Goal: Task Accomplishment & Management: Complete application form

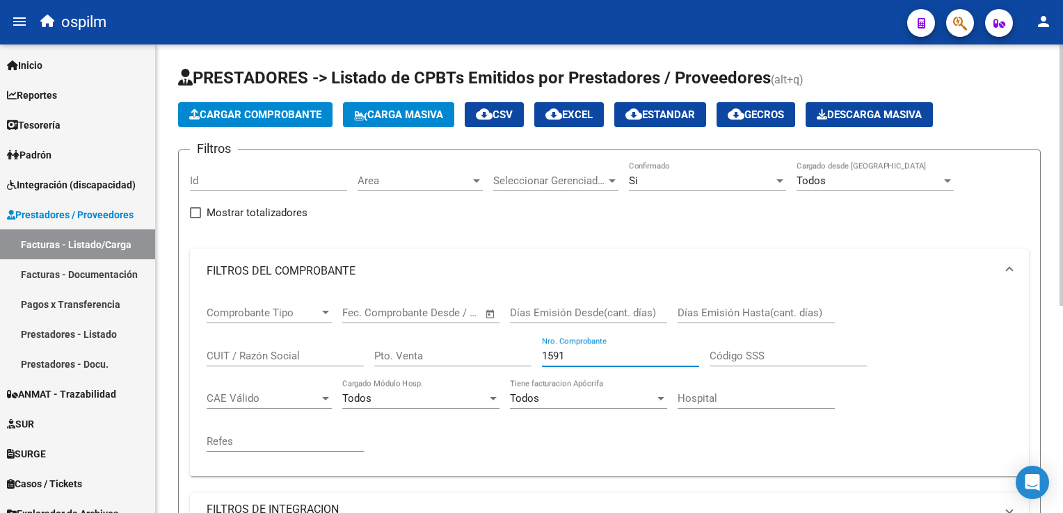
click at [262, 115] on span "Cargar Comprobante" at bounding box center [255, 115] width 132 height 13
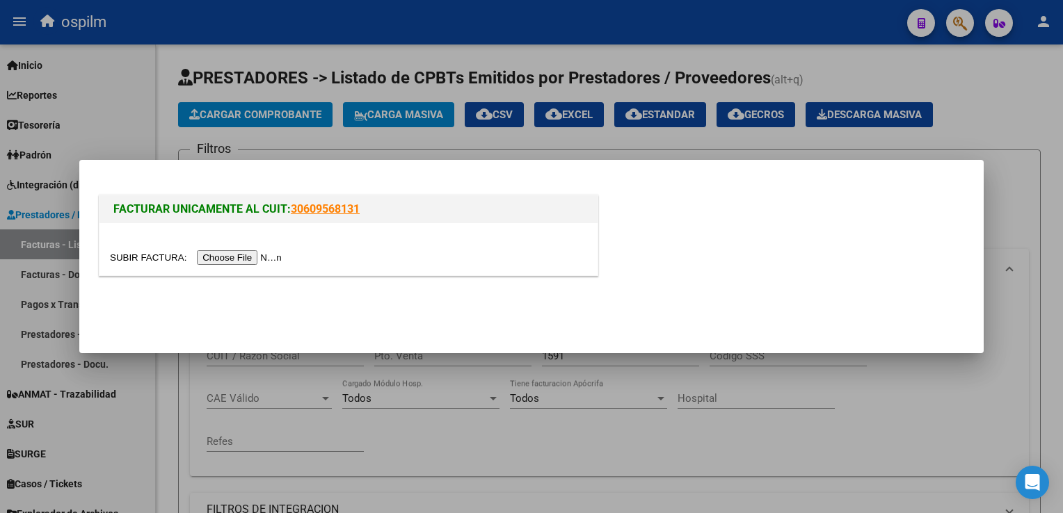
click at [240, 259] on input "file" at bounding box center [198, 257] width 176 height 15
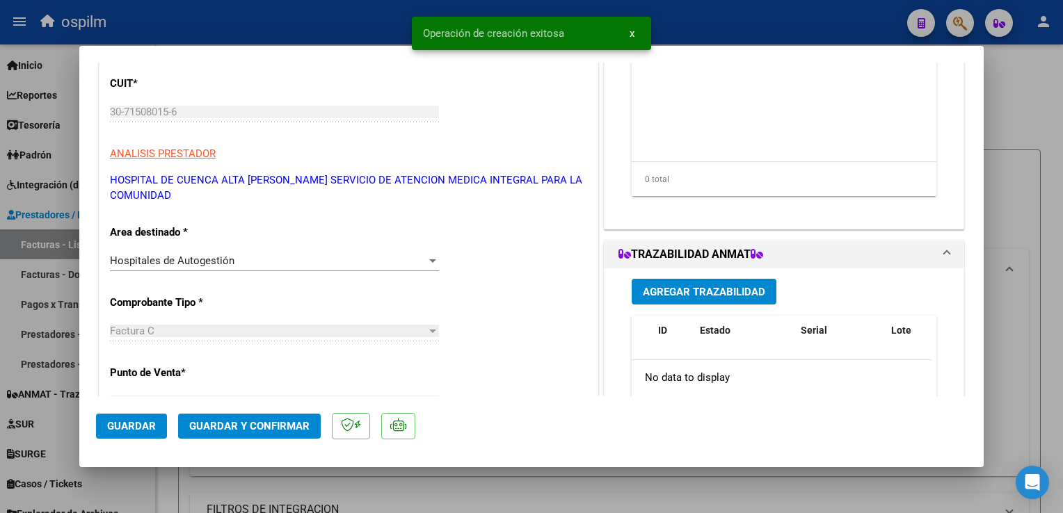
scroll to position [417, 0]
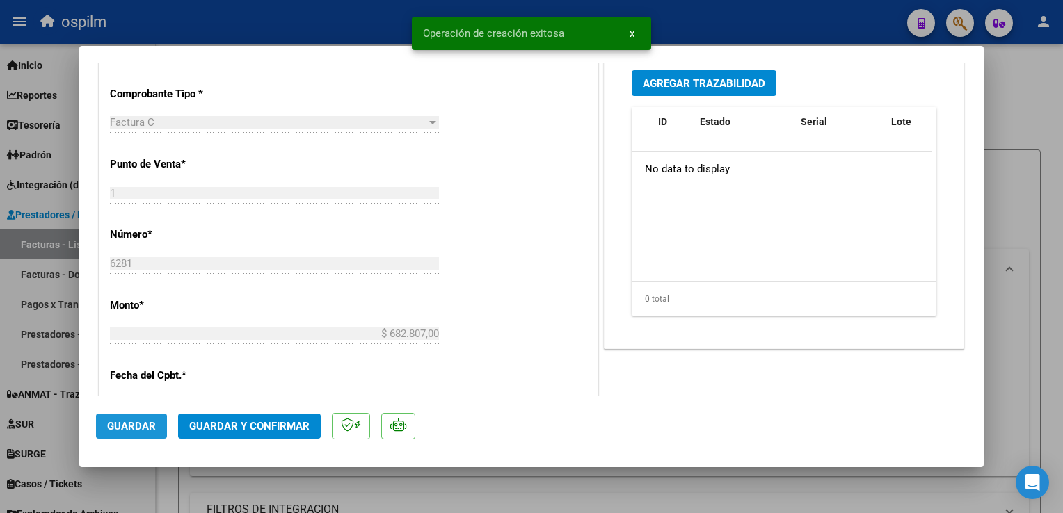
click at [132, 428] on span "Guardar" at bounding box center [131, 426] width 49 height 13
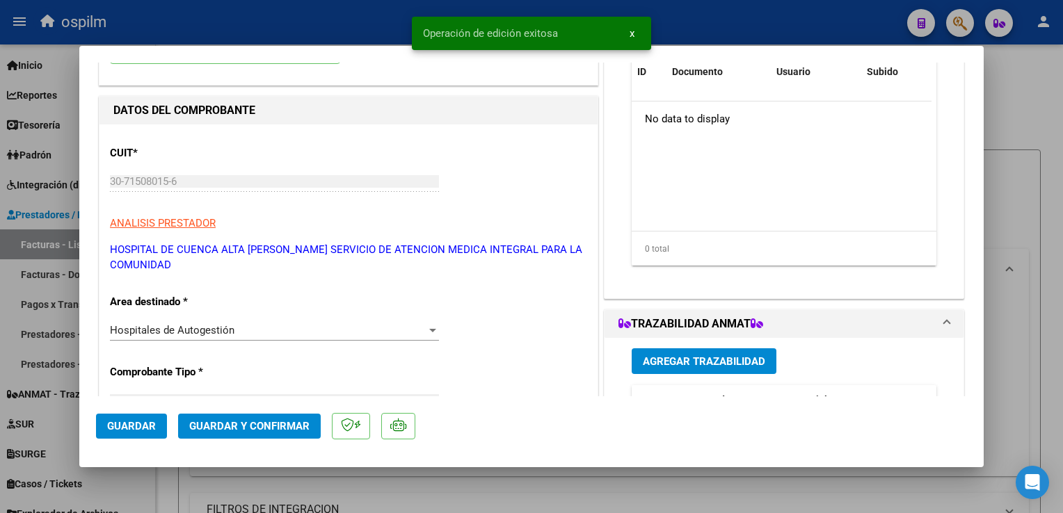
scroll to position [0, 0]
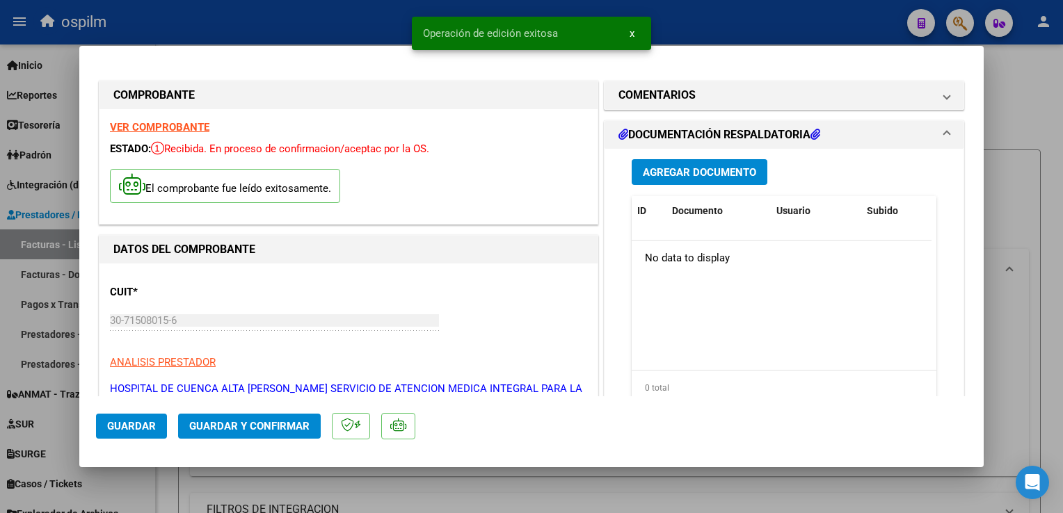
click at [698, 170] on span "Agregar Documento" at bounding box center [699, 172] width 113 height 13
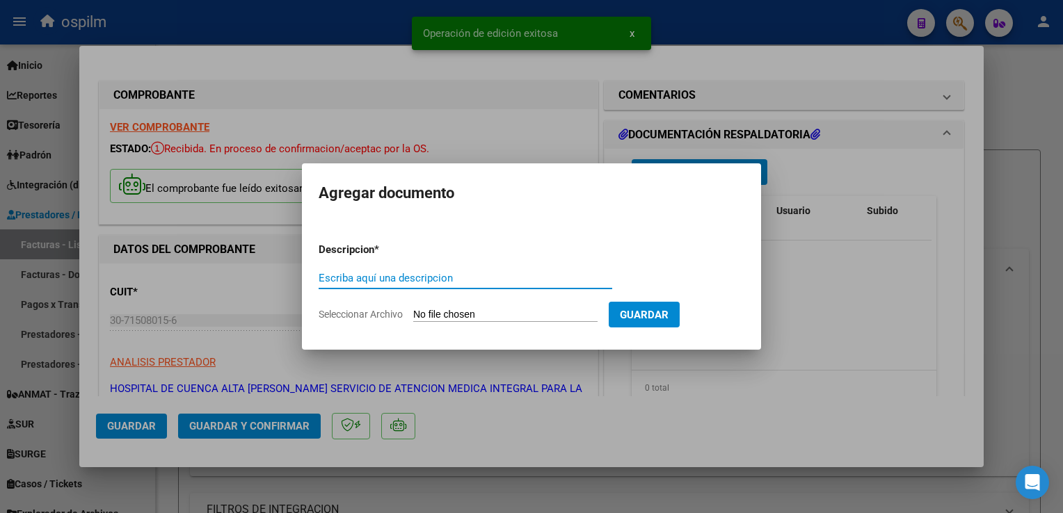
click at [423, 288] on div "Escriba aquí una descripcion" at bounding box center [466, 278] width 294 height 21
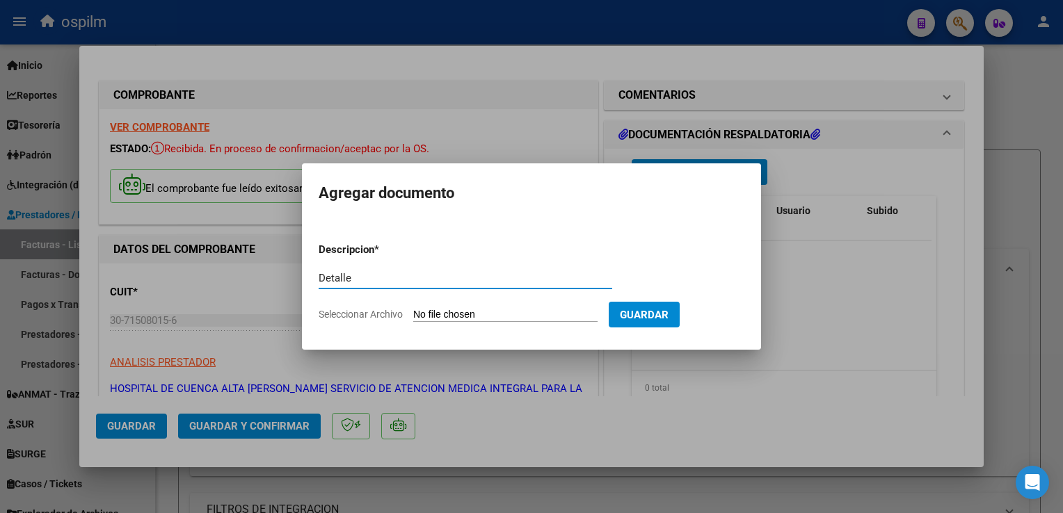
type input "Detalle"
click at [440, 308] on app-file-uploader "Seleccionar Archivo" at bounding box center [464, 314] width 290 height 13
click at [461, 312] on input "Seleccionar Archivo" at bounding box center [505, 315] width 184 height 13
type input "C:\fakepath\Anexo 6281.pdf"
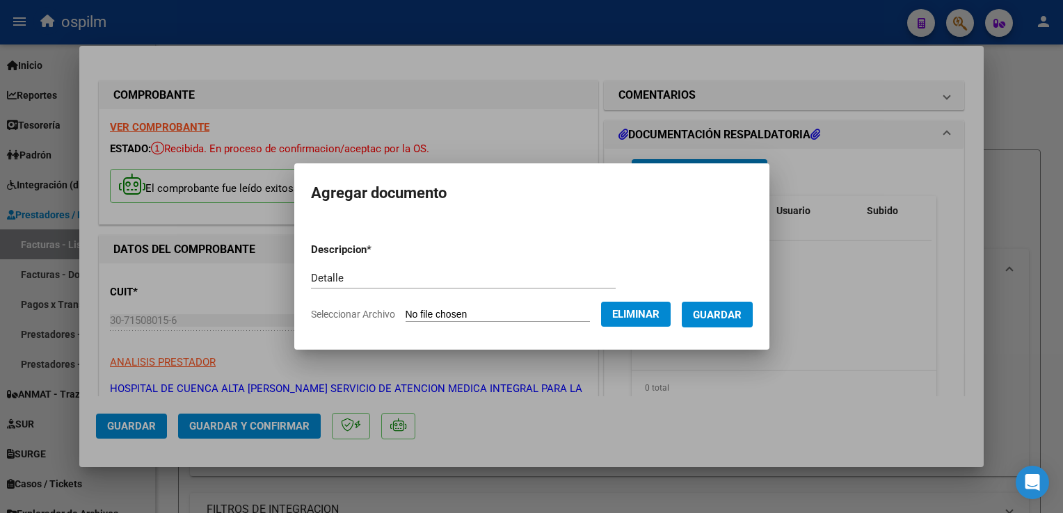
click at [712, 323] on button "Guardar" at bounding box center [717, 315] width 71 height 26
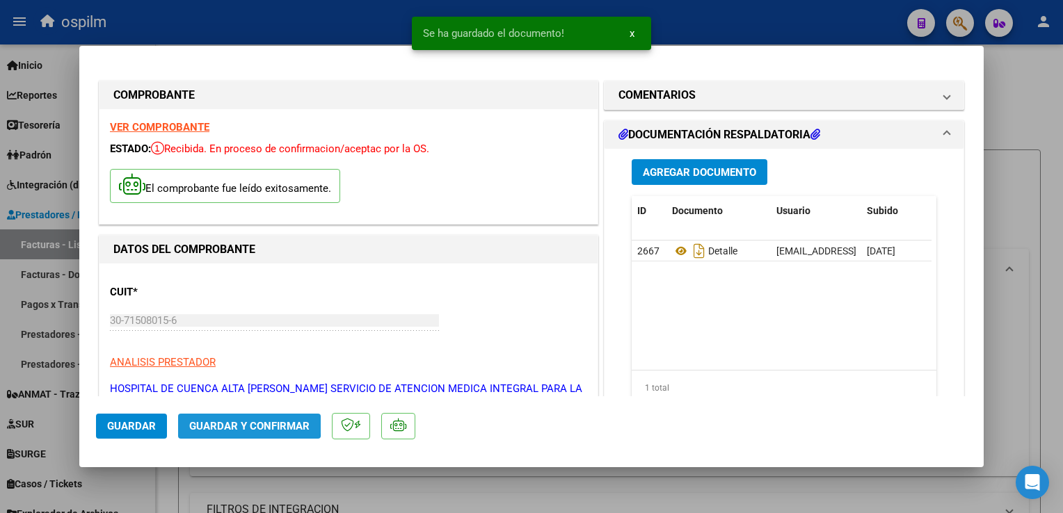
click at [243, 423] on span "Guardar y Confirmar" at bounding box center [249, 426] width 120 height 13
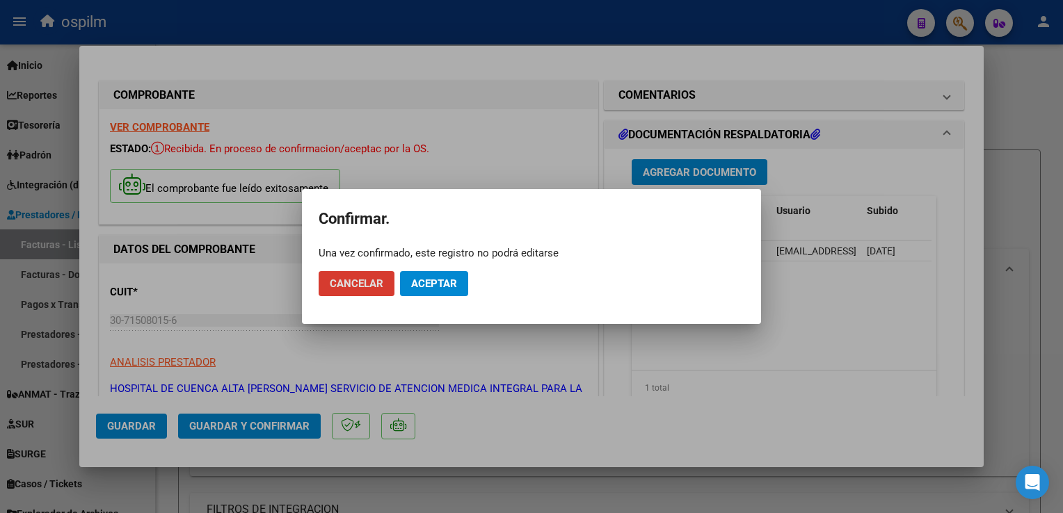
click at [439, 280] on span "Aceptar" at bounding box center [434, 284] width 46 height 13
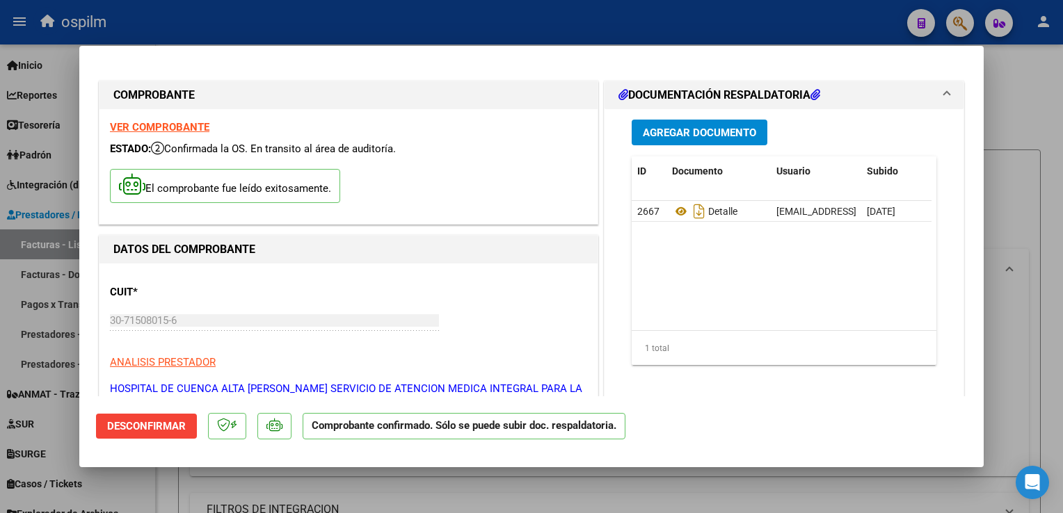
click at [1034, 249] on div at bounding box center [531, 256] width 1063 height 513
type input "$ 0,00"
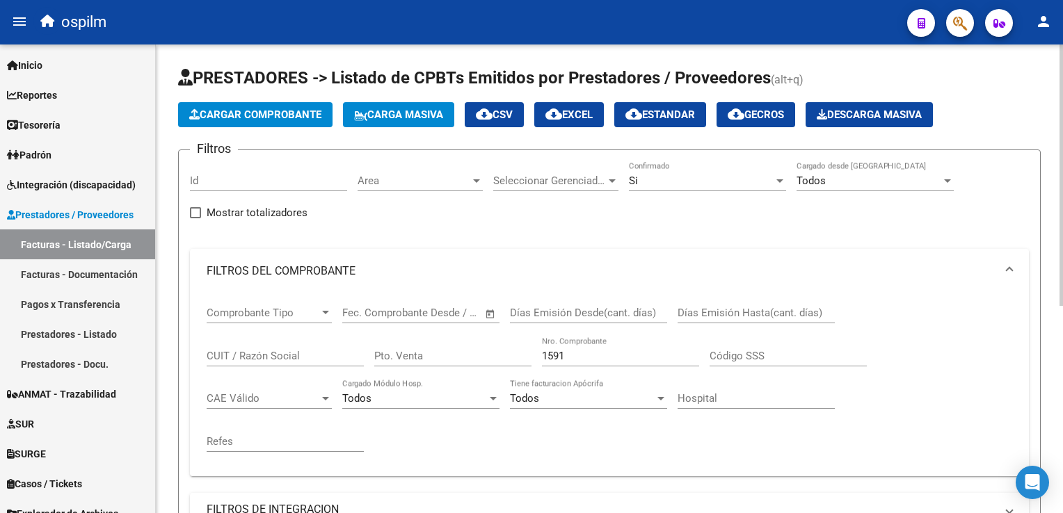
click at [229, 109] on span "Cargar Comprobante" at bounding box center [255, 115] width 132 height 13
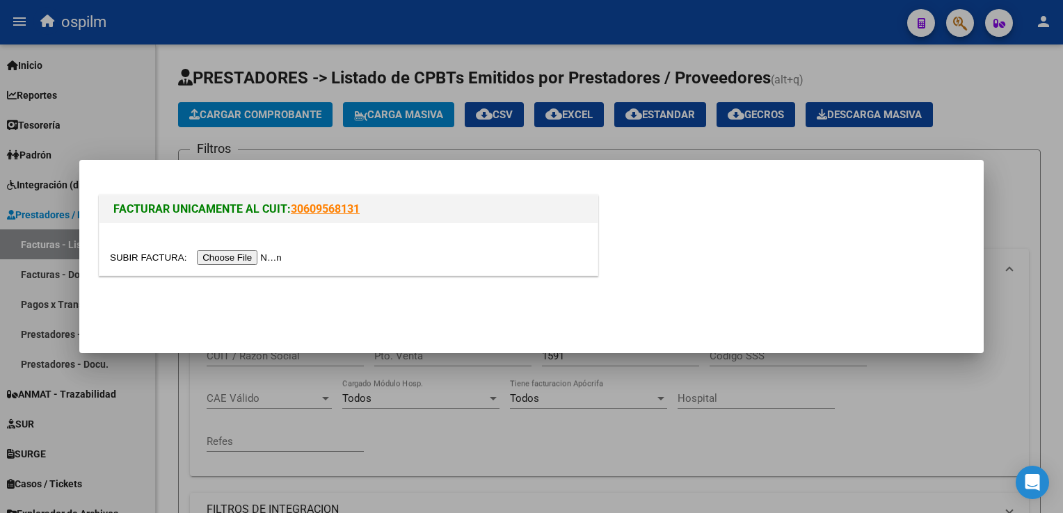
click at [237, 263] on input "file" at bounding box center [198, 257] width 176 height 15
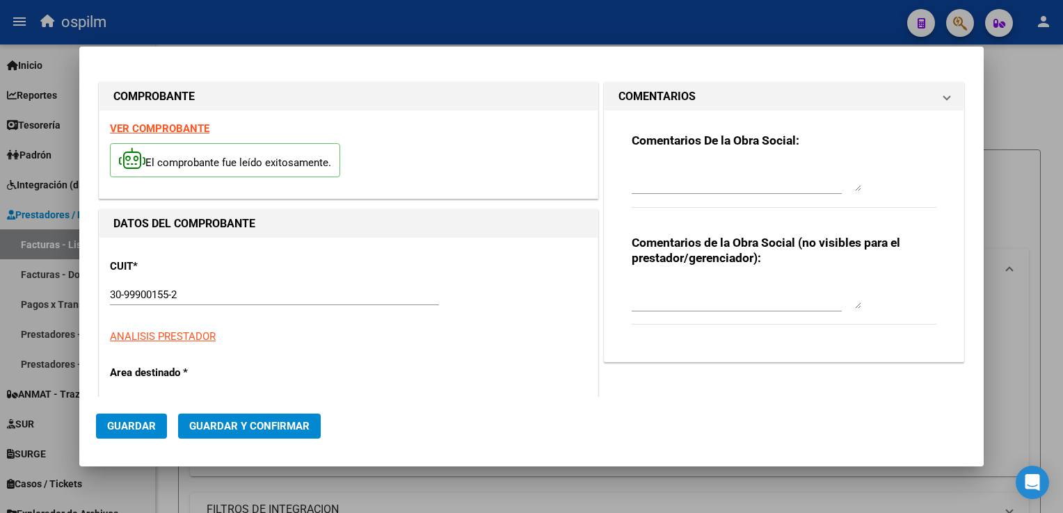
type input "8828"
type input "$ 47.556,00"
type input "[DATE]"
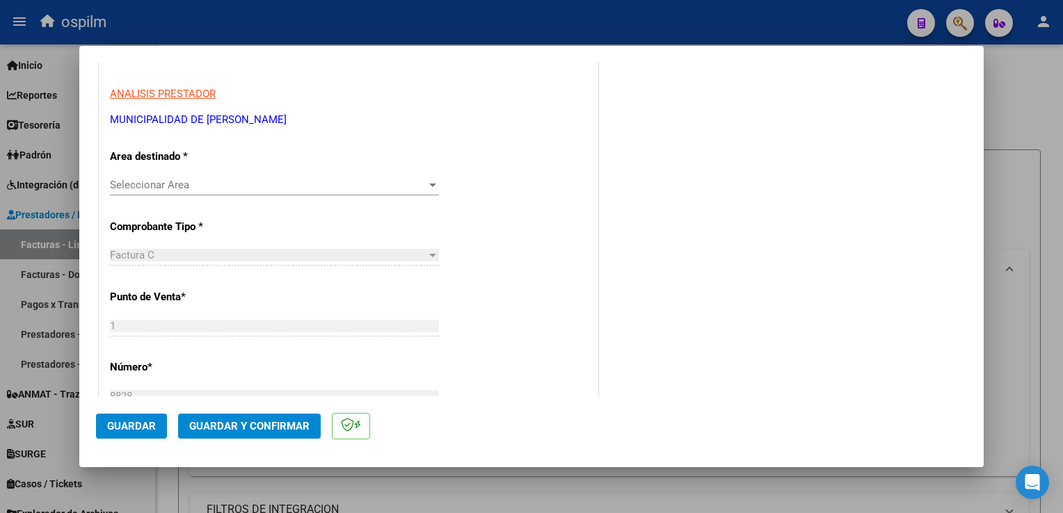
scroll to position [278, 0]
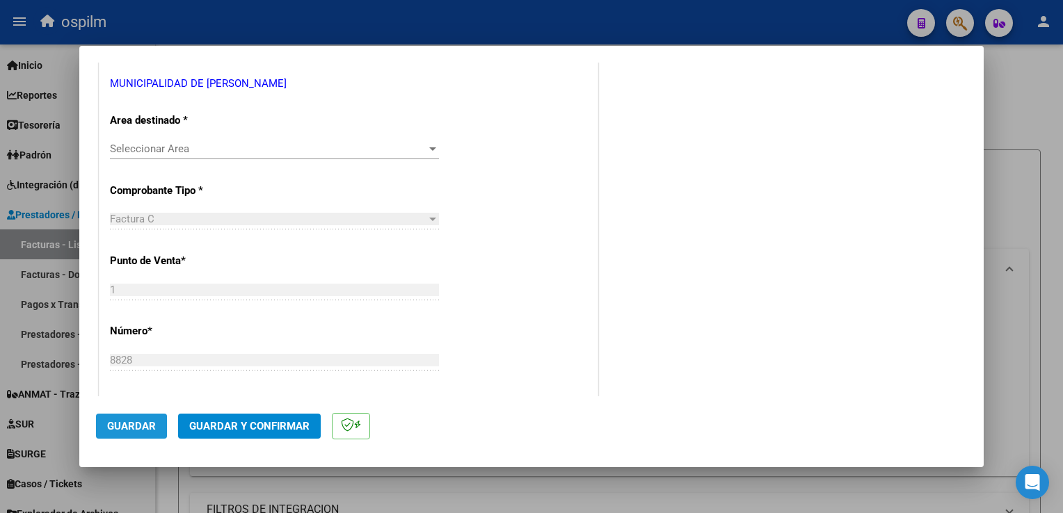
click at [131, 426] on span "Guardar" at bounding box center [131, 426] width 49 height 13
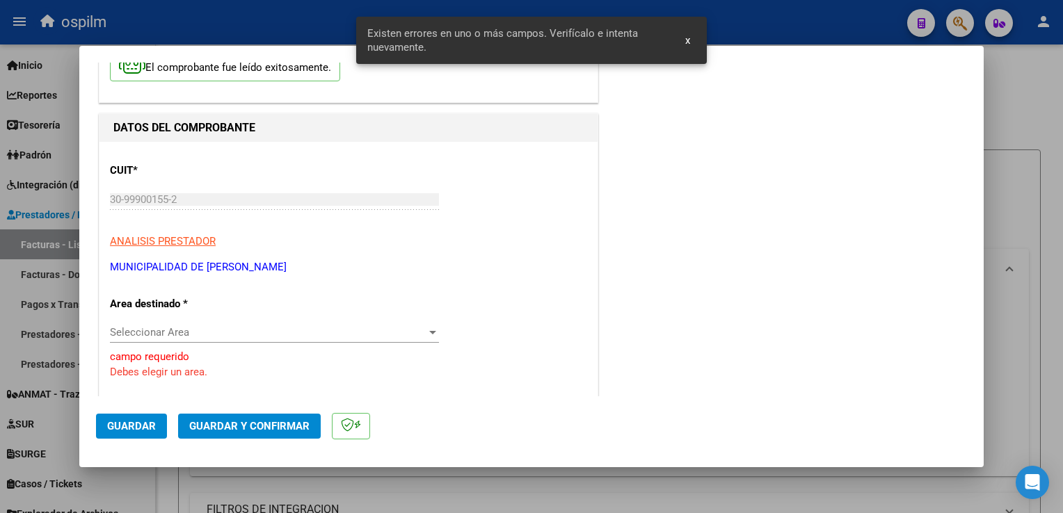
scroll to position [209, 0]
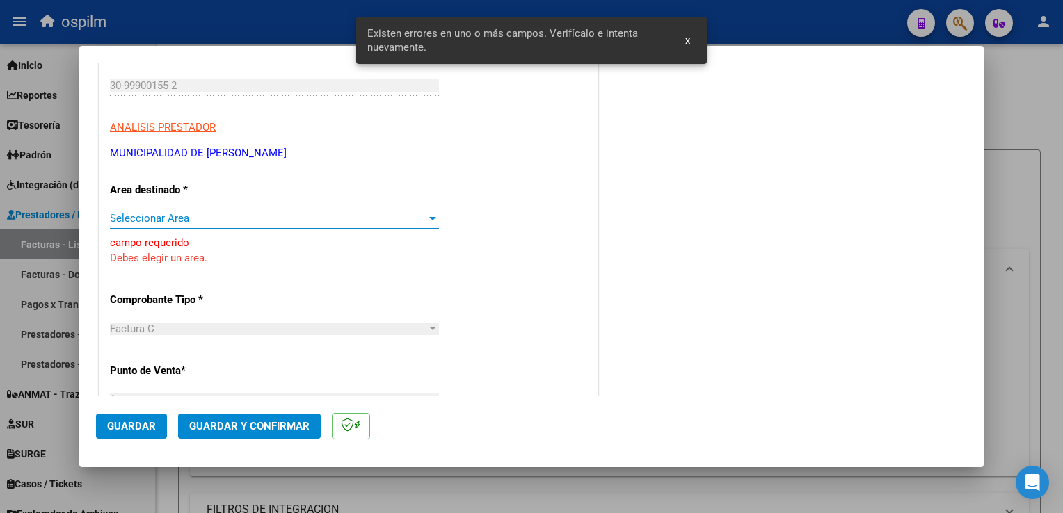
click at [193, 214] on span "Seleccionar Area" at bounding box center [268, 218] width 317 height 13
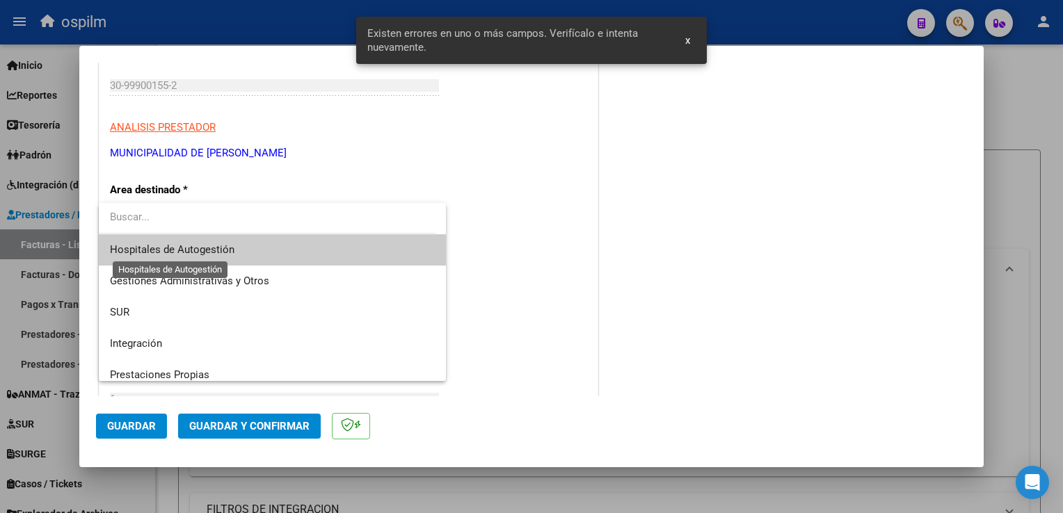
click at [186, 248] on span "Hospitales de Autogestión" at bounding box center [172, 249] width 125 height 13
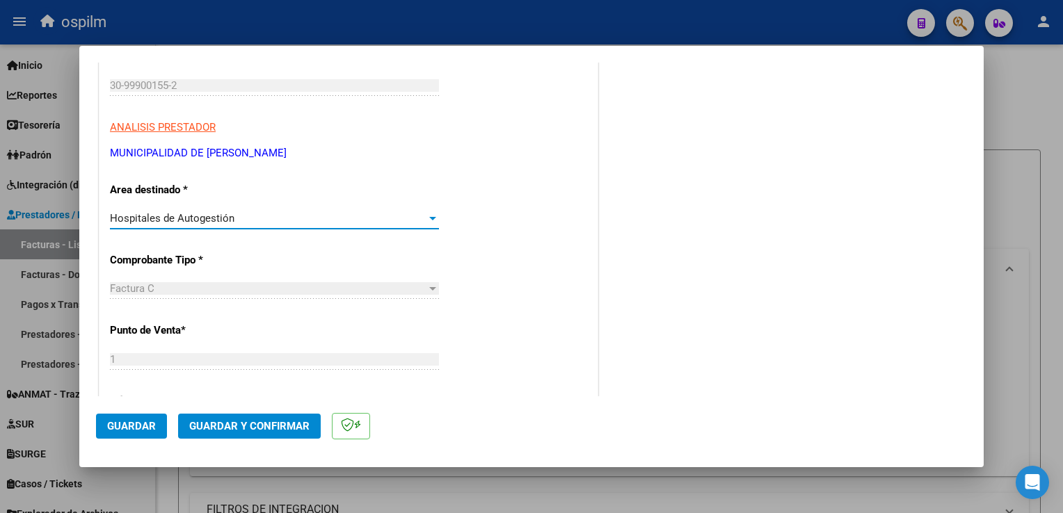
click at [127, 423] on span "Guardar" at bounding box center [131, 426] width 49 height 13
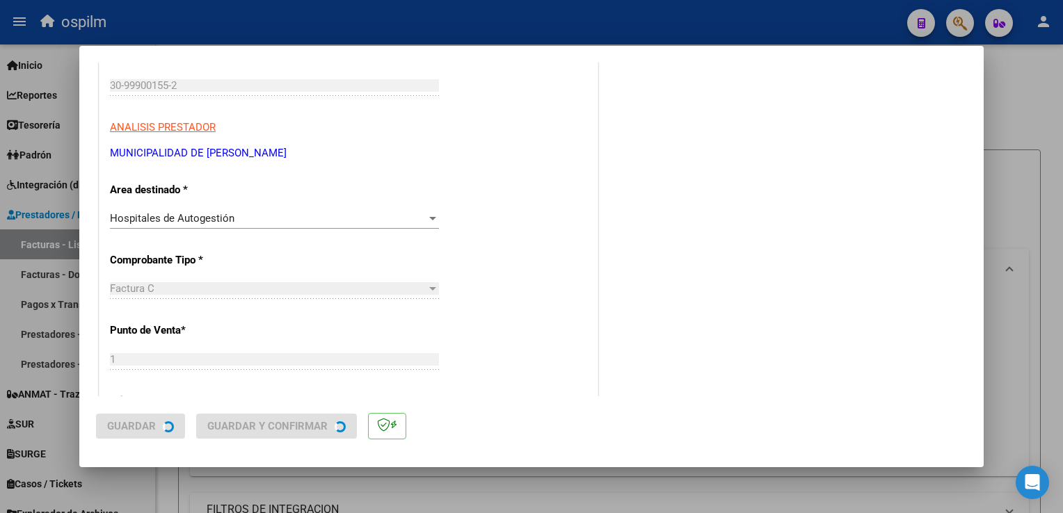
scroll to position [0, 0]
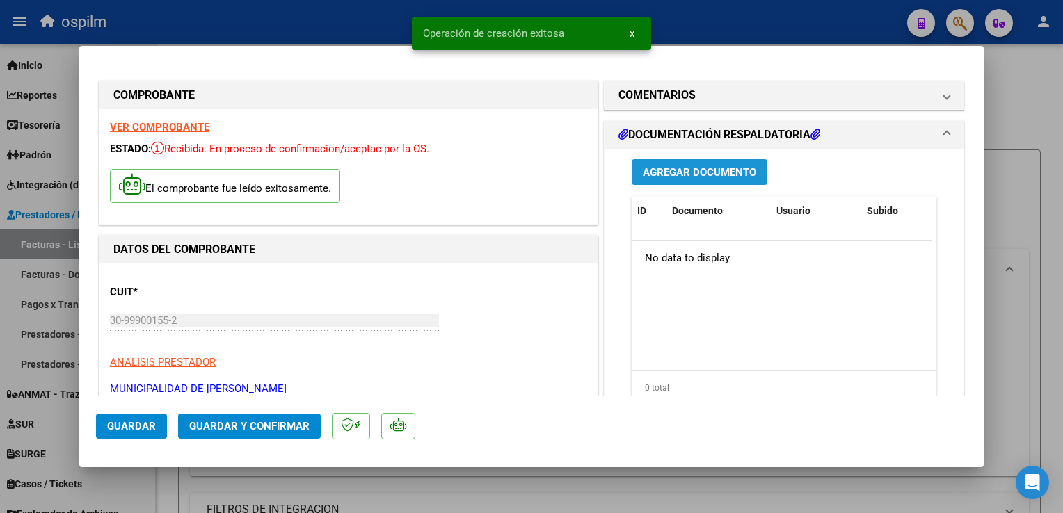
click at [718, 177] on span "Agregar Documento" at bounding box center [699, 172] width 113 height 13
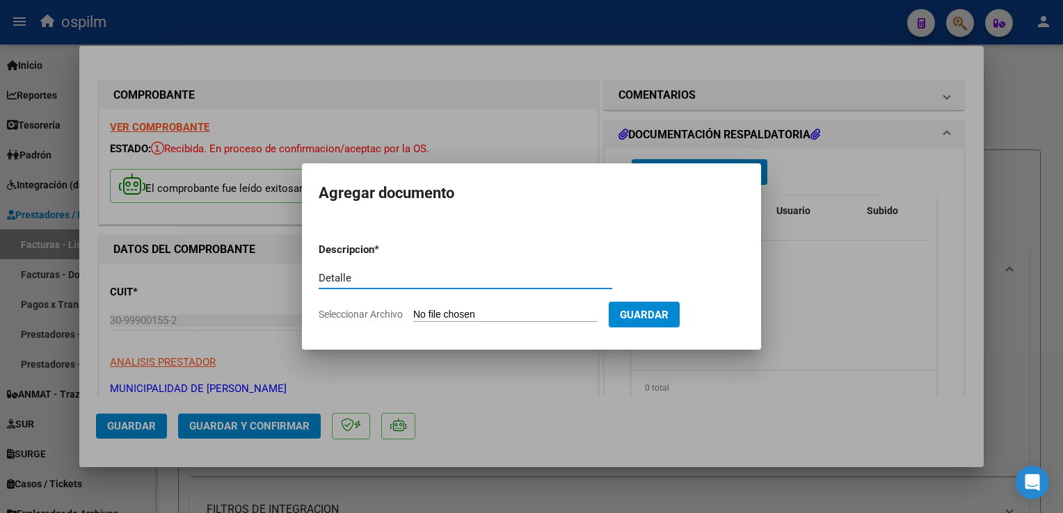
type input "Detalle"
click at [527, 307] on form "Descripcion * Detalle Escriba aquí una descripcion Seleccionar Archivo Guardar" at bounding box center [532, 283] width 426 height 102
click at [526, 313] on input "Seleccionar Archivo" at bounding box center [505, 315] width 184 height 13
type input "C:\fakepath\ANEXO 8828.pdf"
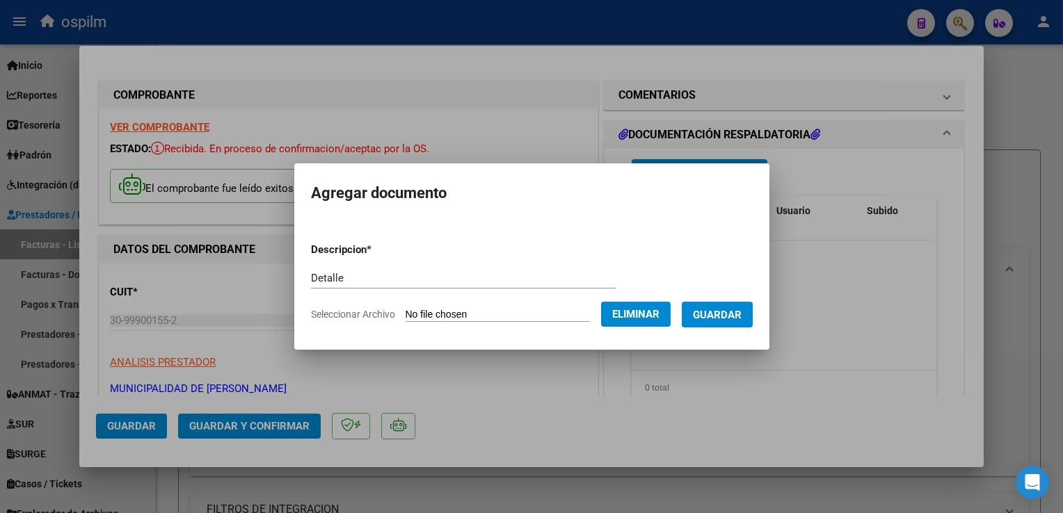
click at [714, 313] on span "Guardar" at bounding box center [717, 315] width 49 height 13
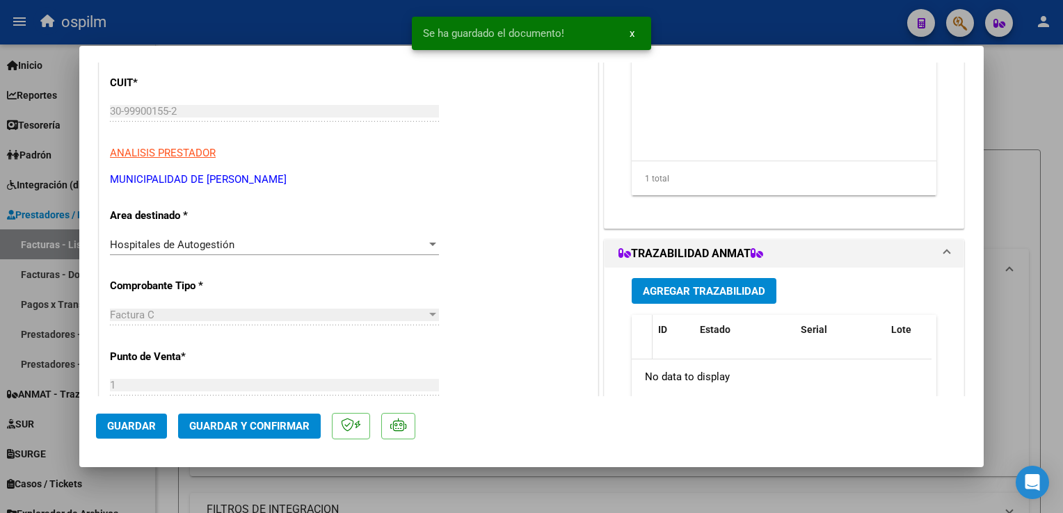
scroll to position [348, 0]
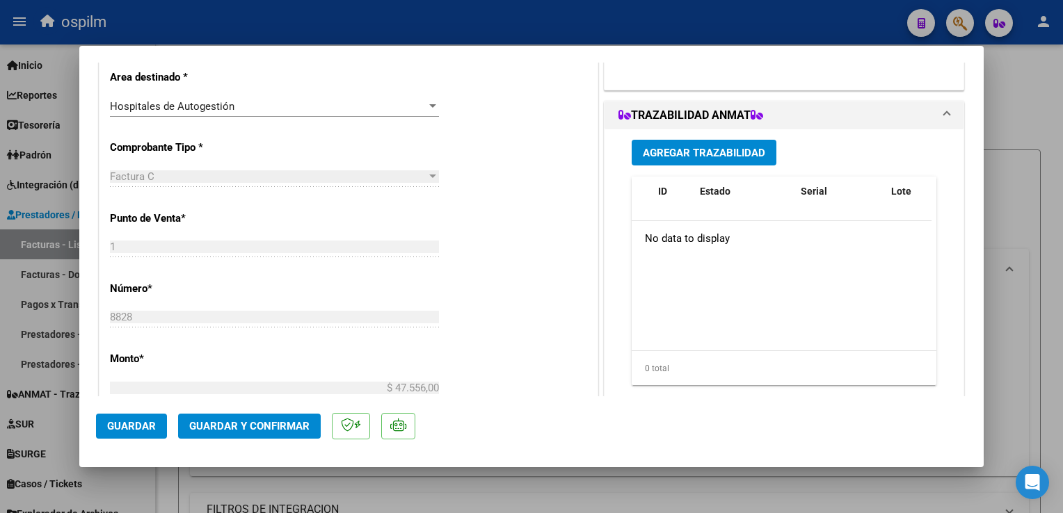
click at [237, 430] on span "Guardar y Confirmar" at bounding box center [249, 426] width 120 height 13
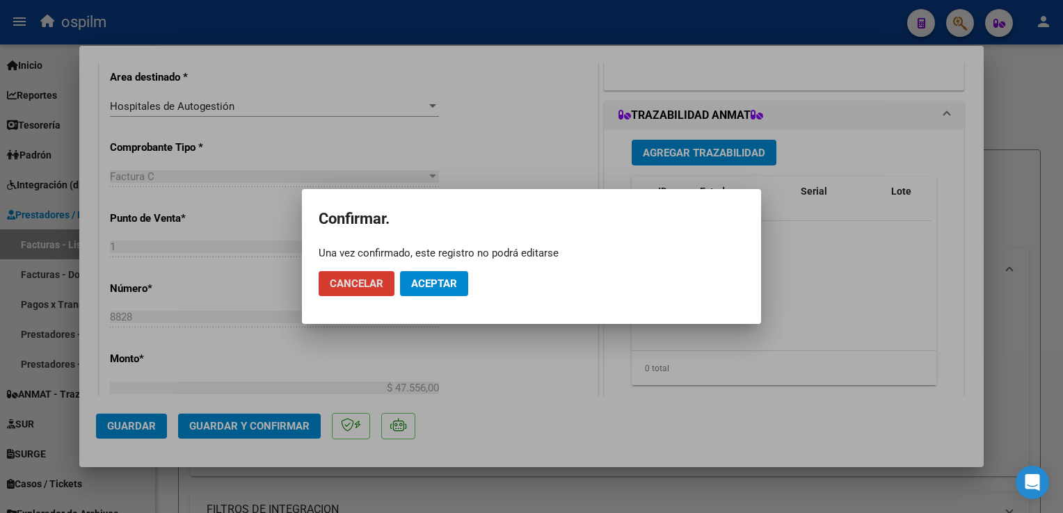
click at [426, 280] on span "Aceptar" at bounding box center [434, 284] width 46 height 13
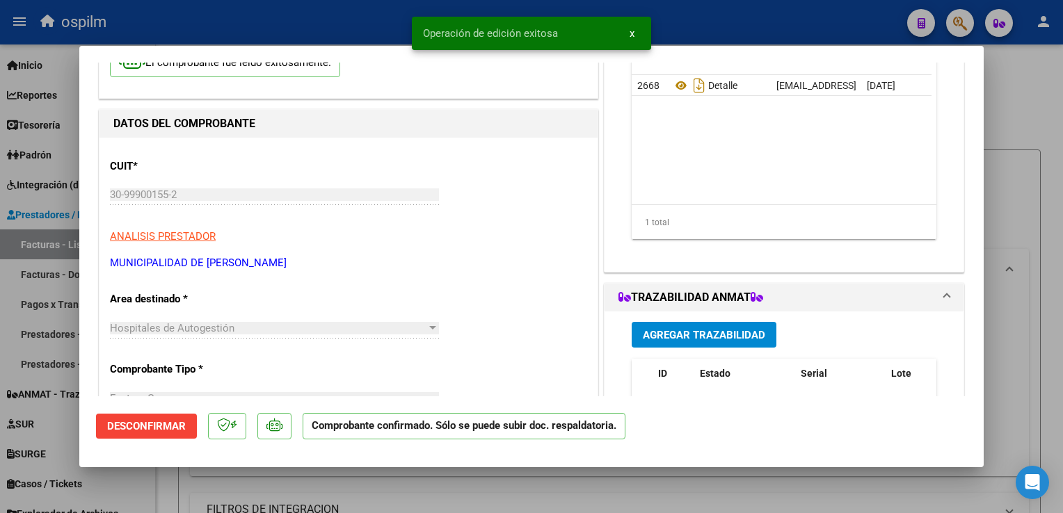
scroll to position [0, 0]
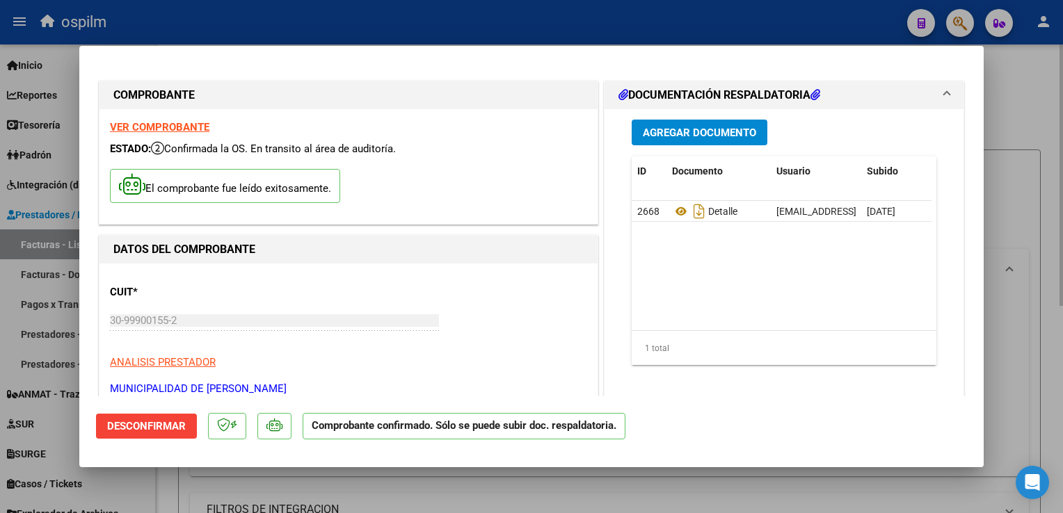
click at [1032, 371] on div at bounding box center [531, 256] width 1063 height 513
type input "$ 0,00"
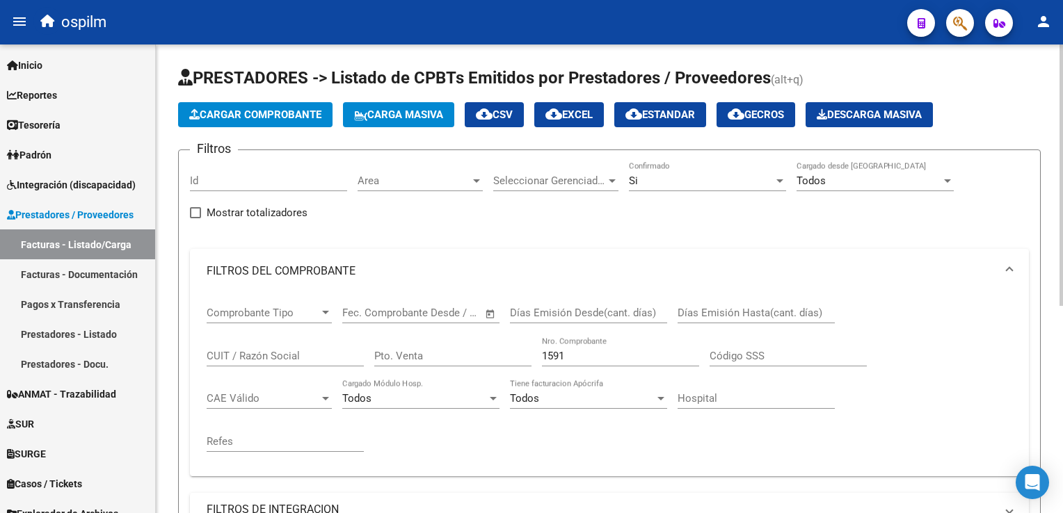
click at [223, 118] on span "Cargar Comprobante" at bounding box center [255, 115] width 132 height 13
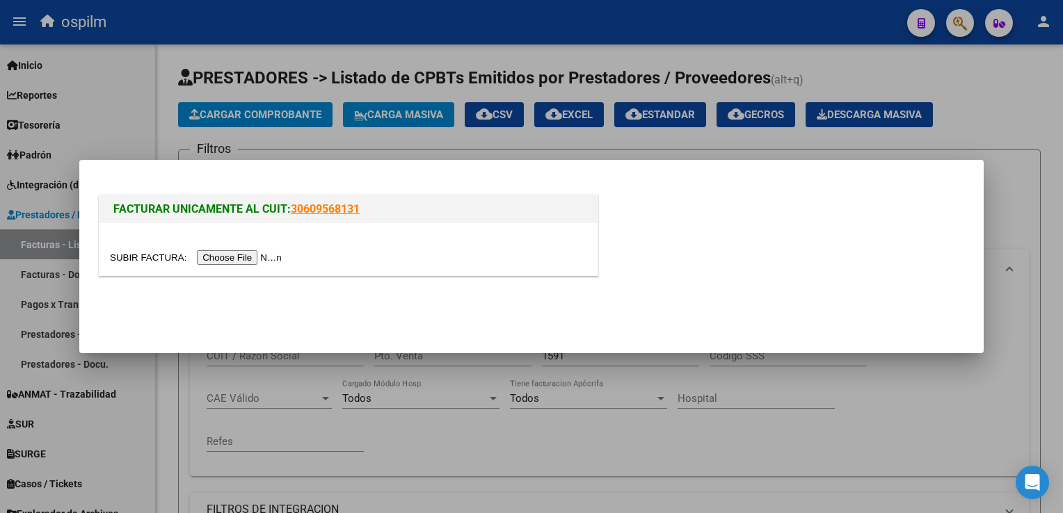
click at [237, 250] on input "file" at bounding box center [198, 257] width 176 height 15
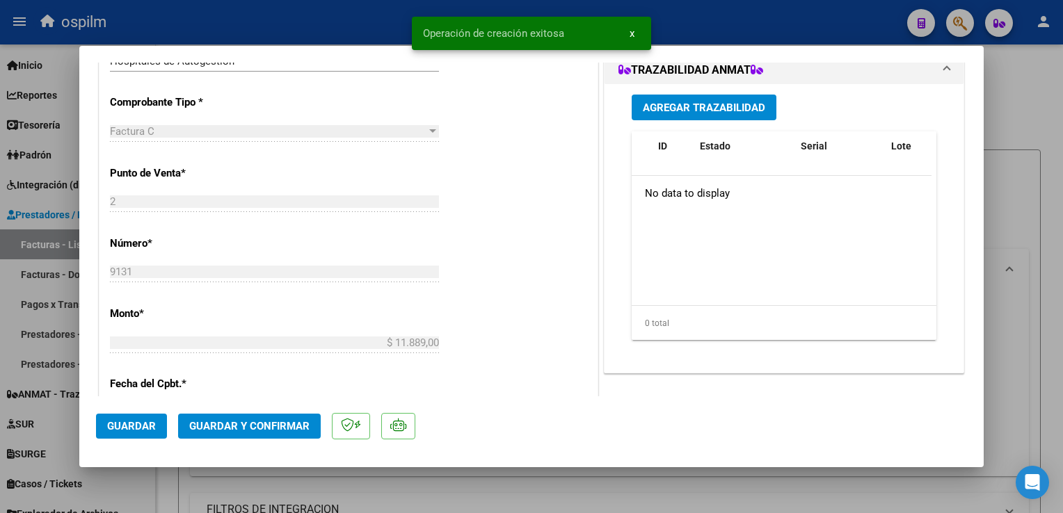
scroll to position [417, 0]
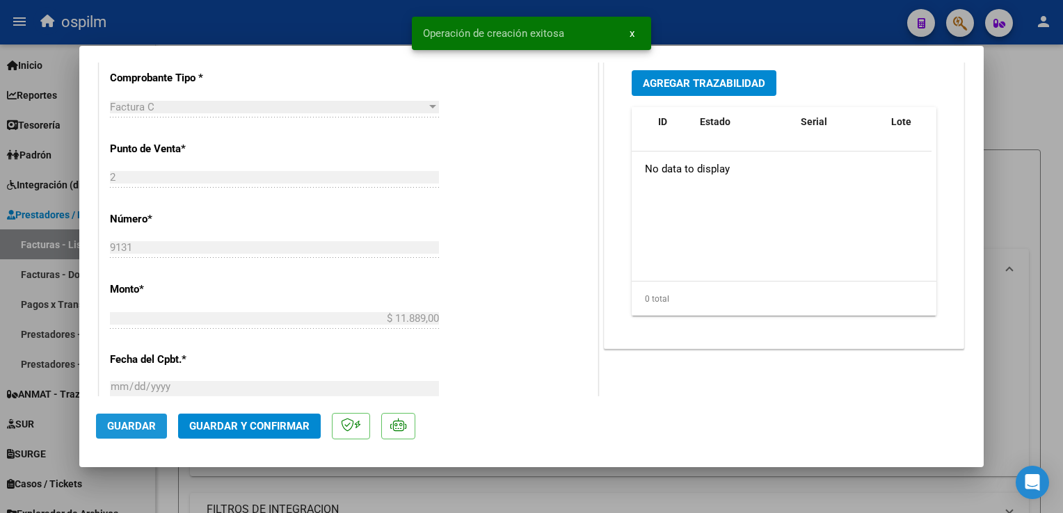
click at [128, 433] on button "Guardar" at bounding box center [131, 426] width 71 height 25
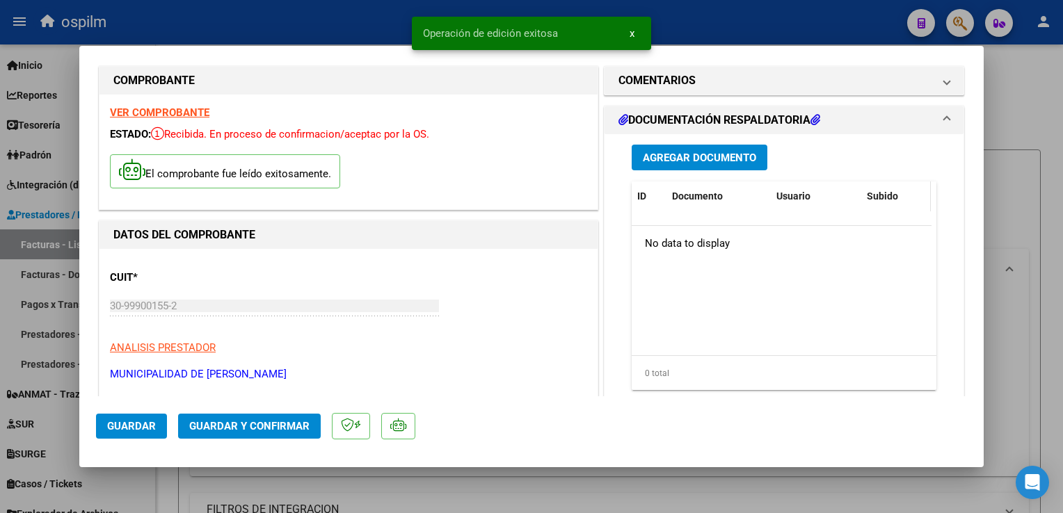
scroll to position [0, 0]
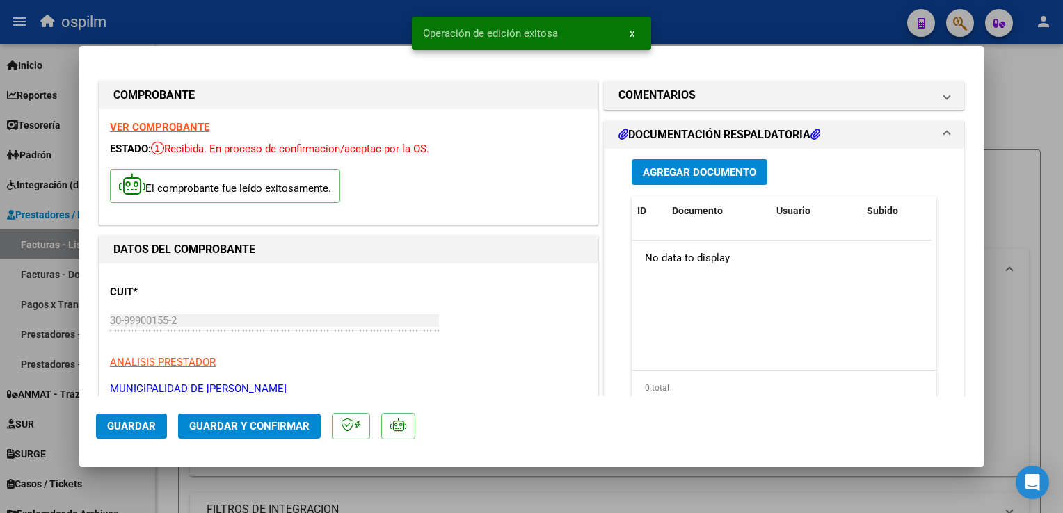
click at [682, 169] on span "Agregar Documento" at bounding box center [699, 172] width 113 height 13
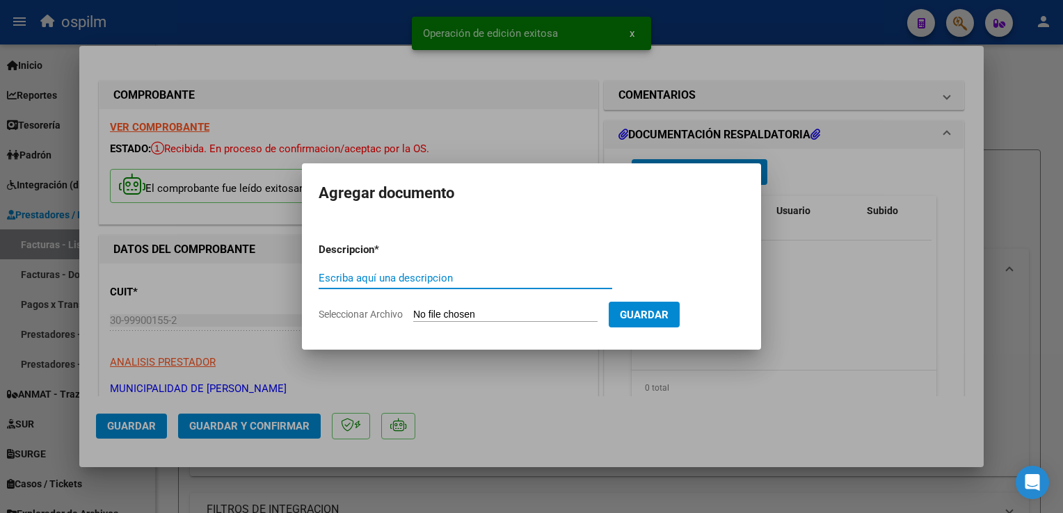
type input "d"
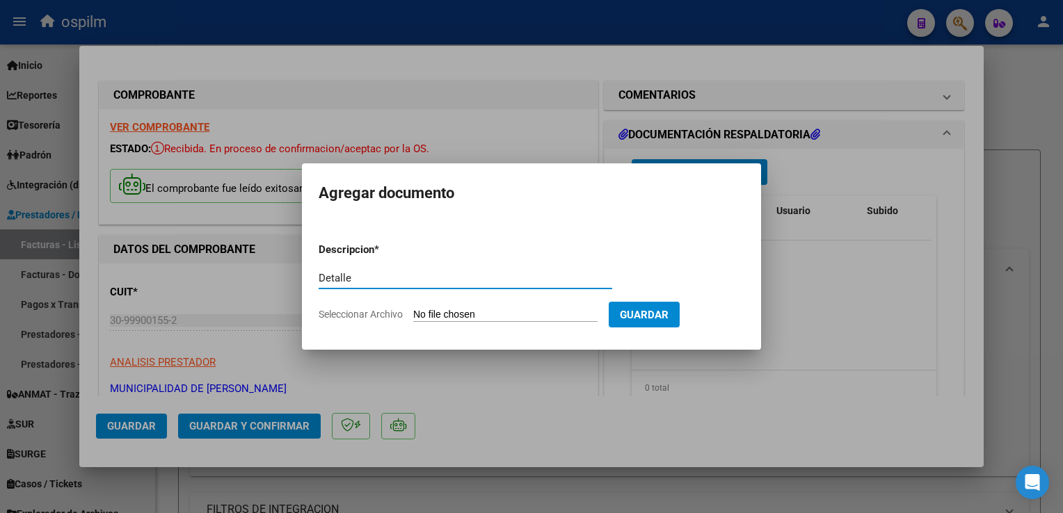
type input "Detalle"
click at [536, 302] on form "Descripcion * Detalle Escriba aquí una descripcion Seleccionar Archivo Guardar" at bounding box center [532, 283] width 426 height 102
click at [529, 315] on input "Seleccionar Archivo" at bounding box center [505, 315] width 184 height 13
type input "C:\fakepath\Anexo 9131.pdf"
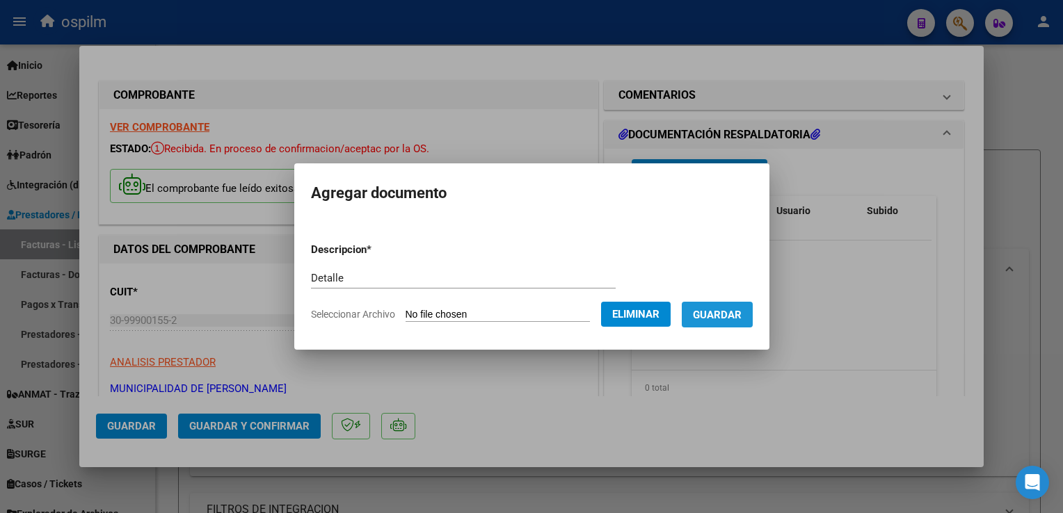
click at [720, 318] on span "Guardar" at bounding box center [717, 315] width 49 height 13
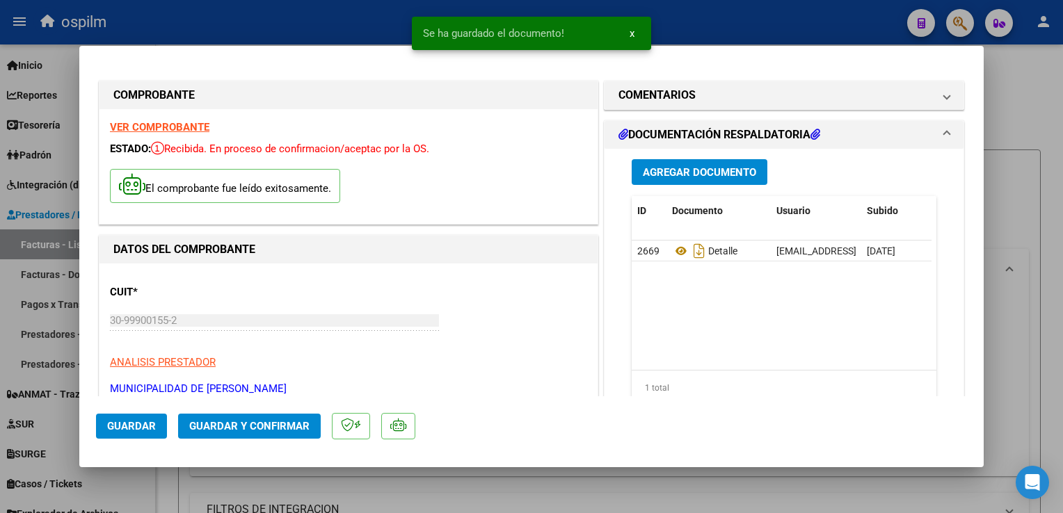
click at [1039, 82] on div at bounding box center [531, 256] width 1063 height 513
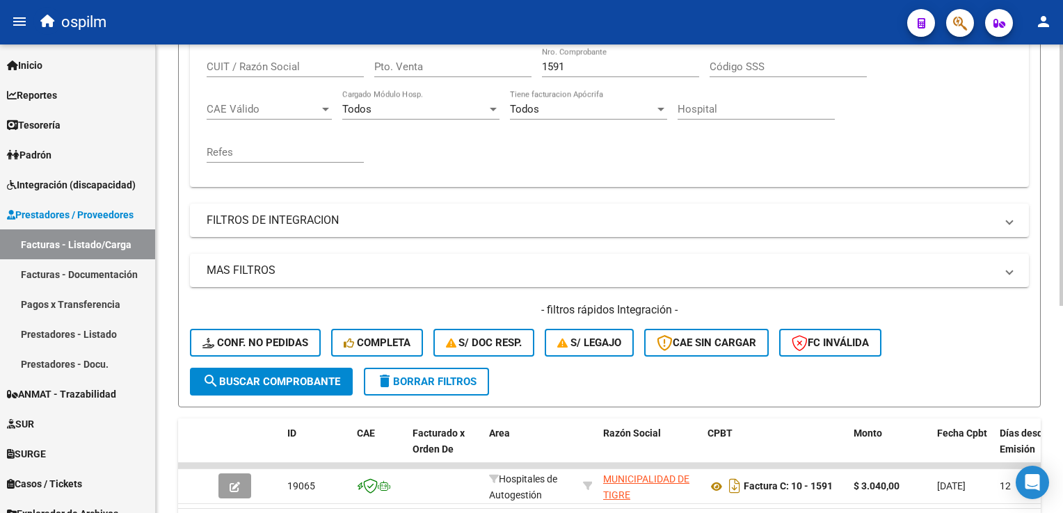
scroll to position [371, 0]
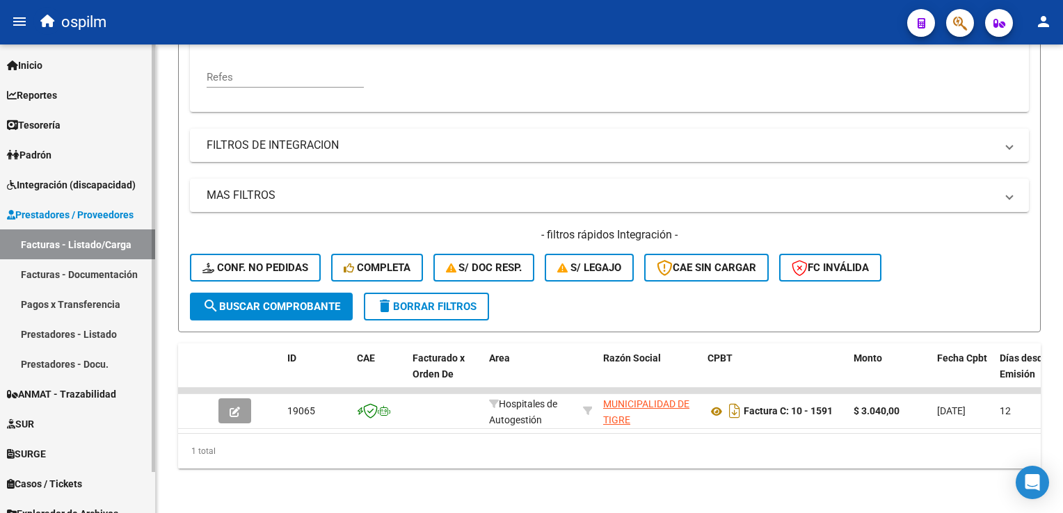
drag, startPoint x: 267, startPoint y: 435, endPoint x: 103, endPoint y: 417, distance: 165.3
click at [103, 417] on mat-sidenav-container "Firma Express Inicio Calendario SSS Instructivos Contacto OS Reportes SUR Exped…" at bounding box center [531, 279] width 1063 height 469
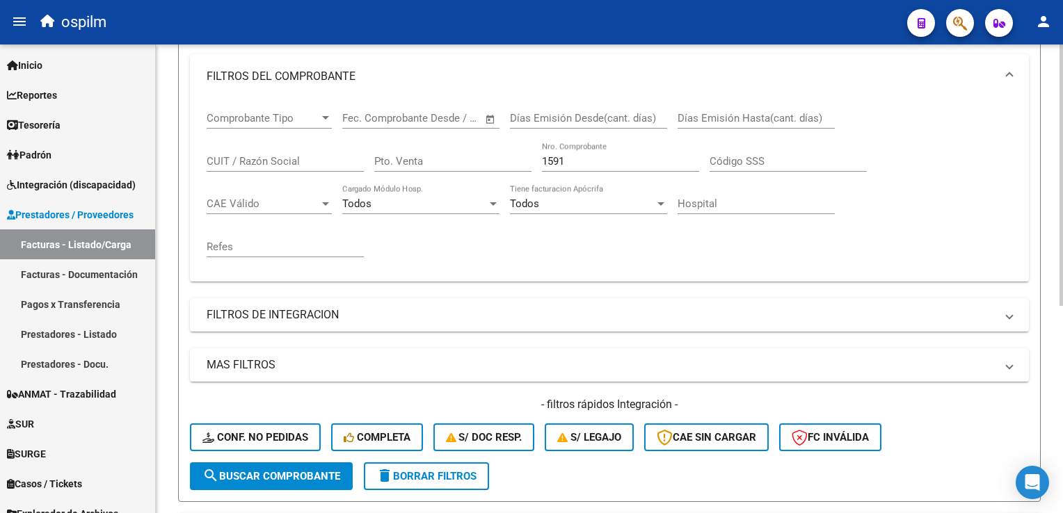
scroll to position [0, 0]
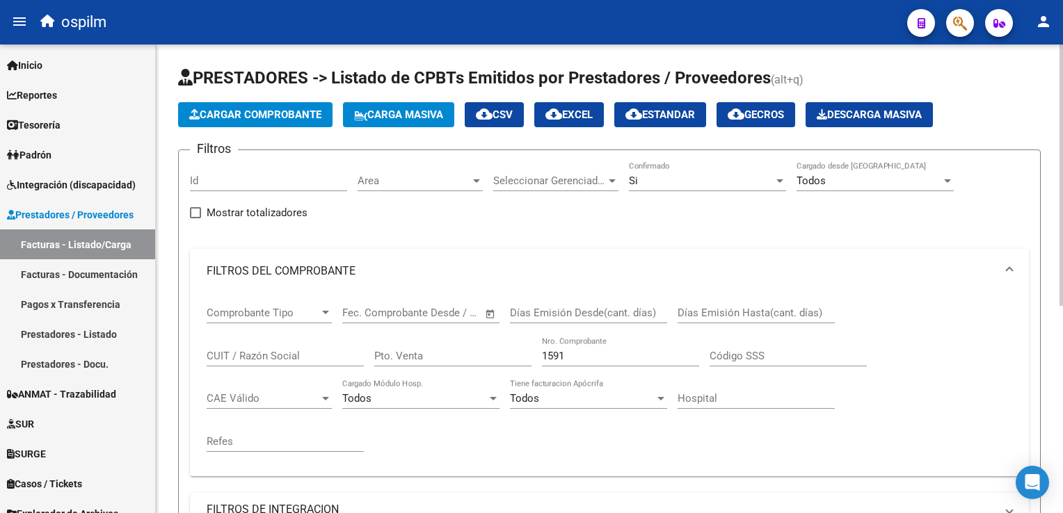
click at [889, 273] on mat-panel-title "FILTROS DEL COMPROBANTE" at bounding box center [601, 271] width 789 height 15
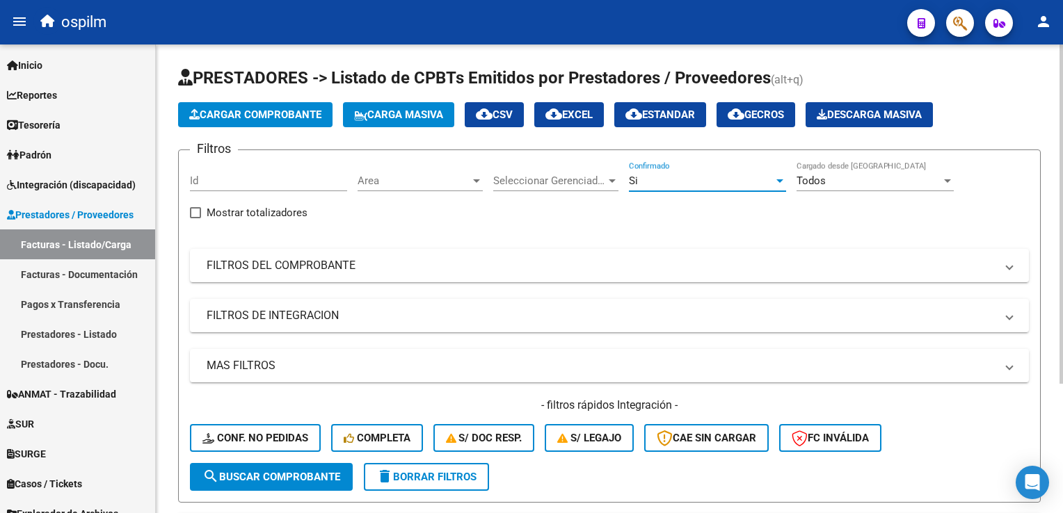
click at [731, 175] on div "Si" at bounding box center [701, 181] width 145 height 13
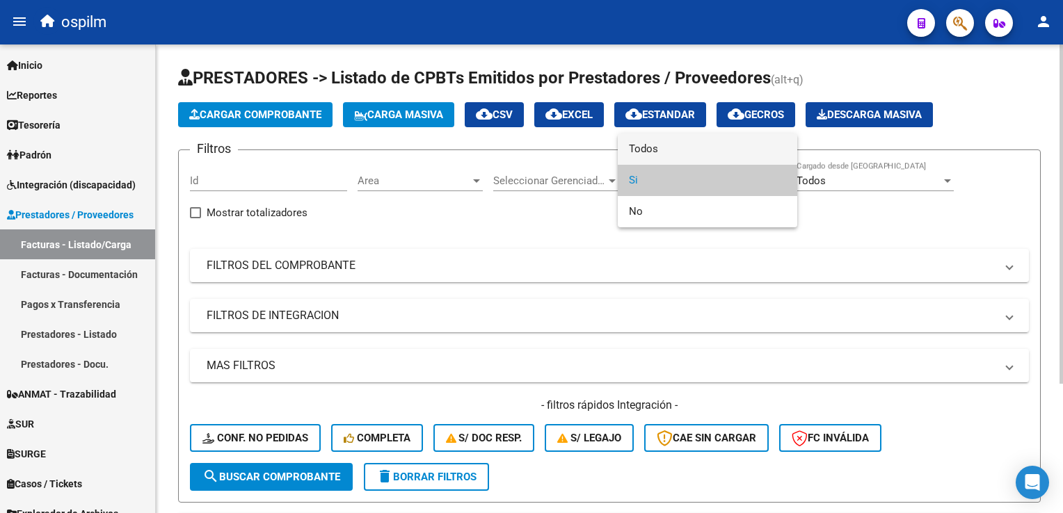
drag, startPoint x: 680, startPoint y: 154, endPoint x: 643, endPoint y: 168, distance: 40.3
click at [679, 153] on span "Todos" at bounding box center [707, 149] width 157 height 31
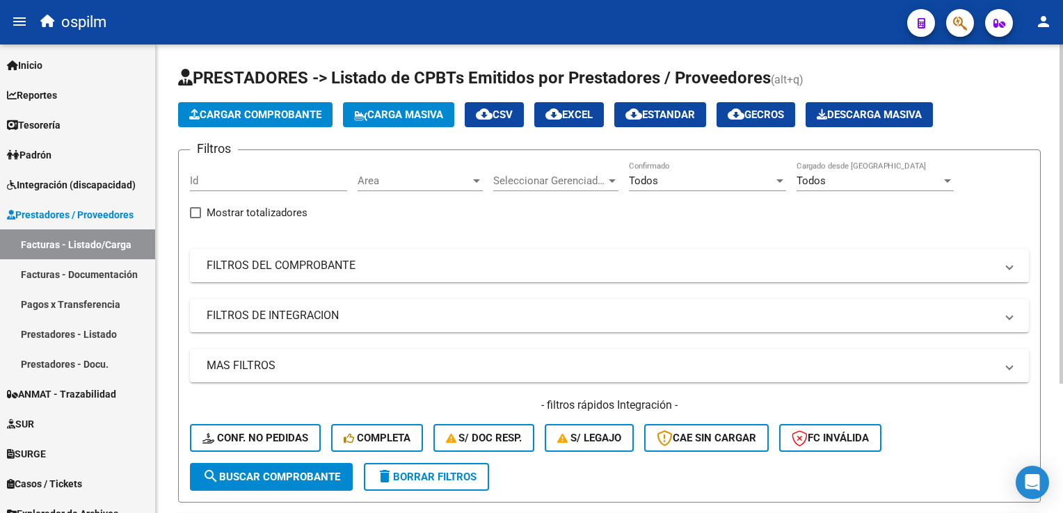
click at [323, 273] on mat-expansion-panel-header "FILTROS DEL COMPROBANTE" at bounding box center [609, 265] width 839 height 33
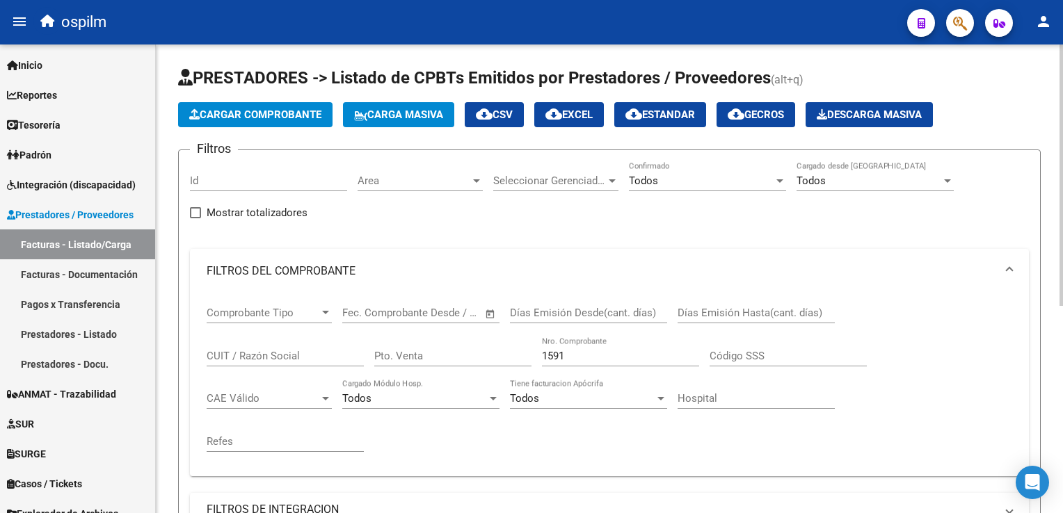
drag, startPoint x: 586, startPoint y: 348, endPoint x: 363, endPoint y: 307, distance: 227.1
click at [363, 307] on div "Comprobante Tipo Comprobante Tipo Fecha inicio – Fecha fin Fec. Comprobante Des…" at bounding box center [610, 380] width 806 height 172
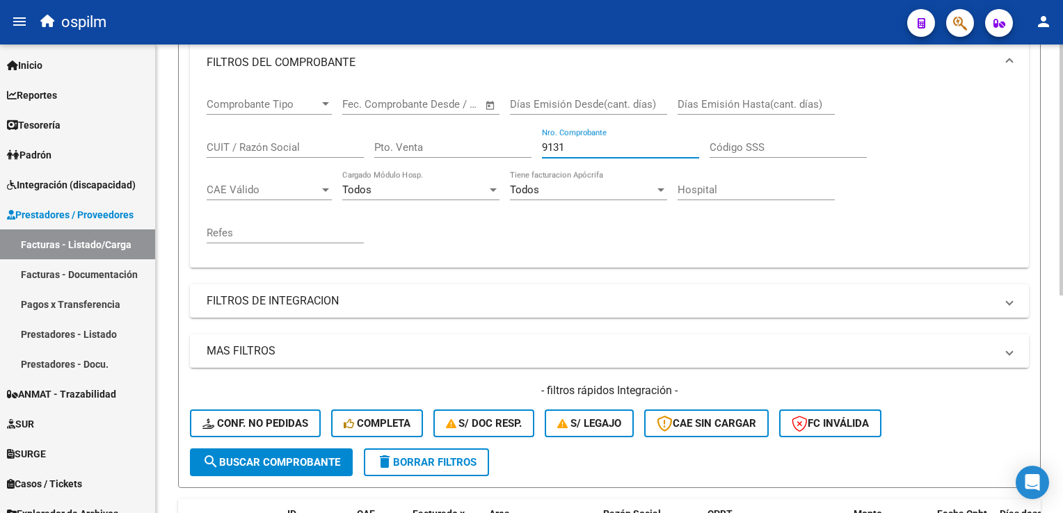
scroll to position [406, 0]
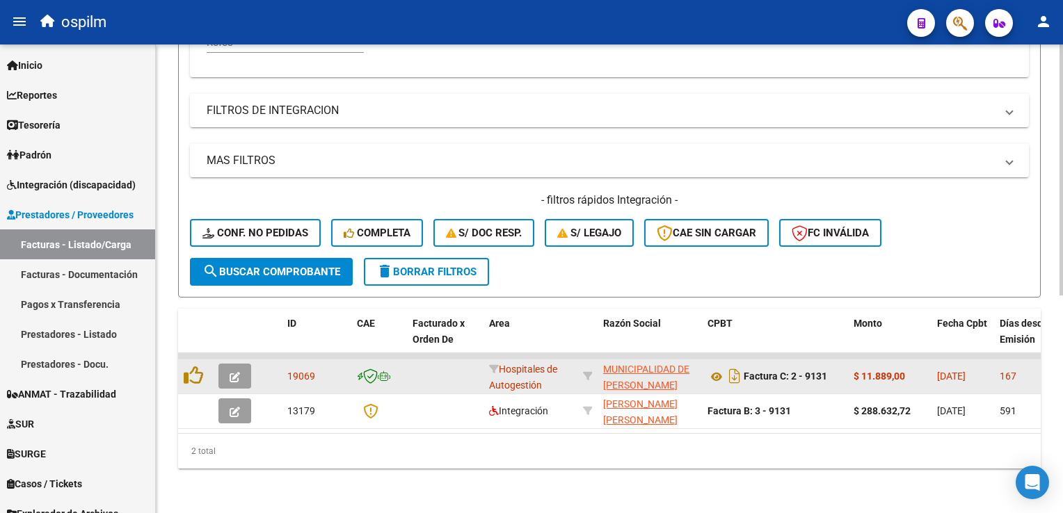
type input "9131"
click at [232, 372] on icon "button" at bounding box center [235, 377] width 10 height 10
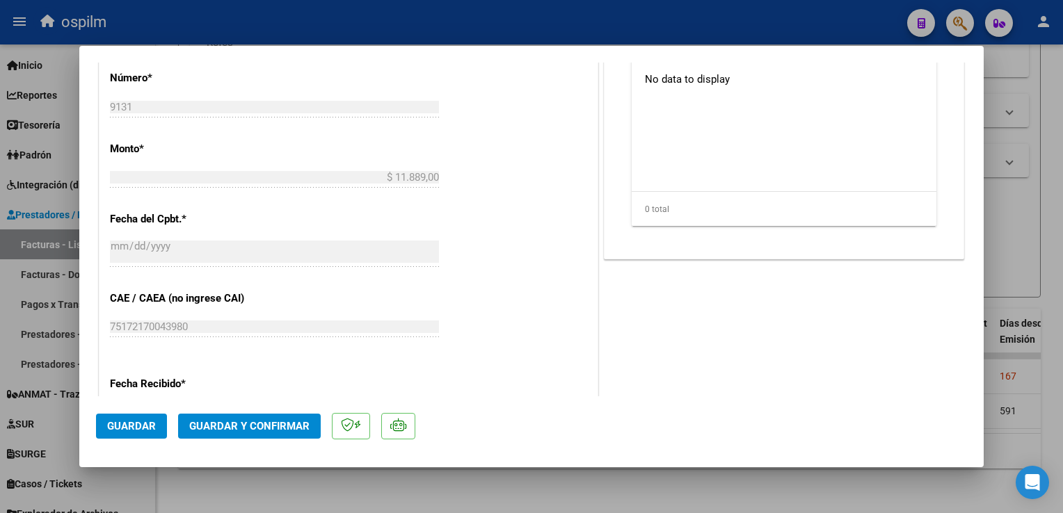
scroll to position [557, 0]
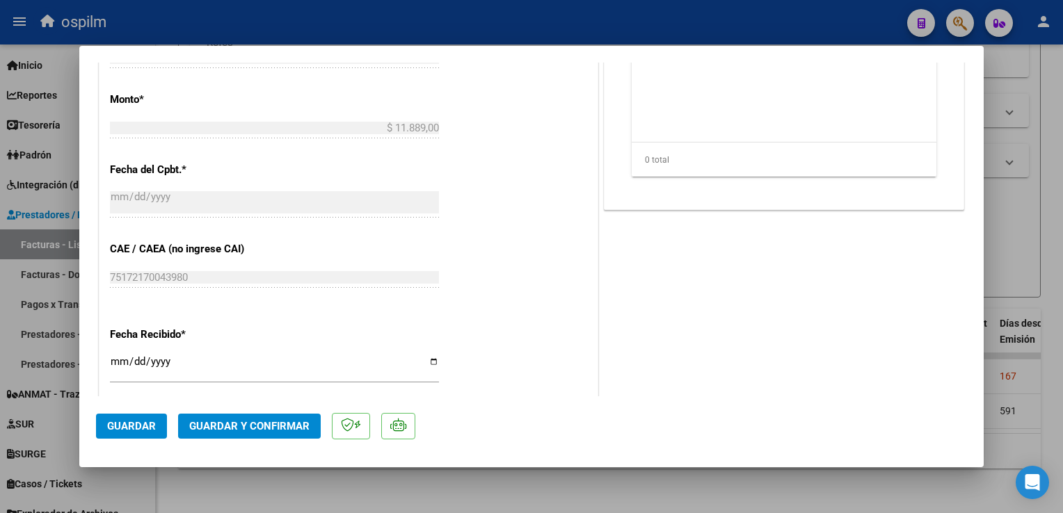
click at [256, 416] on button "Guardar y Confirmar" at bounding box center [249, 426] width 143 height 25
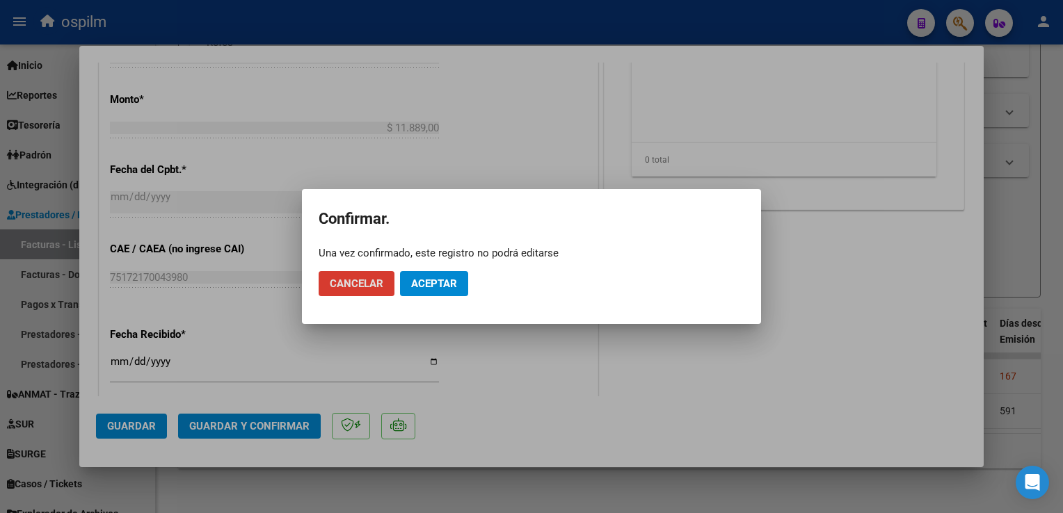
click at [442, 285] on span "Aceptar" at bounding box center [434, 284] width 46 height 13
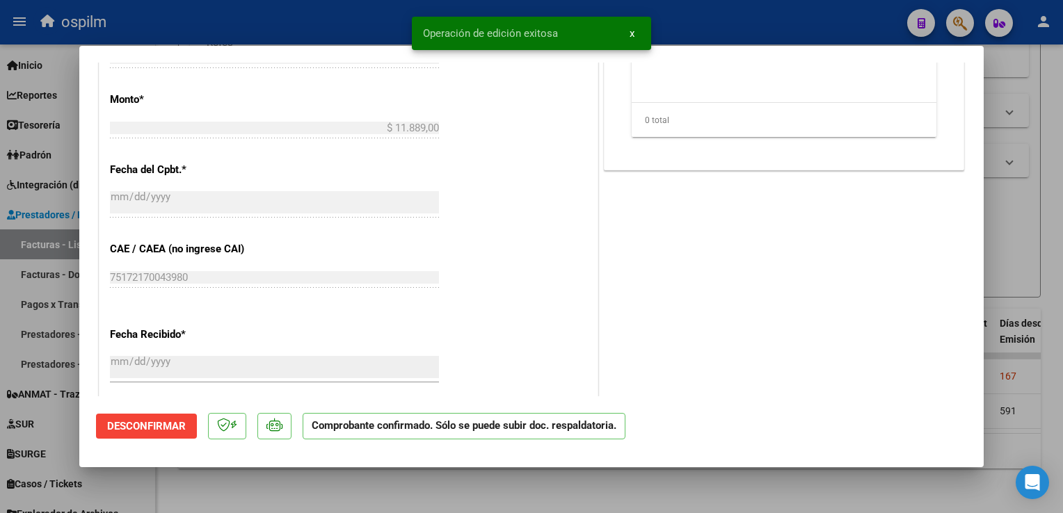
click at [1039, 248] on div at bounding box center [531, 256] width 1063 height 513
type input "$ 0,00"
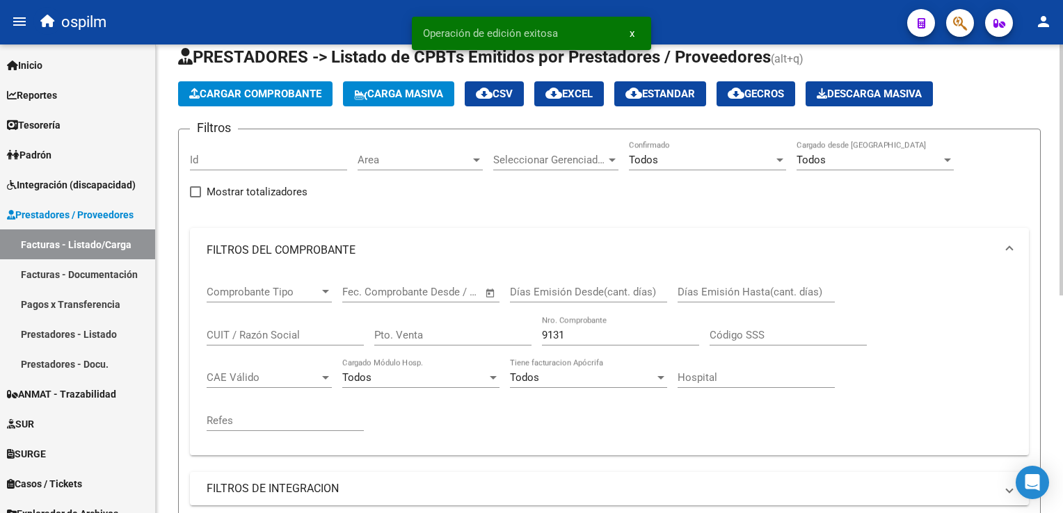
scroll to position [0, 0]
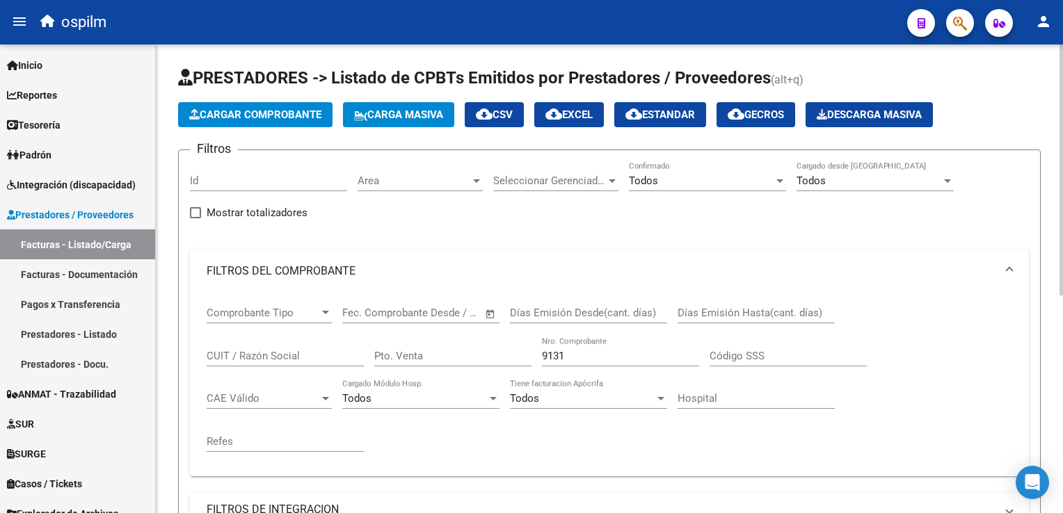
click at [261, 111] on span "Cargar Comprobante" at bounding box center [255, 115] width 132 height 13
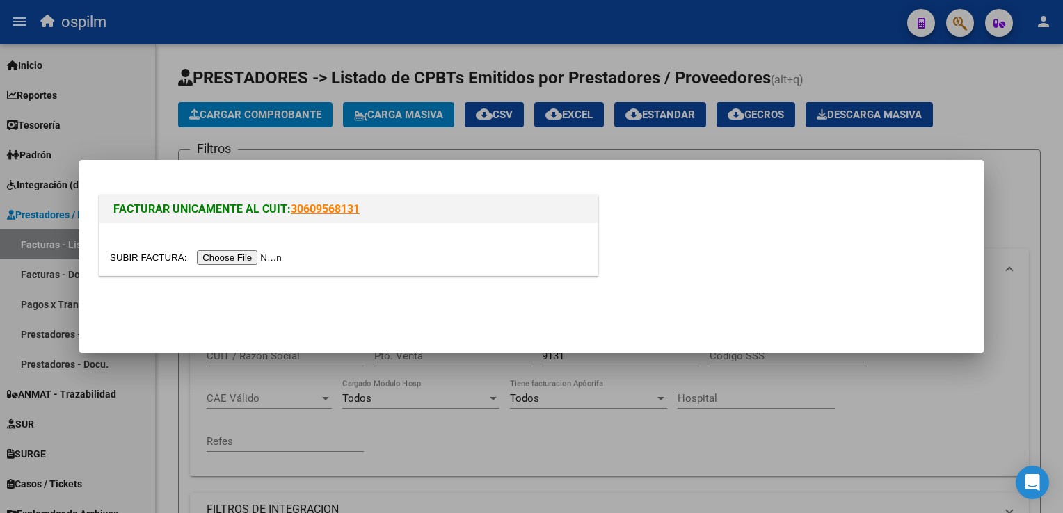
click at [207, 263] on input "file" at bounding box center [198, 257] width 176 height 15
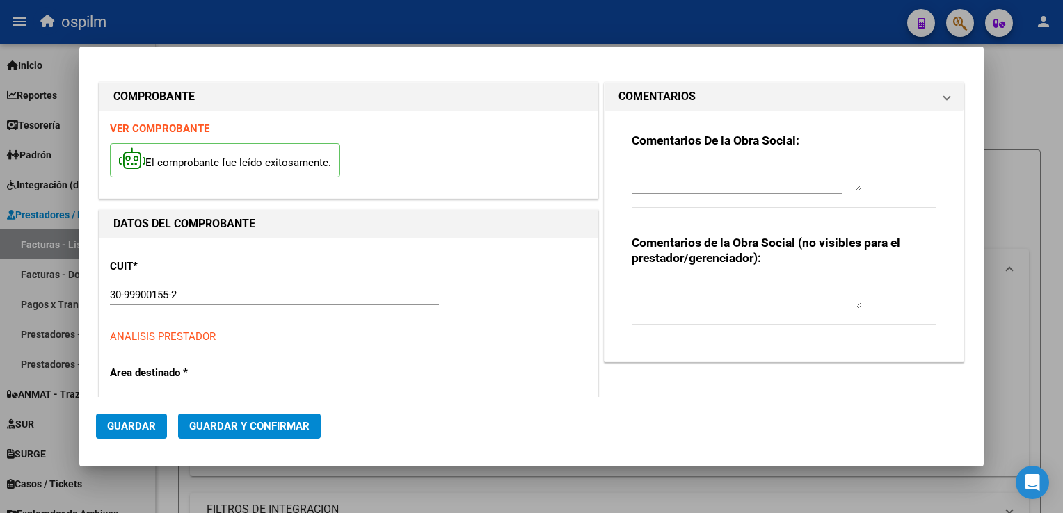
type input "7538"
type input "$ 4.029,00"
type input "[DATE]"
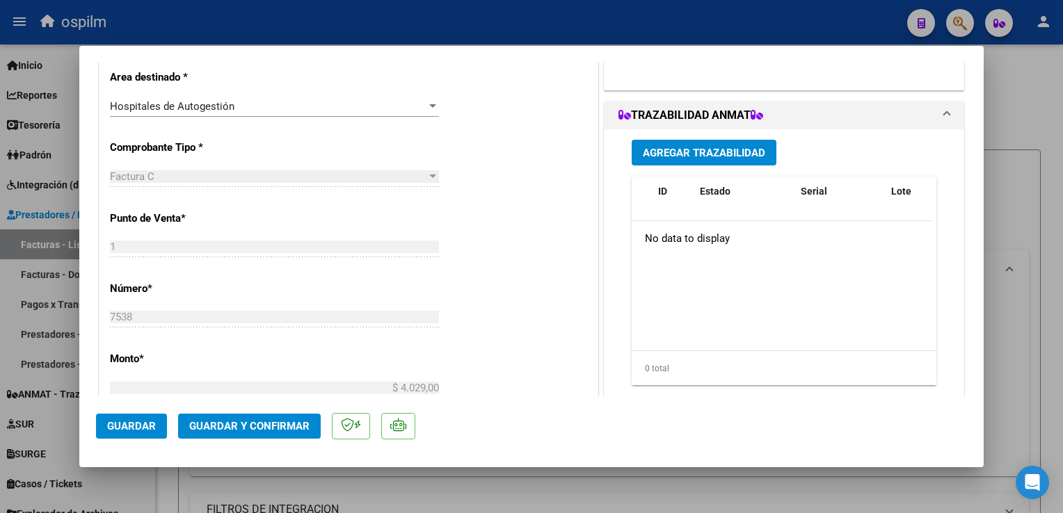
scroll to position [557, 0]
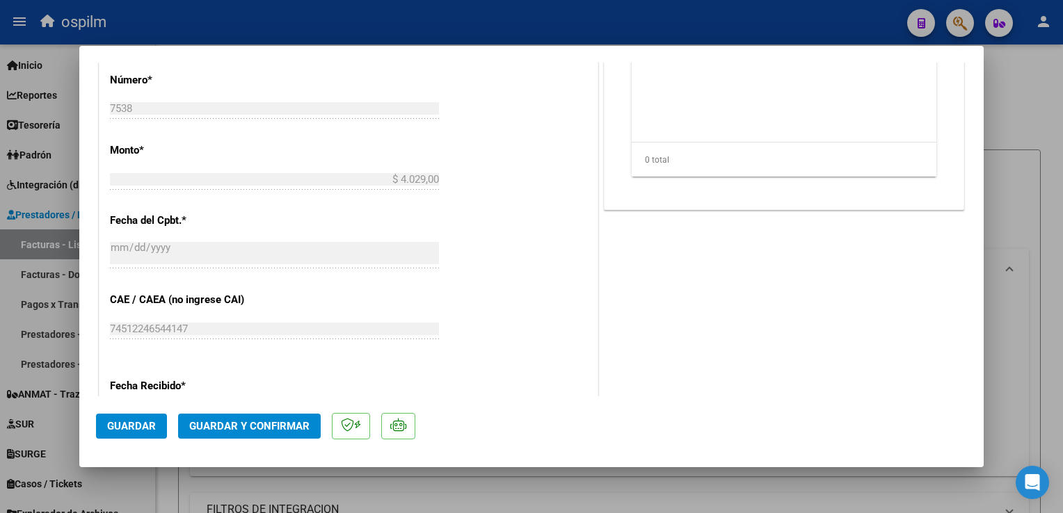
click at [125, 433] on button "Guardar" at bounding box center [131, 426] width 71 height 25
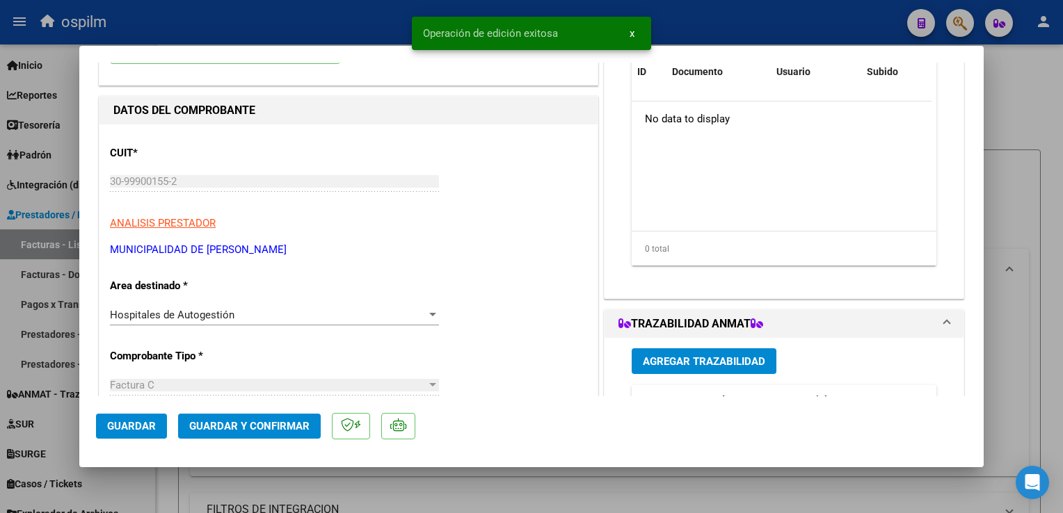
scroll to position [0, 0]
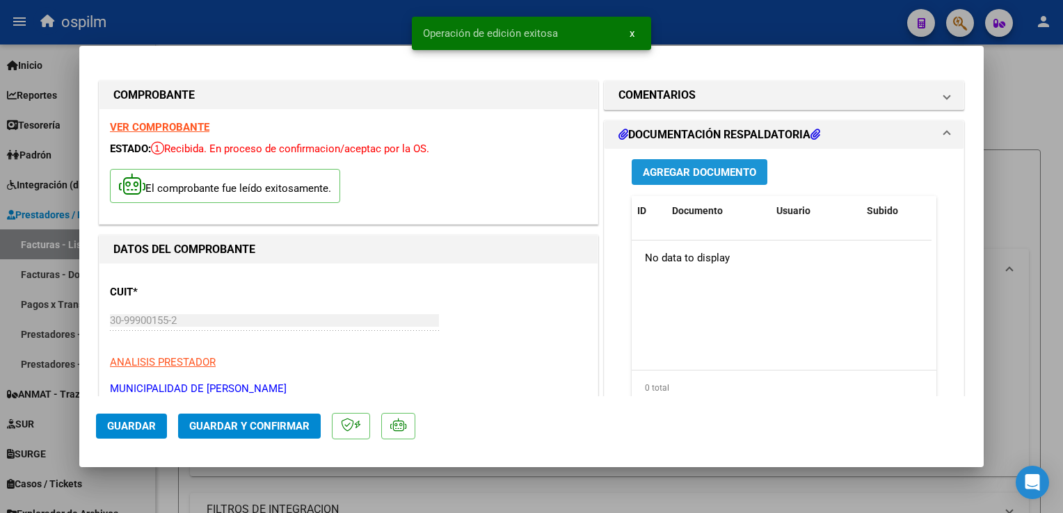
click at [644, 166] on span "Agregar Documento" at bounding box center [699, 172] width 113 height 13
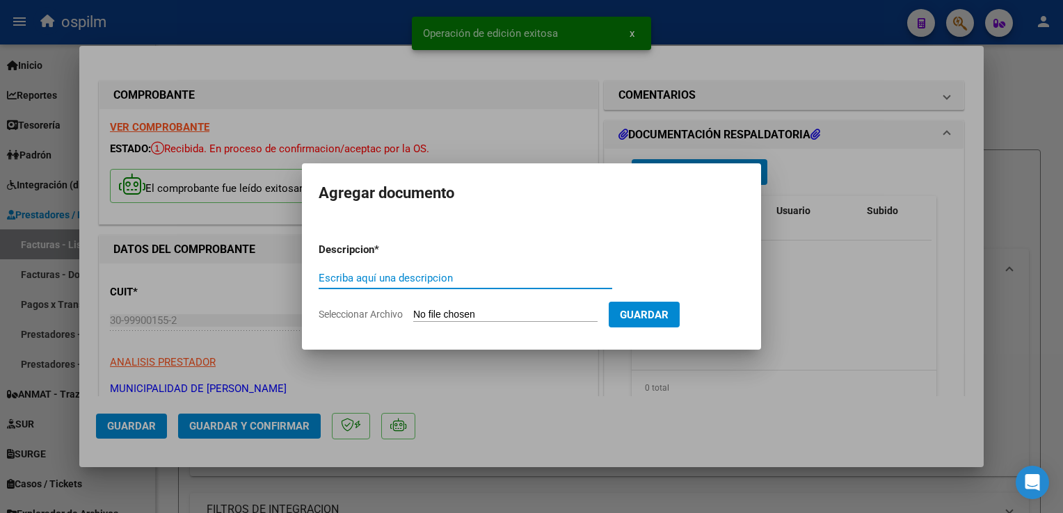
click at [400, 272] on input "Escriba aquí una descripcion" at bounding box center [466, 278] width 294 height 13
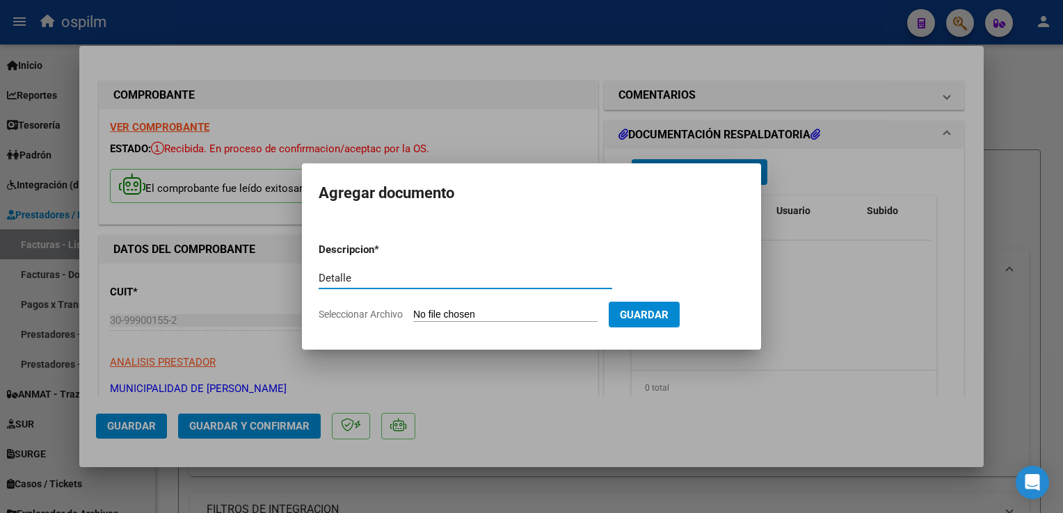
type input "Detalle"
click at [467, 313] on input "Seleccionar Archivo" at bounding box center [505, 315] width 184 height 13
type input "C:\fakepath\Anexo 7538.pdf"
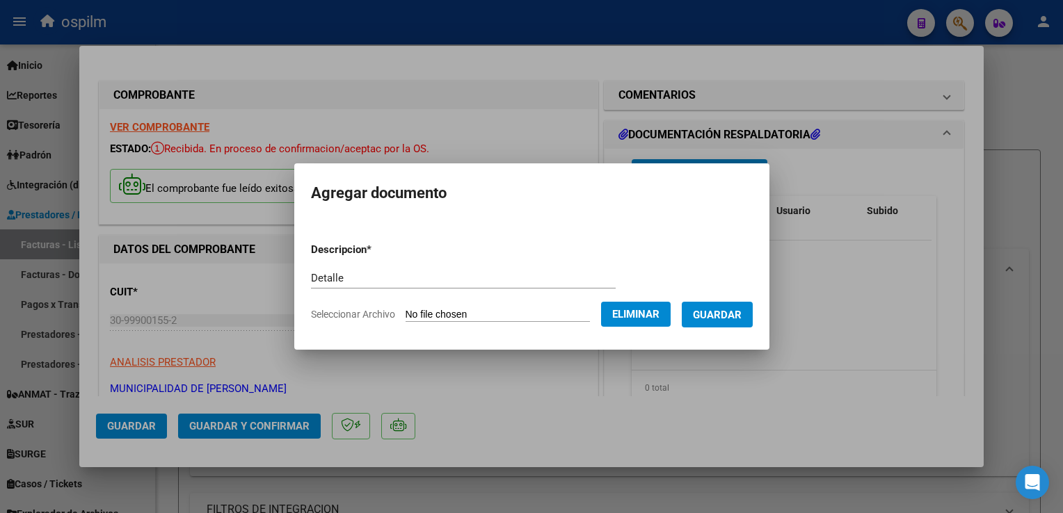
click at [715, 333] on form "Descripcion * Detalle Escriba aquí una descripcion Seleccionar Archivo Eliminar…" at bounding box center [532, 283] width 442 height 102
click at [717, 327] on form "Descripcion * Detalle Escriba aquí una descripcion Seleccionar Archivo Eliminar…" at bounding box center [532, 283] width 442 height 102
click at [717, 326] on button "Guardar" at bounding box center [717, 315] width 71 height 26
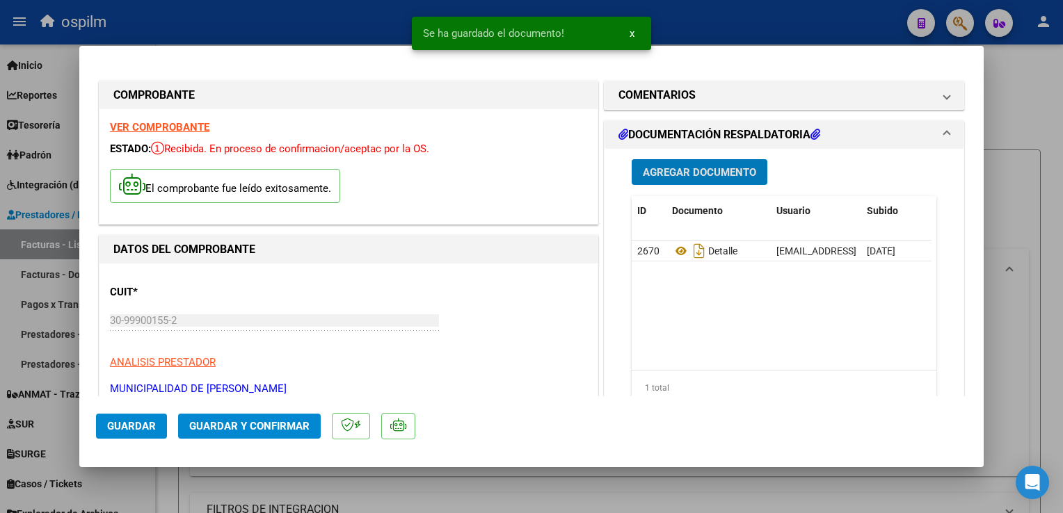
click at [224, 426] on span "Guardar y Confirmar" at bounding box center [249, 426] width 120 height 13
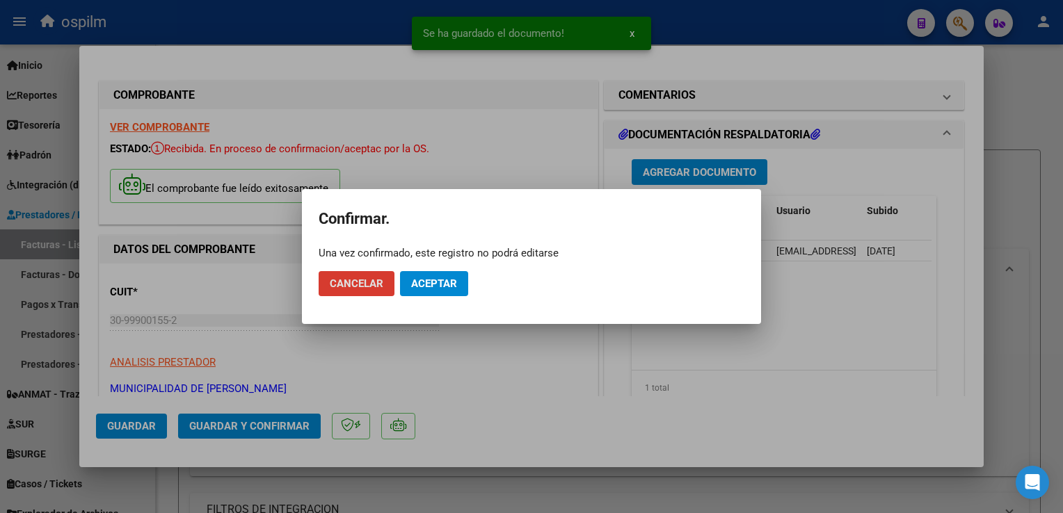
click at [448, 285] on span "Aceptar" at bounding box center [434, 284] width 46 height 13
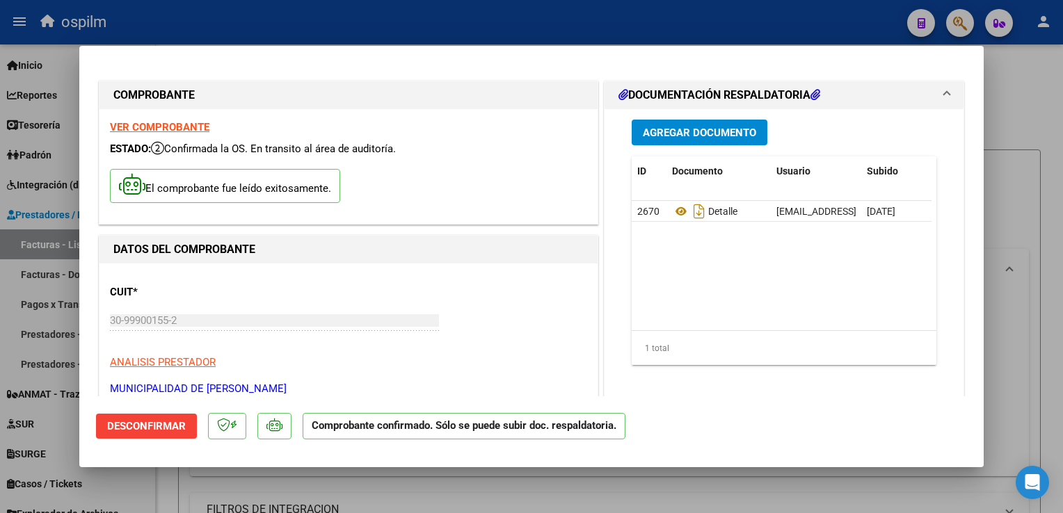
click at [1028, 399] on div at bounding box center [531, 256] width 1063 height 513
type input "$ 0,00"
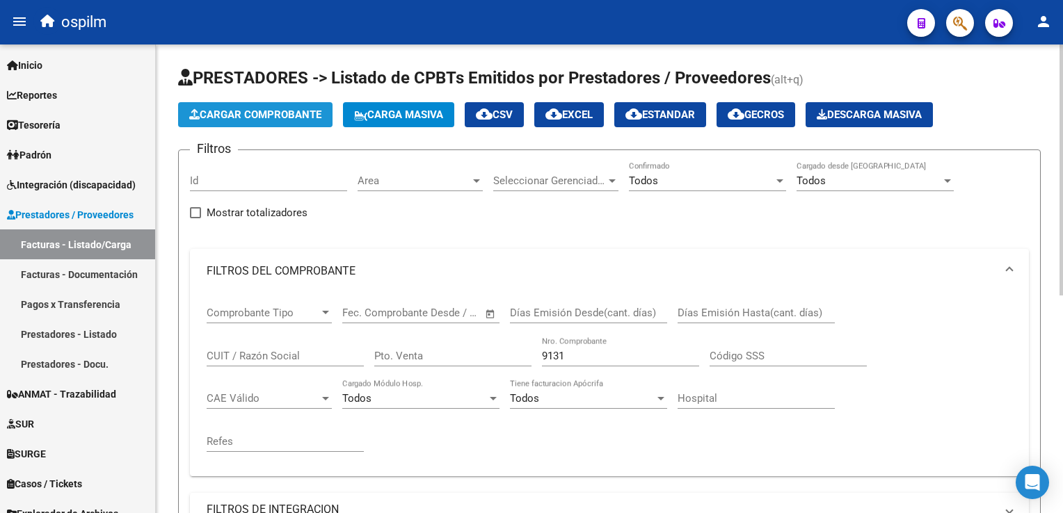
click at [285, 118] on span "Cargar Comprobante" at bounding box center [255, 115] width 132 height 13
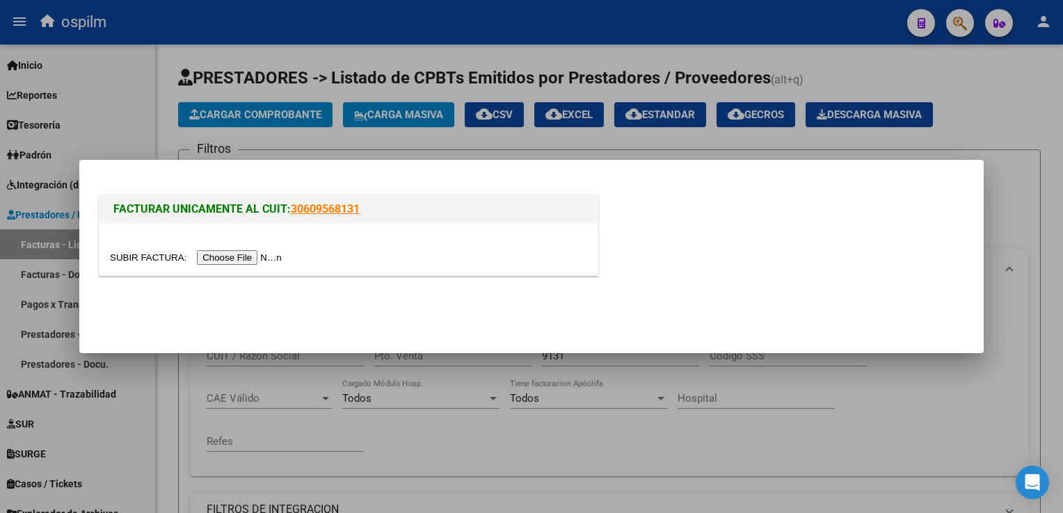
click at [219, 265] on input "file" at bounding box center [198, 257] width 176 height 15
click at [219, 259] on input "file" at bounding box center [198, 257] width 176 height 15
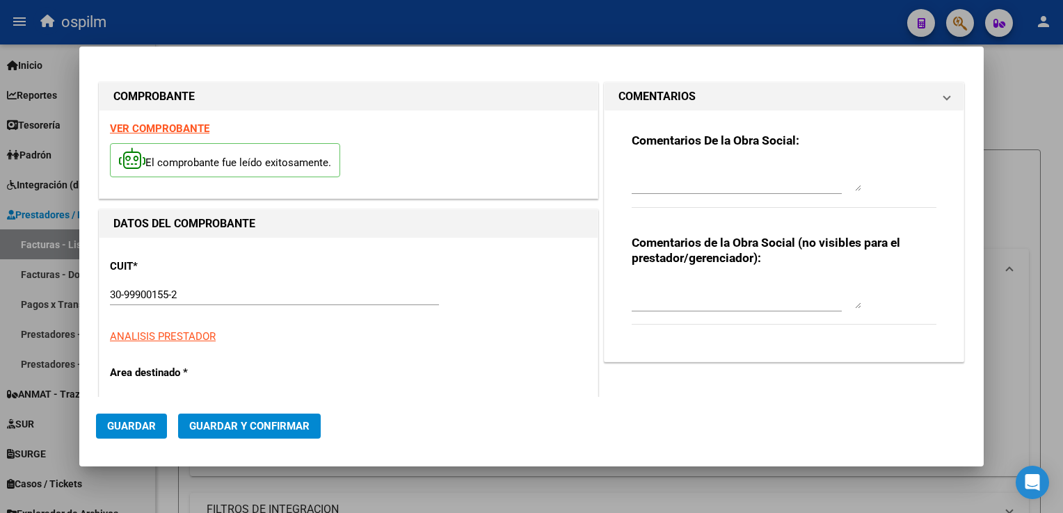
type input "6330"
type input "$ 75.672,00"
type input "[DATE]"
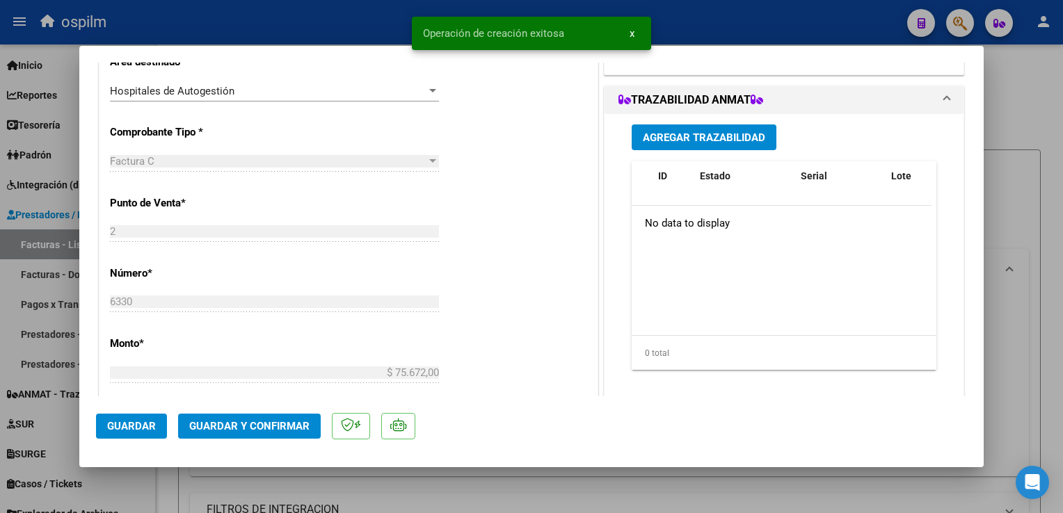
scroll to position [487, 0]
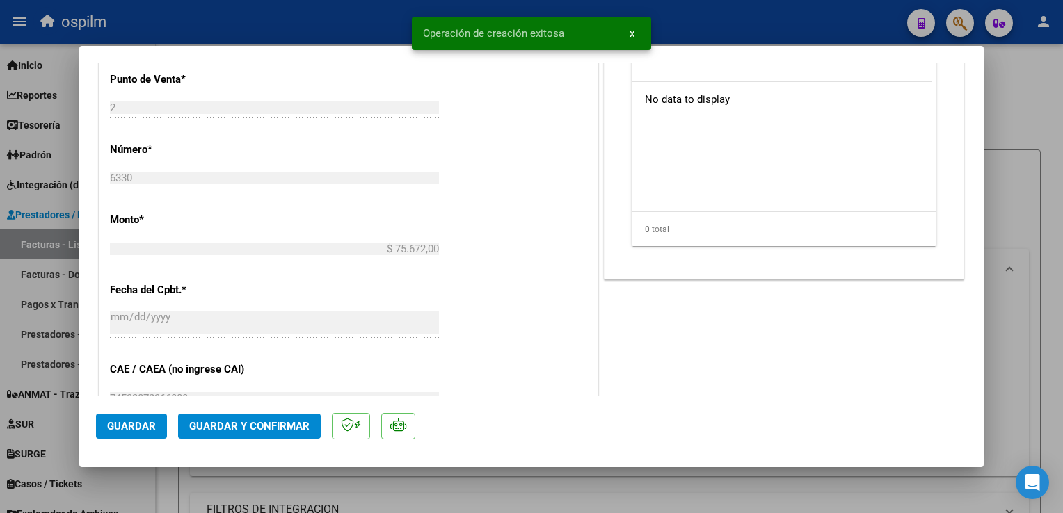
click at [140, 426] on span "Guardar" at bounding box center [131, 426] width 49 height 13
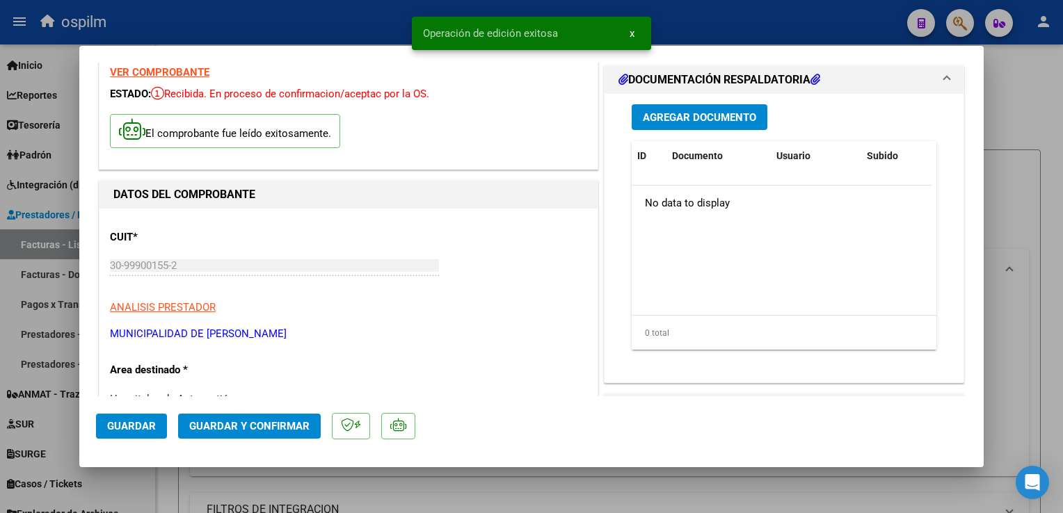
scroll to position [0, 0]
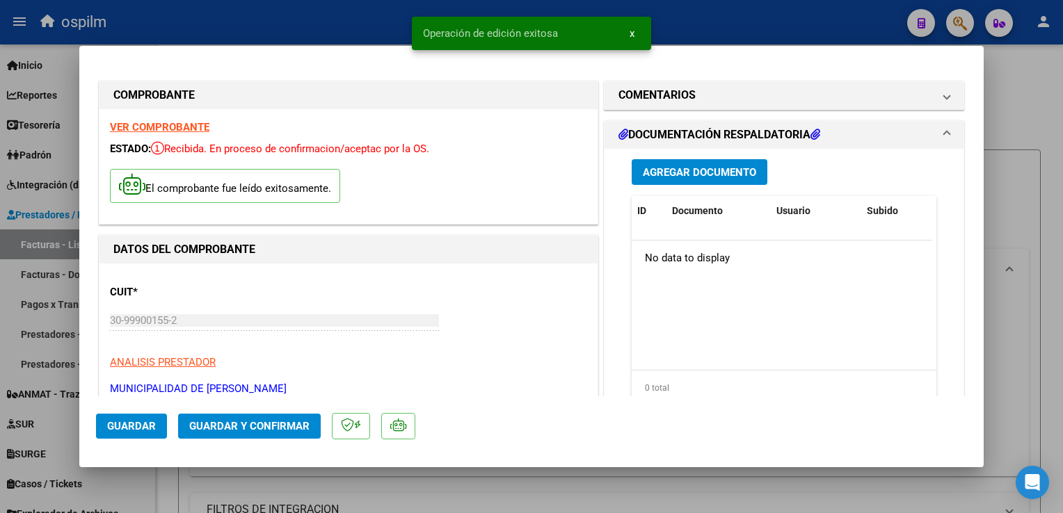
click at [685, 174] on span "Agregar Documento" at bounding box center [699, 172] width 113 height 13
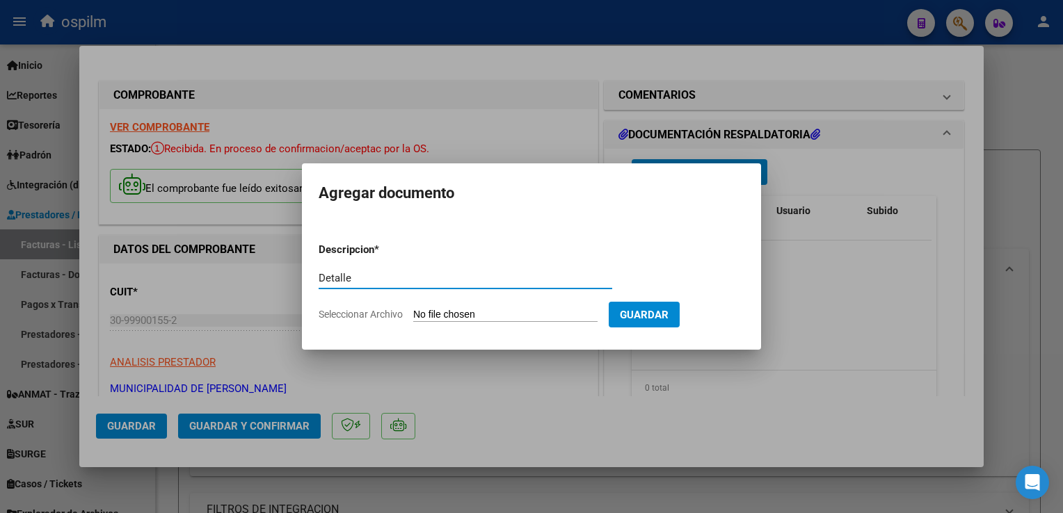
type input "Detalle"
click at [525, 317] on input "Seleccionar Archivo" at bounding box center [505, 315] width 184 height 13
type input "C:\fakepath\Anexi 6330.pdf"
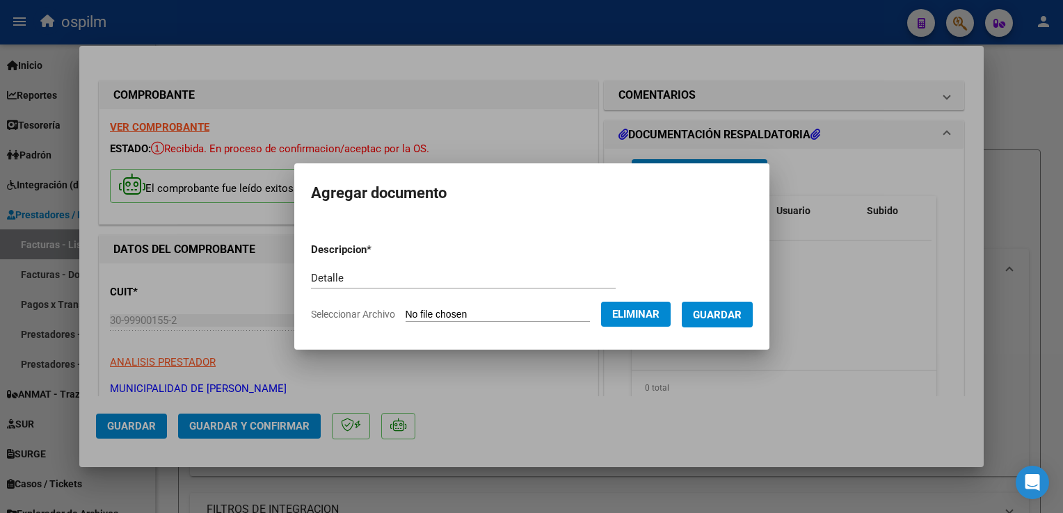
click at [723, 319] on span "Guardar" at bounding box center [717, 315] width 49 height 13
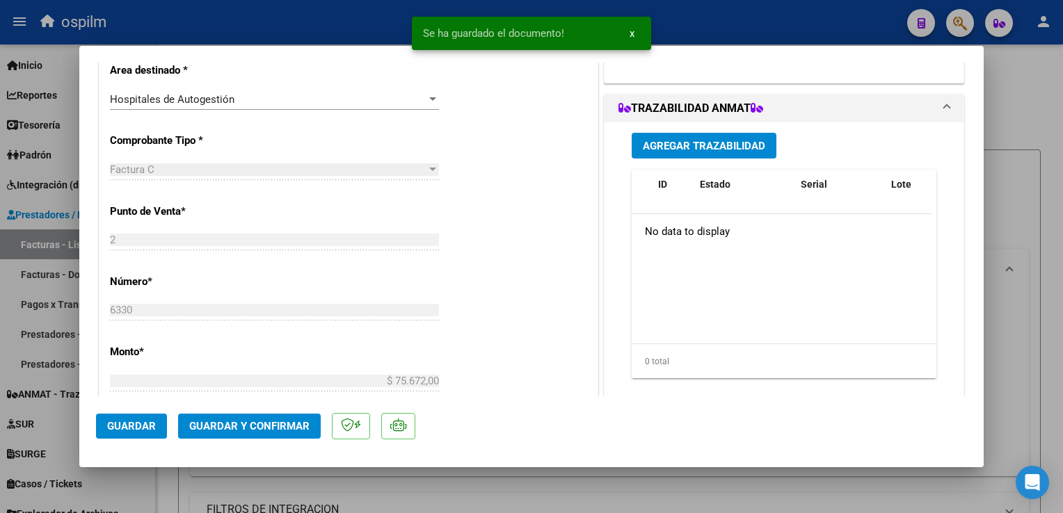
scroll to position [417, 0]
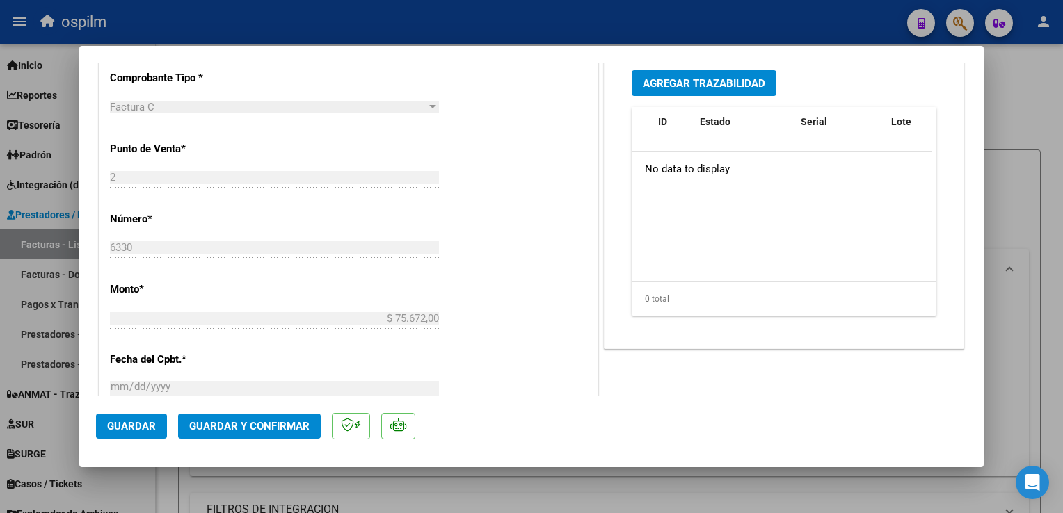
click at [214, 437] on button "Guardar y Confirmar" at bounding box center [249, 426] width 143 height 25
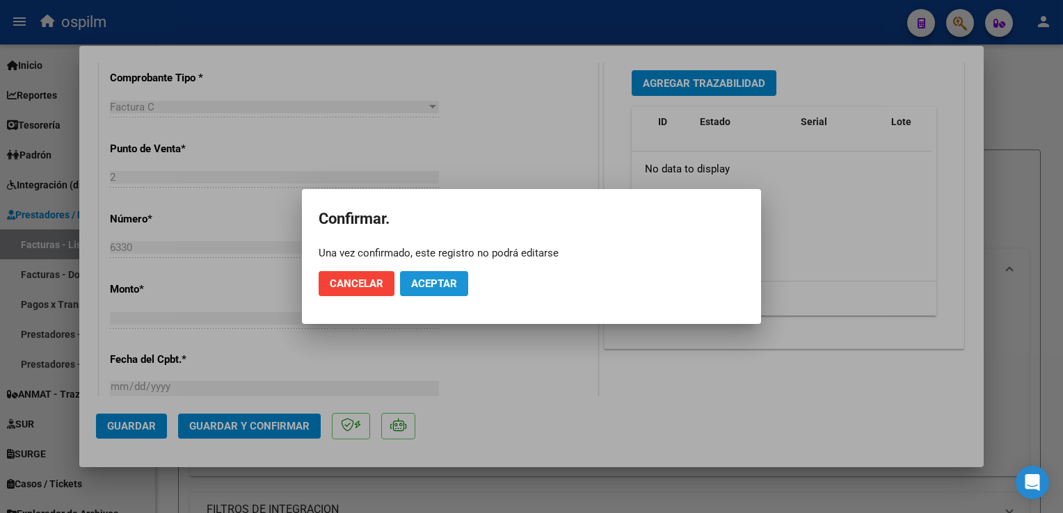
click at [447, 289] on span "Aceptar" at bounding box center [434, 284] width 46 height 13
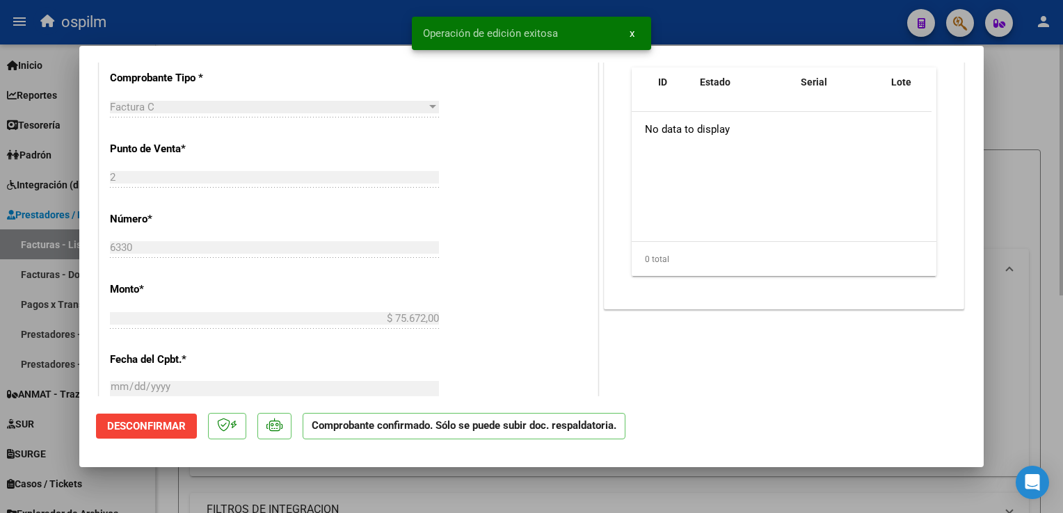
click at [1046, 74] on div at bounding box center [531, 256] width 1063 height 513
type input "$ 0,00"
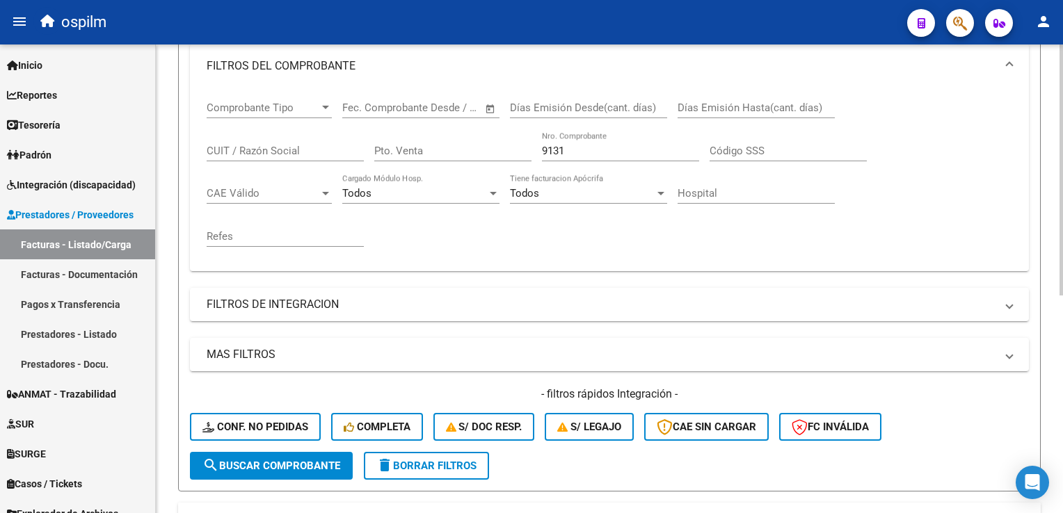
scroll to position [348, 0]
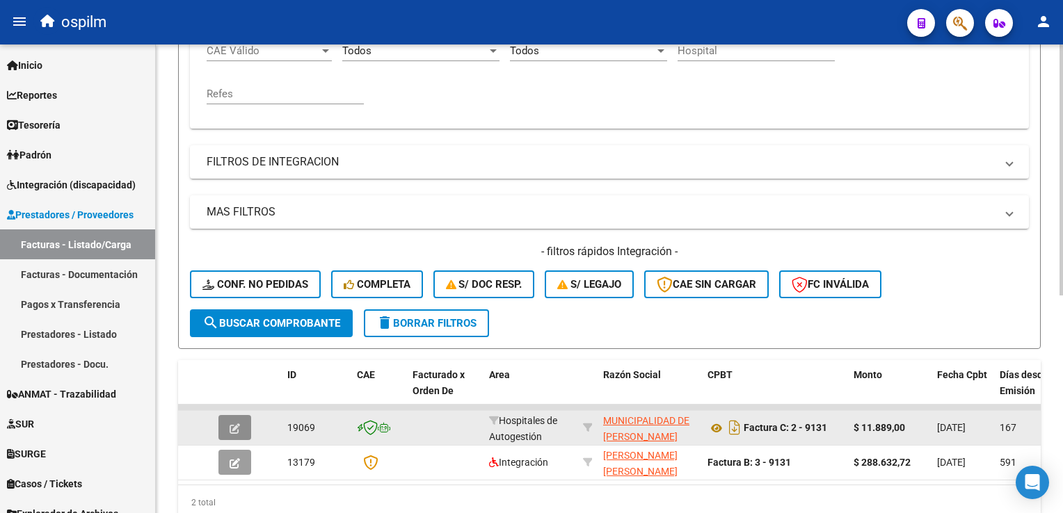
click at [234, 429] on icon "button" at bounding box center [235, 429] width 10 height 10
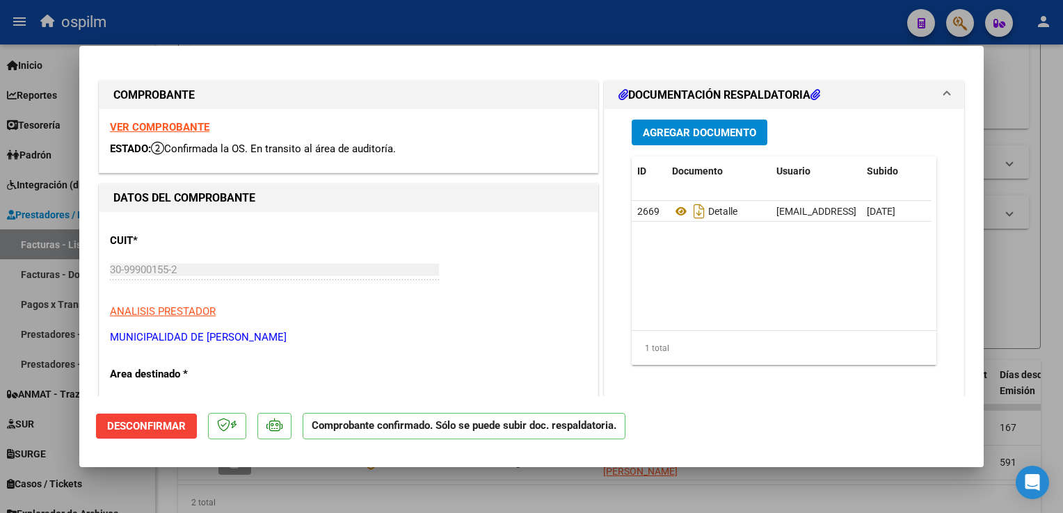
click at [1037, 288] on div at bounding box center [531, 256] width 1063 height 513
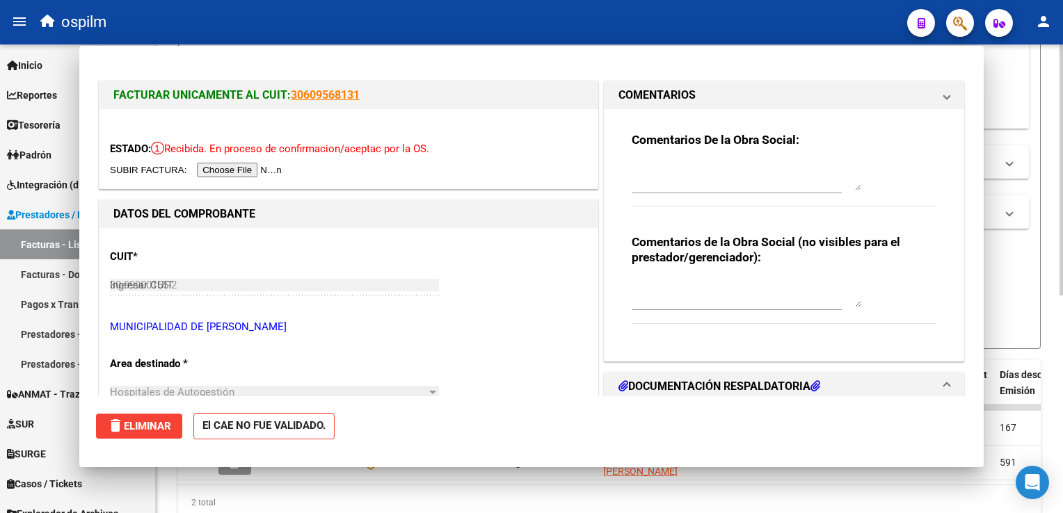
type input "$ 0,00"
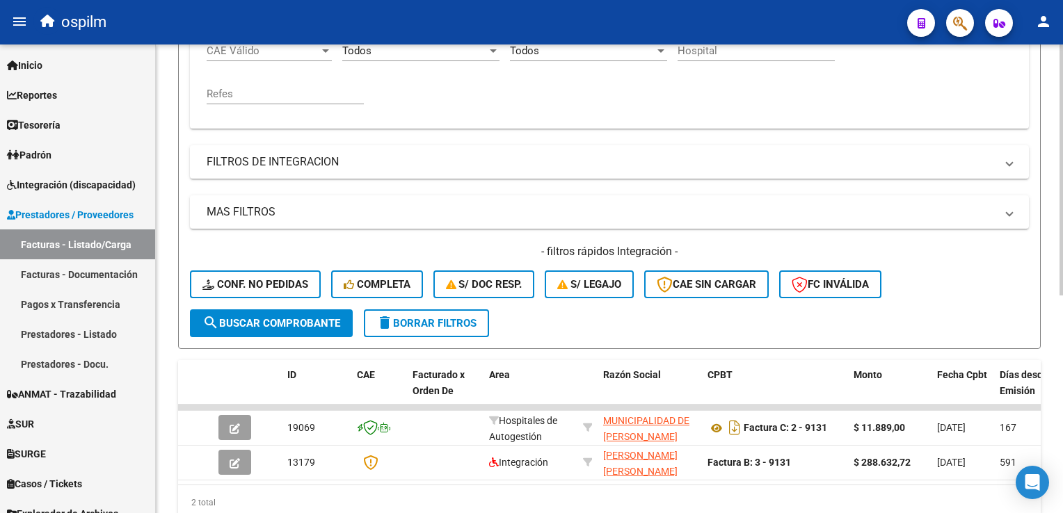
scroll to position [0, 0]
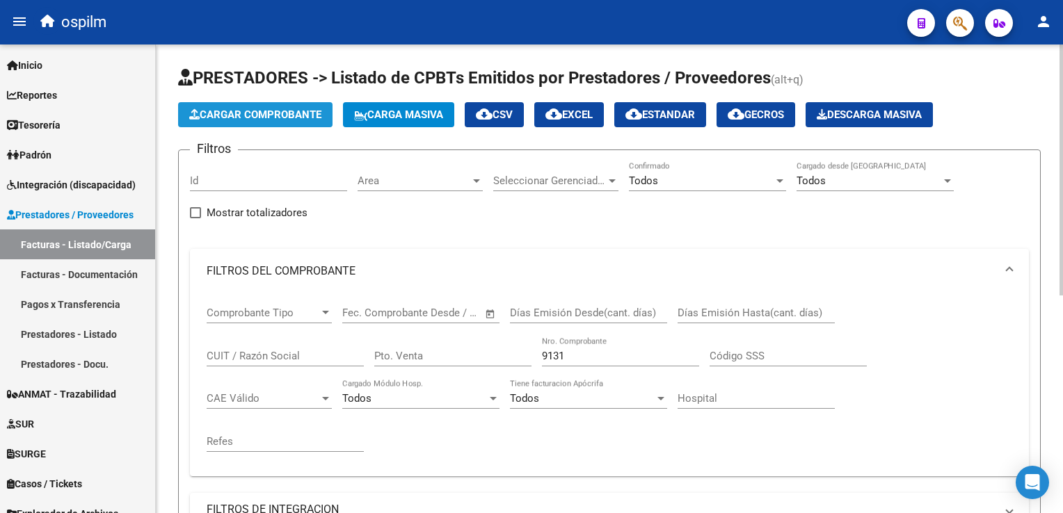
click at [273, 121] on button "Cargar Comprobante" at bounding box center [255, 114] width 154 height 25
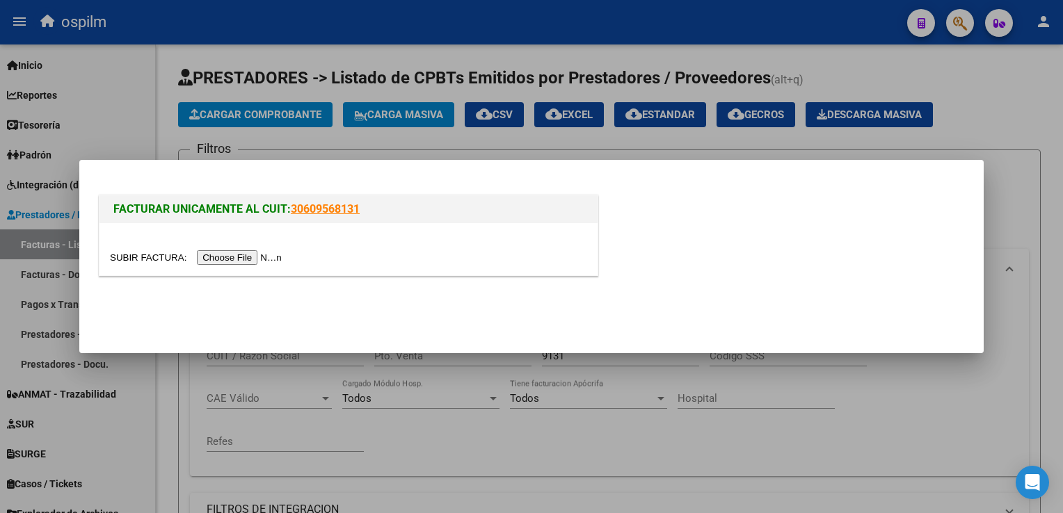
click at [230, 259] on input "file" at bounding box center [198, 257] width 176 height 15
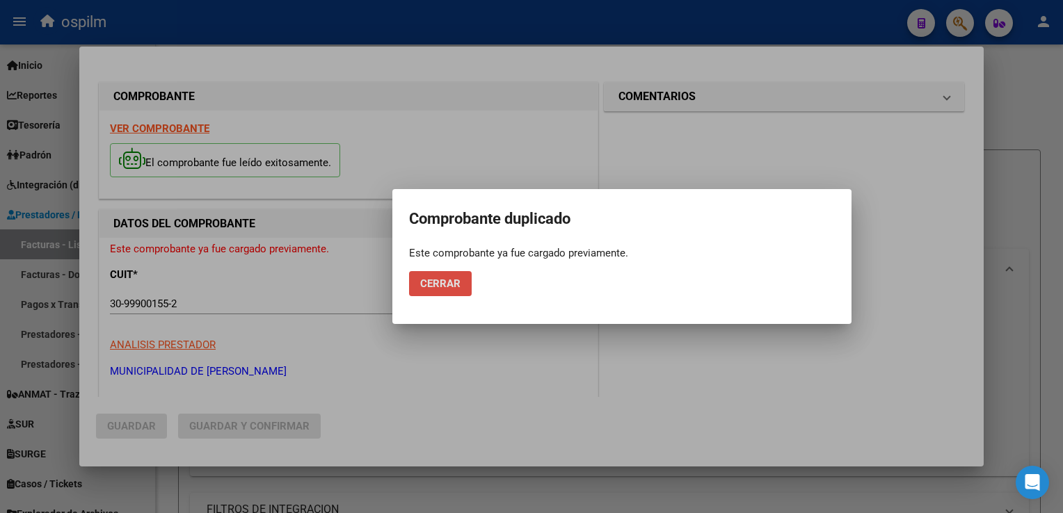
drag, startPoint x: 445, startPoint y: 285, endPoint x: 465, endPoint y: 293, distance: 21.8
click at [444, 285] on span "Cerrar" at bounding box center [440, 284] width 40 height 13
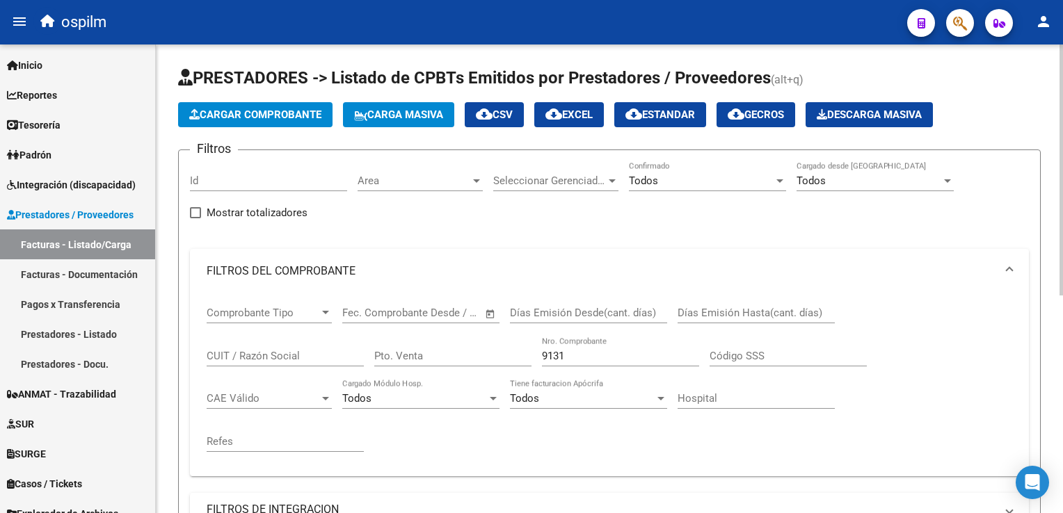
click at [251, 116] on span "Cargar Comprobante" at bounding box center [255, 115] width 132 height 13
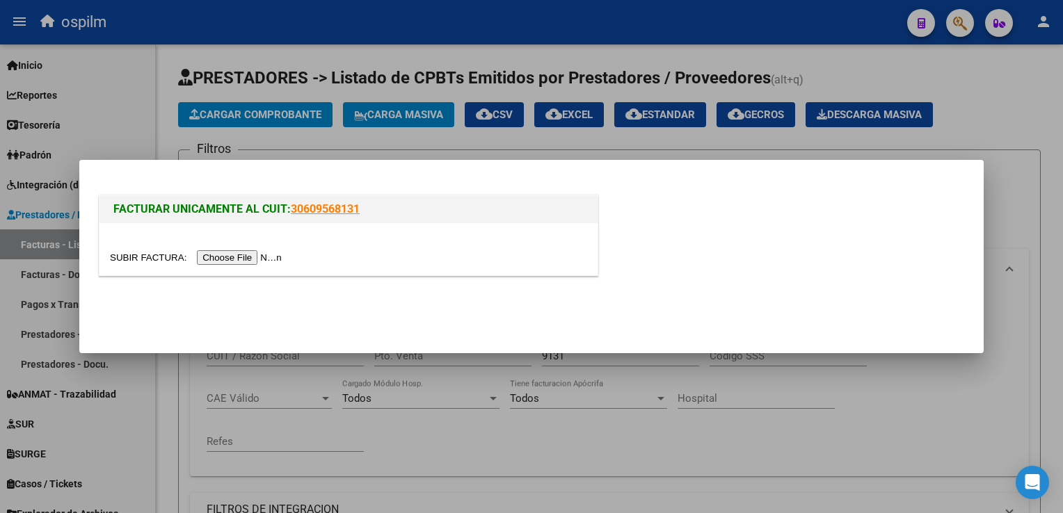
click at [243, 259] on input "file" at bounding box center [198, 257] width 176 height 15
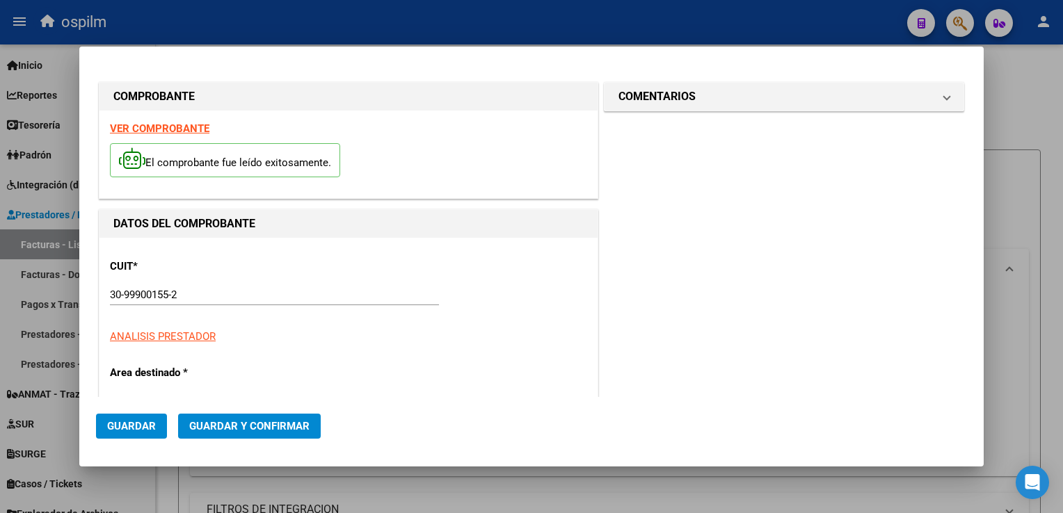
type input "9233"
type input "$ 60.558,00"
type input "[DATE]"
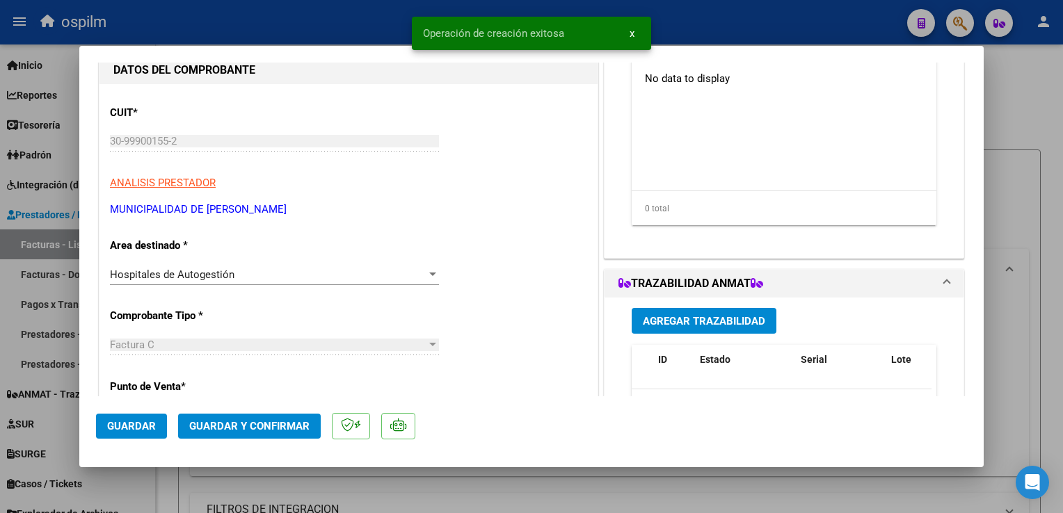
scroll to position [278, 0]
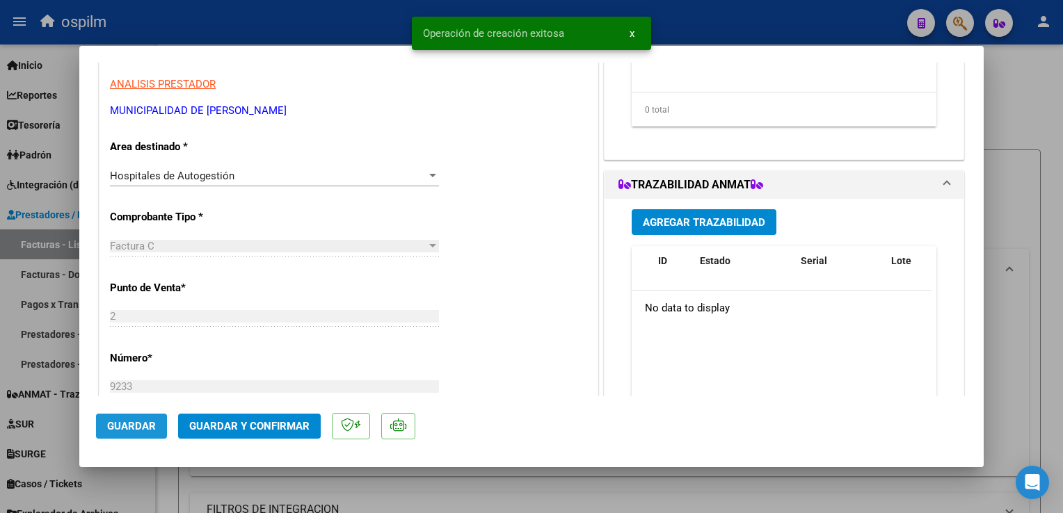
click at [155, 429] on button "Guardar" at bounding box center [131, 426] width 71 height 25
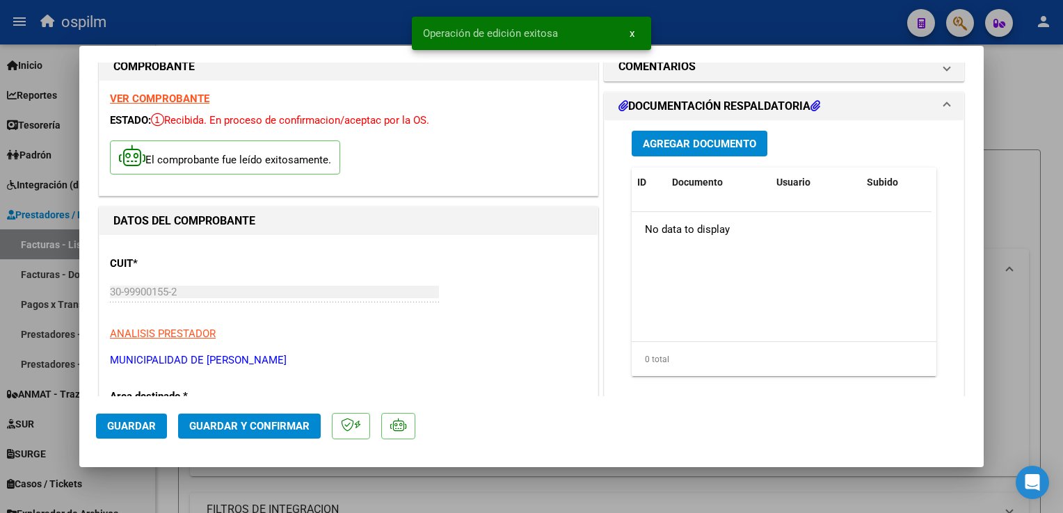
scroll to position [0, 0]
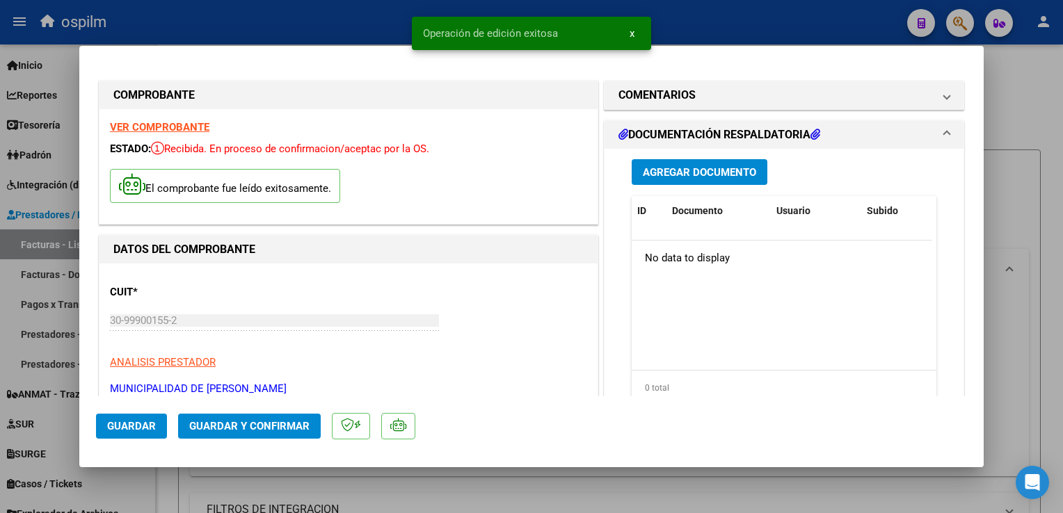
click at [673, 182] on button "Agregar Documento" at bounding box center [700, 172] width 136 height 26
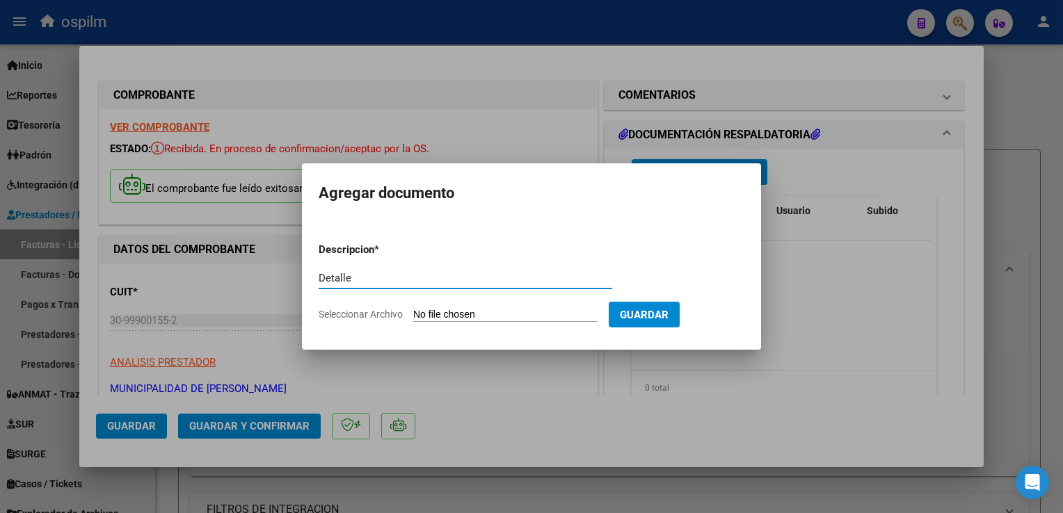
type input "Detalle"
click at [472, 319] on input "Seleccionar Archivo" at bounding box center [505, 315] width 184 height 13
type input "C:\fakepath\Anexo 9233.pdf"
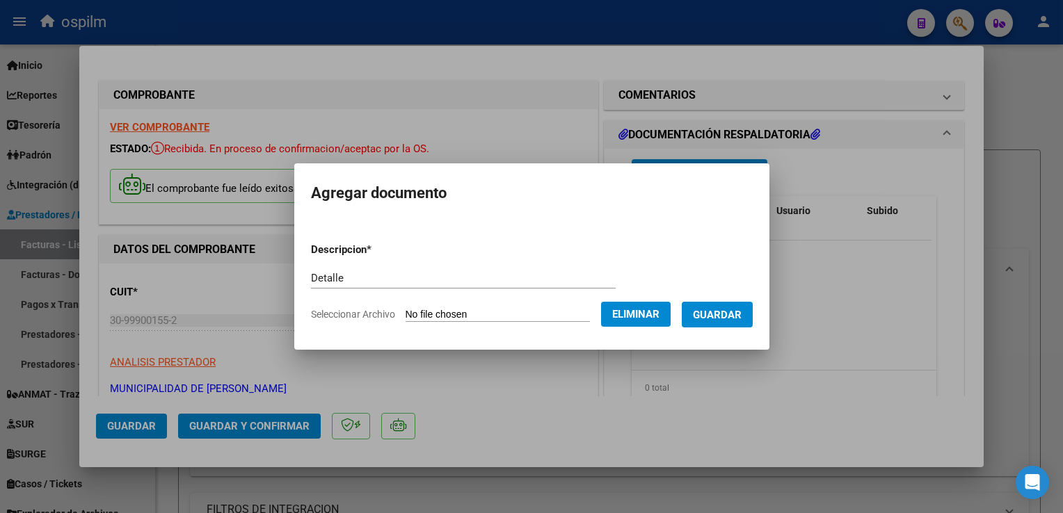
click at [720, 322] on button "Guardar" at bounding box center [717, 315] width 71 height 26
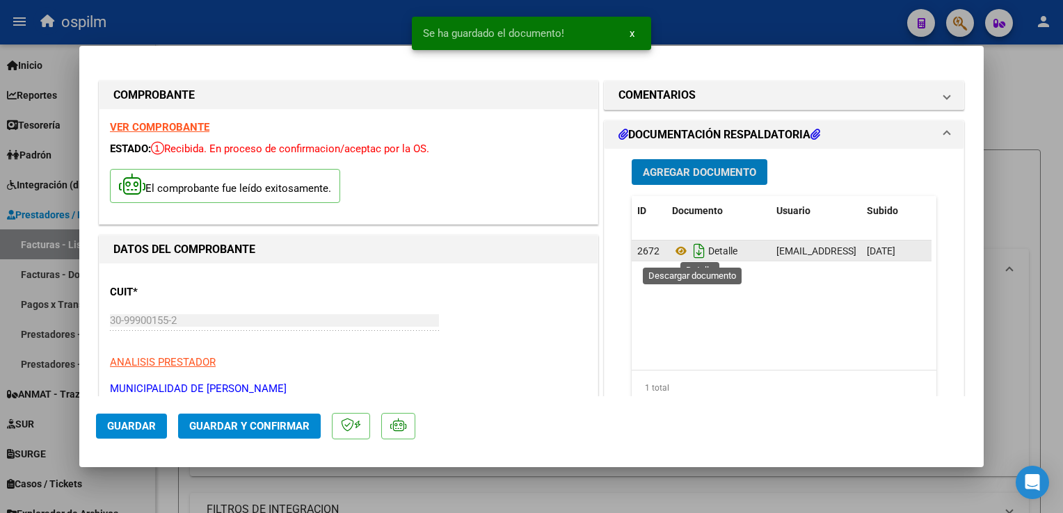
click at [691, 253] on icon "Descargar documento" at bounding box center [699, 251] width 18 height 22
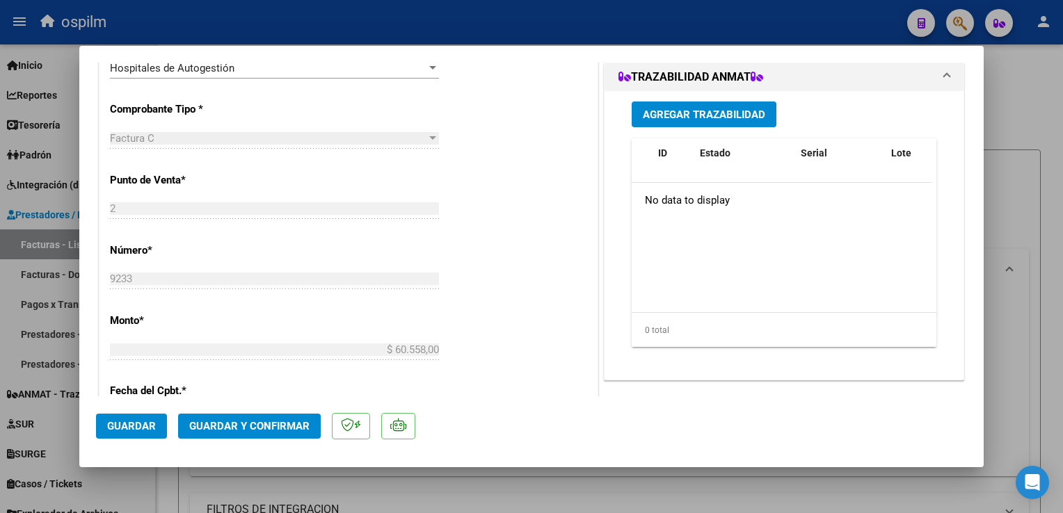
scroll to position [696, 0]
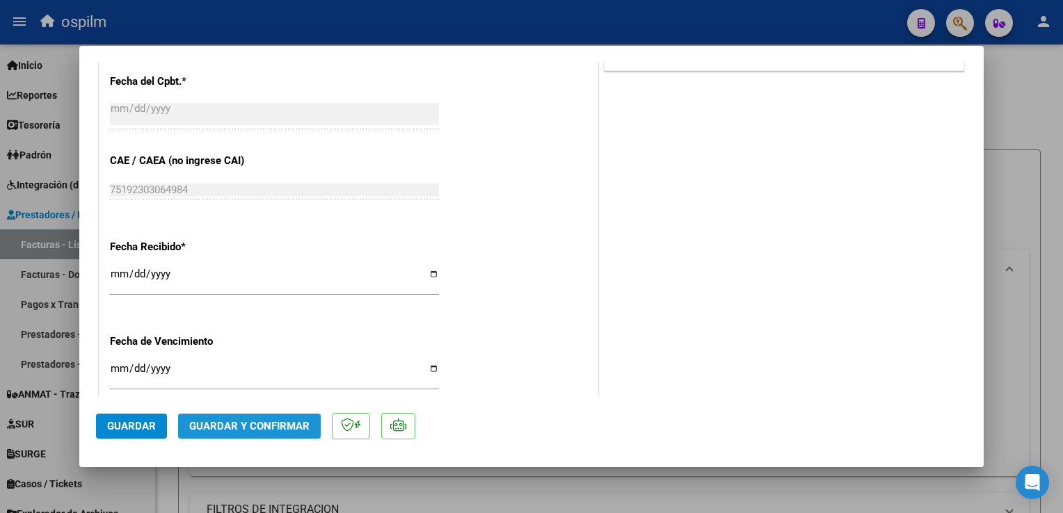
click at [238, 435] on button "Guardar y Confirmar" at bounding box center [249, 426] width 143 height 25
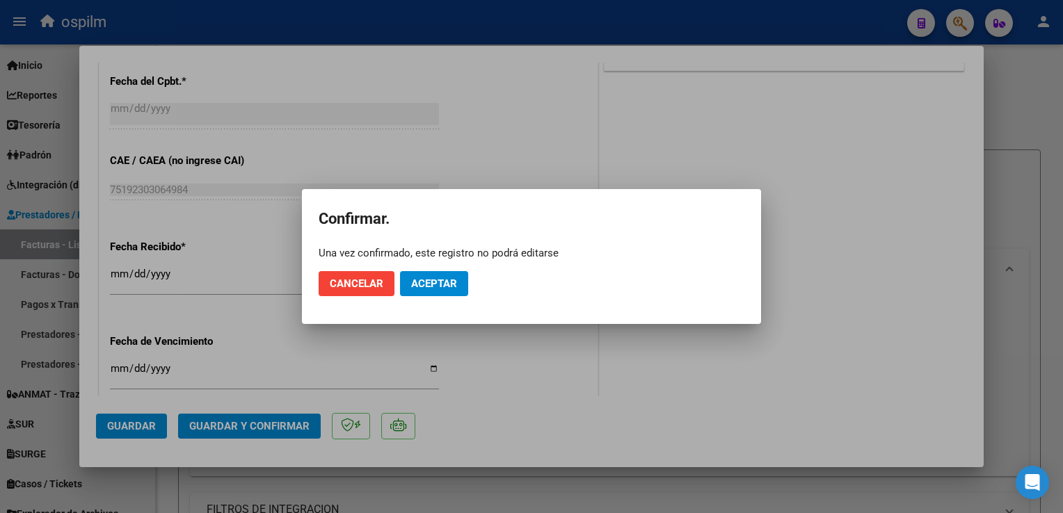
click at [432, 296] on mat-dialog-actions "Cancelar Aceptar" at bounding box center [532, 283] width 426 height 47
click at [440, 271] on button "Aceptar" at bounding box center [434, 283] width 68 height 25
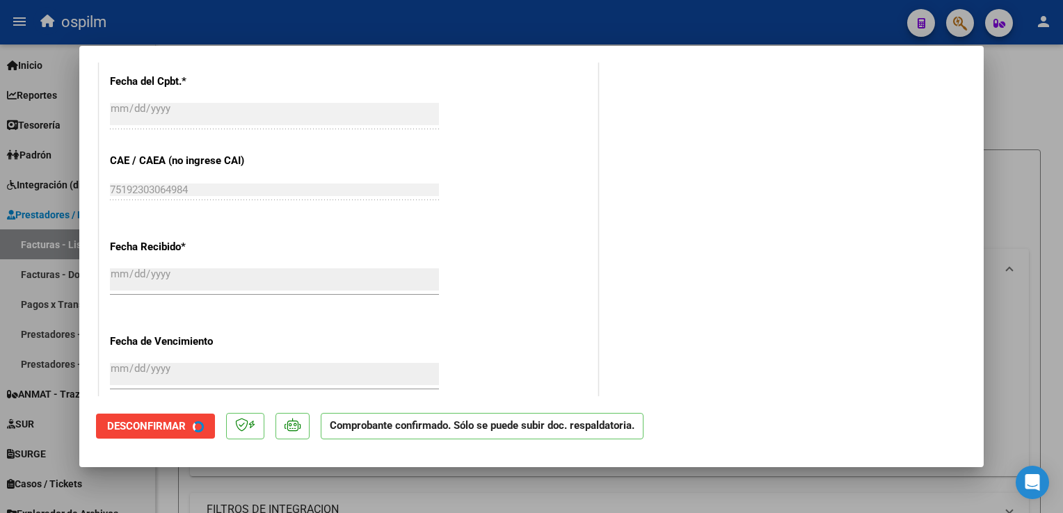
click at [449, 283] on div "Fecha Recibido * [DATE] Ingresar la fecha" at bounding box center [348, 268] width 477 height 79
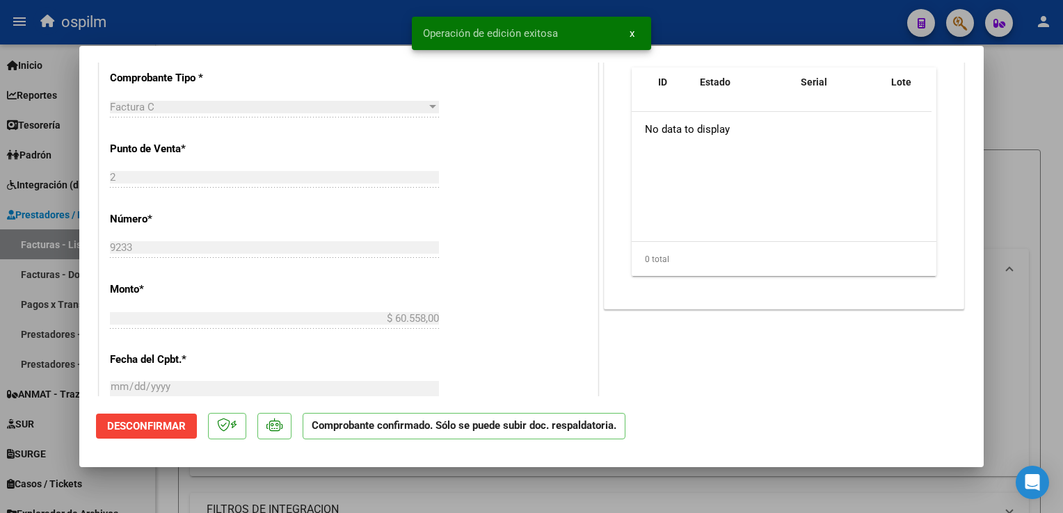
scroll to position [0, 0]
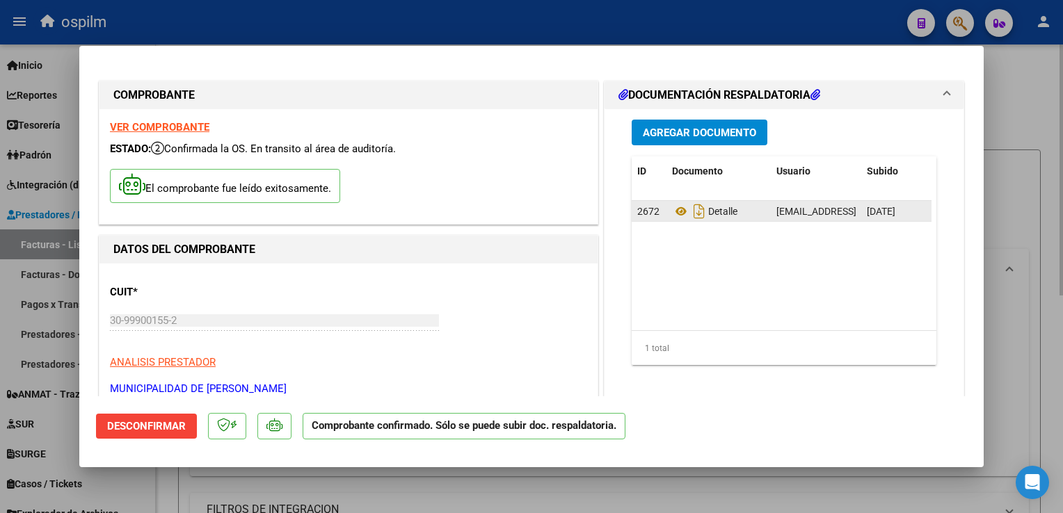
click at [1058, 243] on div at bounding box center [531, 256] width 1063 height 513
type input "$ 0,00"
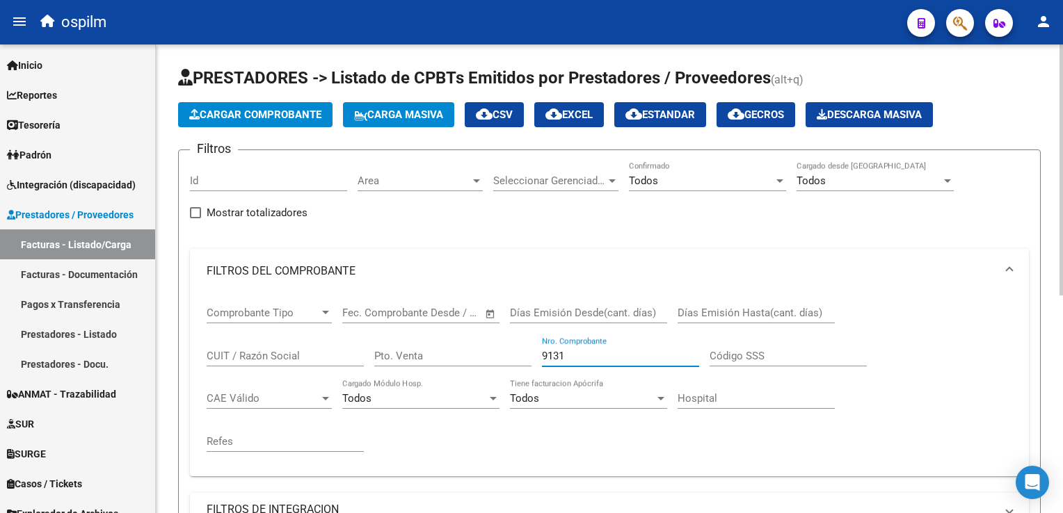
drag, startPoint x: 582, startPoint y: 353, endPoint x: 506, endPoint y: 329, distance: 79.4
click at [506, 329] on div "Comprobante Tipo Comprobante Tipo Fecha inicio – Fecha fin Fec. Comprobante Des…" at bounding box center [610, 380] width 806 height 172
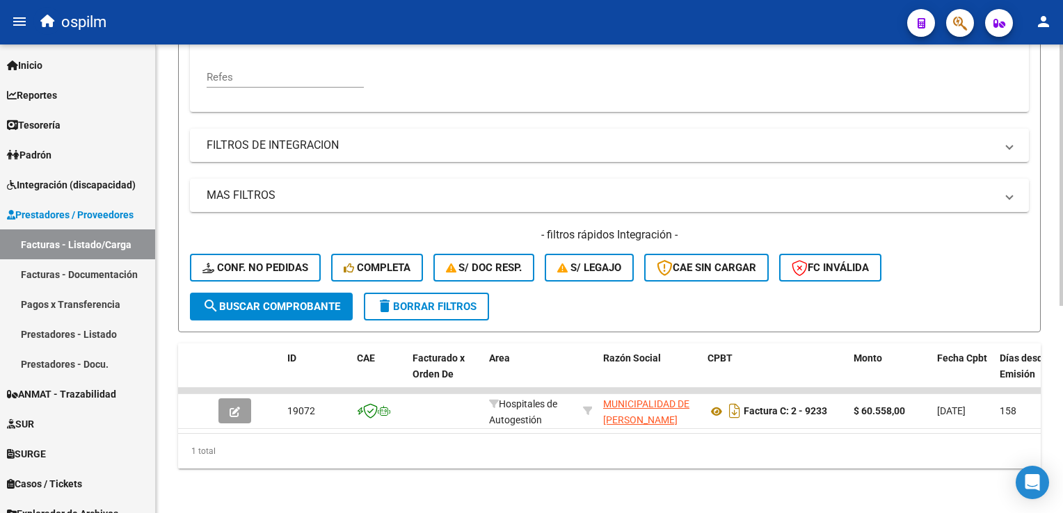
type input "9233"
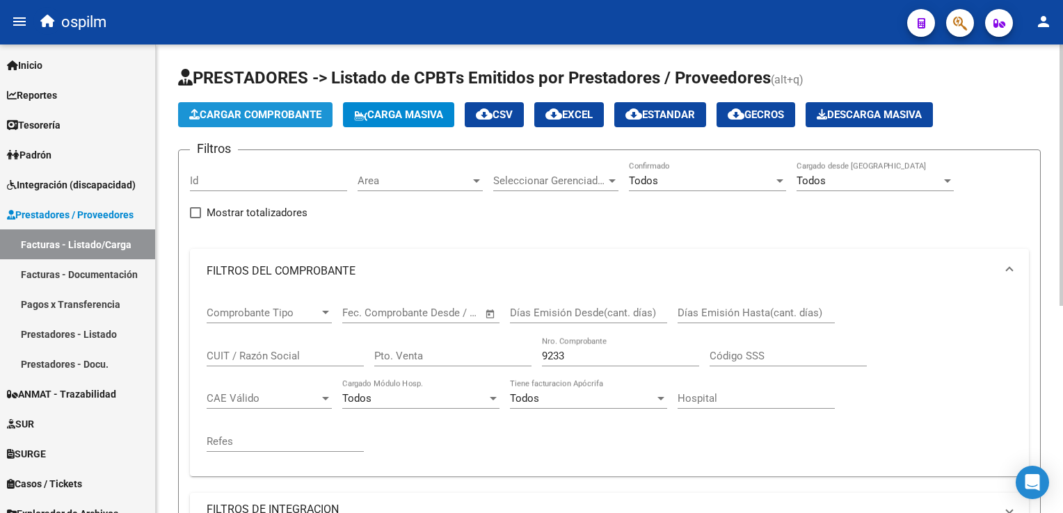
click at [256, 121] on button "Cargar Comprobante" at bounding box center [255, 114] width 154 height 25
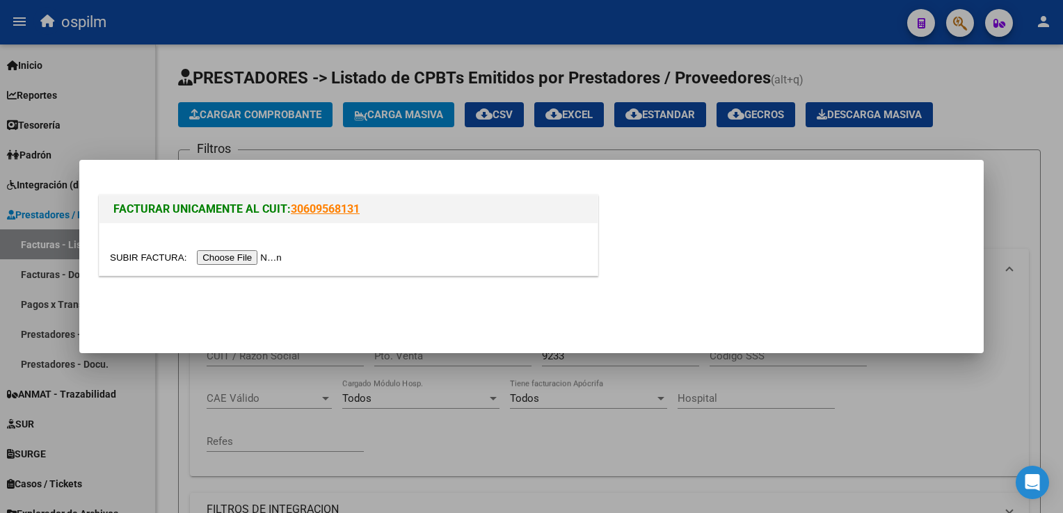
click at [221, 256] on input "file" at bounding box center [198, 257] width 176 height 15
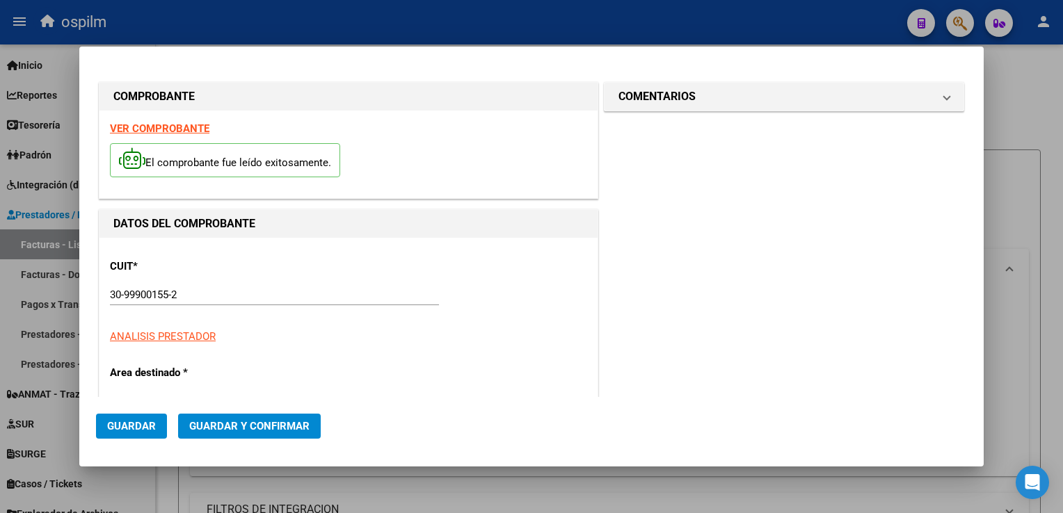
type input "6494"
type input "$ 31.984,00"
type input "[DATE]"
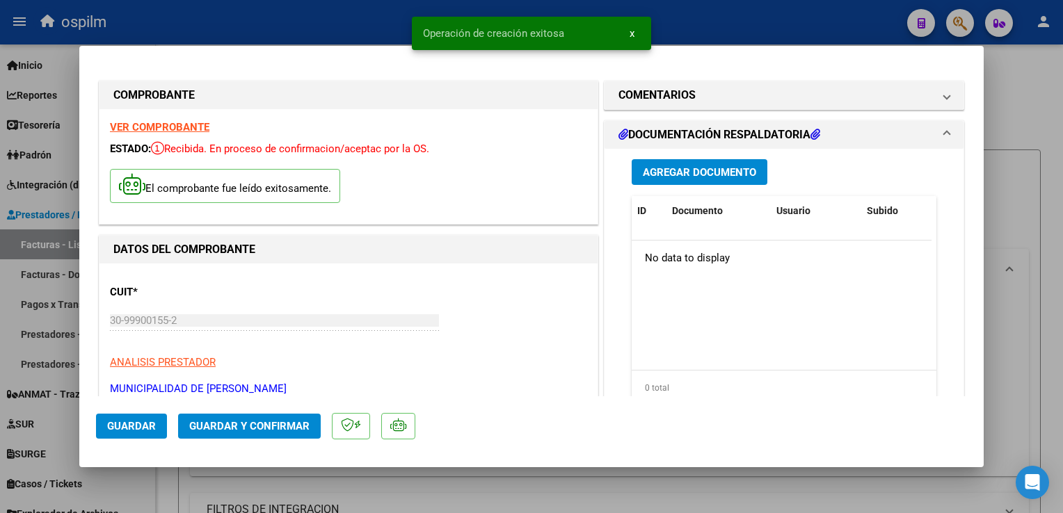
click at [153, 417] on button "Guardar" at bounding box center [131, 426] width 71 height 25
click at [667, 173] on span "Agregar Documento" at bounding box center [699, 172] width 113 height 13
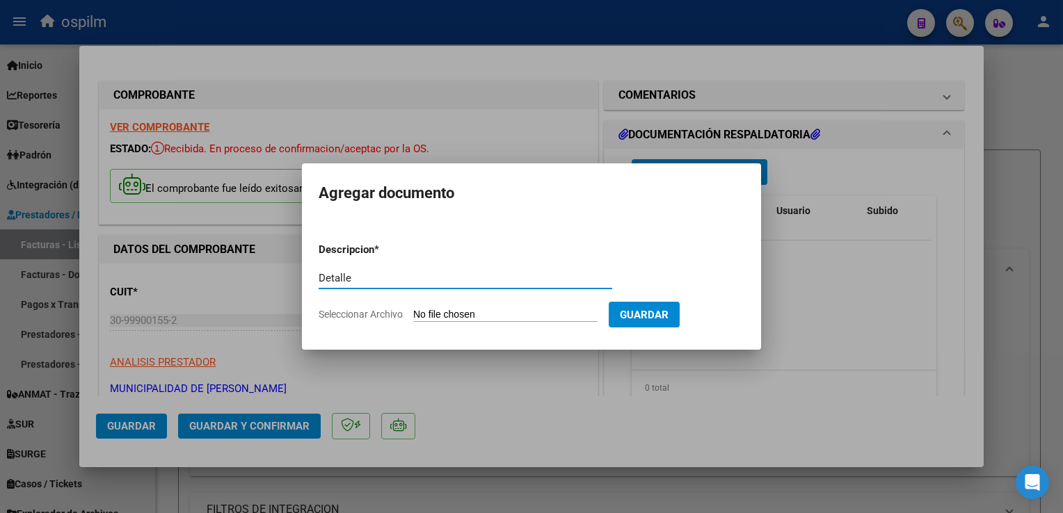
type input "Detalle"
click at [532, 310] on input "Seleccionar Archivo" at bounding box center [505, 315] width 184 height 13
type input "C:\fakepath\Anexo 6494.pdf"
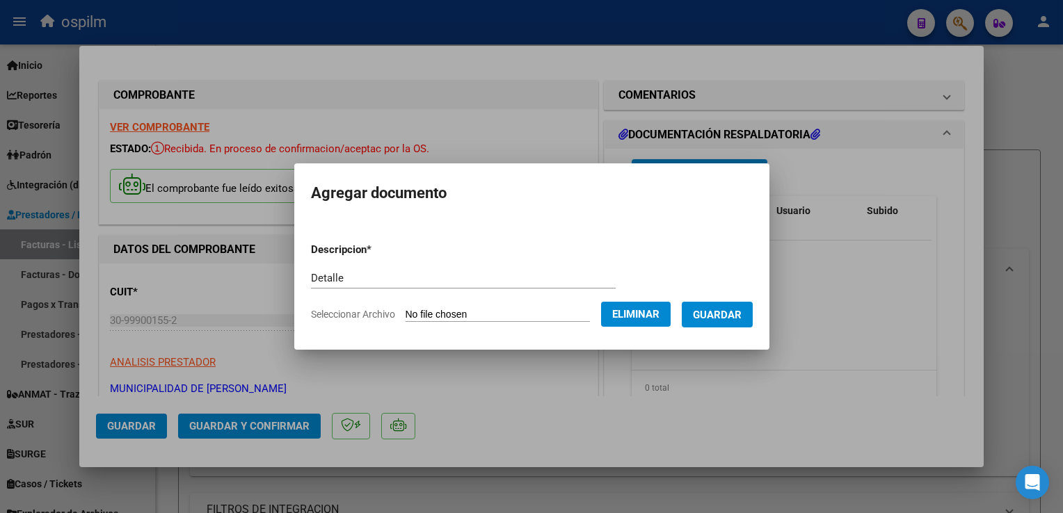
click at [710, 311] on span "Guardar" at bounding box center [717, 315] width 49 height 13
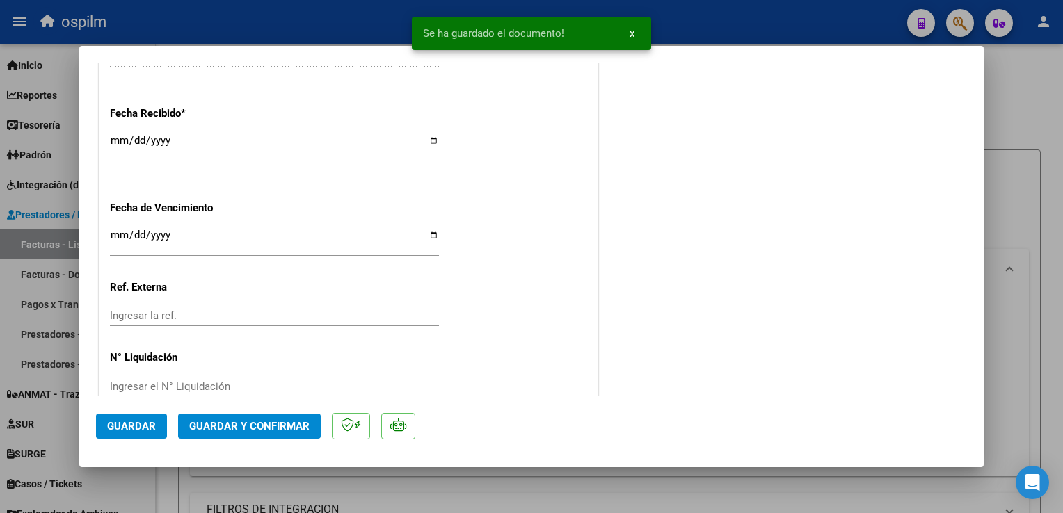
scroll to position [856, 0]
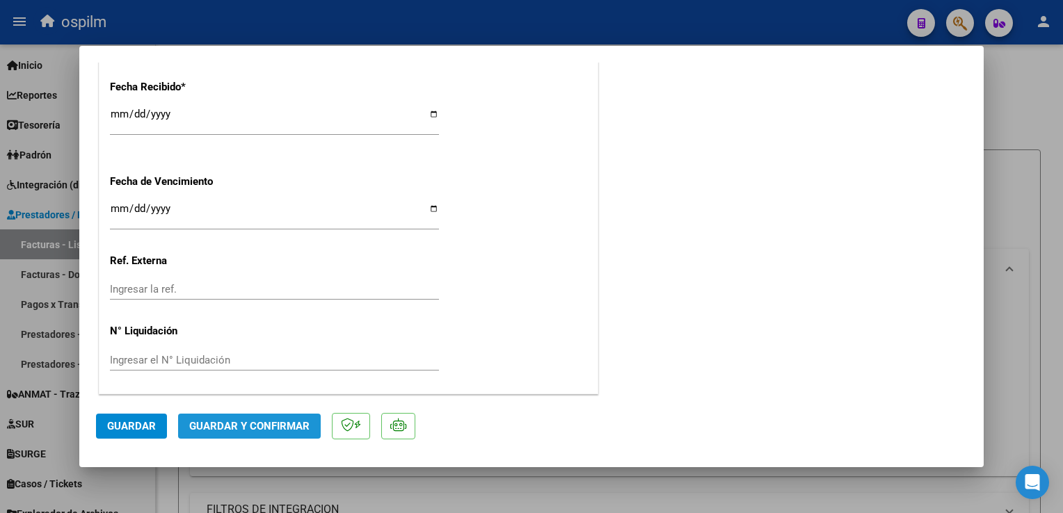
click at [264, 422] on span "Guardar y Confirmar" at bounding box center [249, 426] width 120 height 13
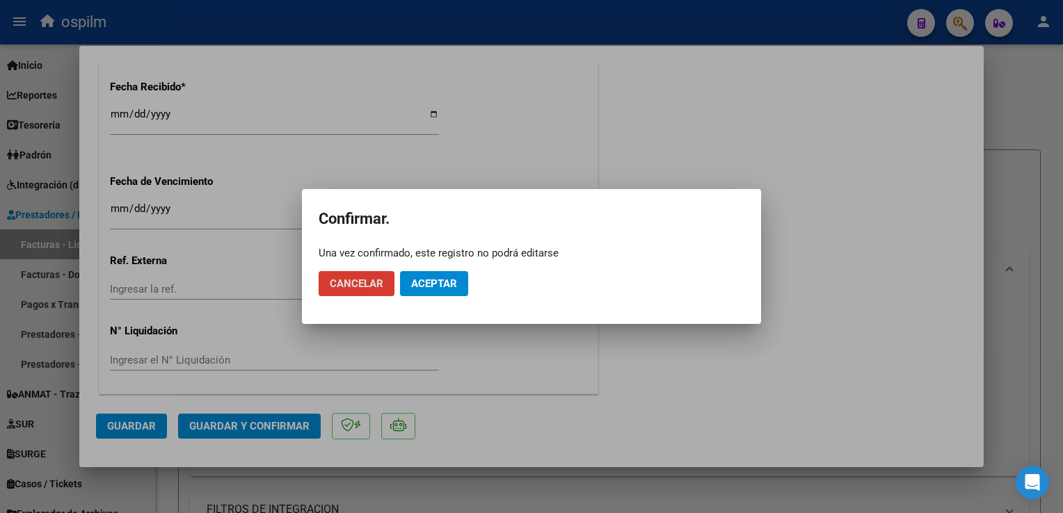
click at [439, 287] on span "Aceptar" at bounding box center [434, 284] width 46 height 13
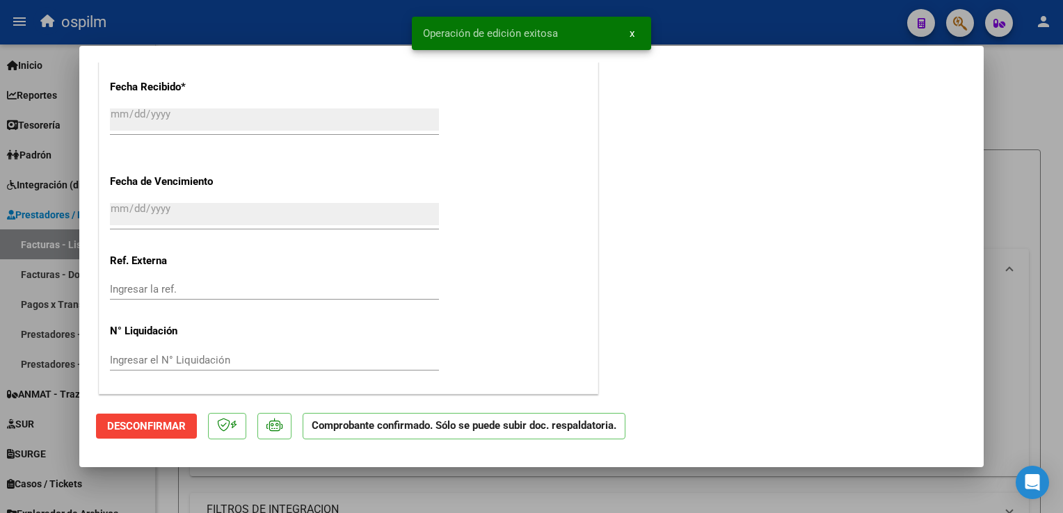
click at [1057, 330] on div at bounding box center [531, 256] width 1063 height 513
type input "$ 0,00"
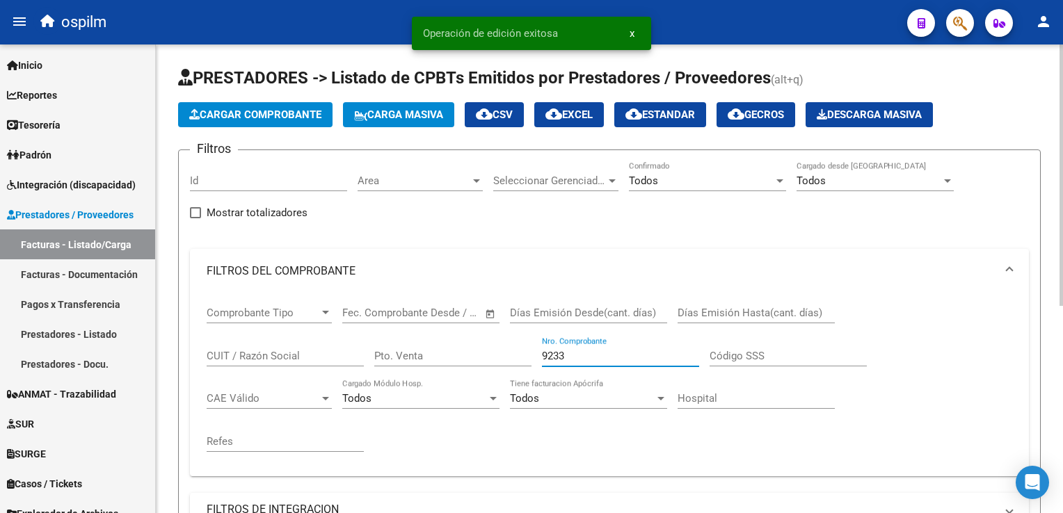
drag, startPoint x: 610, startPoint y: 353, endPoint x: 487, endPoint y: 310, distance: 130.7
click at [479, 321] on div "Comprobante Tipo Comprobante Tipo Fecha inicio – Fecha fin Fec. Comprobante Des…" at bounding box center [610, 380] width 806 height 172
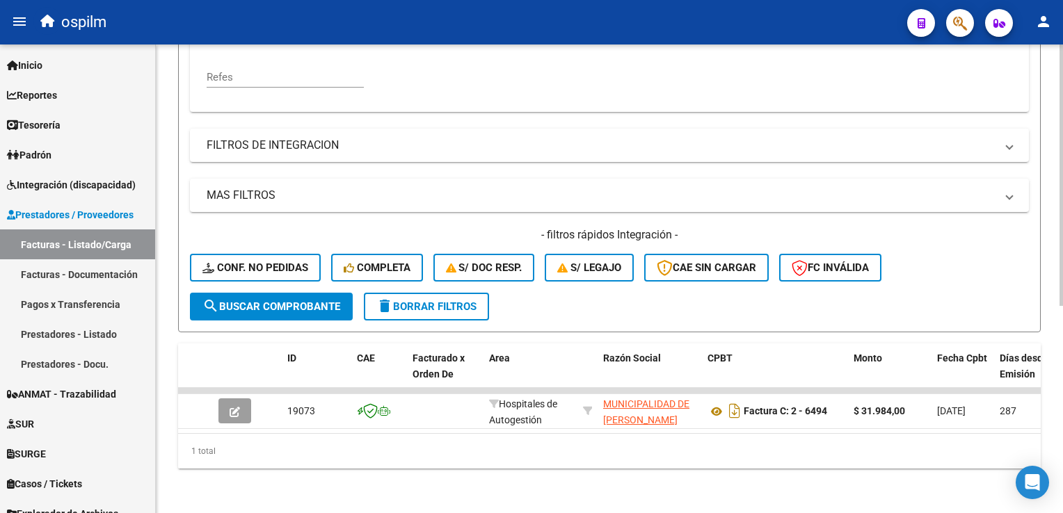
scroll to position [371, 0]
type input "6494"
click at [854, 491] on div "Video tutorial PRESTADORES -> Listado de CPBTs Emitidos por Prestadores / Prove…" at bounding box center [609, 96] width 907 height 833
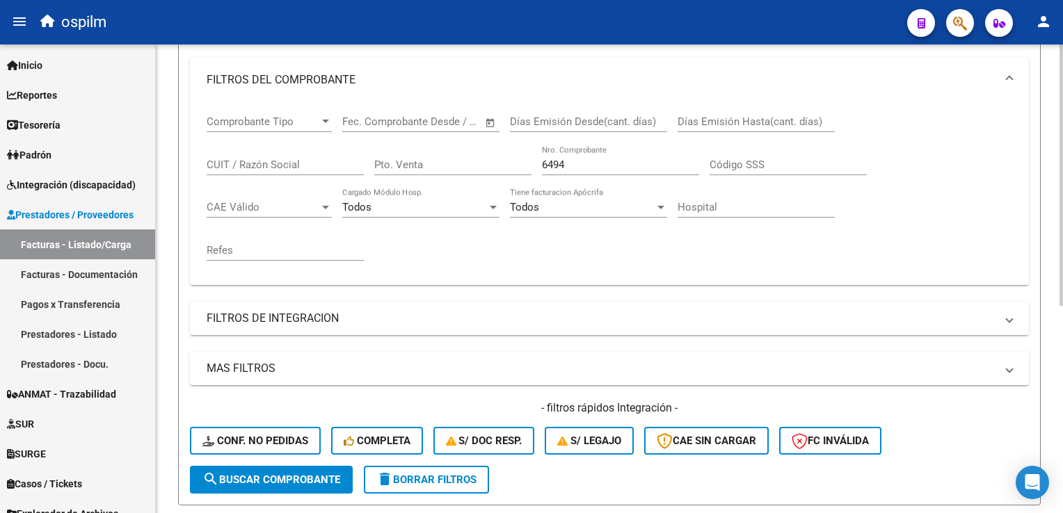
scroll to position [0, 0]
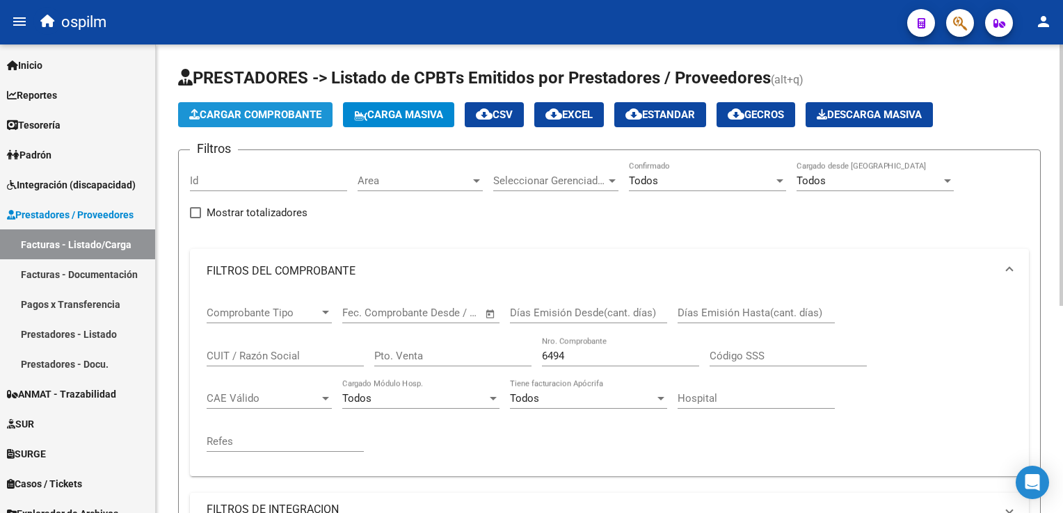
click at [303, 121] on button "Cargar Comprobante" at bounding box center [255, 114] width 154 height 25
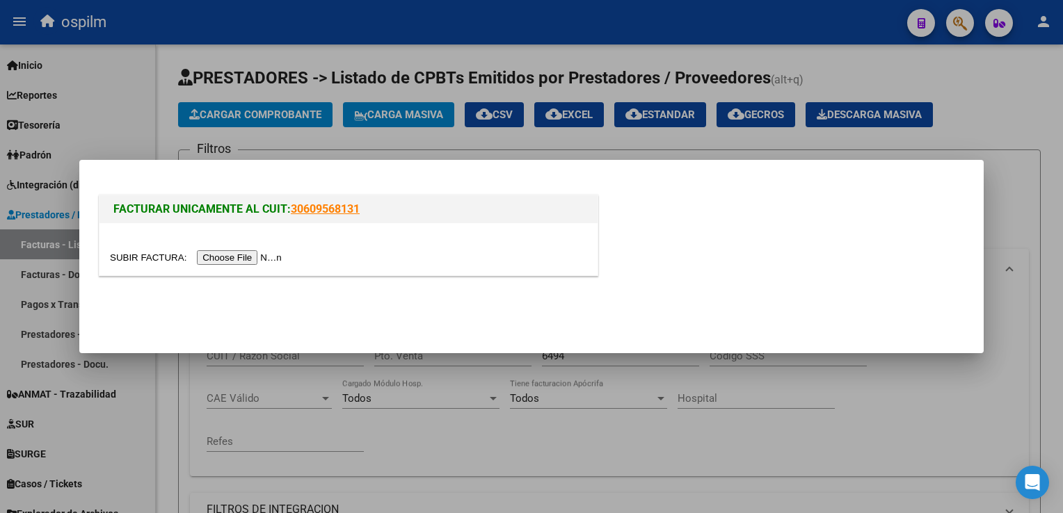
click at [243, 260] on input "file" at bounding box center [198, 257] width 176 height 15
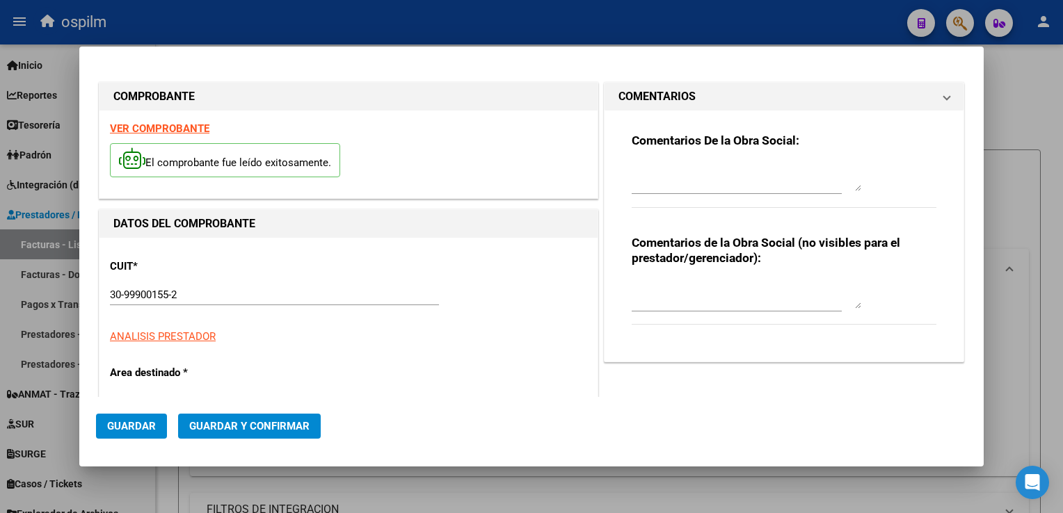
type input "5371"
type input "$ 39.220,99"
type input "[DATE]"
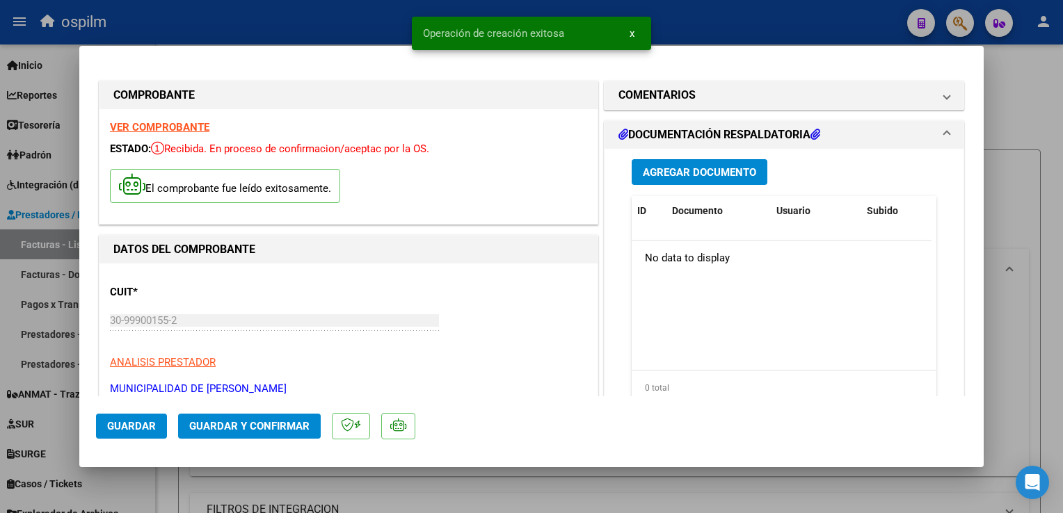
click at [143, 422] on span "Guardar" at bounding box center [131, 426] width 49 height 13
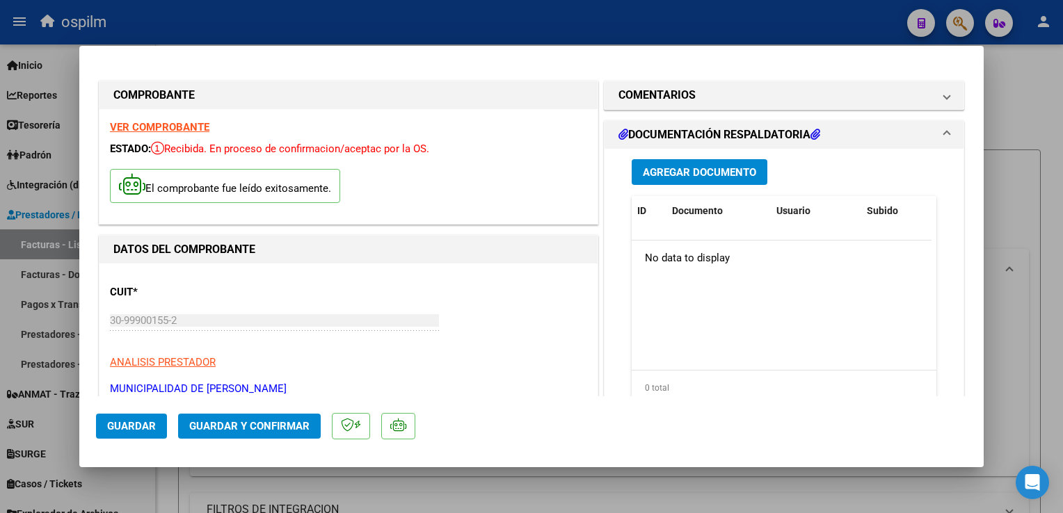
click at [109, 424] on span "Guardar" at bounding box center [131, 426] width 49 height 13
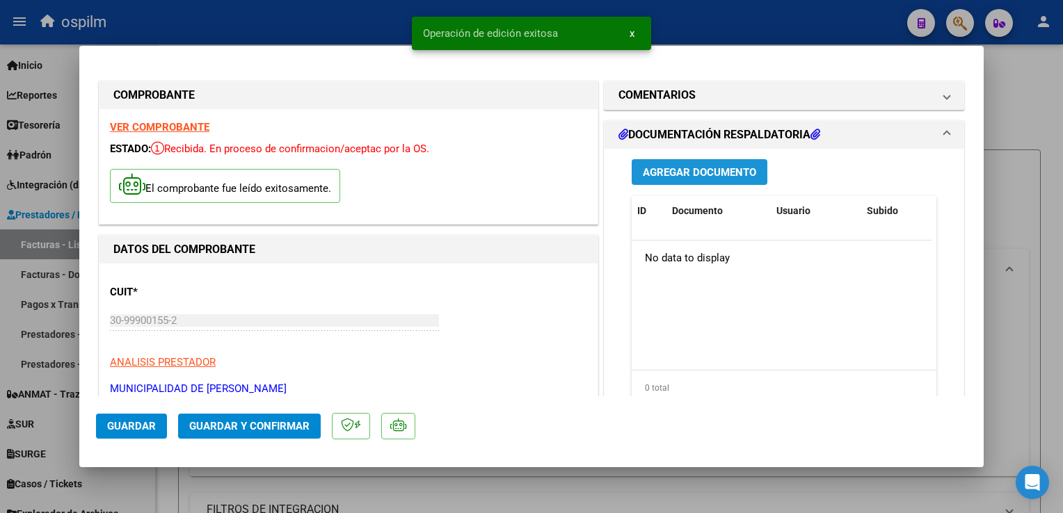
click at [678, 171] on span "Agregar Documento" at bounding box center [699, 172] width 113 height 13
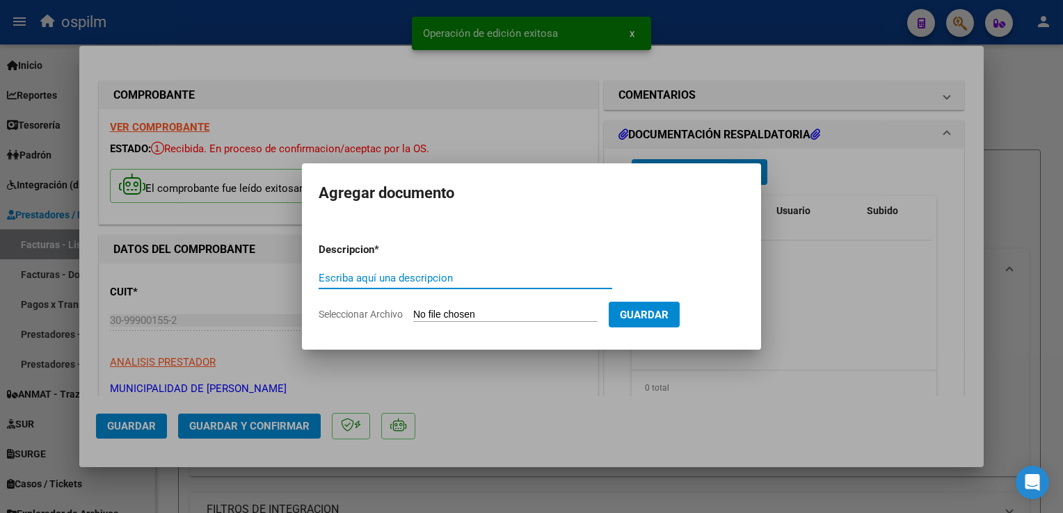
click at [472, 274] on input "Escriba aquí una descripcion" at bounding box center [466, 278] width 294 height 13
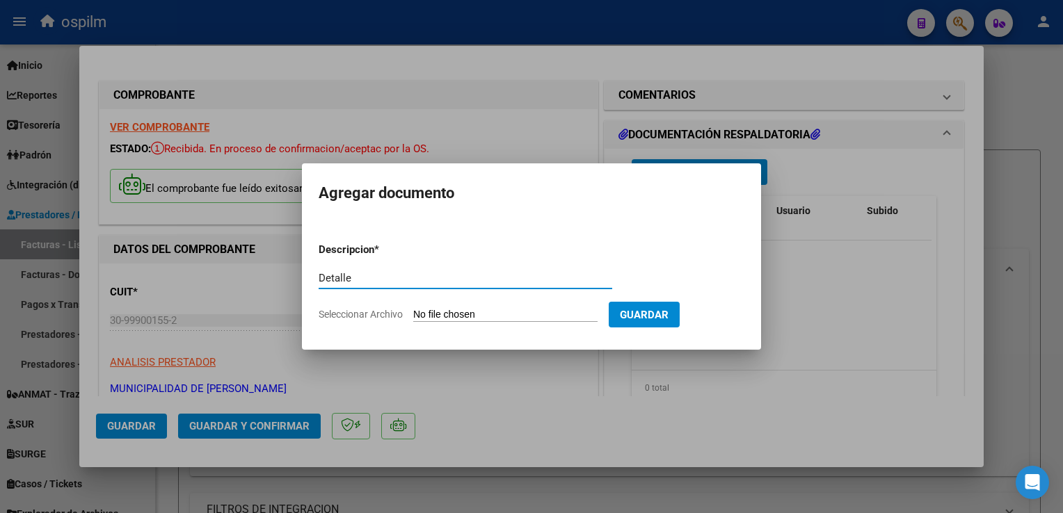
type input "Detalle"
click at [509, 312] on input "Seleccionar Archivo" at bounding box center [505, 315] width 184 height 13
type input "C:\fakepath\Anexo 5371.pdf"
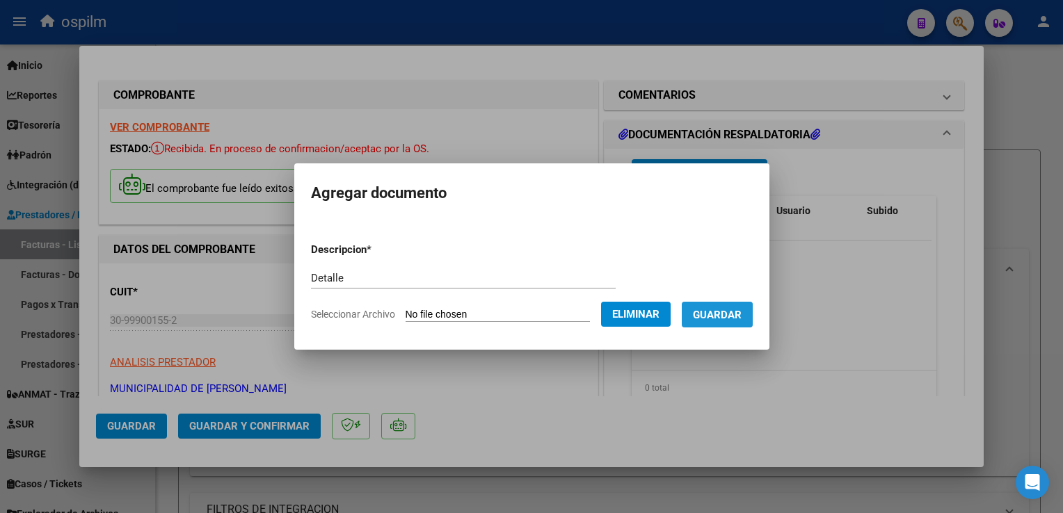
click at [700, 321] on span "Guardar" at bounding box center [717, 315] width 49 height 13
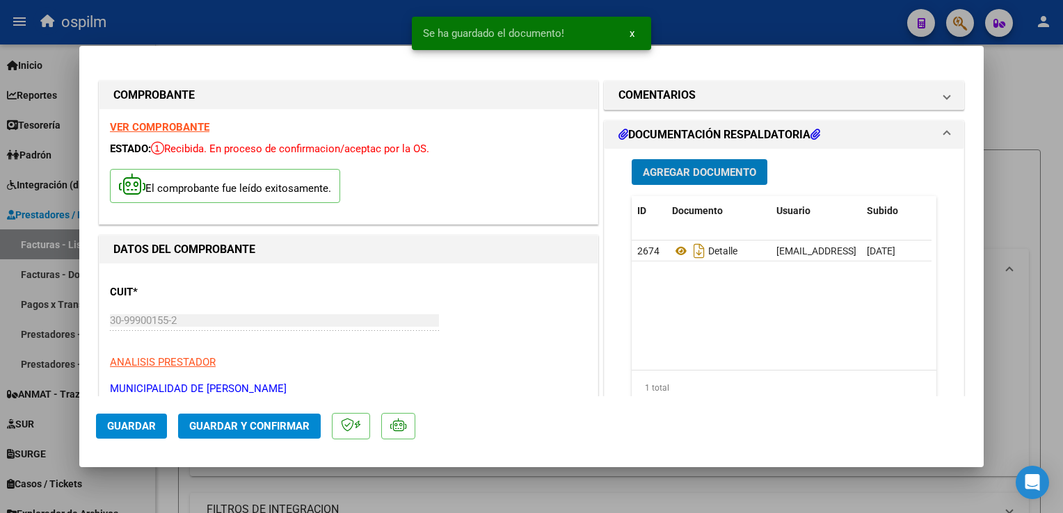
click at [291, 418] on button "Guardar y Confirmar" at bounding box center [249, 426] width 143 height 25
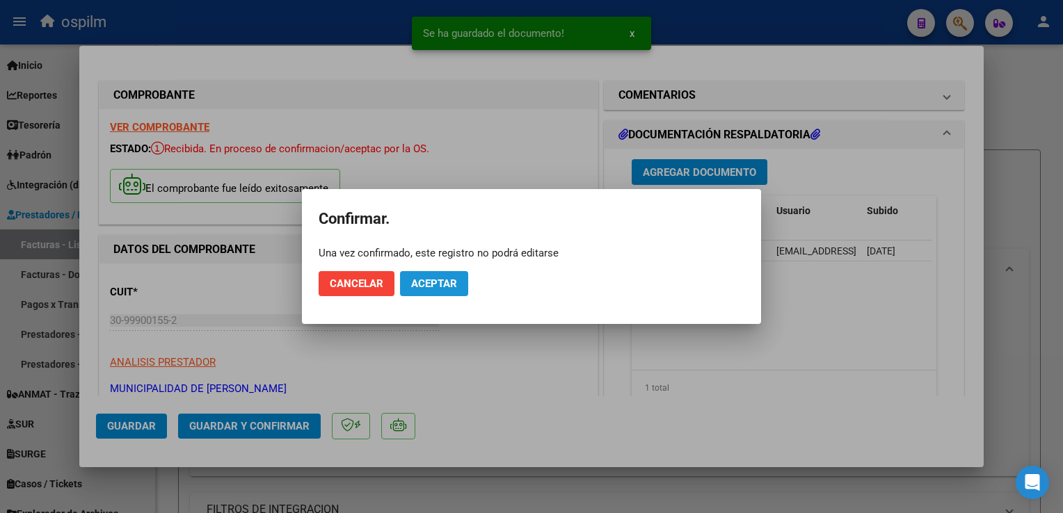
click at [429, 294] on button "Aceptar" at bounding box center [434, 283] width 68 height 25
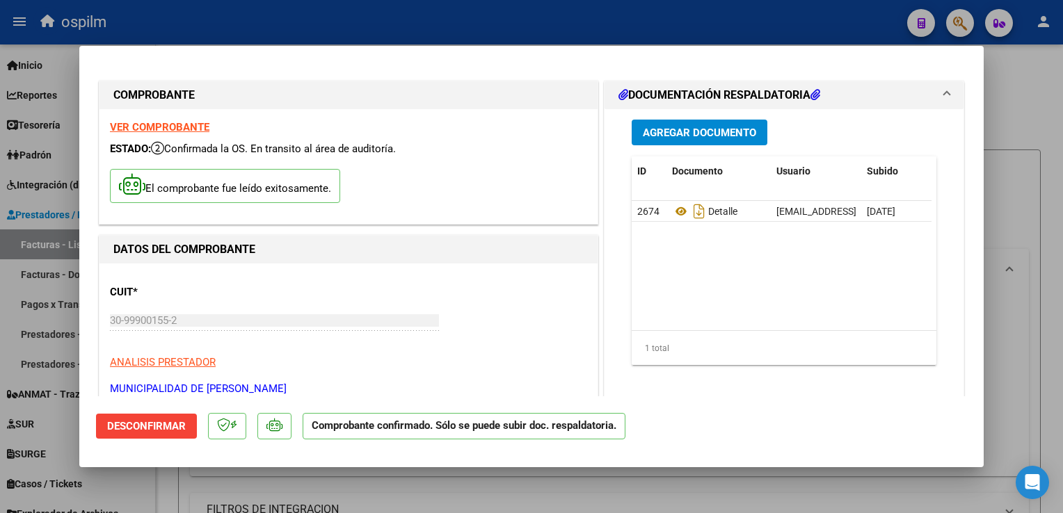
click at [136, 124] on strong "VER COMPROBANTE" at bounding box center [159, 127] width 99 height 13
click at [1039, 179] on div at bounding box center [531, 256] width 1063 height 513
type input "$ 0,00"
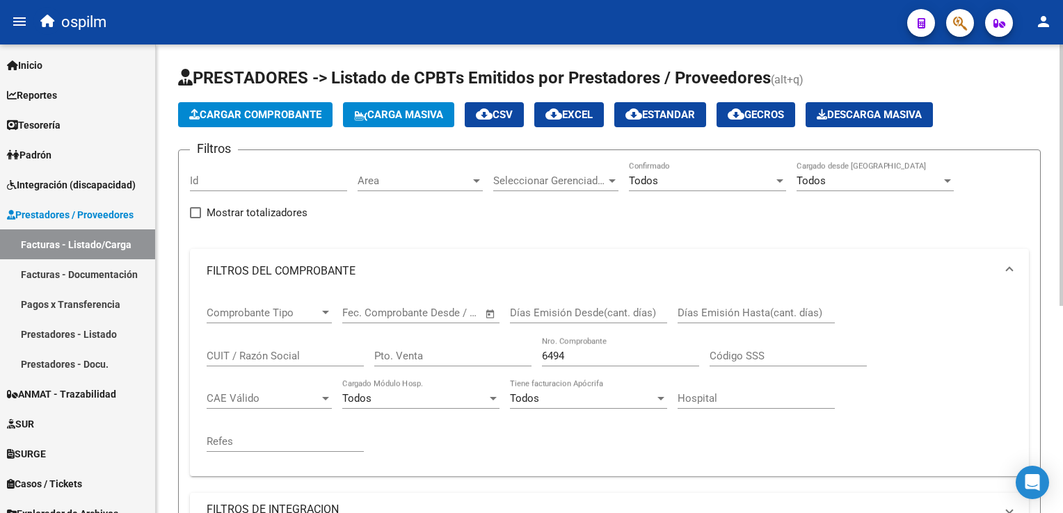
click at [242, 125] on button "Cargar Comprobante" at bounding box center [255, 114] width 154 height 25
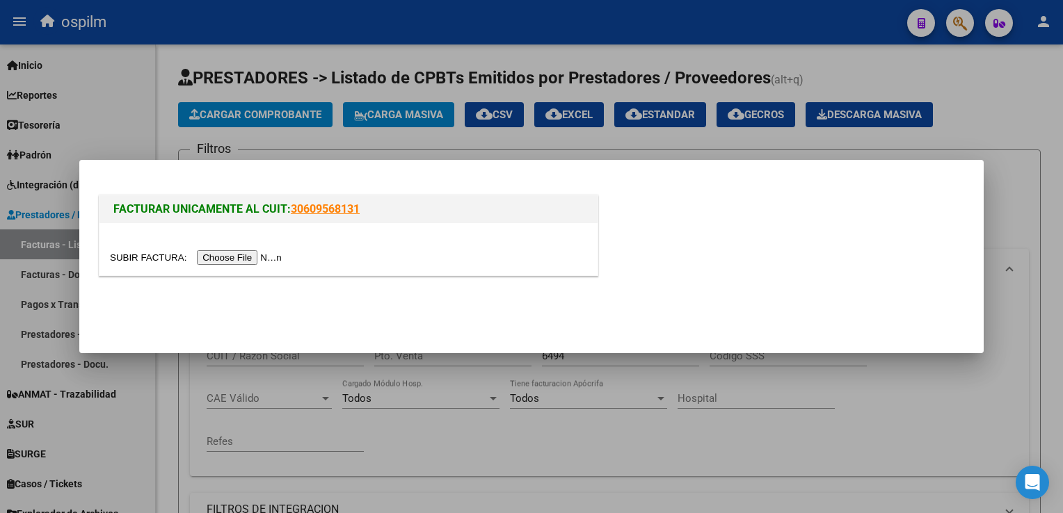
click at [234, 254] on input "file" at bounding box center [198, 257] width 176 height 15
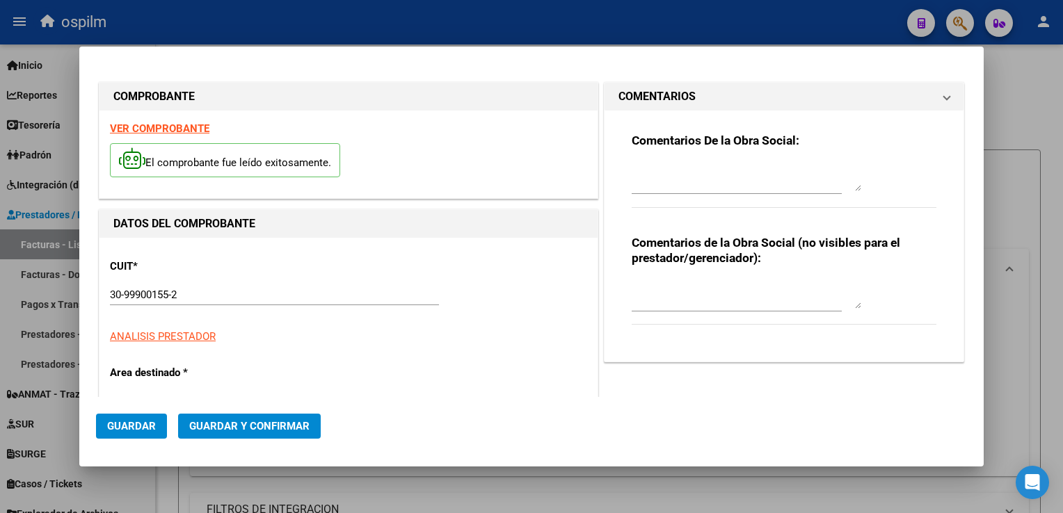
type input "5700"
type input "$ 52.200,00"
type input "[DATE]"
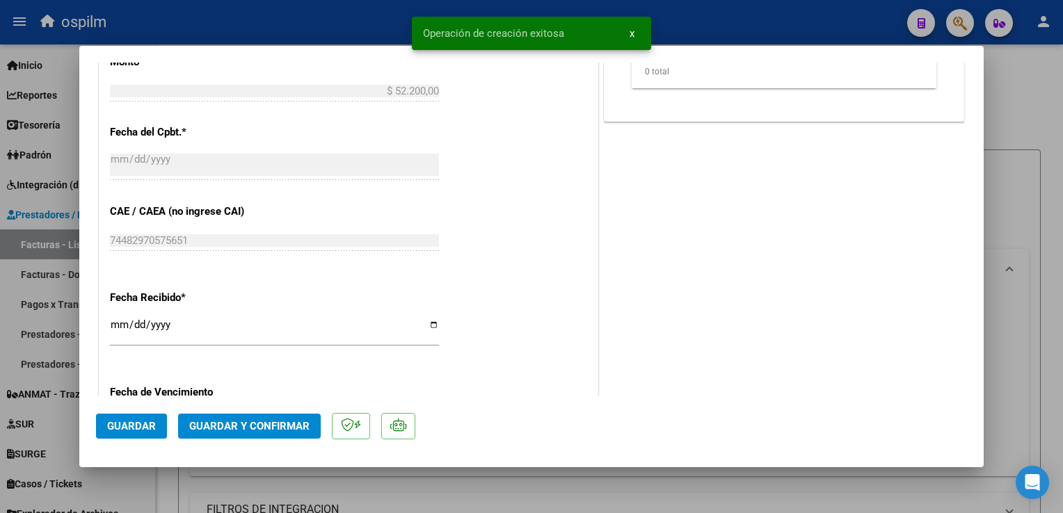
scroll to position [856, 0]
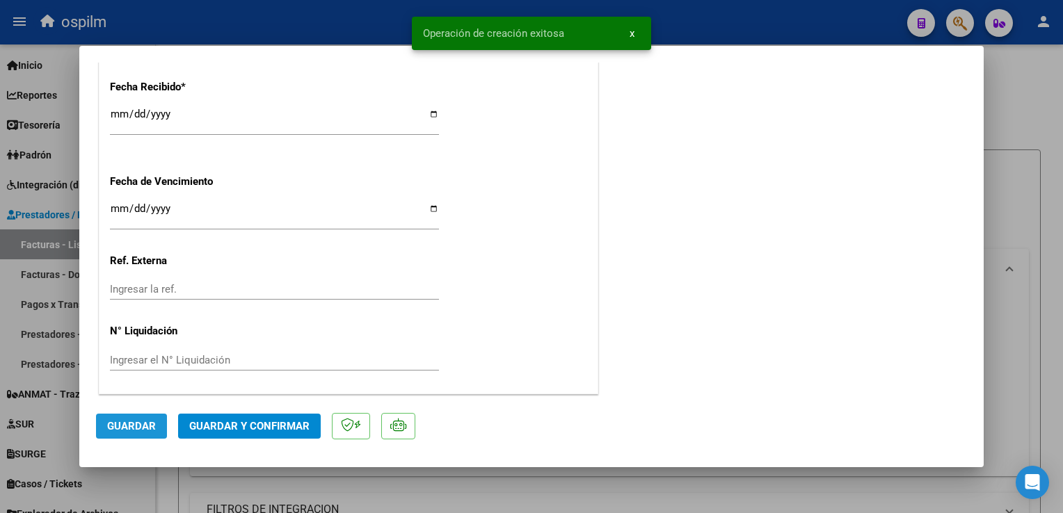
click at [130, 430] on span "Guardar" at bounding box center [131, 426] width 49 height 13
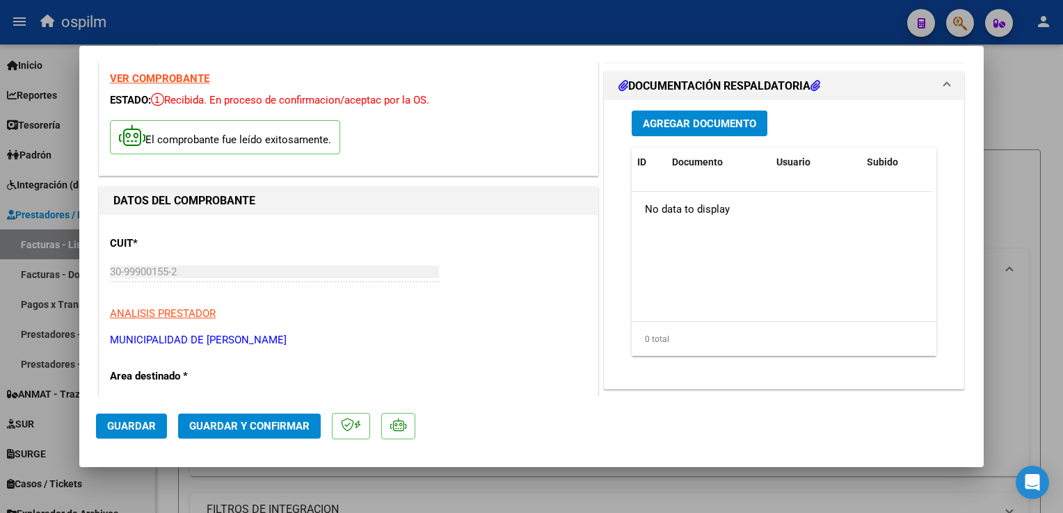
scroll to position [0, 0]
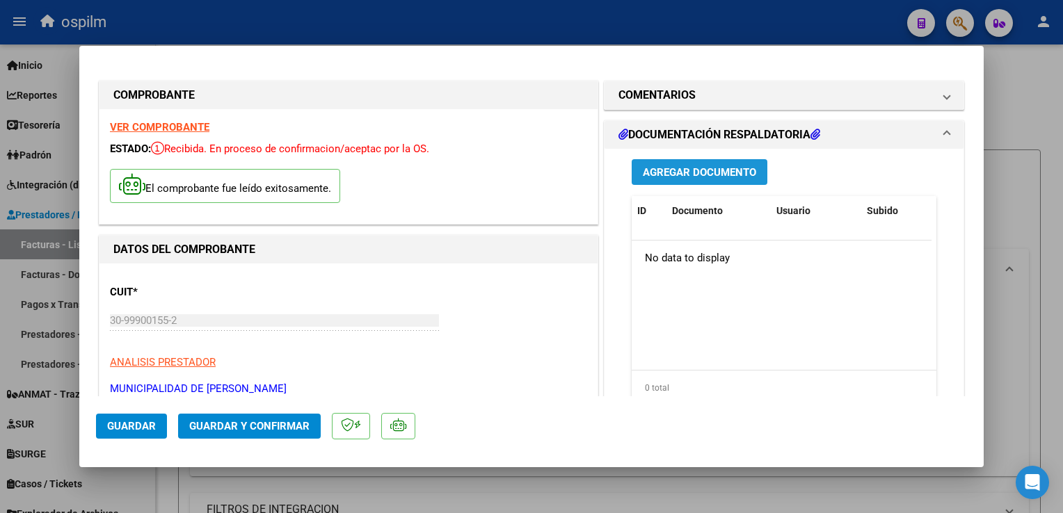
click at [681, 179] on span "Agregar Documento" at bounding box center [699, 172] width 113 height 13
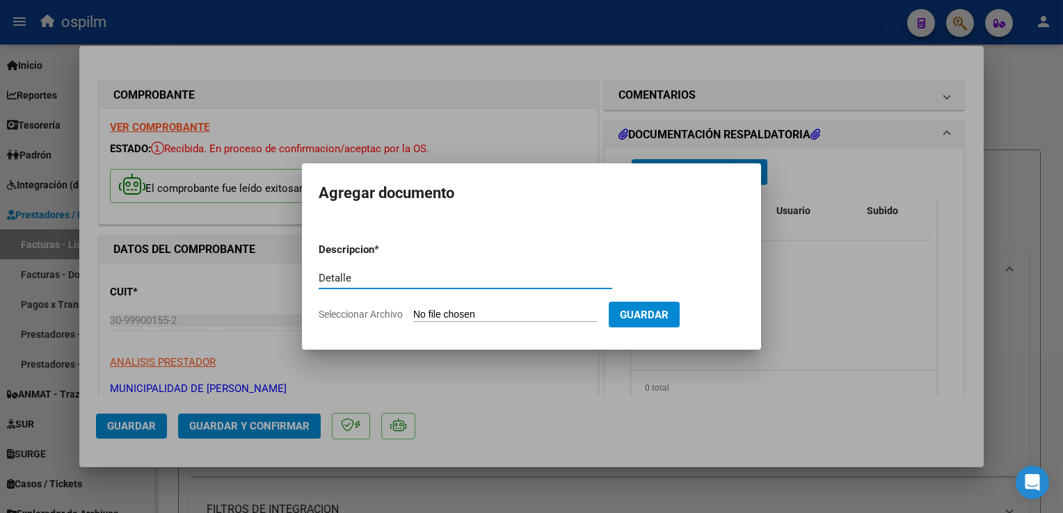
type input "Detalle"
click at [546, 311] on input "Seleccionar Archivo" at bounding box center [505, 315] width 184 height 13
type input "C:\fakepath\Anexo 5700.pdf"
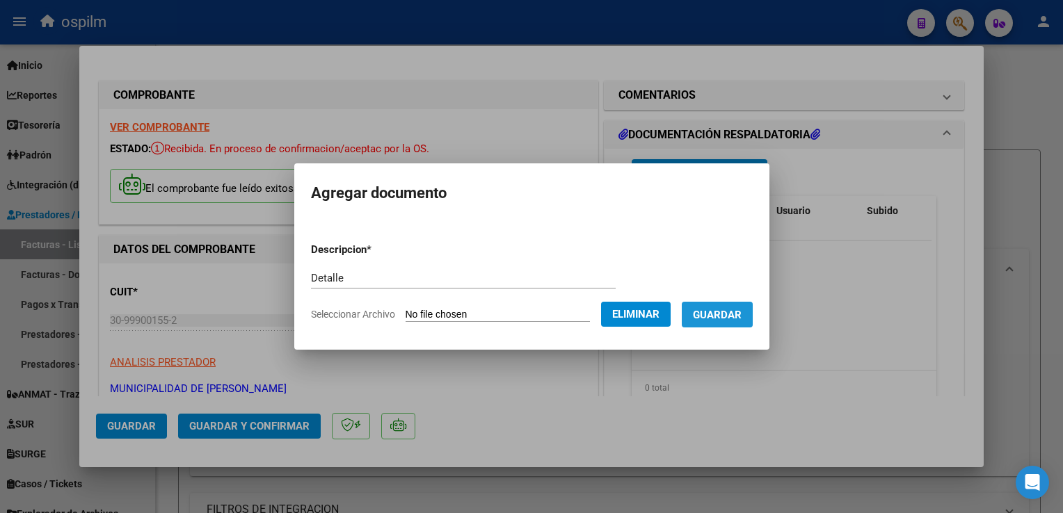
click at [728, 317] on span "Guardar" at bounding box center [717, 315] width 49 height 13
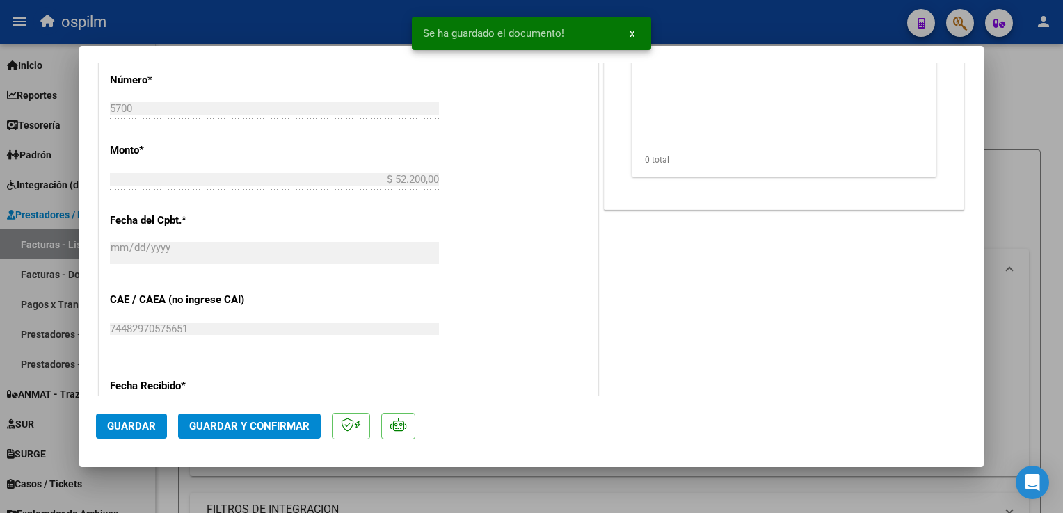
scroll to position [856, 0]
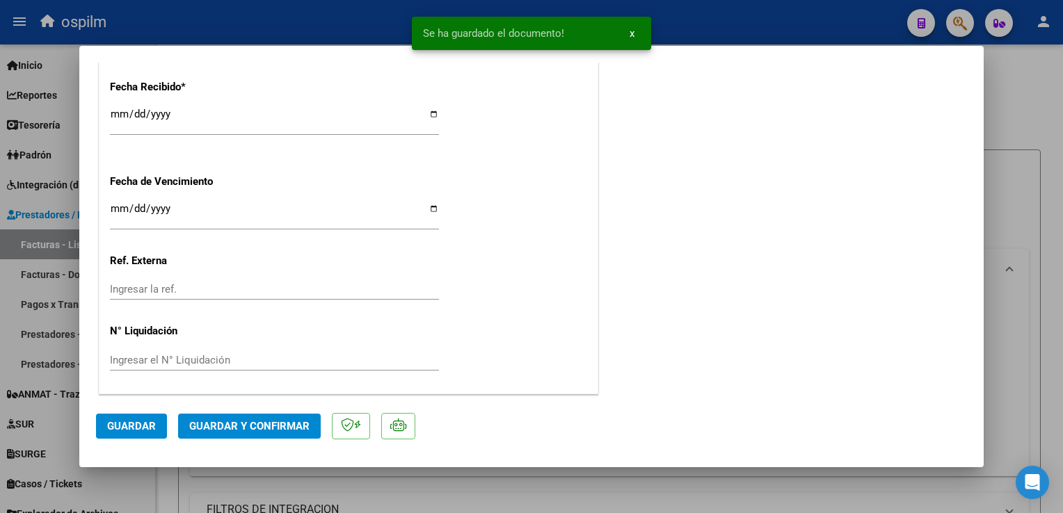
click at [249, 433] on button "Guardar y Confirmar" at bounding box center [249, 426] width 143 height 25
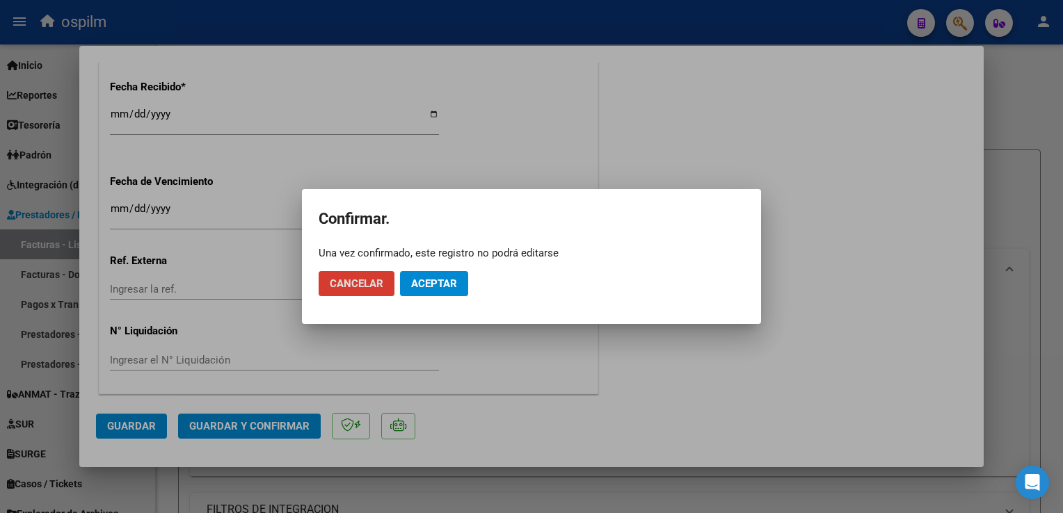
click at [442, 273] on button "Aceptar" at bounding box center [434, 283] width 68 height 25
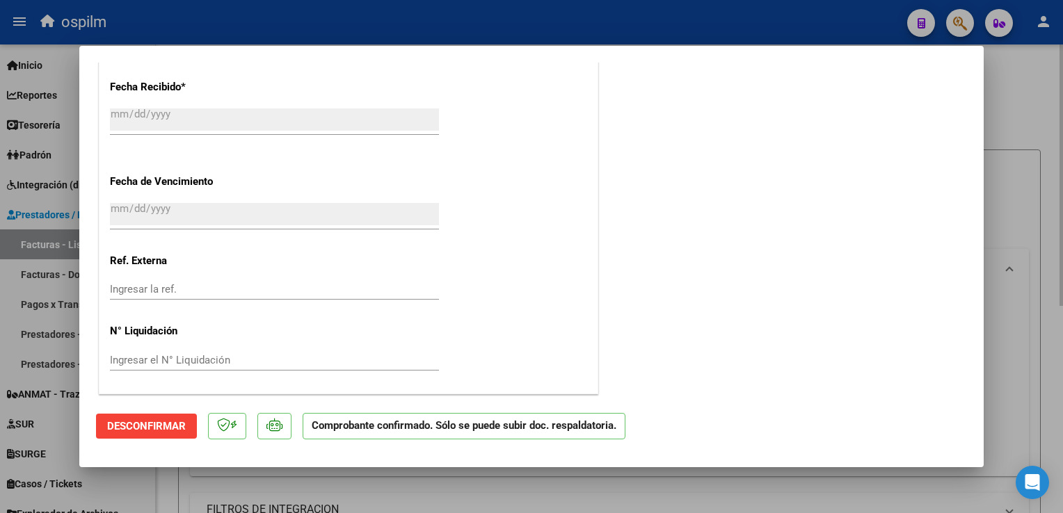
click at [1058, 309] on div at bounding box center [531, 256] width 1063 height 513
type input "$ 0,00"
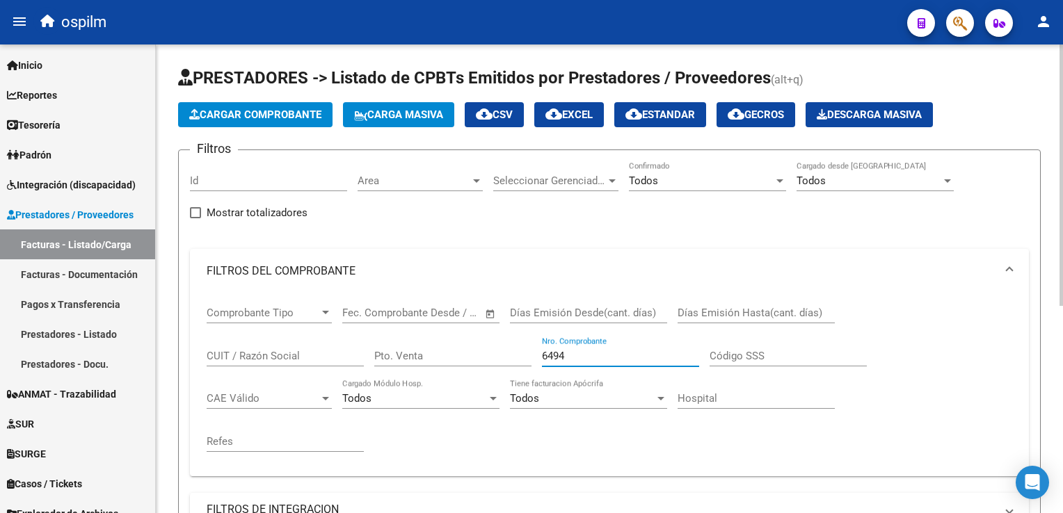
drag, startPoint x: 607, startPoint y: 353, endPoint x: 871, endPoint y: 412, distance: 270.7
click at [380, 314] on div "Comprobante Tipo Comprobante Tipo Fecha inicio – Fecha fin Fec. Comprobante Des…" at bounding box center [610, 380] width 806 height 172
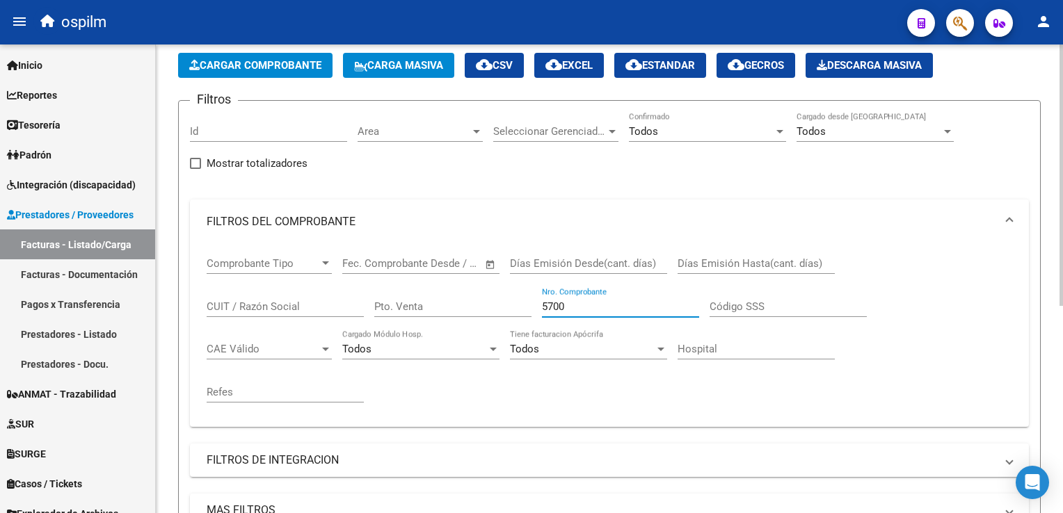
scroll to position [70, 0]
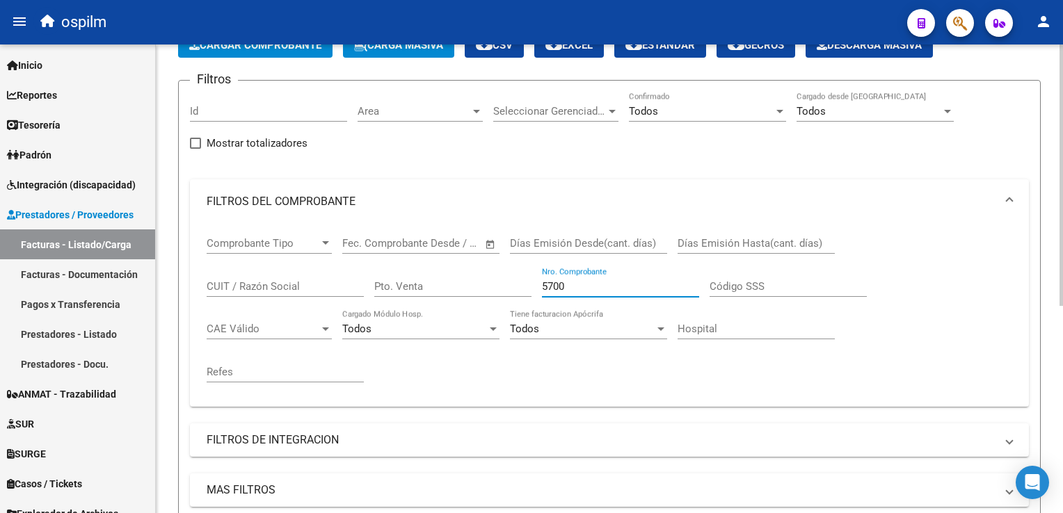
drag, startPoint x: 574, startPoint y: 280, endPoint x: 415, endPoint y: 228, distance: 167.4
click at [437, 234] on div "Comprobante Tipo Comprobante Tipo Fecha inicio – Fecha fin Fec. Comprobante Des…" at bounding box center [610, 310] width 806 height 172
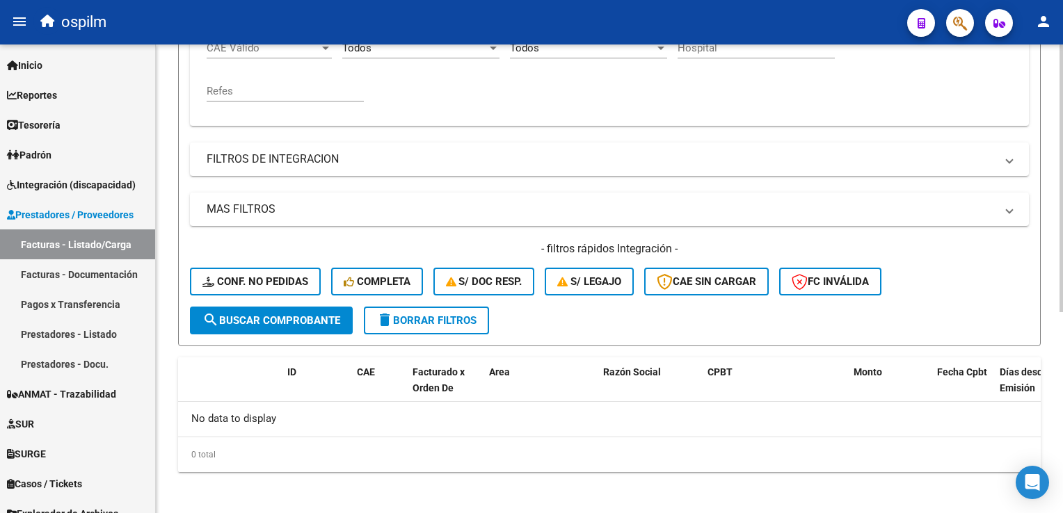
scroll to position [0, 0]
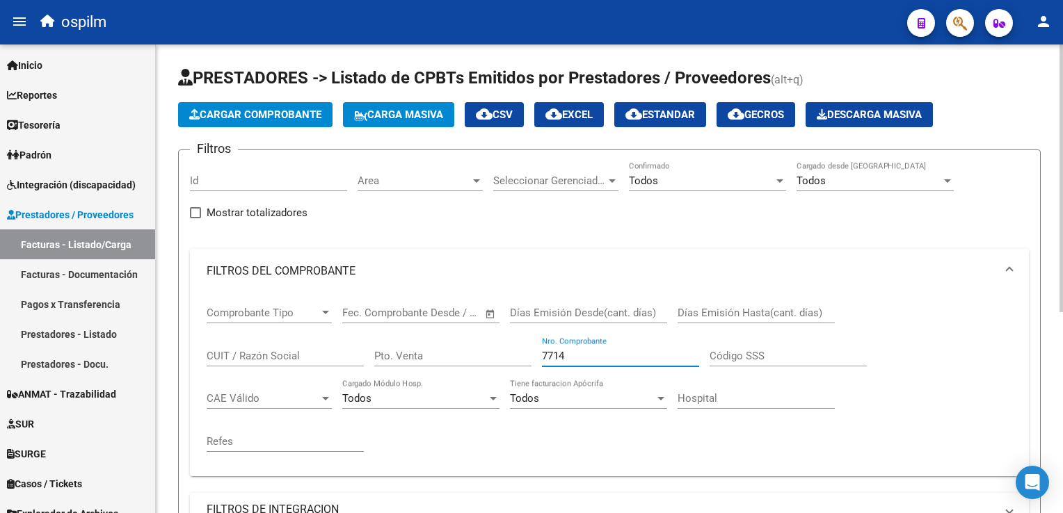
type input "7714"
click at [270, 112] on span "Cargar Comprobante" at bounding box center [255, 115] width 132 height 13
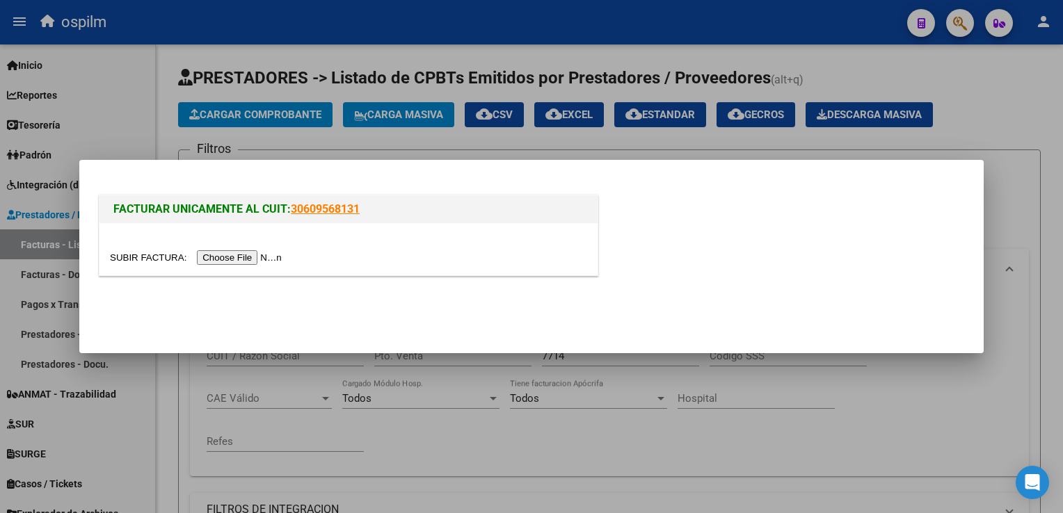
click at [227, 261] on input "file" at bounding box center [198, 257] width 176 height 15
click at [244, 259] on input "file" at bounding box center [198, 257] width 176 height 15
click at [930, 436] on div at bounding box center [531, 256] width 1063 height 513
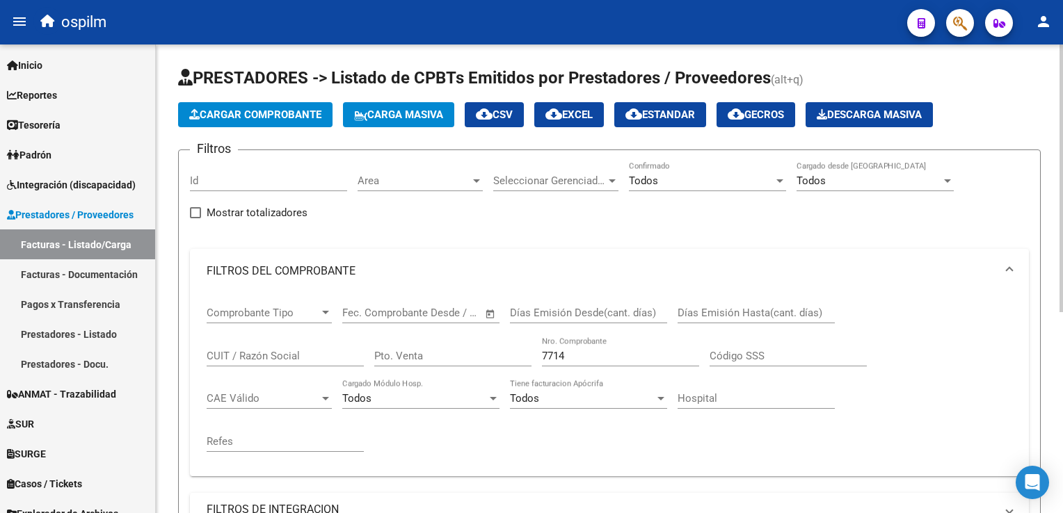
click at [257, 114] on span "Cargar Comprobante" at bounding box center [255, 115] width 132 height 13
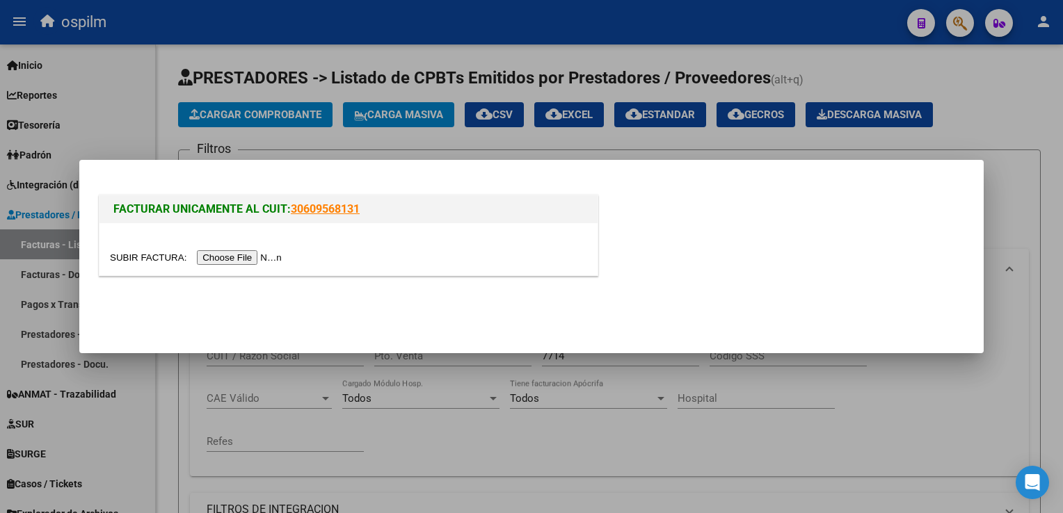
click at [239, 260] on input "file" at bounding box center [198, 257] width 176 height 15
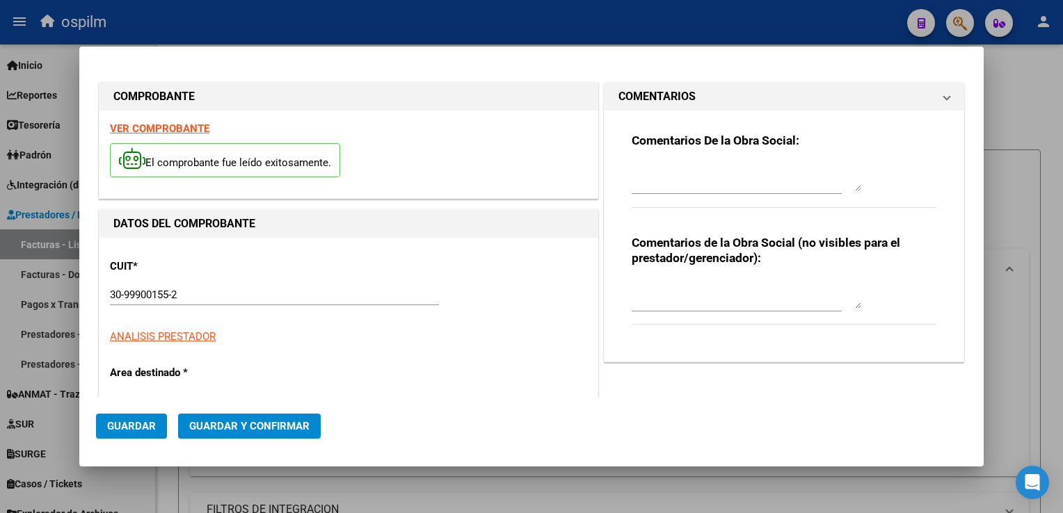
type input "7714"
type input "$ 18.505,00"
type input "[DATE]"
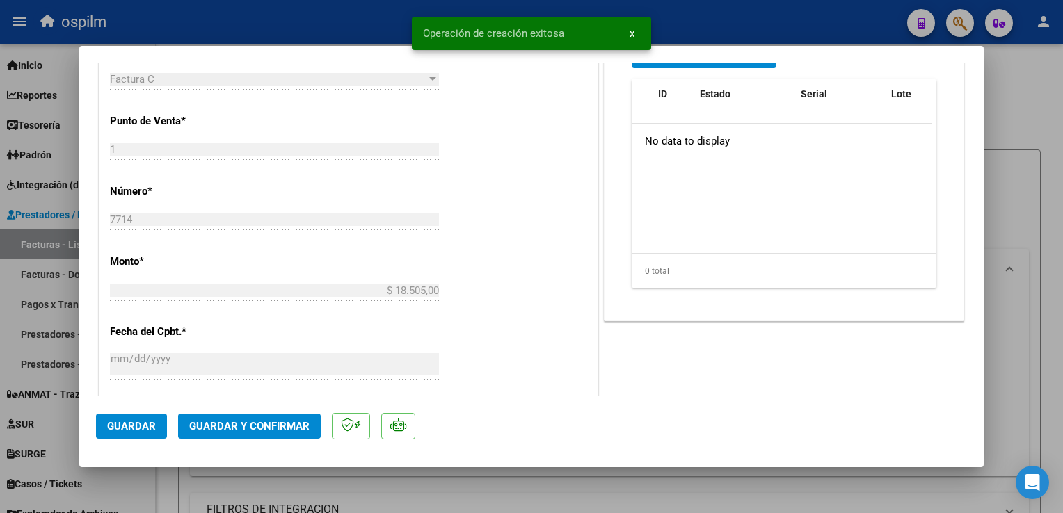
scroll to position [626, 0]
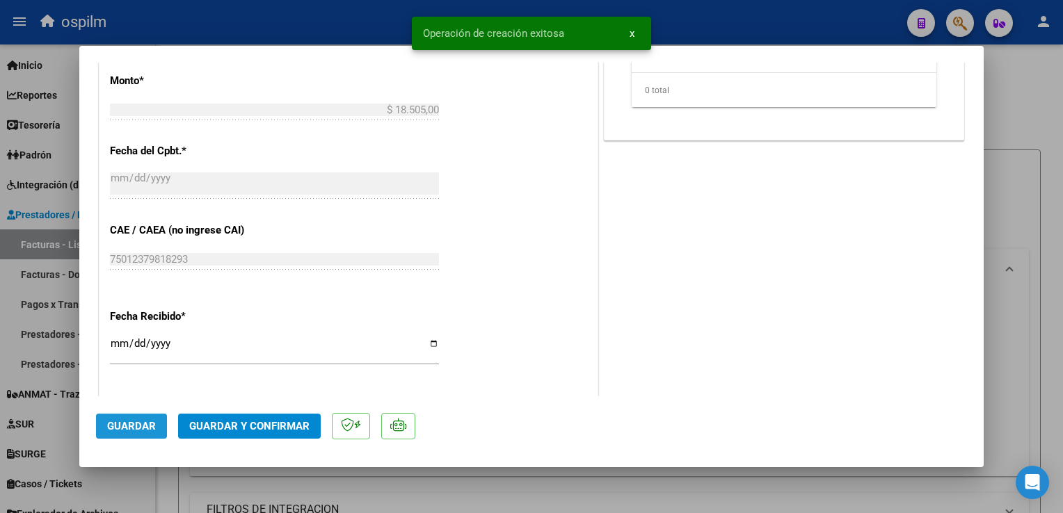
click at [131, 431] on span "Guardar" at bounding box center [131, 426] width 49 height 13
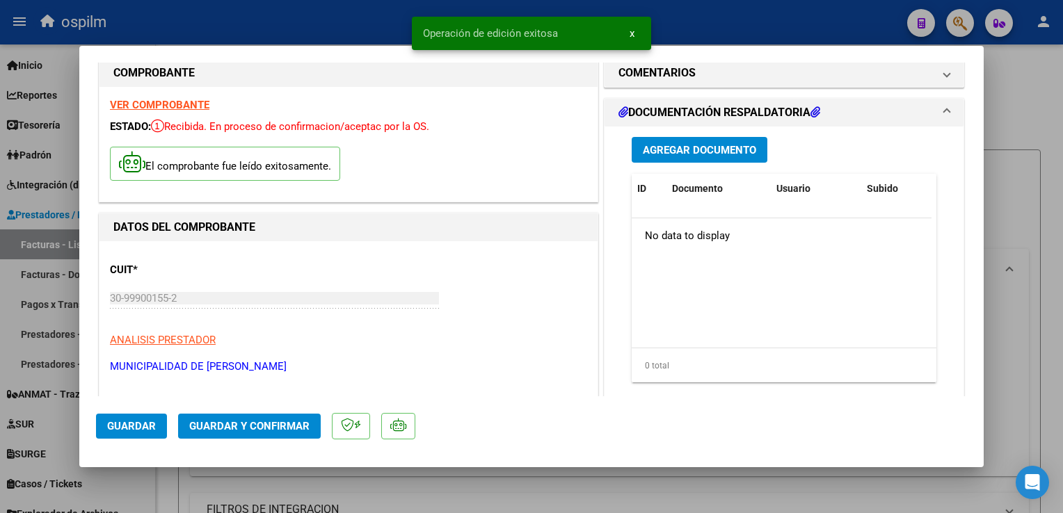
scroll to position [0, 0]
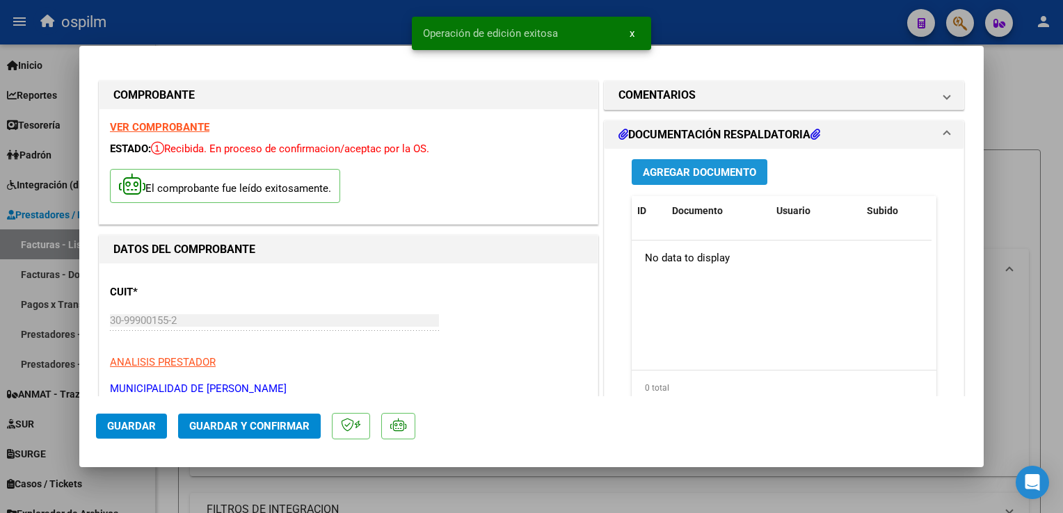
click at [676, 176] on span "Agregar Documento" at bounding box center [699, 172] width 113 height 13
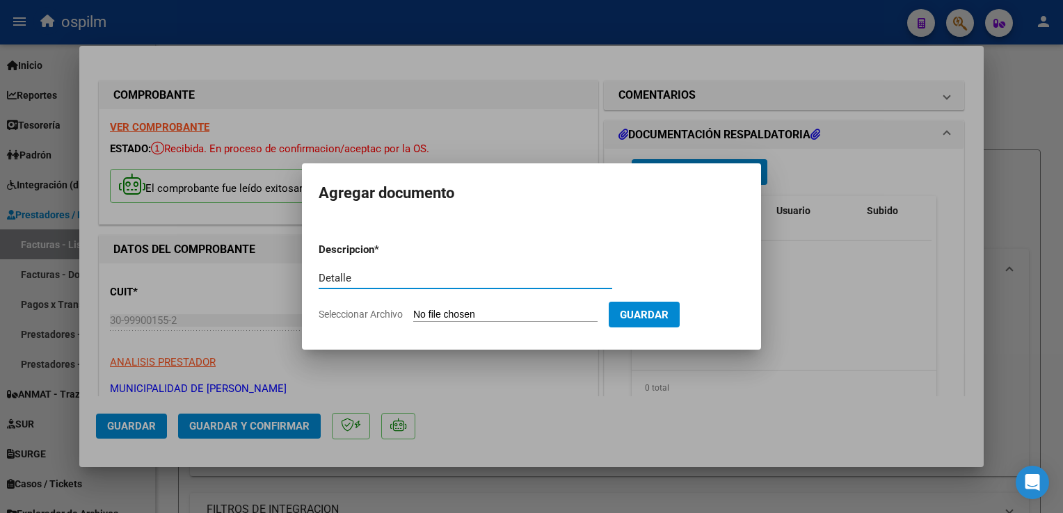
type input "Detalle"
click at [529, 317] on input "Seleccionar Archivo" at bounding box center [505, 315] width 184 height 13
type input "C:\fakepath\Anexo 7714.pdf"
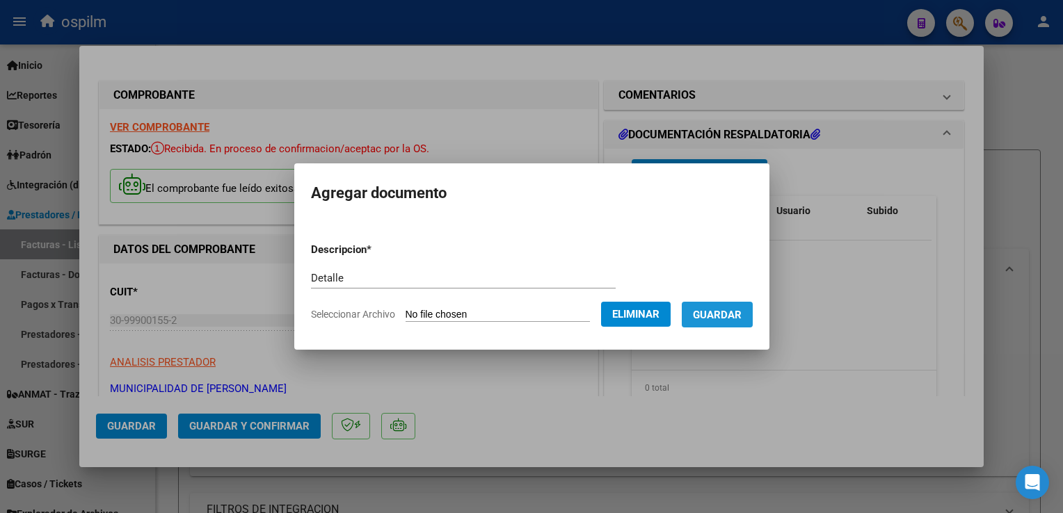
click at [744, 319] on button "Guardar" at bounding box center [717, 315] width 71 height 26
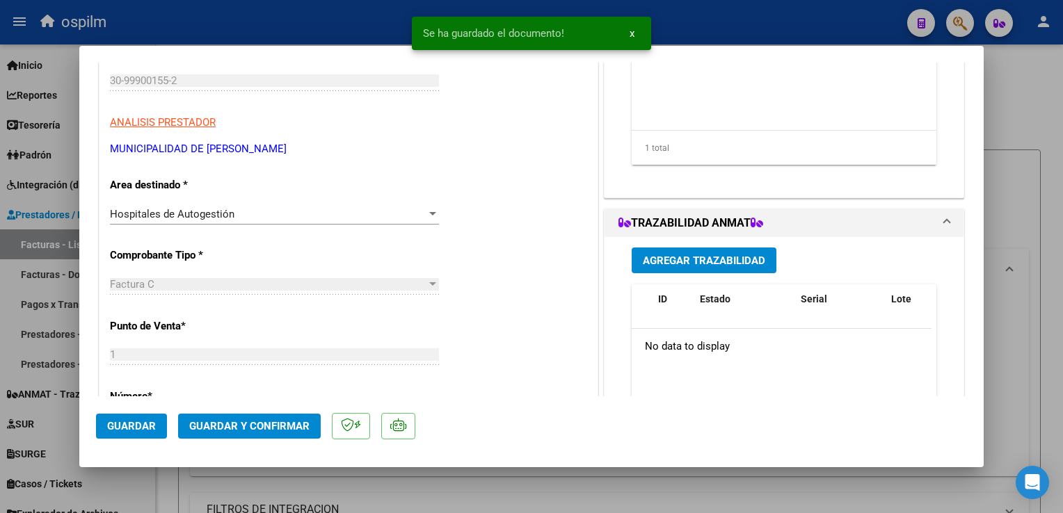
scroll to position [487, 0]
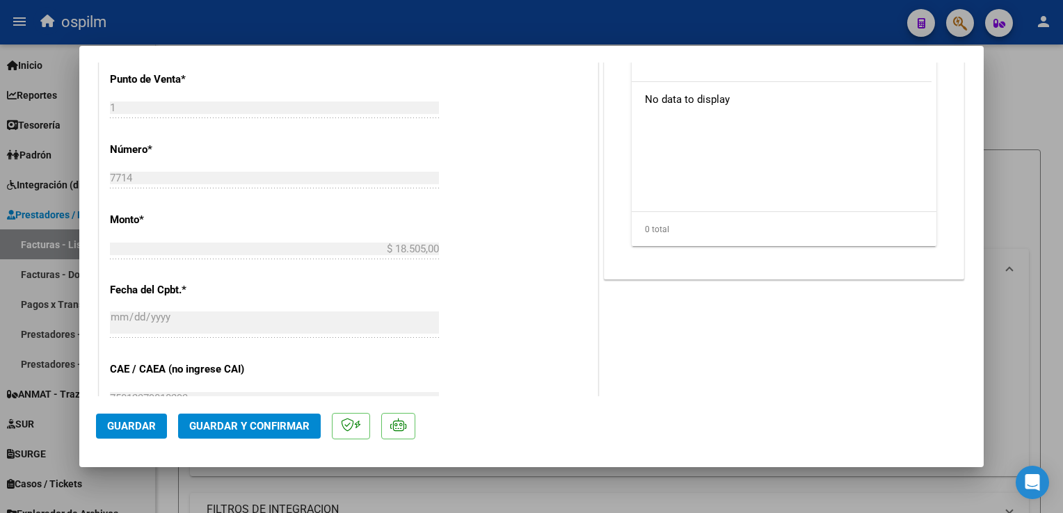
click at [256, 425] on span "Guardar y Confirmar" at bounding box center [249, 426] width 120 height 13
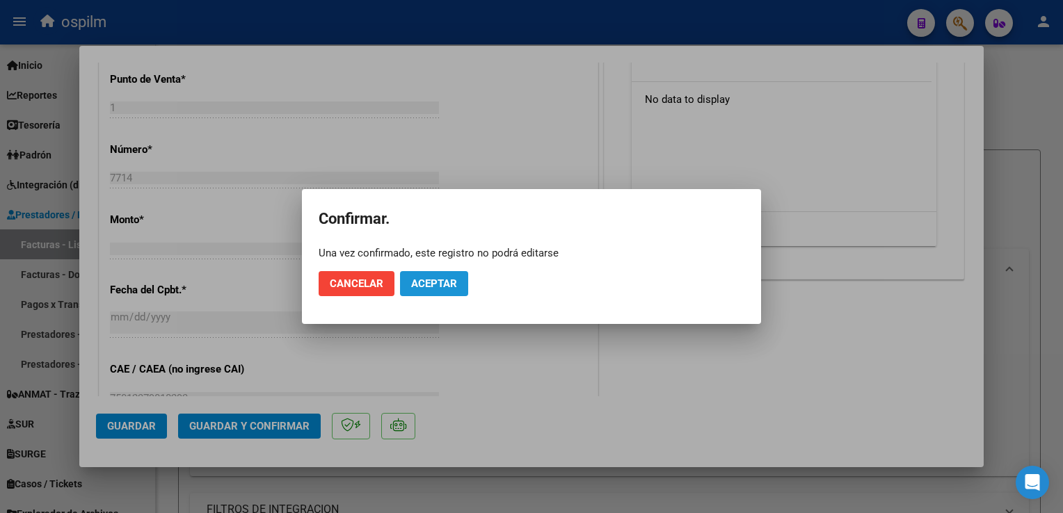
click at [435, 285] on span "Aceptar" at bounding box center [434, 284] width 46 height 13
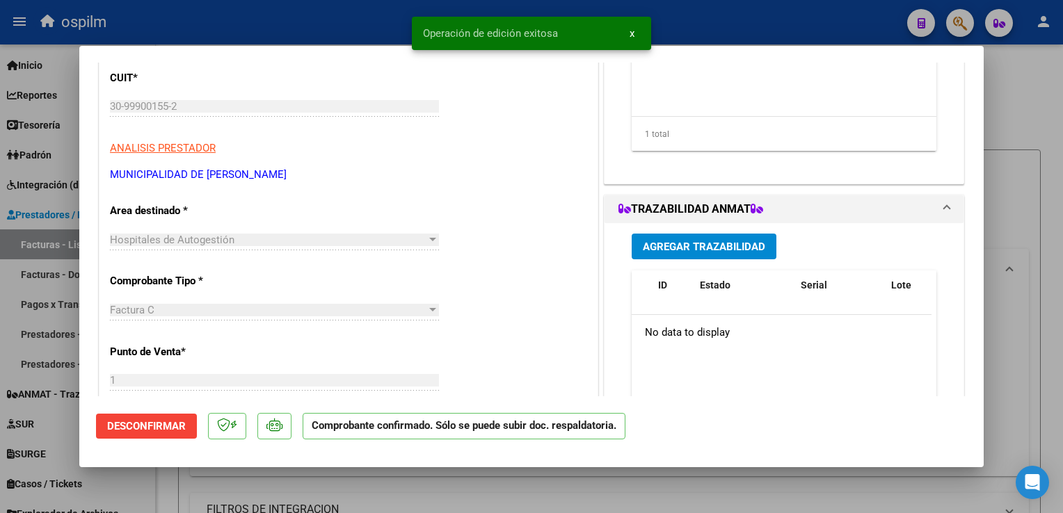
scroll to position [70, 0]
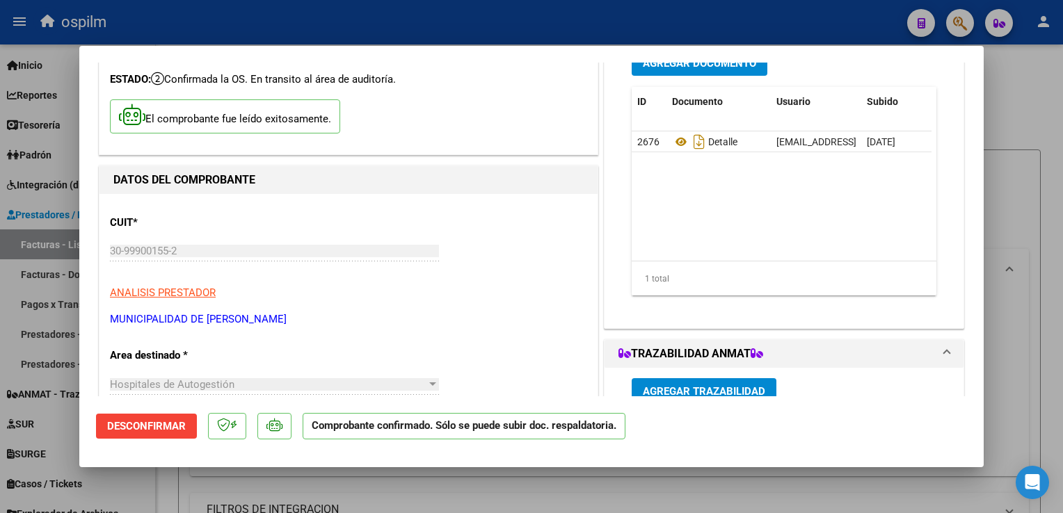
click at [1009, 392] on div at bounding box center [531, 256] width 1063 height 513
type input "$ 0,00"
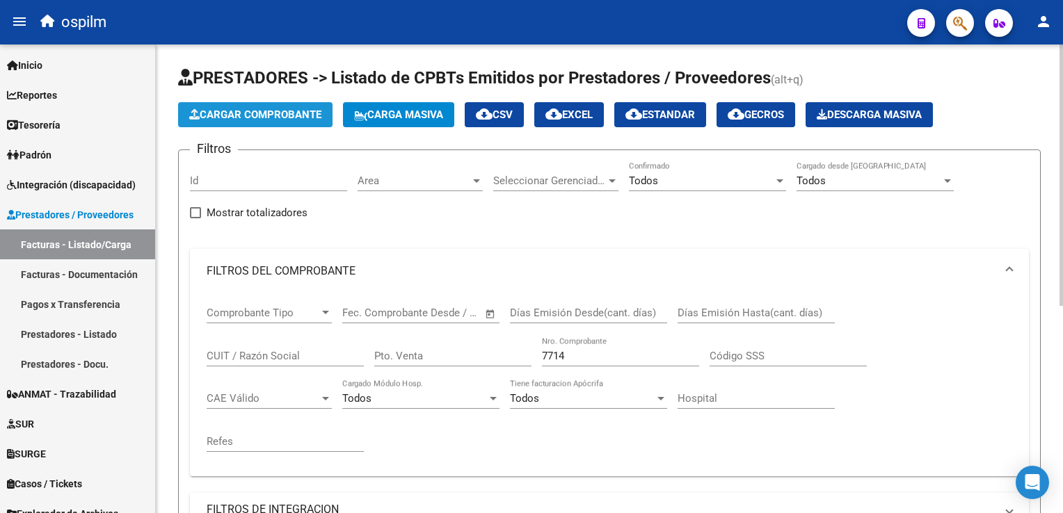
click at [248, 117] on span "Cargar Comprobante" at bounding box center [255, 115] width 132 height 13
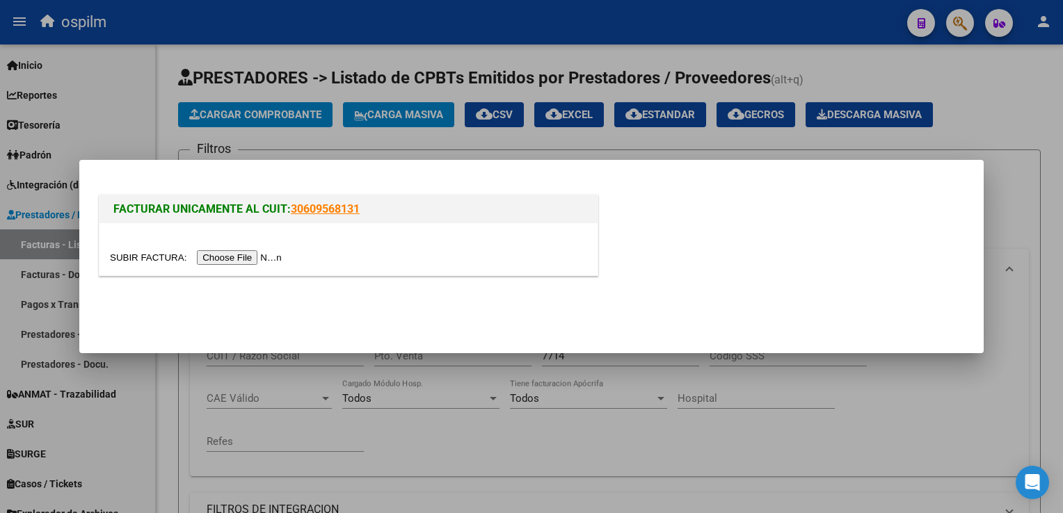
click at [218, 255] on input "file" at bounding box center [198, 257] width 176 height 15
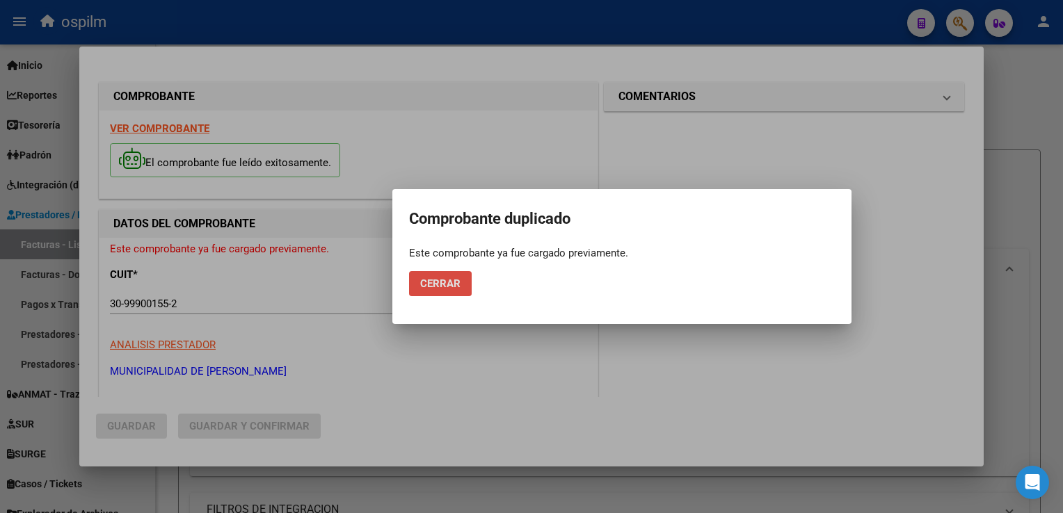
click at [437, 284] on span "Cerrar" at bounding box center [440, 284] width 40 height 13
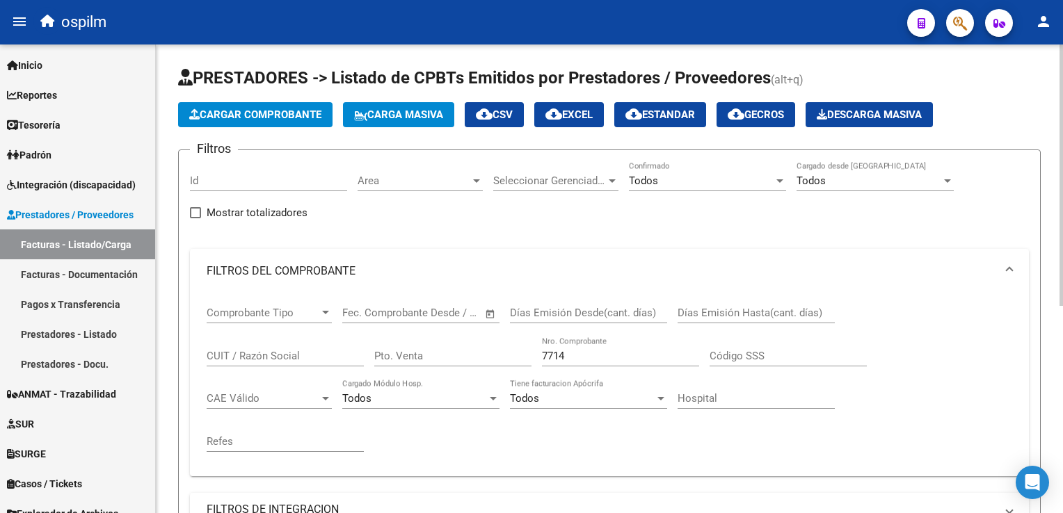
click at [281, 113] on span "Cargar Comprobante" at bounding box center [255, 115] width 132 height 13
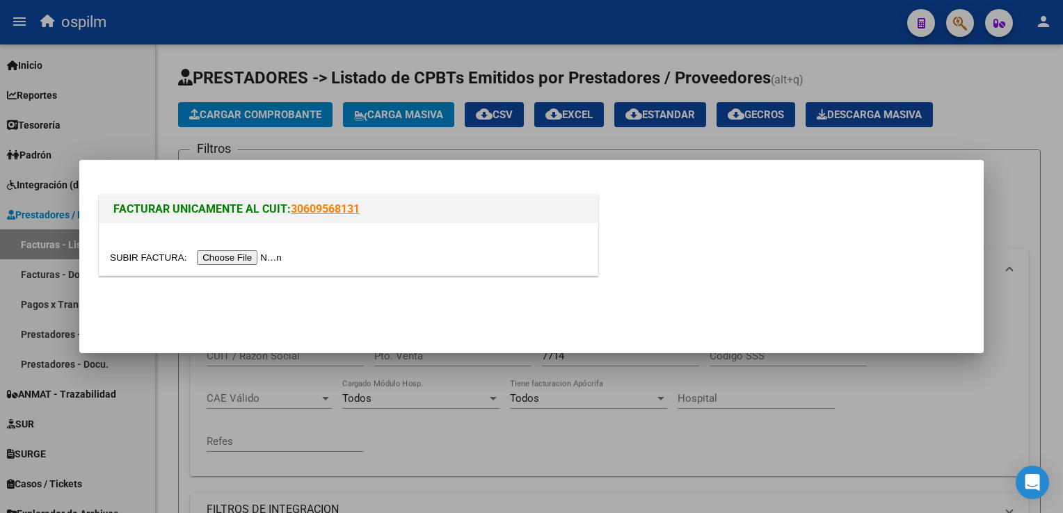
click at [230, 259] on input "file" at bounding box center [198, 257] width 176 height 15
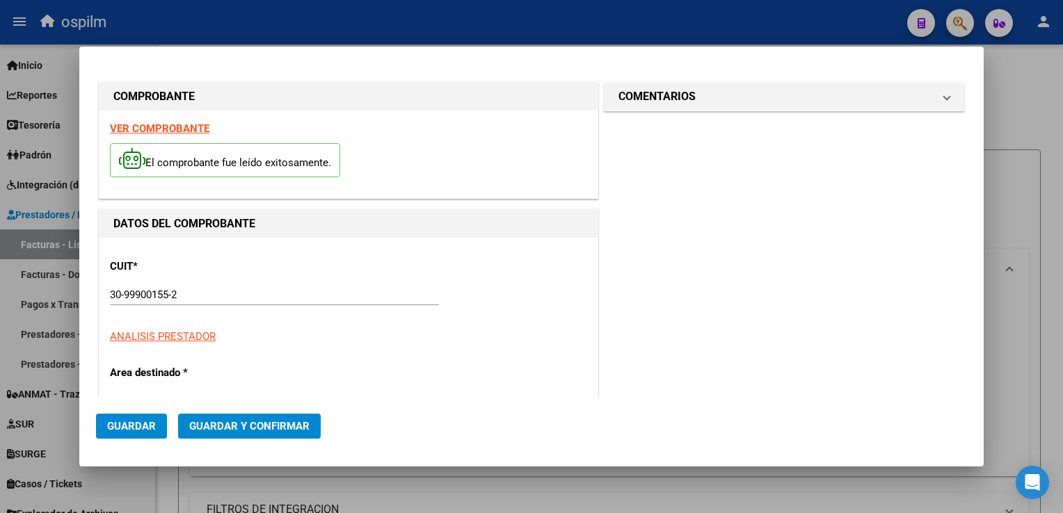
type input "9411"
type input "$ 23.778,00"
type input "[DATE]"
click at [923, 444] on mat-dialog-actions "Guardar Guardar y Confirmar" at bounding box center [531, 423] width 871 height 53
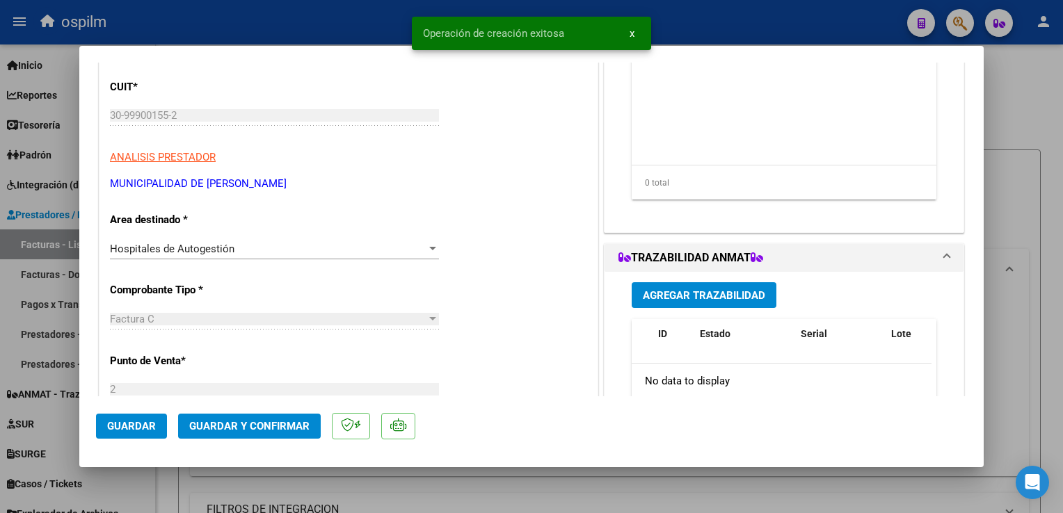
scroll to position [209, 0]
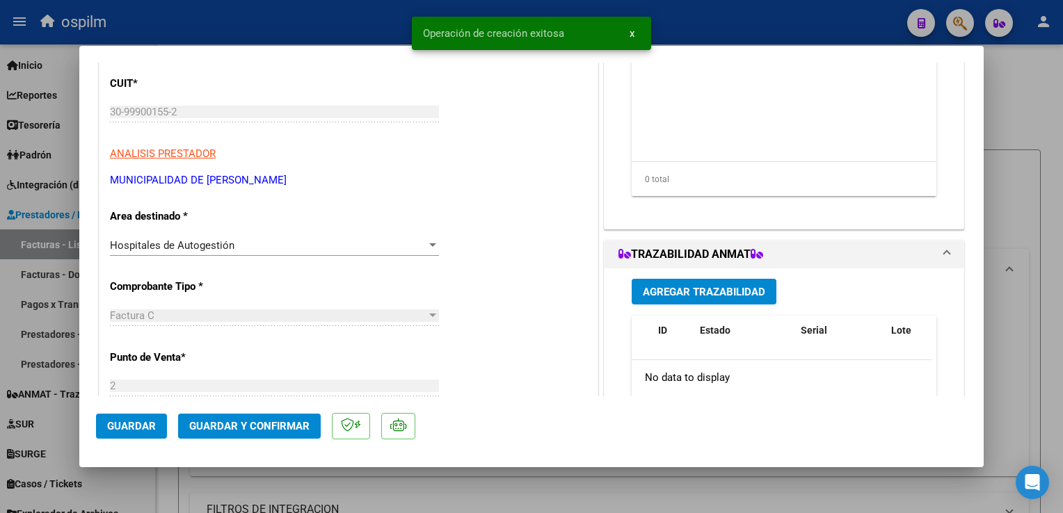
click at [129, 435] on button "Guardar" at bounding box center [131, 426] width 71 height 25
click at [131, 428] on span "Guardar" at bounding box center [131, 426] width 49 height 13
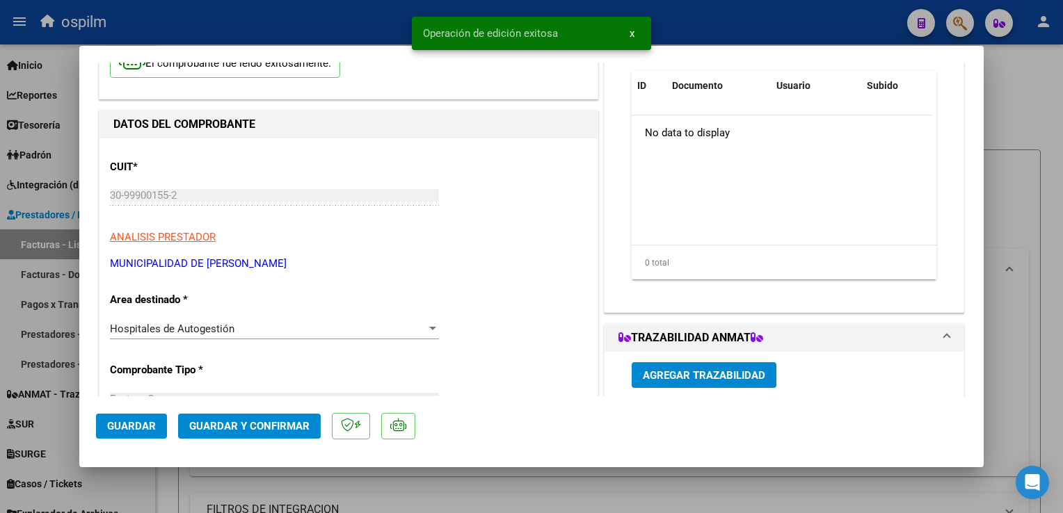
scroll to position [0, 0]
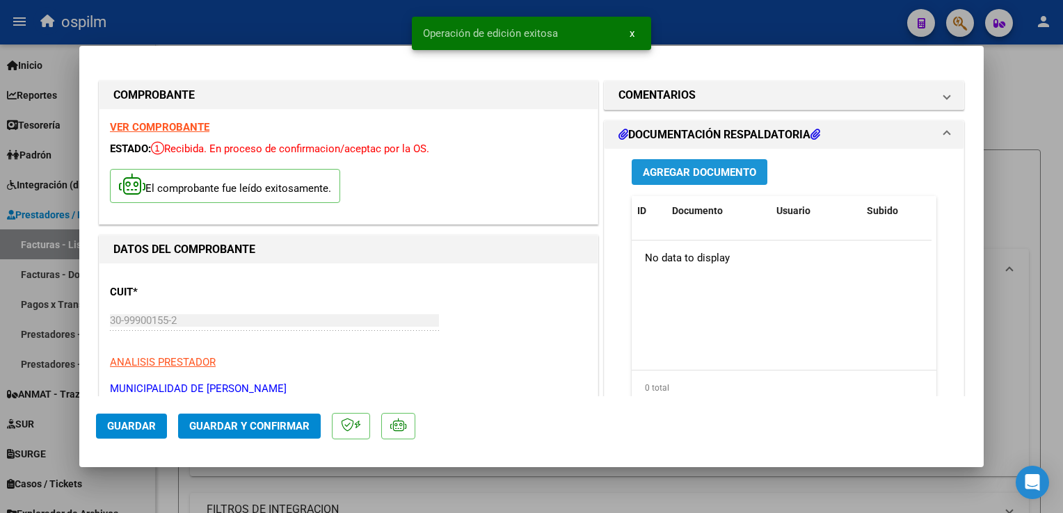
click at [650, 179] on button "Agregar Documento" at bounding box center [700, 172] width 136 height 26
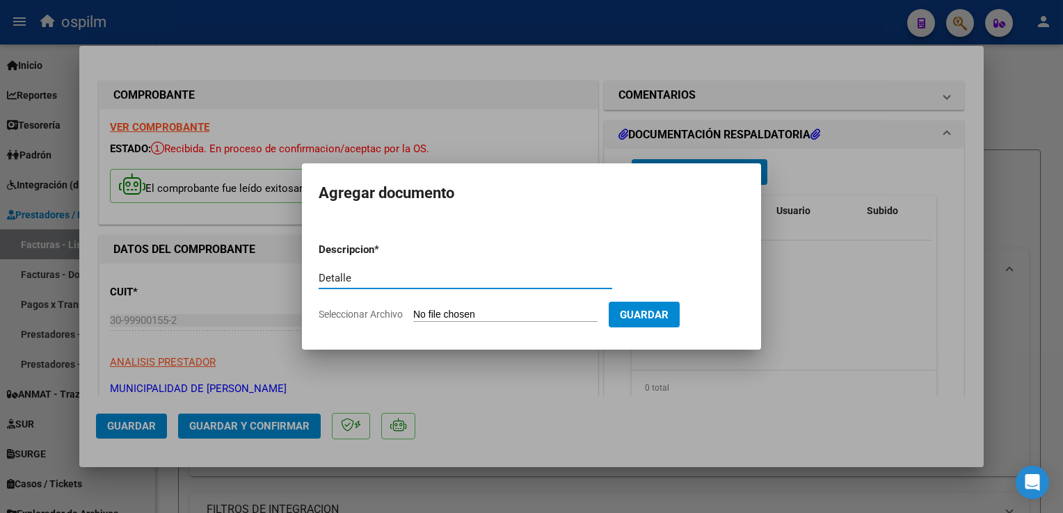
type input "Detalle"
click at [516, 310] on input "Seleccionar Archivo" at bounding box center [505, 315] width 184 height 13
type input "C:\fakepath\Anexo 9411.pdf"
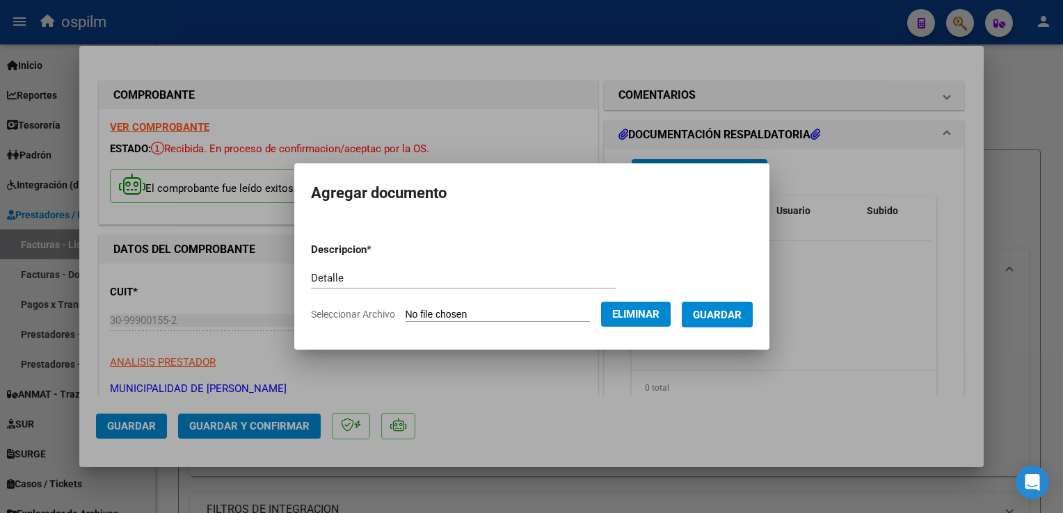
click at [708, 320] on span "Guardar" at bounding box center [717, 315] width 49 height 13
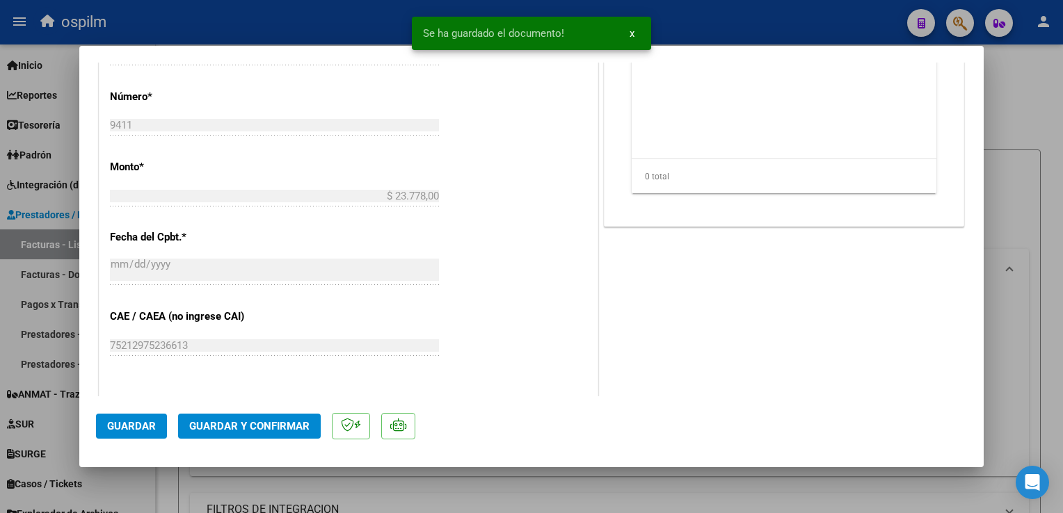
scroll to position [626, 0]
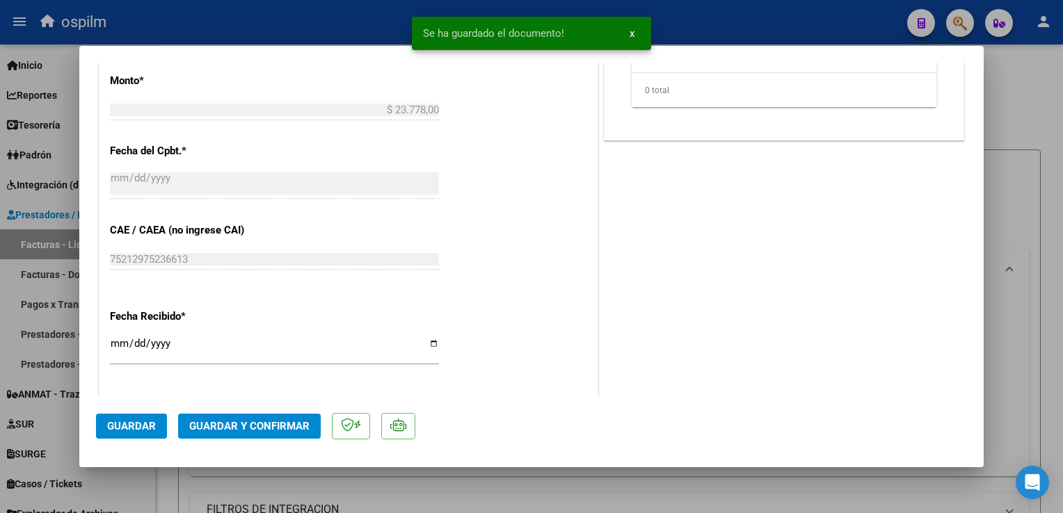
click at [225, 431] on span "Guardar y Confirmar" at bounding box center [249, 426] width 120 height 13
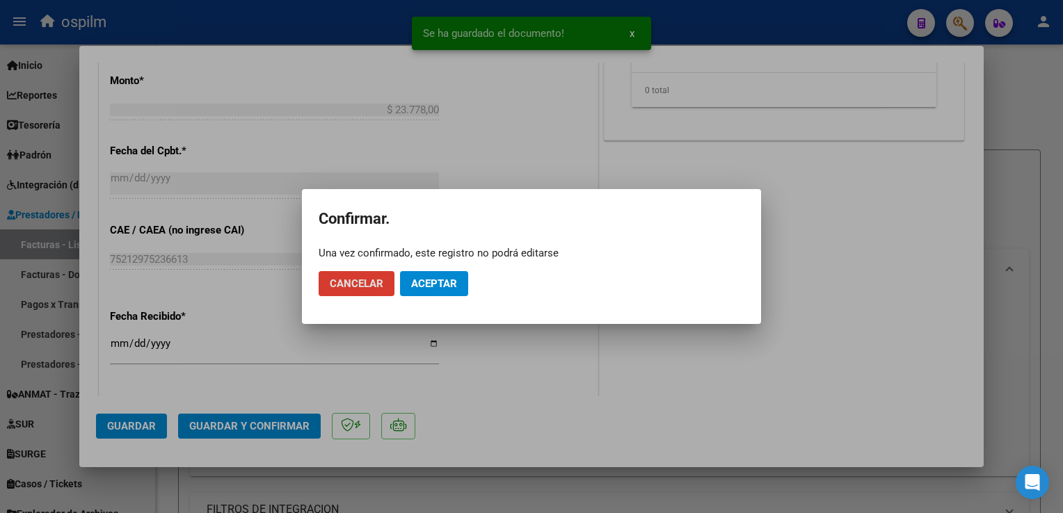
click at [437, 279] on span "Aceptar" at bounding box center [434, 284] width 46 height 13
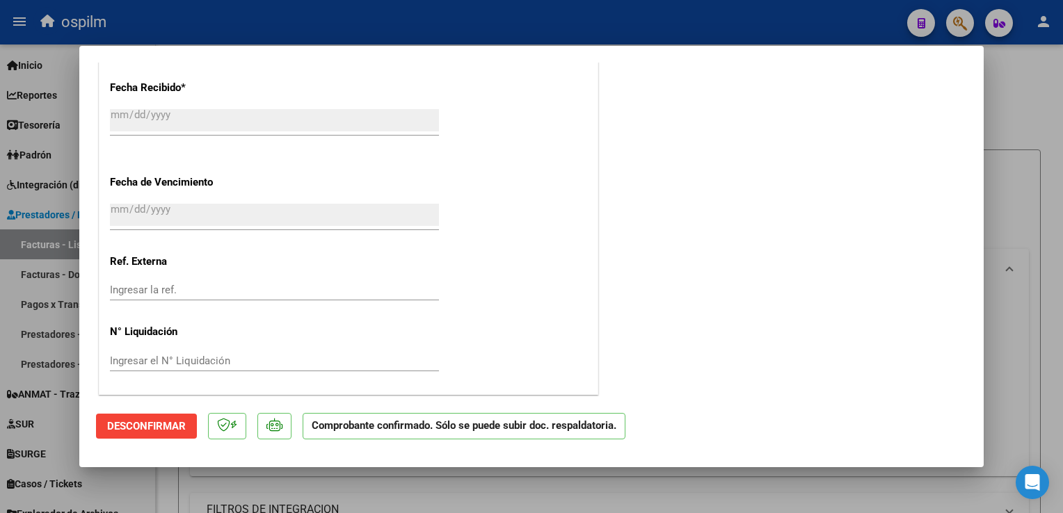
scroll to position [856, 0]
drag, startPoint x: 1022, startPoint y: 366, endPoint x: 991, endPoint y: 377, distance: 32.6
click at [1022, 366] on div at bounding box center [531, 256] width 1063 height 513
type input "$ 0,00"
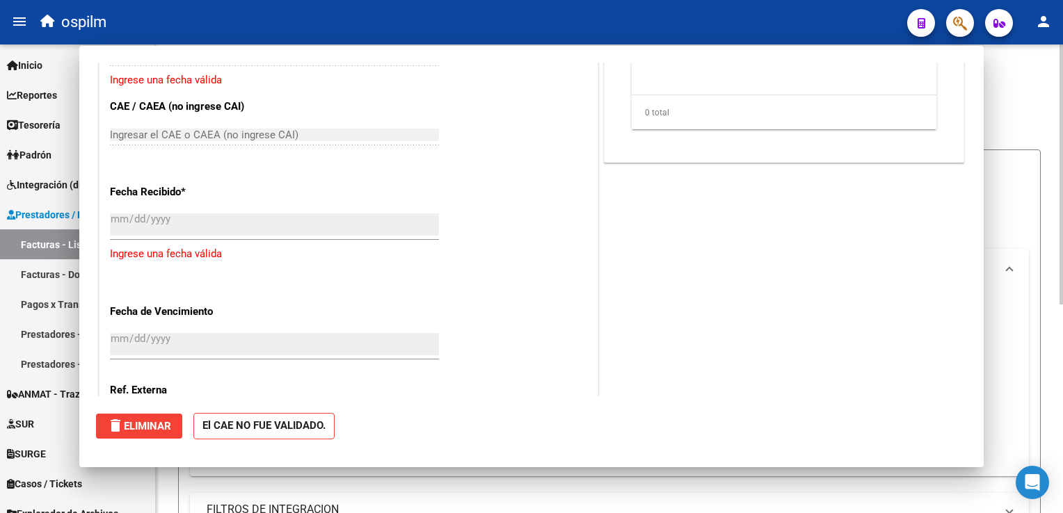
scroll to position [961, 0]
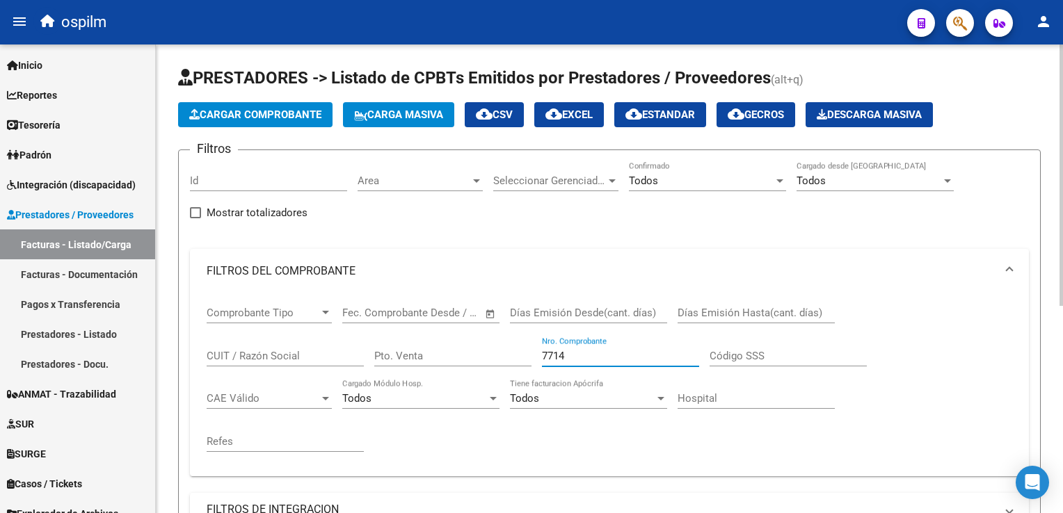
drag, startPoint x: 599, startPoint y: 352, endPoint x: 698, endPoint y: 321, distance: 103.6
click at [429, 312] on div "Comprobante Tipo Comprobante Tipo Fecha inicio – Fecha fin Fec. Comprobante Des…" at bounding box center [610, 380] width 806 height 172
type input "9411"
click at [214, 109] on span "Cargar Comprobante" at bounding box center [255, 115] width 132 height 13
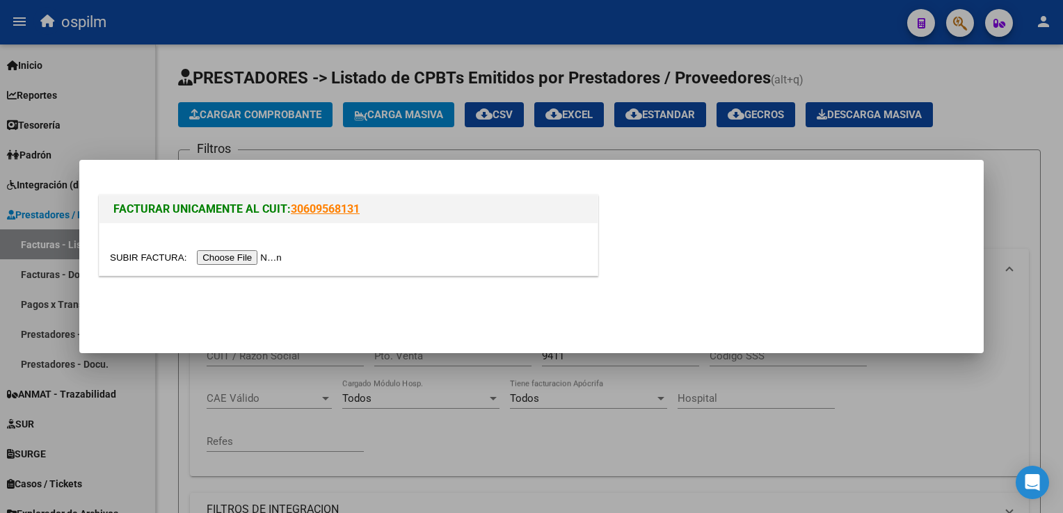
click at [220, 257] on input "file" at bounding box center [198, 257] width 176 height 15
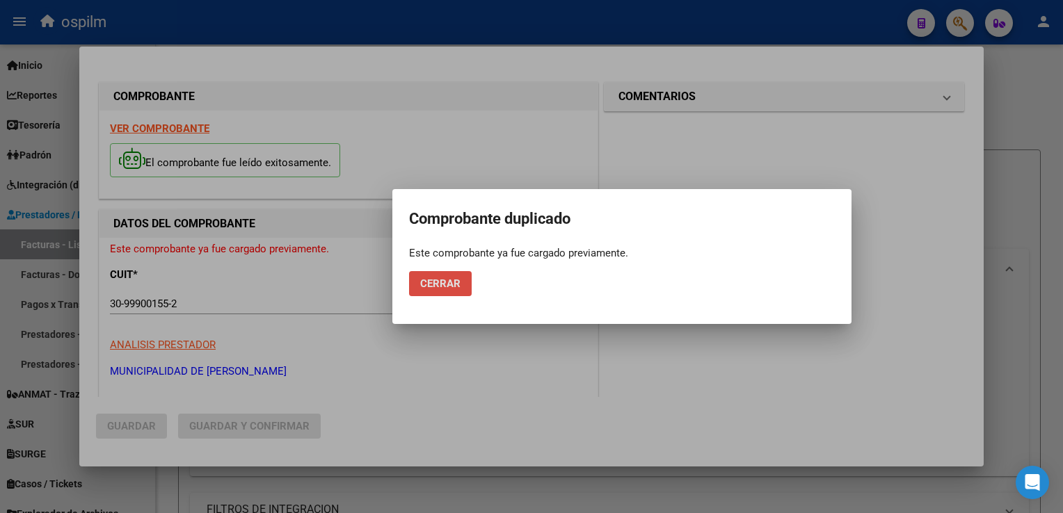
click at [454, 291] on button "Cerrar" at bounding box center [440, 283] width 63 height 25
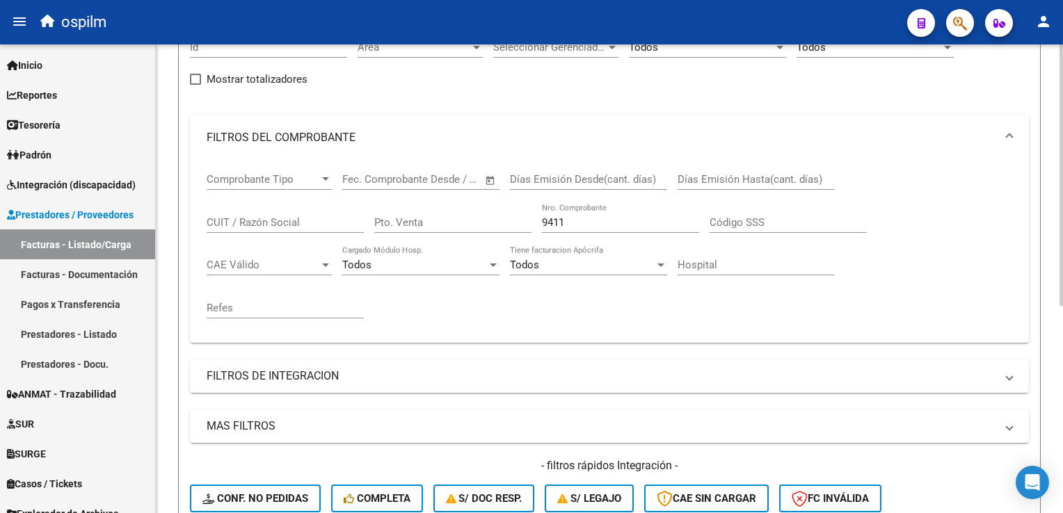
scroll to position [0, 0]
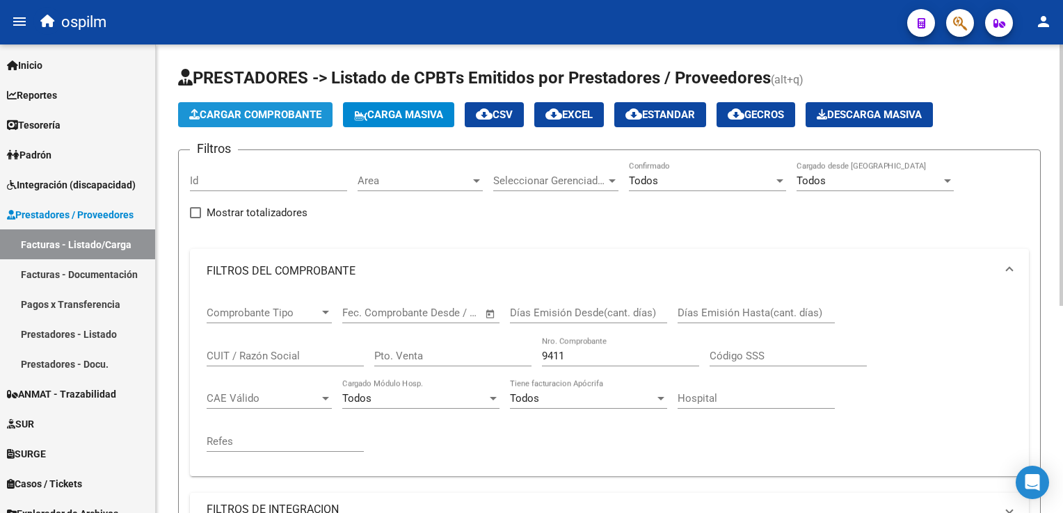
click at [267, 115] on span "Cargar Comprobante" at bounding box center [255, 115] width 132 height 13
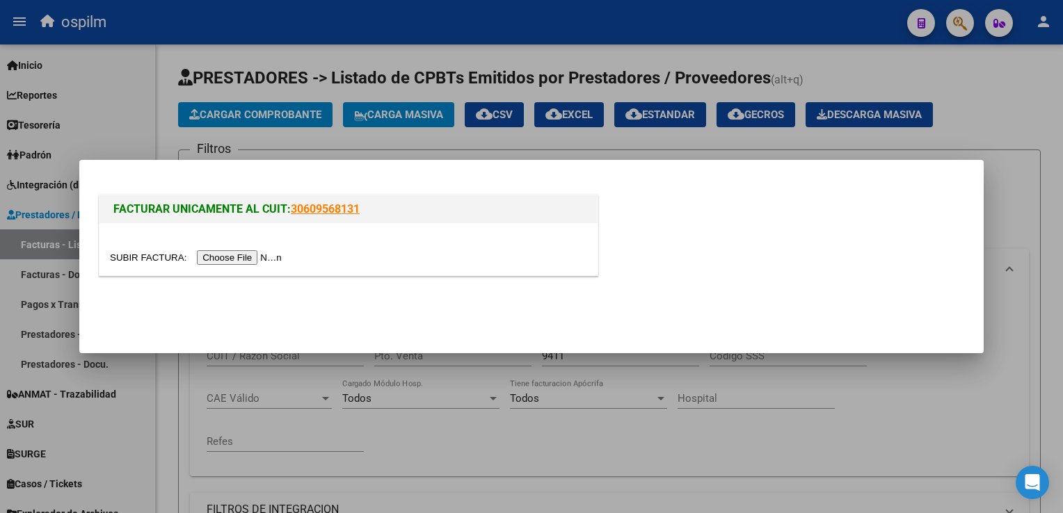
click at [218, 255] on input "file" at bounding box center [198, 257] width 176 height 15
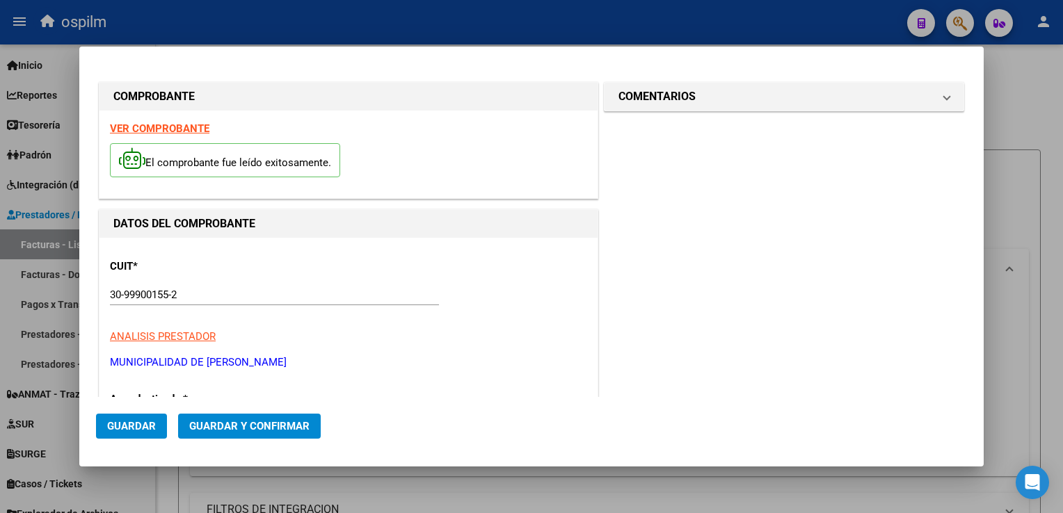
type input "8646"
type input "$ 11.889,00"
type input "[DATE]"
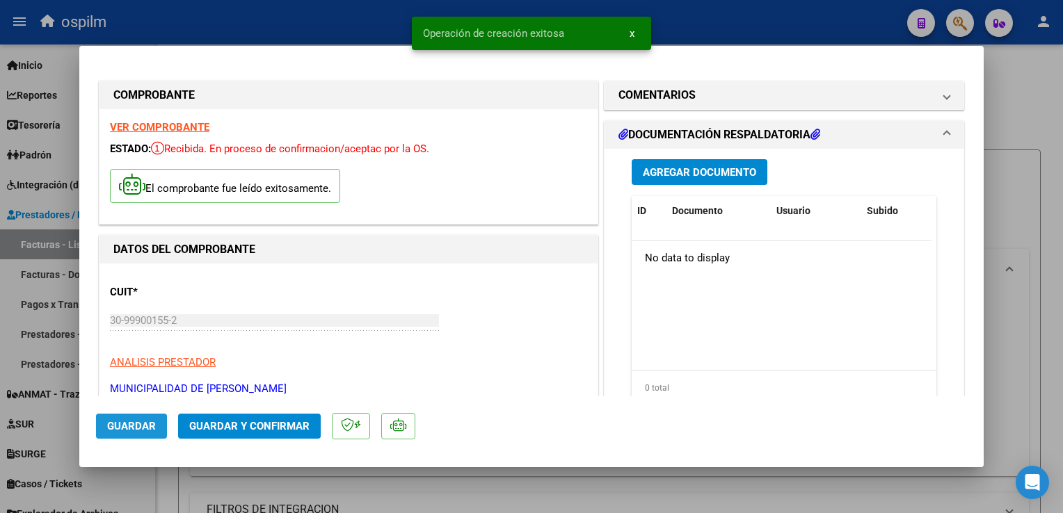
click at [142, 431] on span "Guardar" at bounding box center [131, 426] width 49 height 13
click at [661, 177] on span "Agregar Documento" at bounding box center [699, 172] width 113 height 13
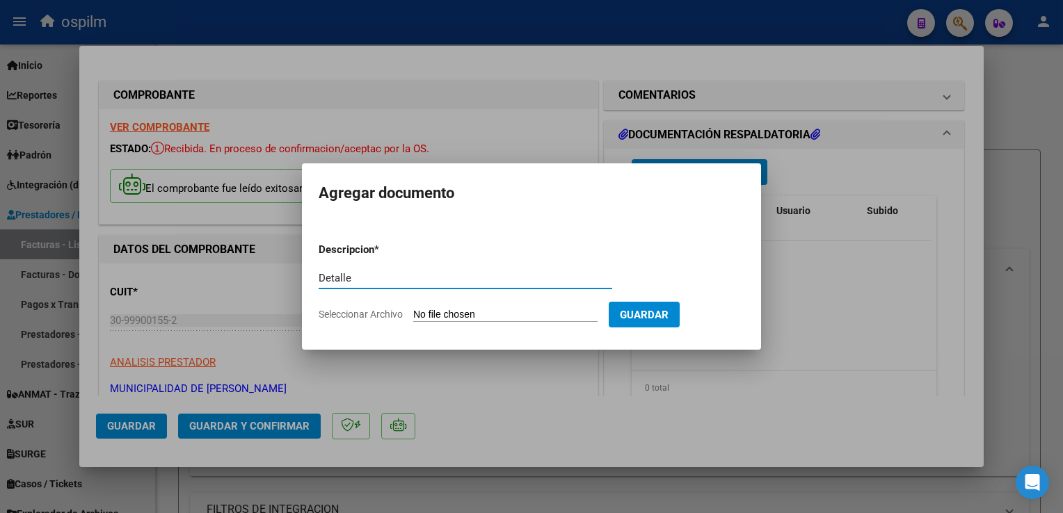
type input "Detalle"
click at [441, 311] on input "Seleccionar Archivo" at bounding box center [505, 315] width 184 height 13
type input "C:\fakepath\Anexo 8646.pdf"
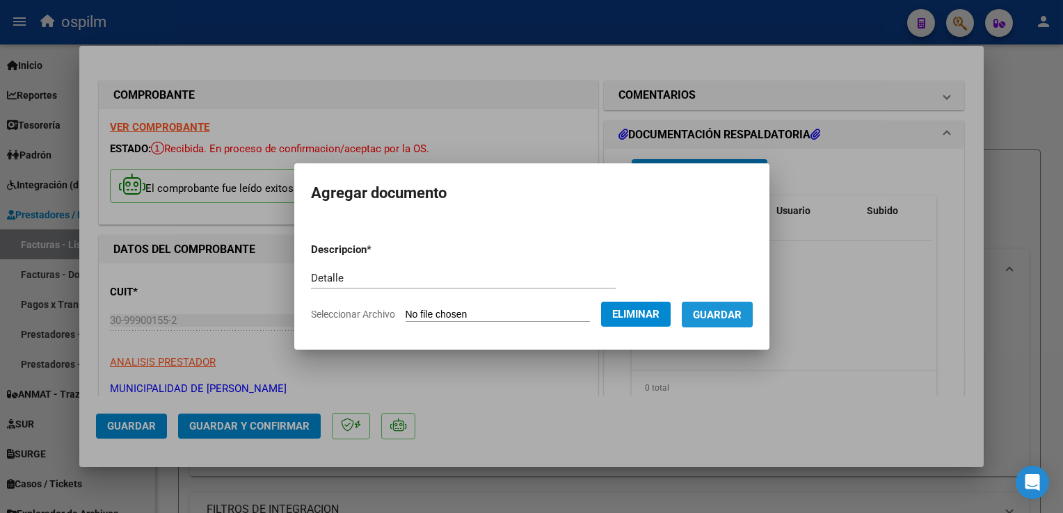
click at [710, 316] on span "Guardar" at bounding box center [717, 315] width 49 height 13
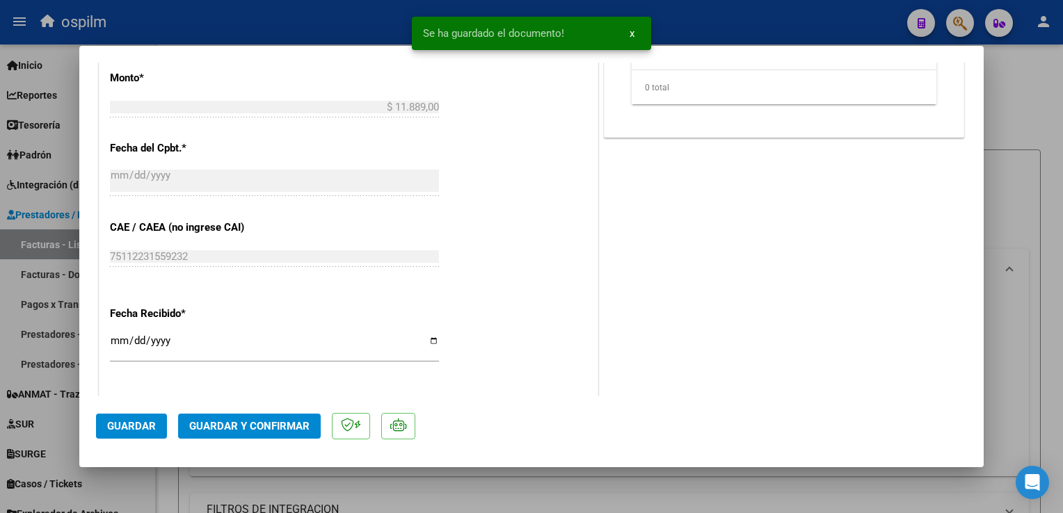
scroll to position [765, 0]
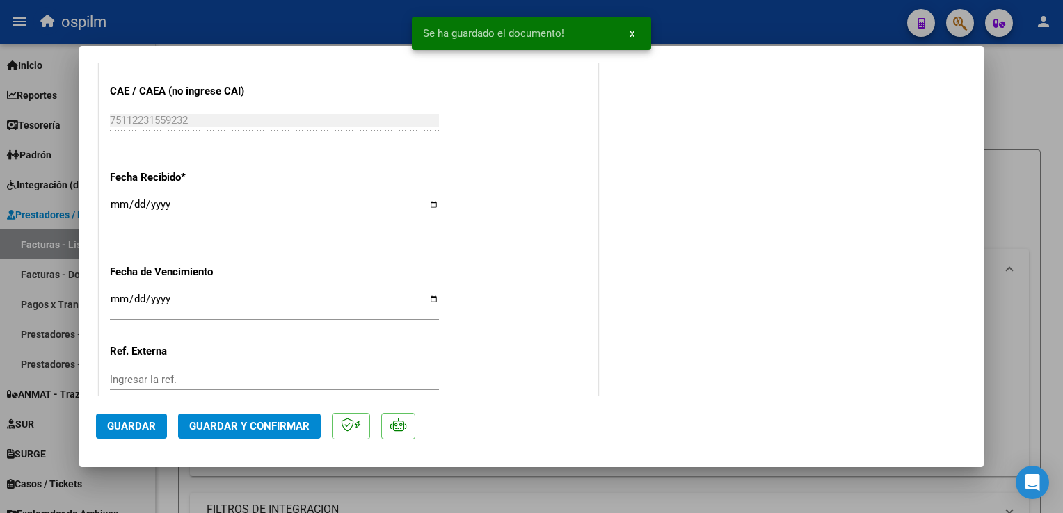
click at [243, 423] on span "Guardar y Confirmar" at bounding box center [249, 426] width 120 height 13
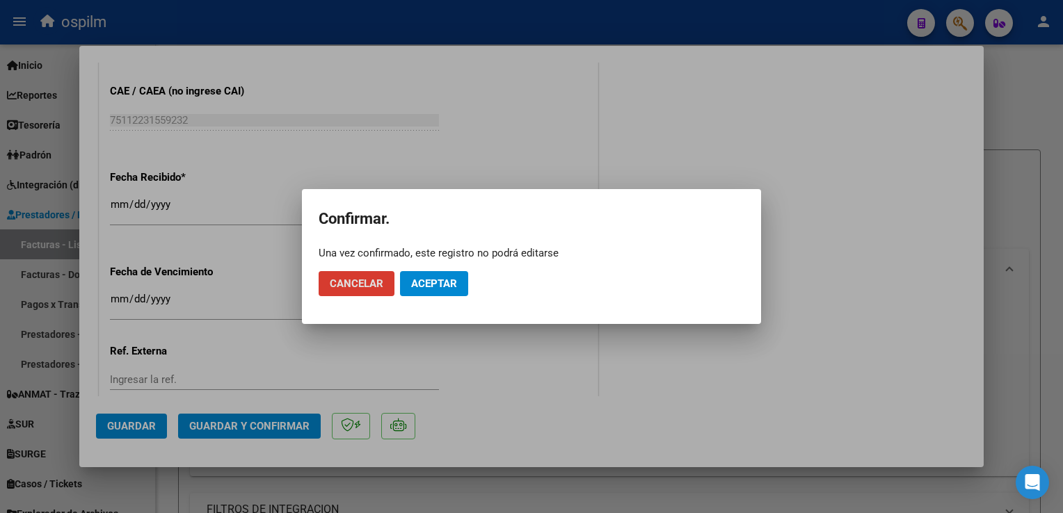
click at [440, 273] on button "Aceptar" at bounding box center [434, 283] width 68 height 25
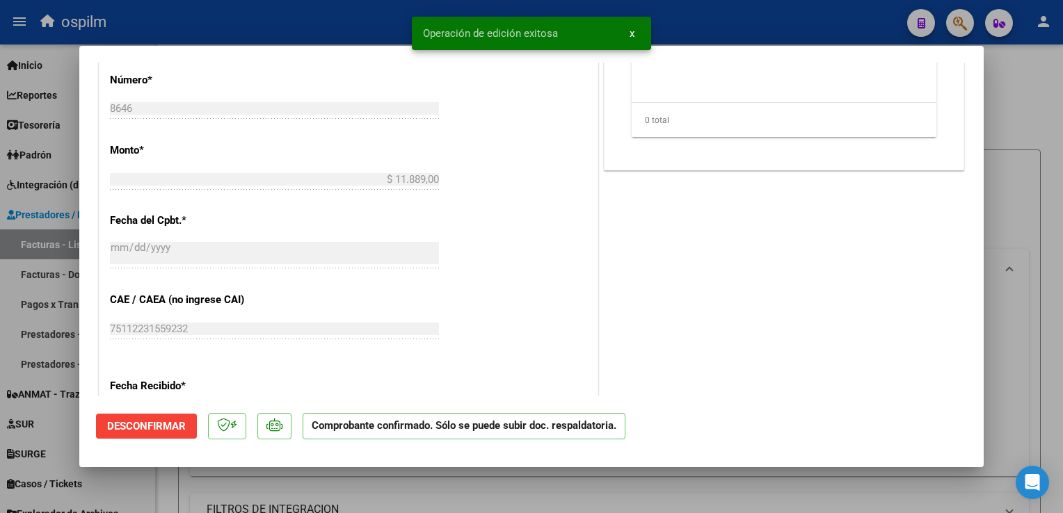
scroll to position [856, 0]
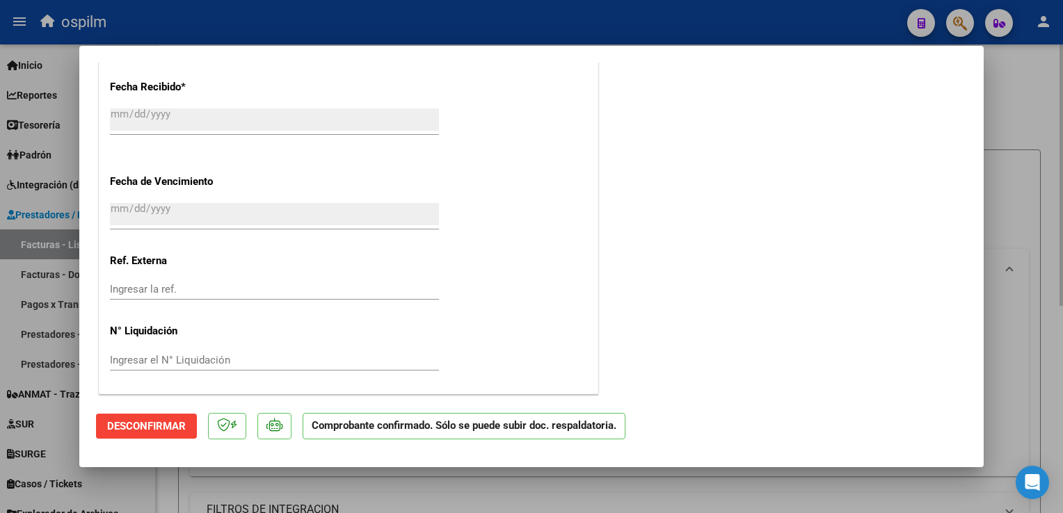
click at [1030, 250] on div at bounding box center [531, 256] width 1063 height 513
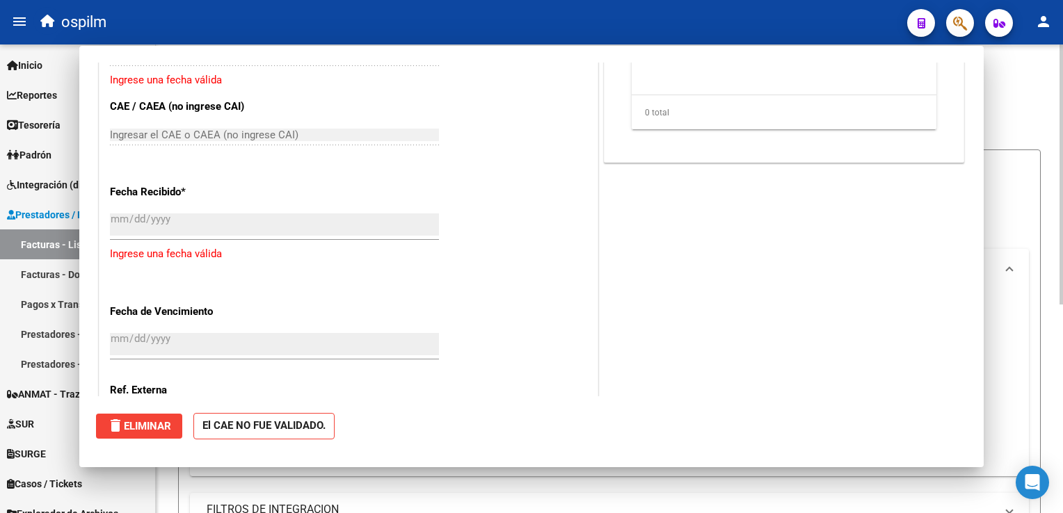
scroll to position [0, 0]
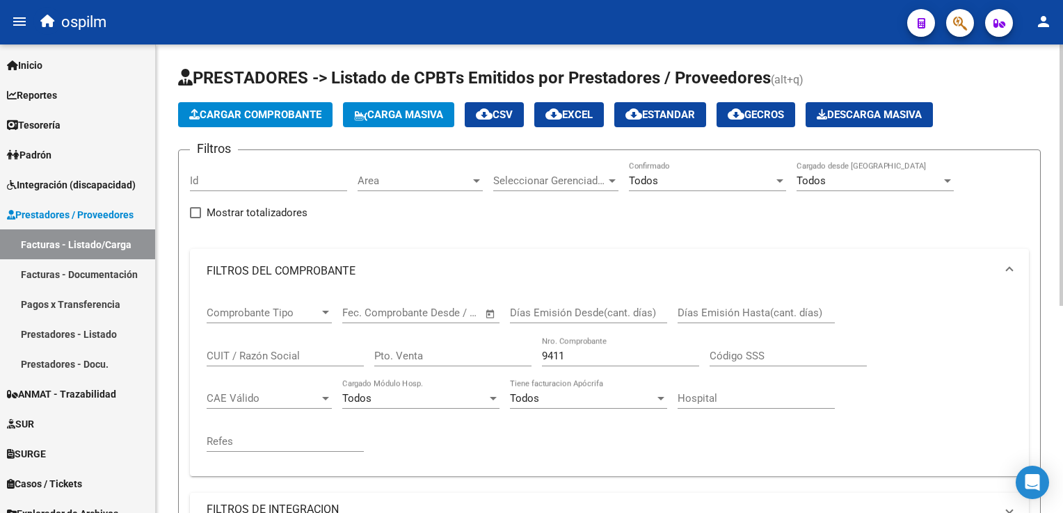
click at [234, 118] on span "Cargar Comprobante" at bounding box center [255, 115] width 132 height 13
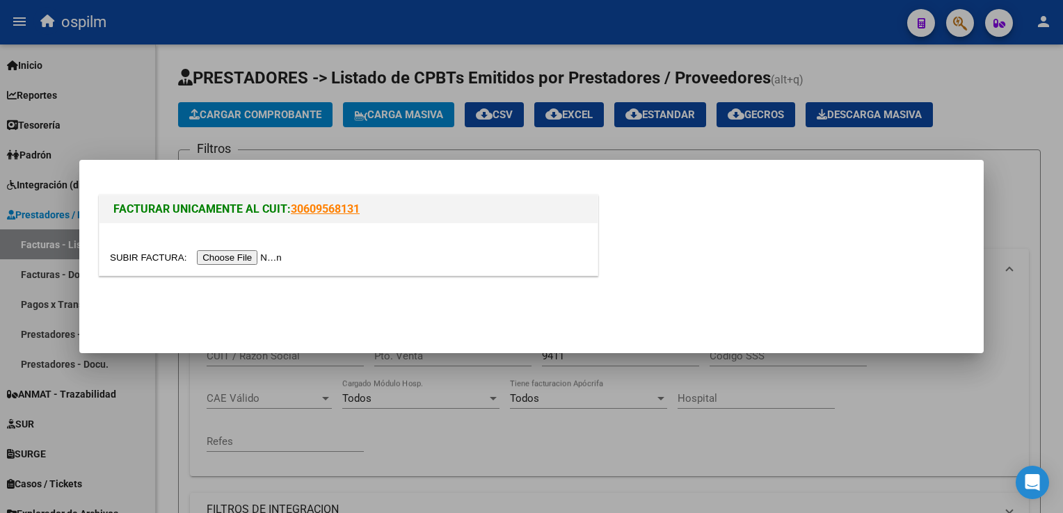
click at [518, 410] on div at bounding box center [531, 256] width 1063 height 513
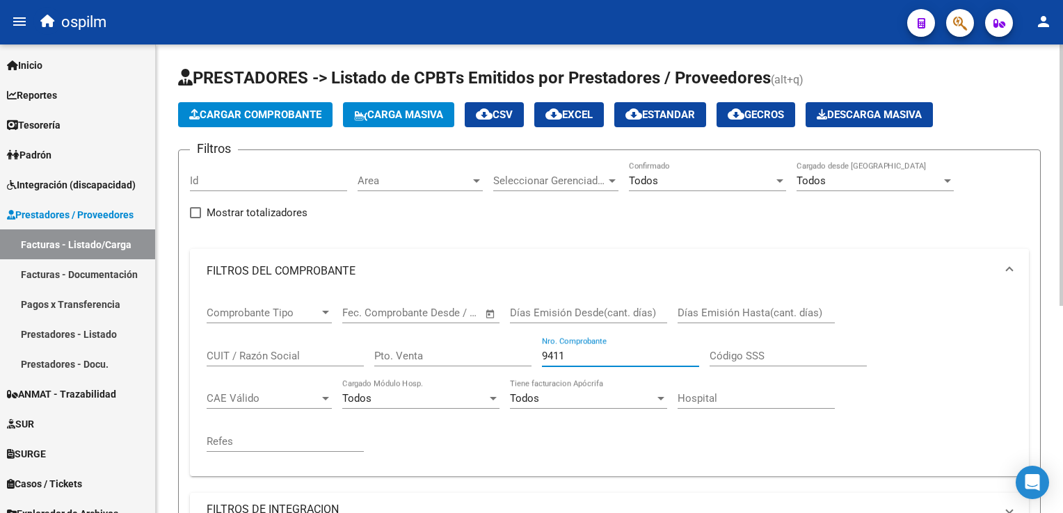
drag, startPoint x: 588, startPoint y: 350, endPoint x: 355, endPoint y: 284, distance: 242.2
click at [345, 282] on mat-expansion-panel "FILTROS DEL COMPROBANTE Comprobante Tipo Comprobante Tipo Fecha inicio – Fecha …" at bounding box center [609, 362] width 839 height 227
type input "8646"
click at [863, 449] on div "Comprobante Tipo Comprobante Tipo Fecha inicio – Fecha fin Fec. Comprobante Des…" at bounding box center [610, 380] width 806 height 172
click at [265, 115] on span "Cargar Comprobante" at bounding box center [255, 115] width 132 height 13
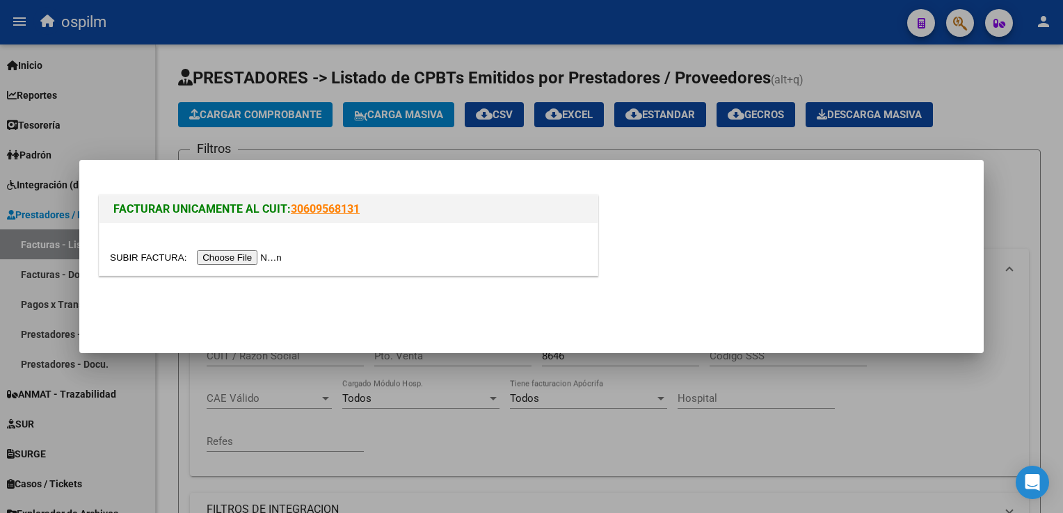
click at [231, 266] on div at bounding box center [348, 249] width 498 height 52
click at [236, 264] on input "file" at bounding box center [198, 257] width 176 height 15
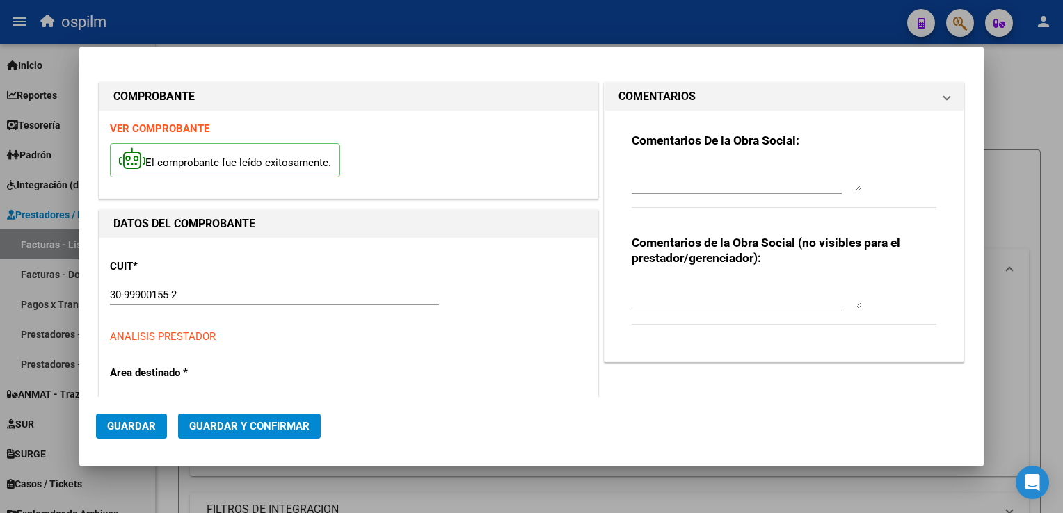
type input "5829"
type input "$ 35.372,00"
type input "[DATE]"
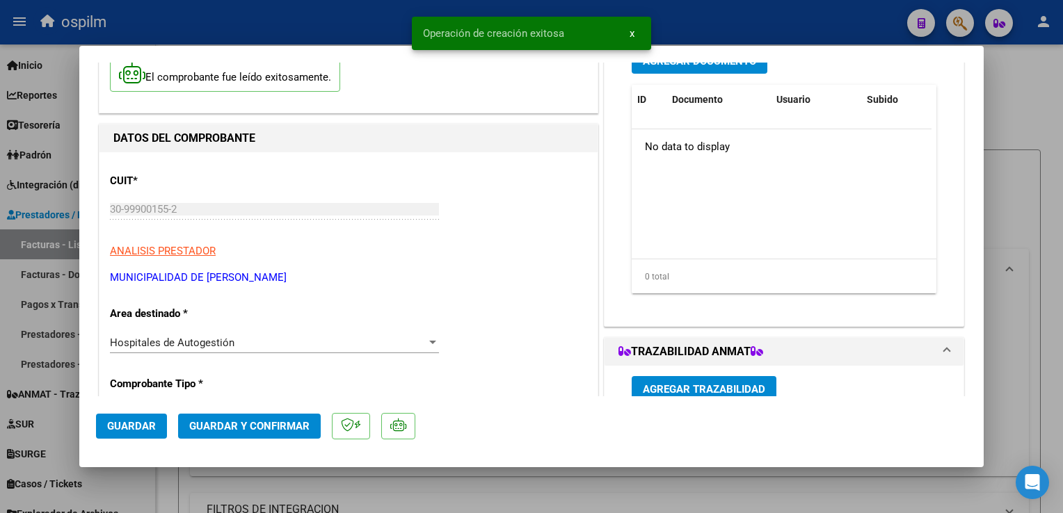
scroll to position [348, 0]
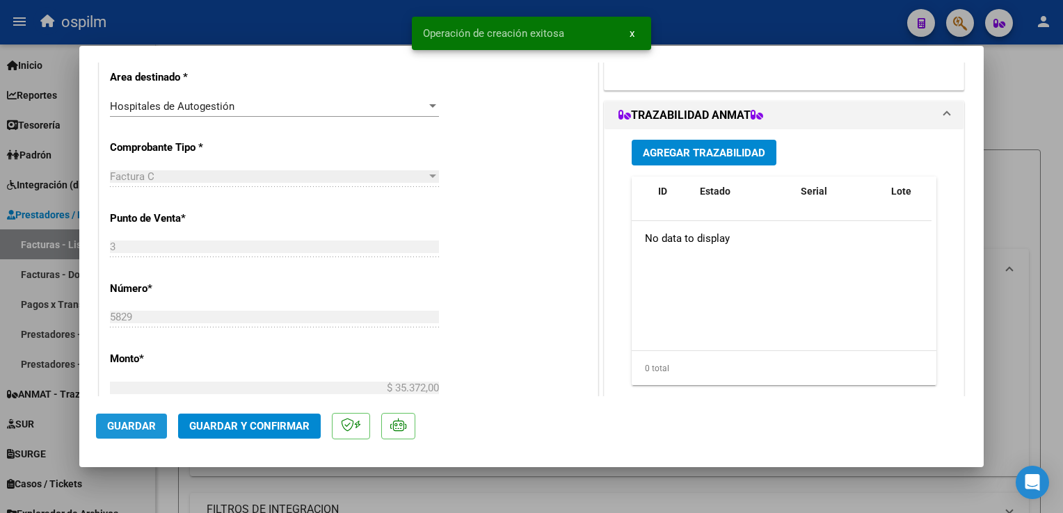
drag, startPoint x: 136, startPoint y: 428, endPoint x: 141, endPoint y: 419, distance: 10.6
click at [136, 427] on span "Guardar" at bounding box center [131, 426] width 49 height 13
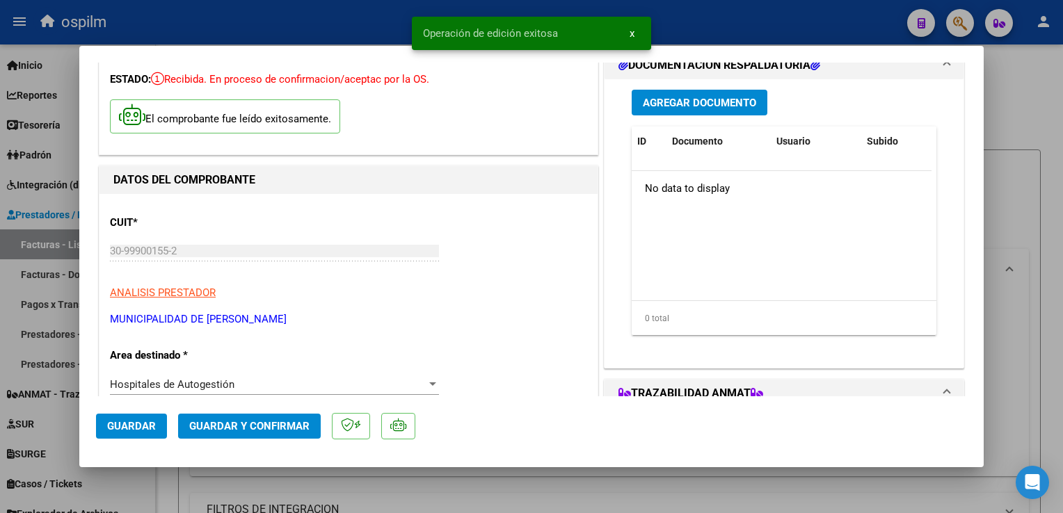
scroll to position [0, 0]
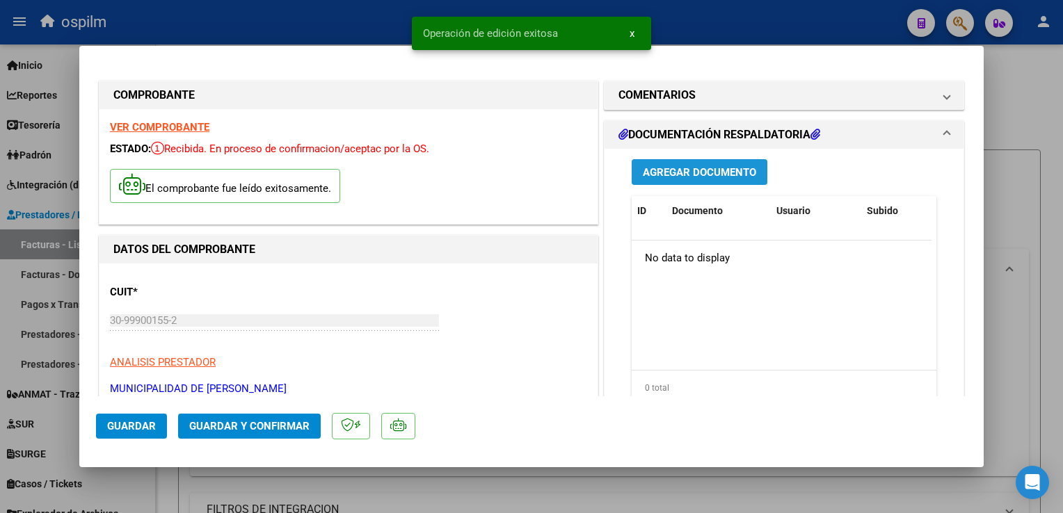
click at [655, 179] on button "Agregar Documento" at bounding box center [700, 172] width 136 height 26
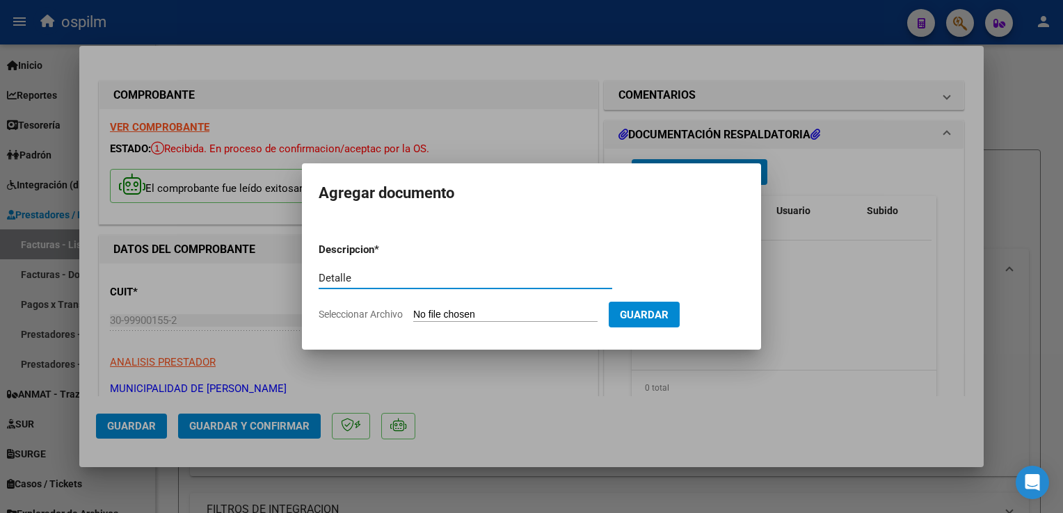
type input "Detalle"
click at [470, 314] on input "Seleccionar Archivo" at bounding box center [505, 315] width 184 height 13
type input "C:\fakepath\Anexo 5829.pdf"
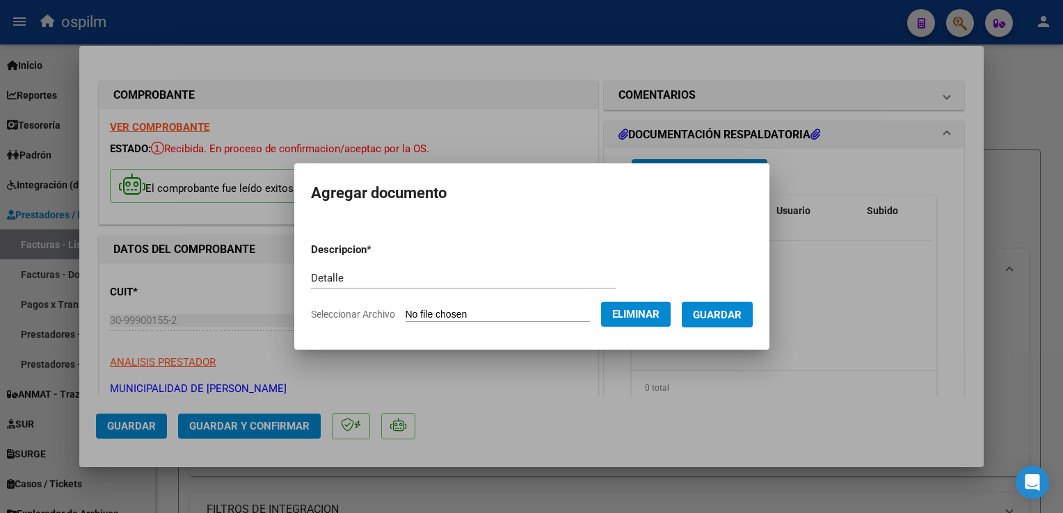
click at [725, 313] on span "Guardar" at bounding box center [717, 315] width 49 height 13
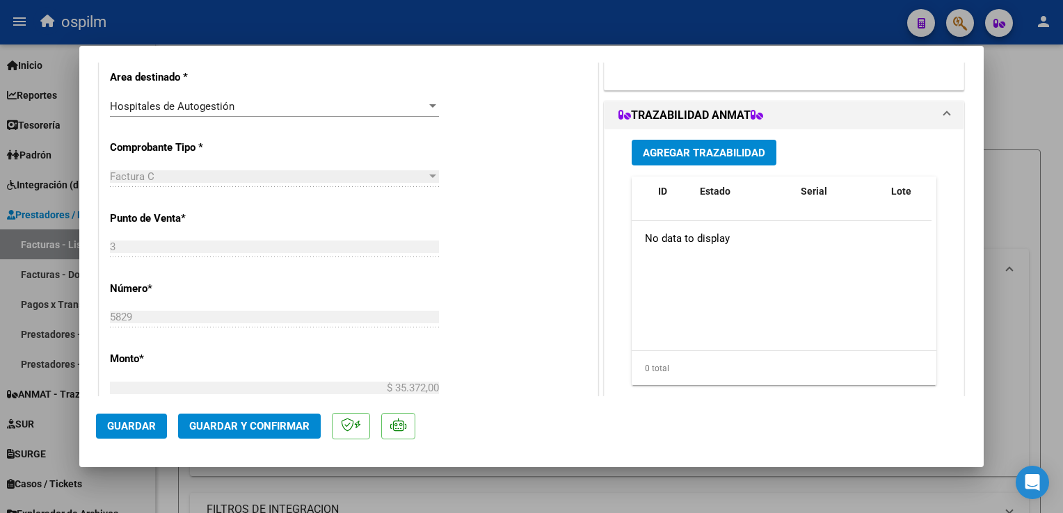
scroll to position [557, 0]
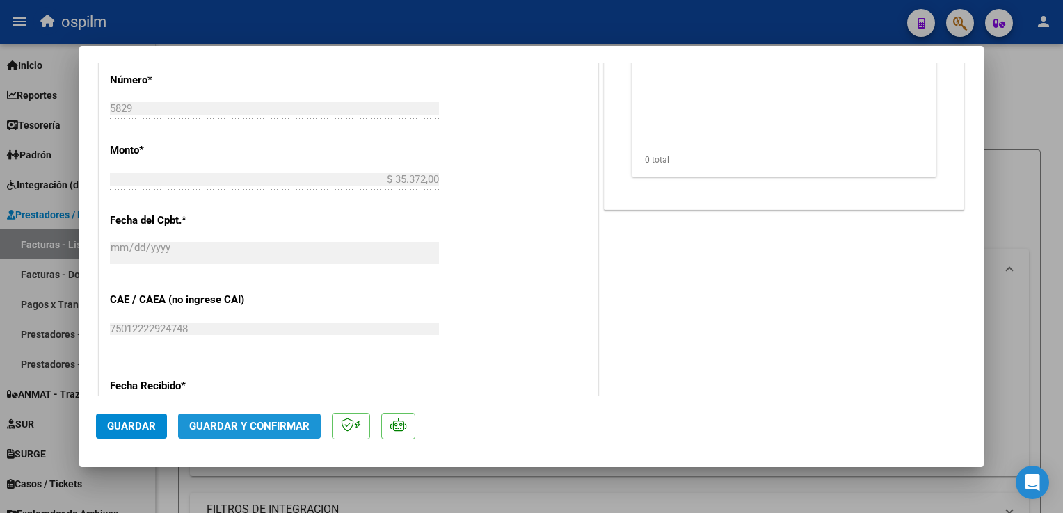
click at [265, 430] on span "Guardar y Confirmar" at bounding box center [249, 426] width 120 height 13
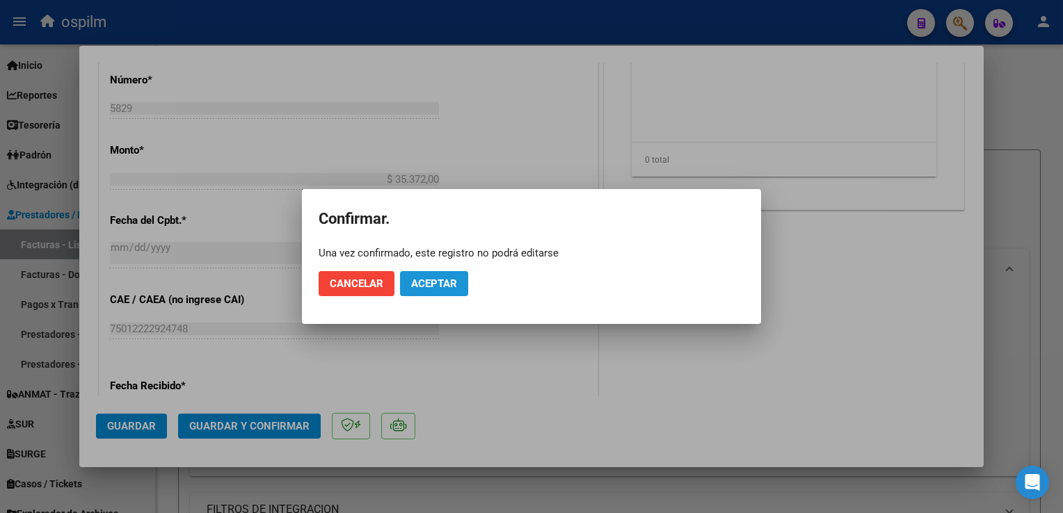
click at [445, 284] on span "Aceptar" at bounding box center [434, 284] width 46 height 13
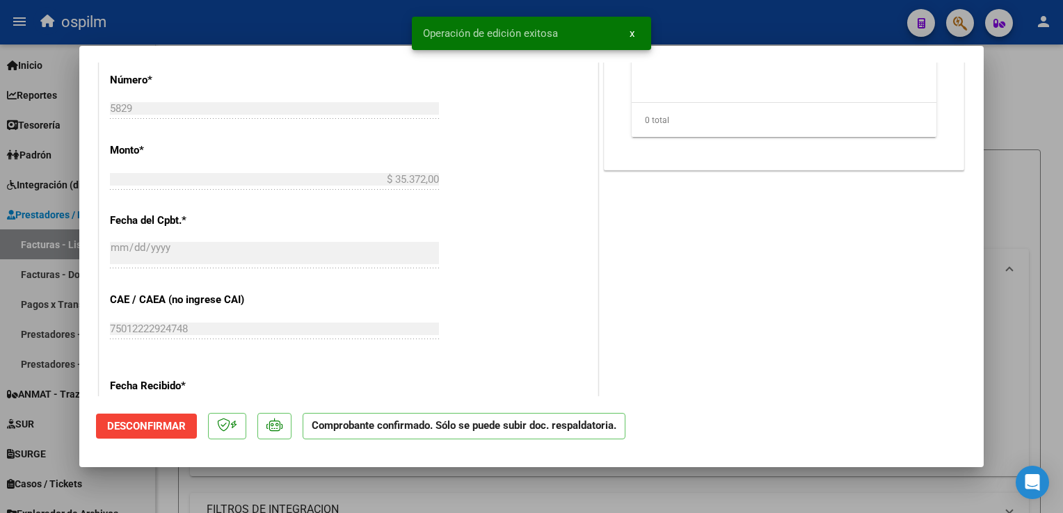
click at [970, 369] on mat-dialog-content "COMPROBANTE VER COMPROBANTE ESTADO: Confirmada la OS. En transito al área de au…" at bounding box center [531, 230] width 904 height 334
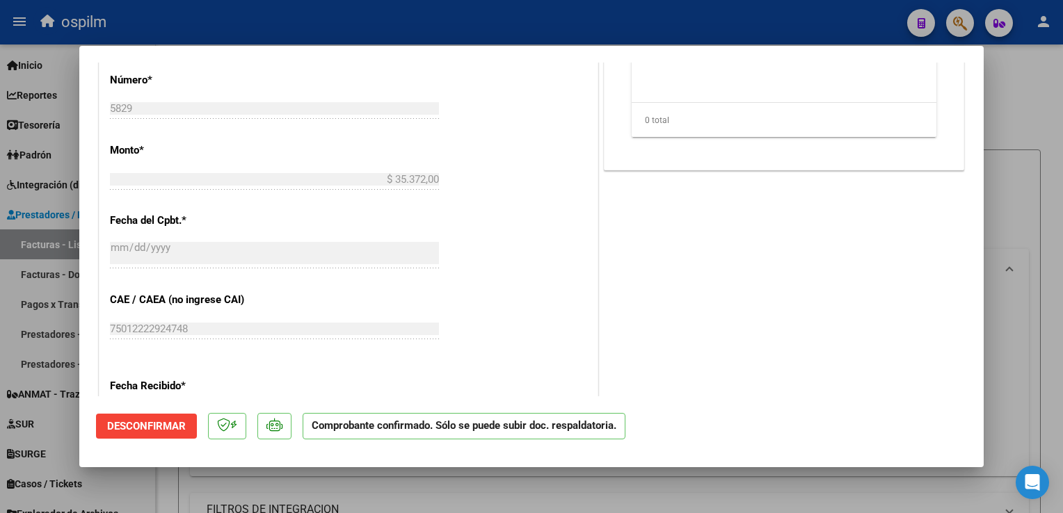
click at [1021, 362] on div at bounding box center [531, 256] width 1063 height 513
type input "$ 0,00"
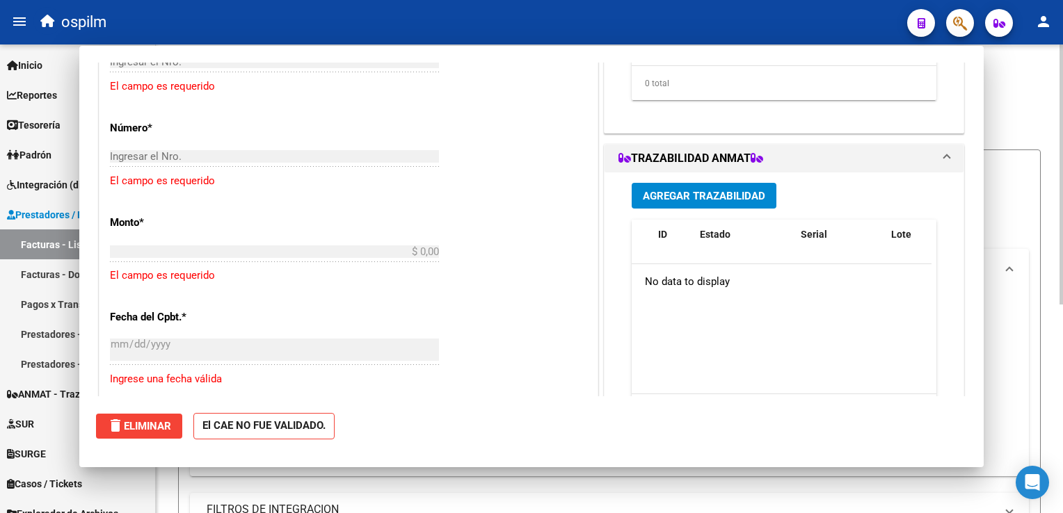
scroll to position [604, 0]
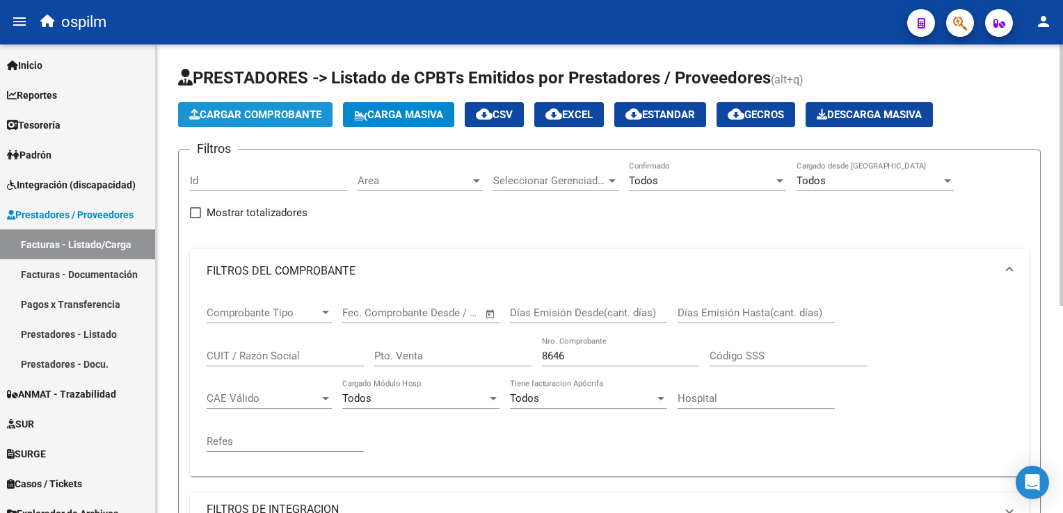
click at [232, 122] on button "Cargar Comprobante" at bounding box center [255, 114] width 154 height 25
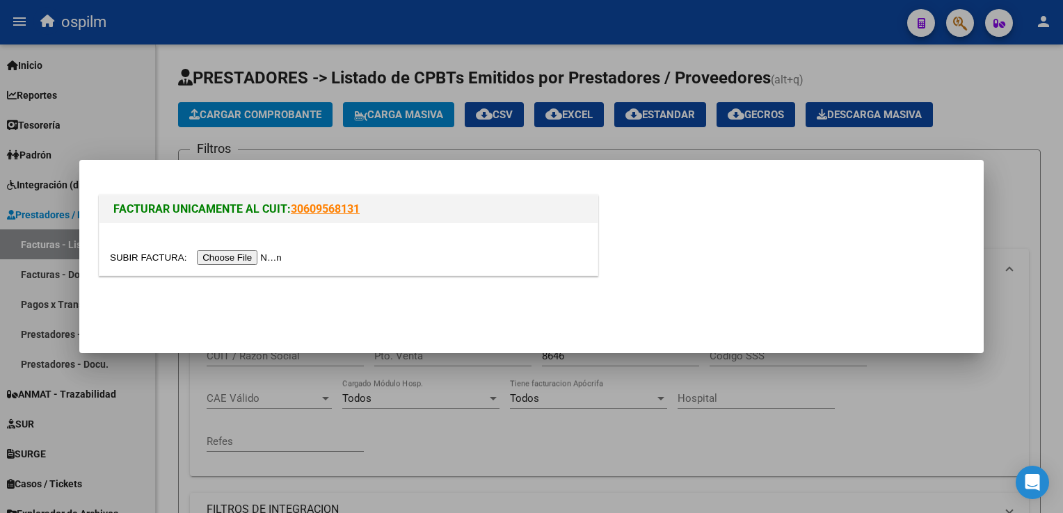
click at [237, 261] on input "file" at bounding box center [198, 257] width 176 height 15
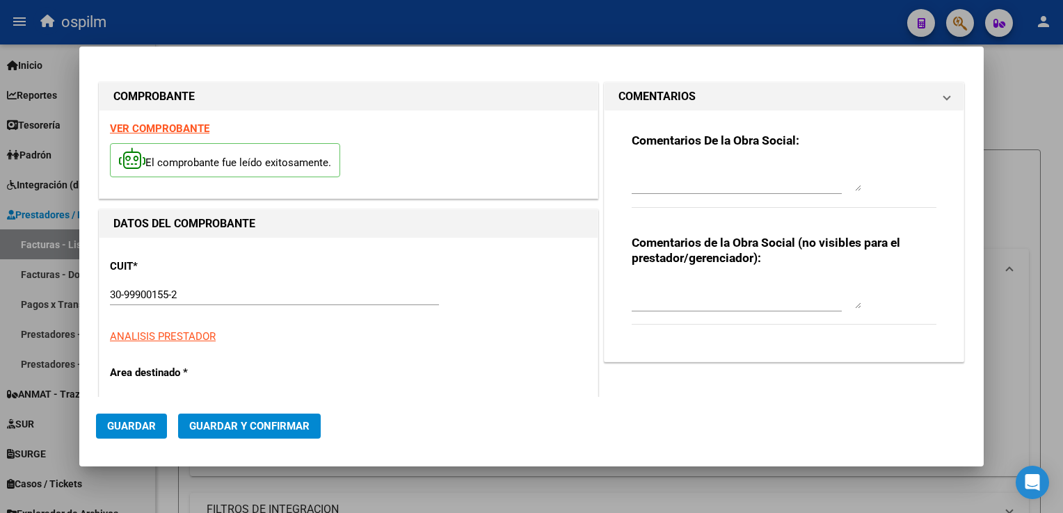
type input "7445"
type input "$ 13.228,00"
type input "[DATE]"
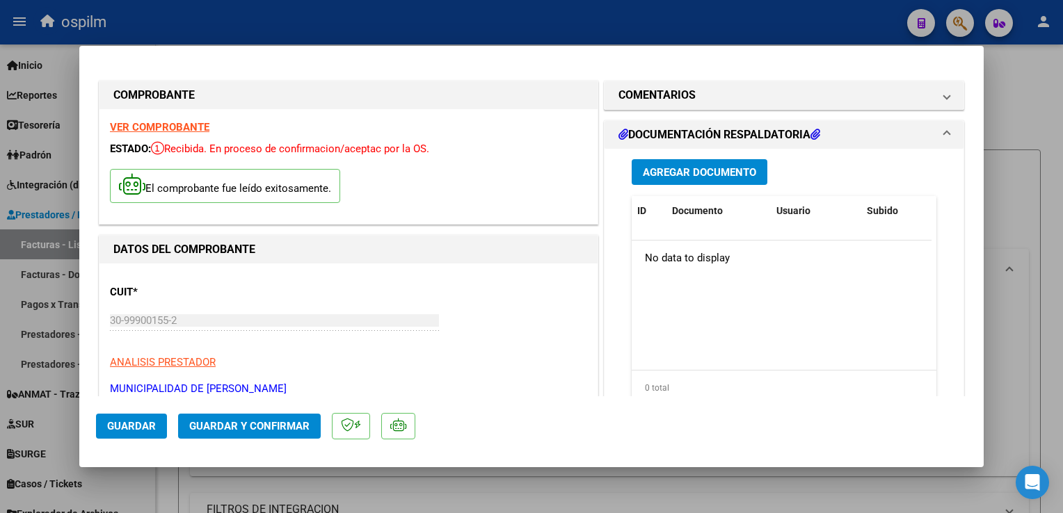
click at [109, 424] on span "Guardar" at bounding box center [131, 426] width 49 height 13
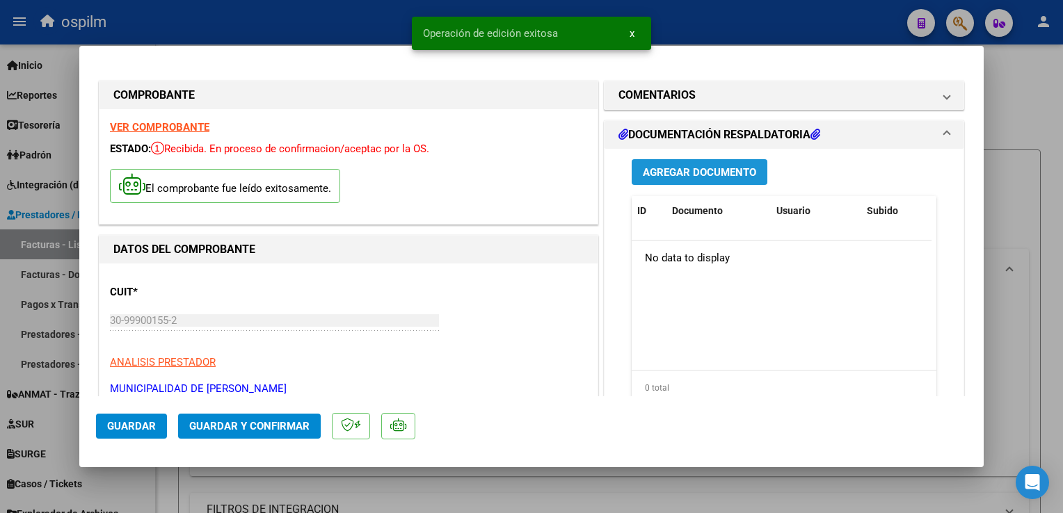
click at [696, 171] on span "Agregar Documento" at bounding box center [699, 172] width 113 height 13
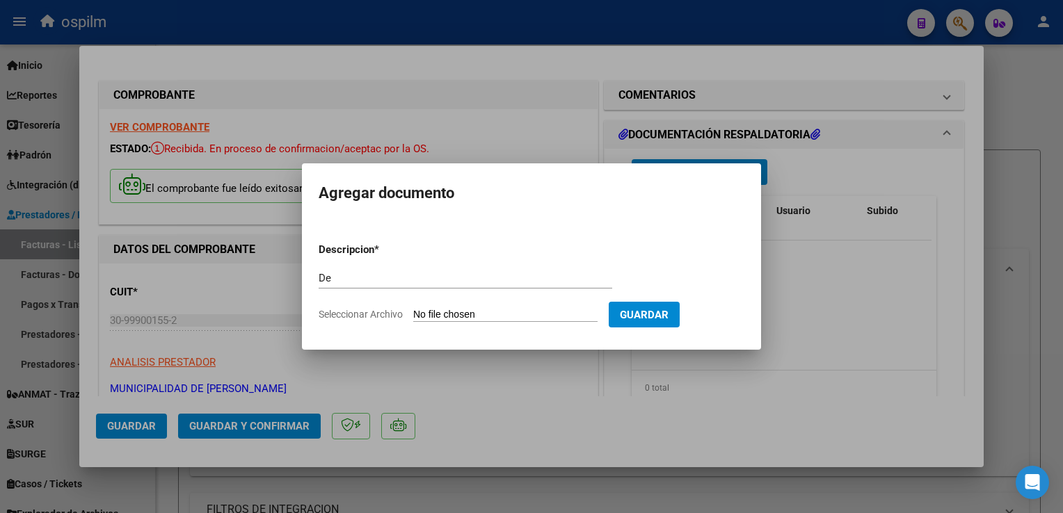
click at [492, 202] on h2 "Agregar documento" at bounding box center [532, 193] width 426 height 26
click at [464, 284] on input "De" at bounding box center [466, 278] width 294 height 13
type input "Detalle"
click at [453, 319] on input "Seleccionar Archivo" at bounding box center [505, 315] width 184 height 13
type input "C:\fakepath\Anexo 7445.pdf"
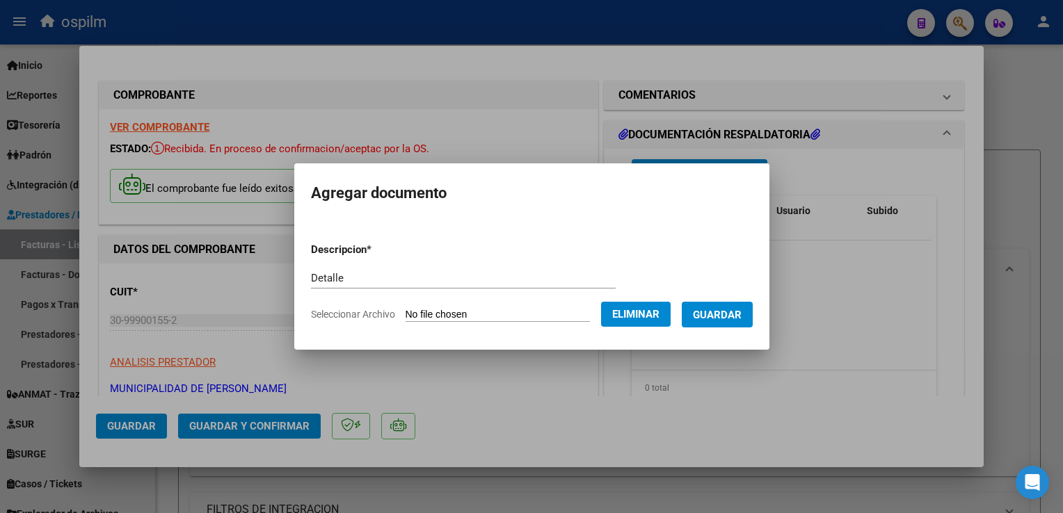
click at [717, 319] on span "Guardar" at bounding box center [717, 315] width 49 height 13
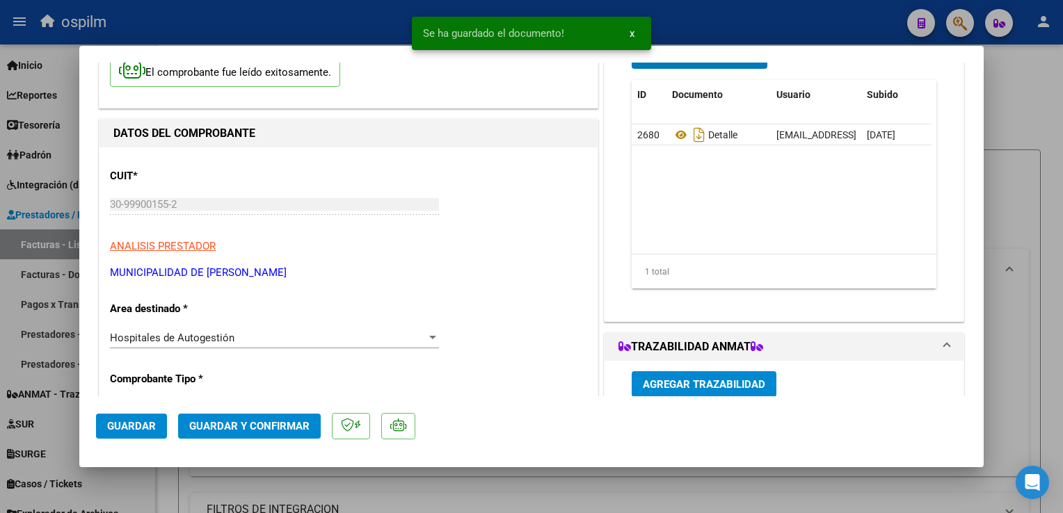
scroll to position [209, 0]
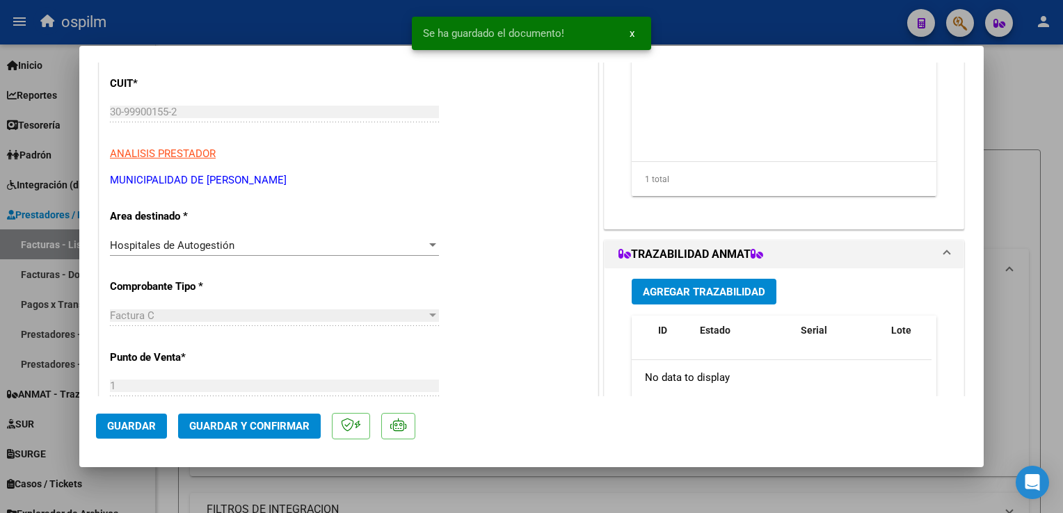
click at [281, 424] on span "Guardar y Confirmar" at bounding box center [249, 426] width 120 height 13
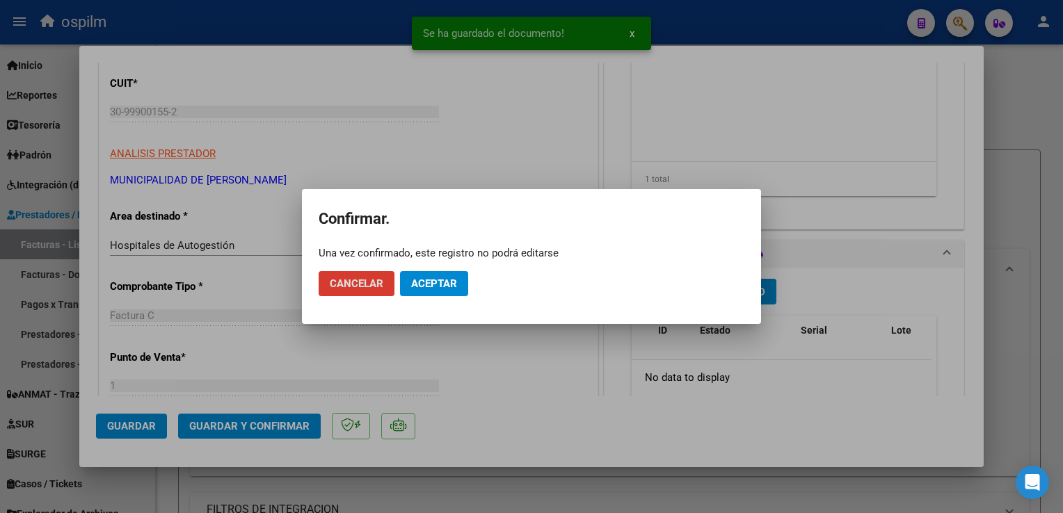
click at [420, 282] on span "Aceptar" at bounding box center [434, 284] width 46 height 13
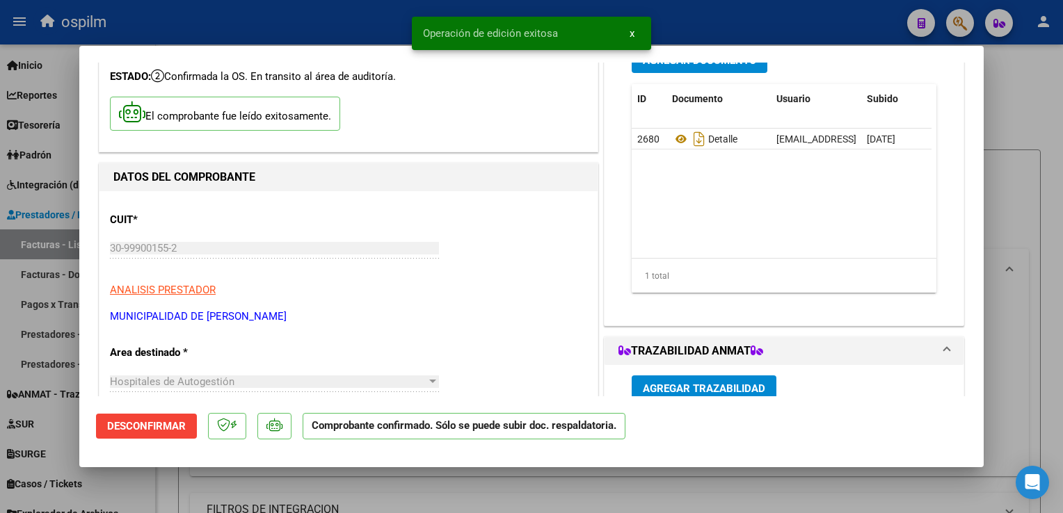
scroll to position [0, 0]
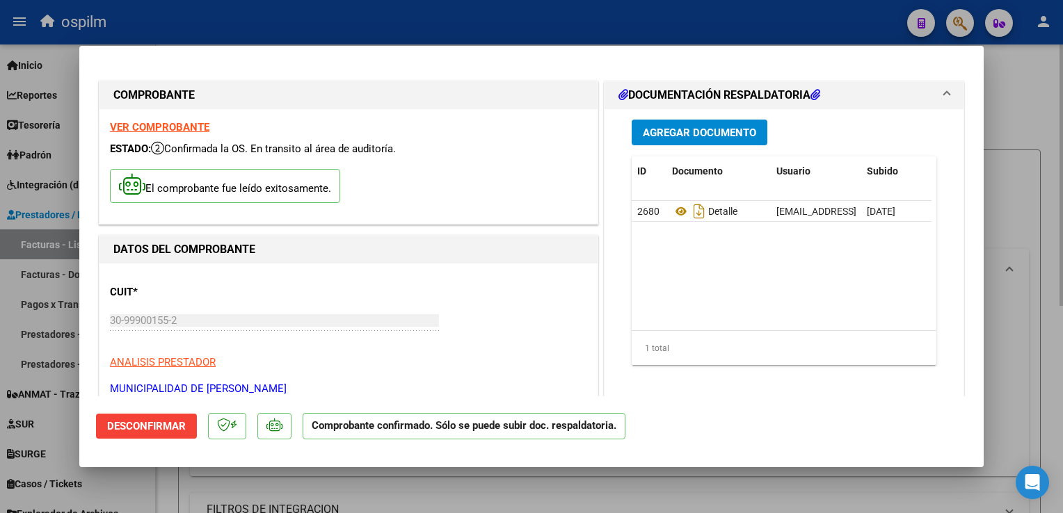
click at [1041, 299] on div at bounding box center [531, 256] width 1063 height 513
type input "$ 0,00"
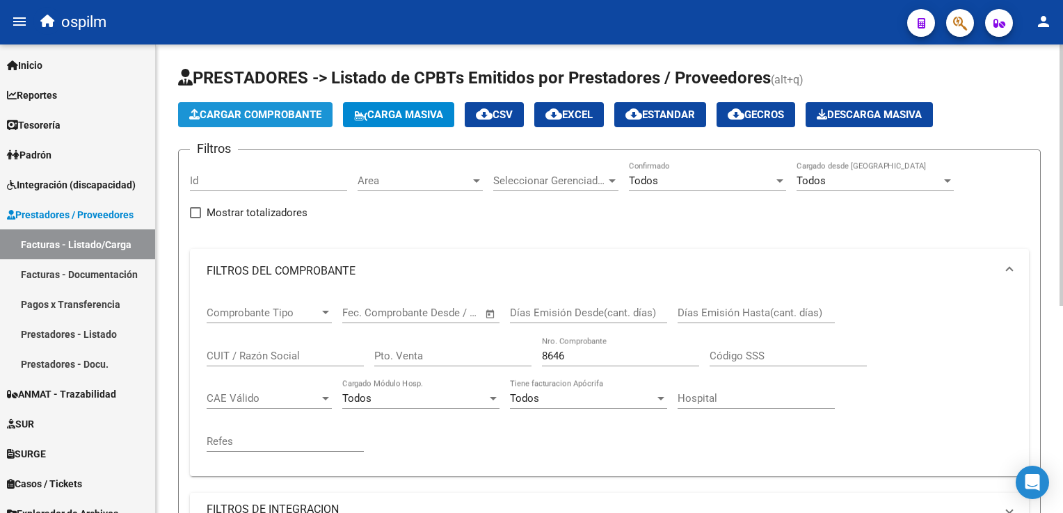
click at [281, 109] on span "Cargar Comprobante" at bounding box center [255, 115] width 132 height 13
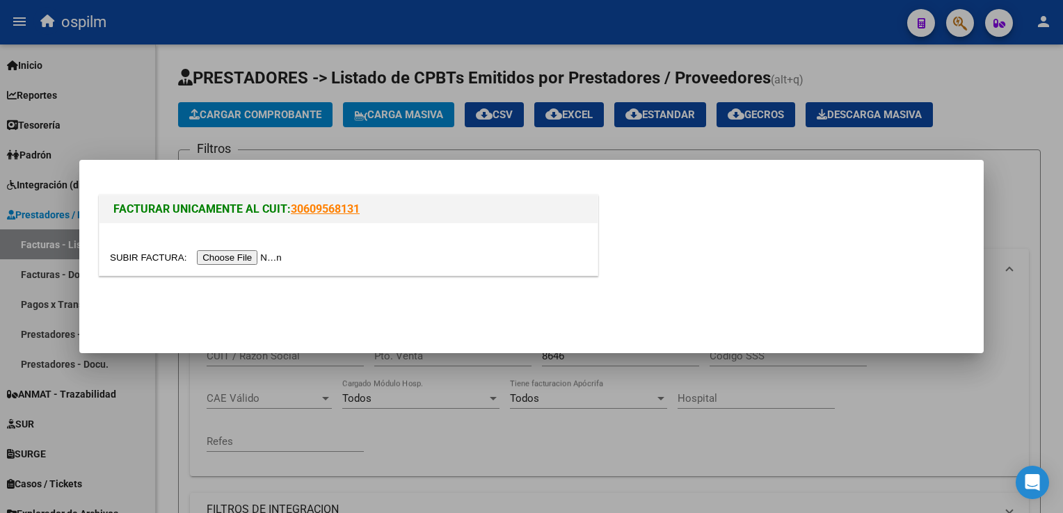
click at [245, 263] on input "file" at bounding box center [198, 257] width 176 height 15
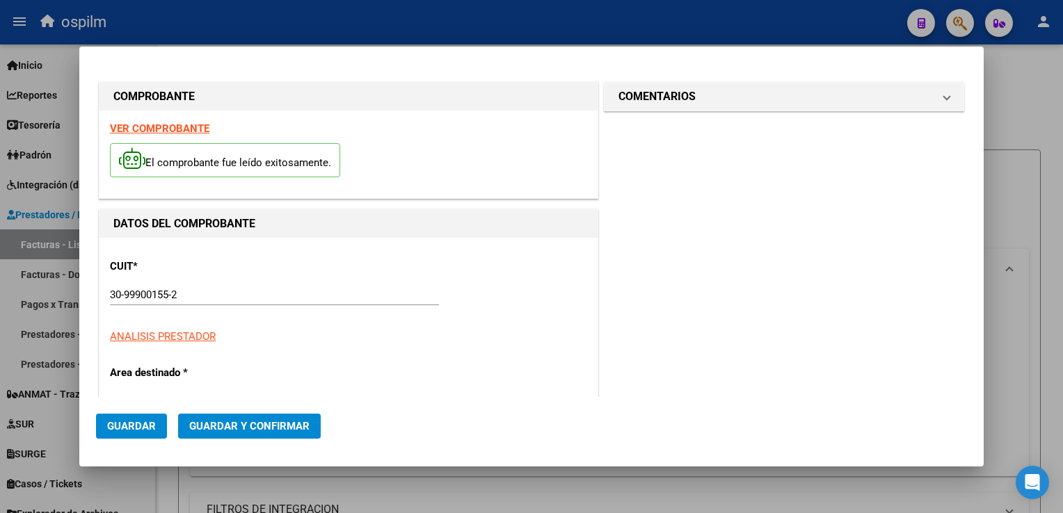
type input "9059"
type input "$ 211.606,00"
type input "[DATE]"
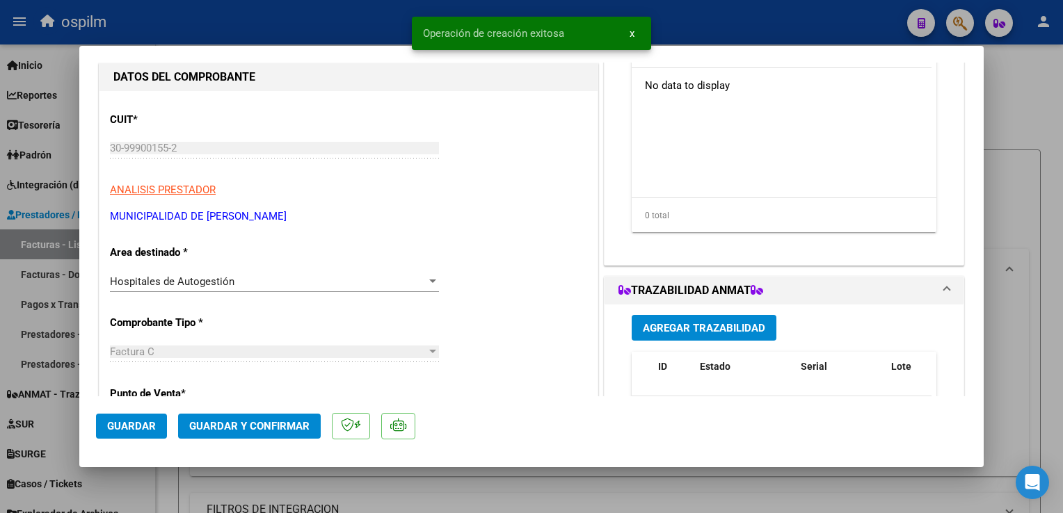
scroll to position [278, 0]
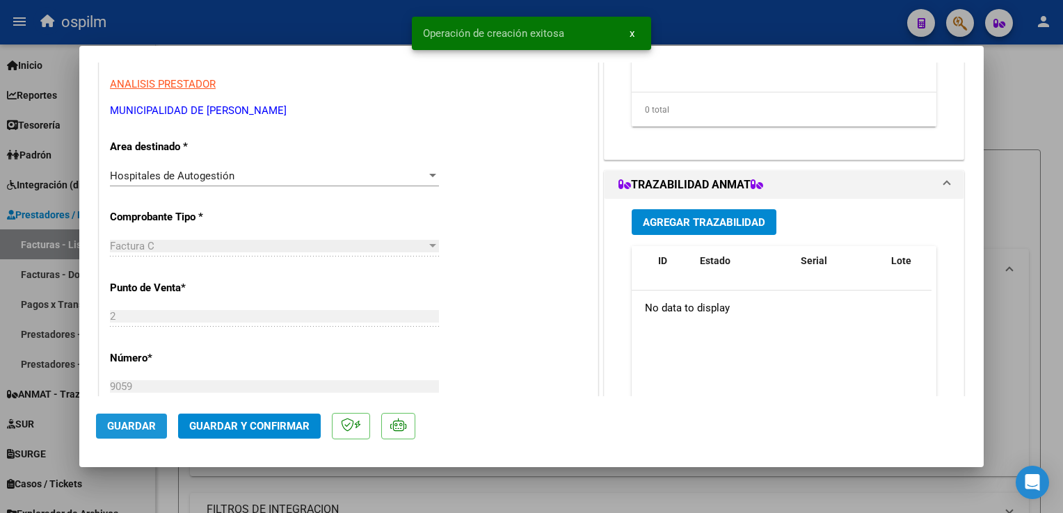
click at [142, 421] on span "Guardar" at bounding box center [131, 426] width 49 height 13
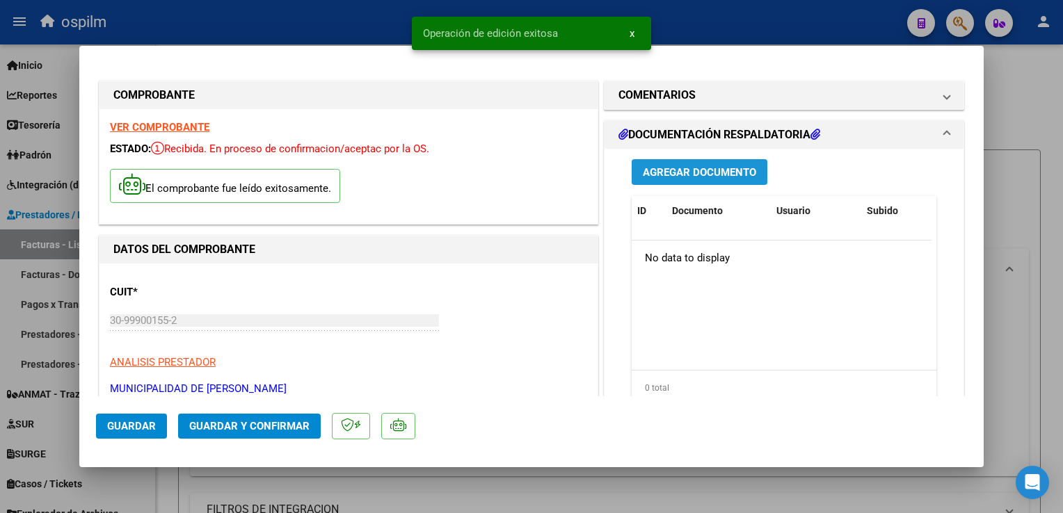
click at [688, 170] on span "Agregar Documento" at bounding box center [699, 172] width 113 height 13
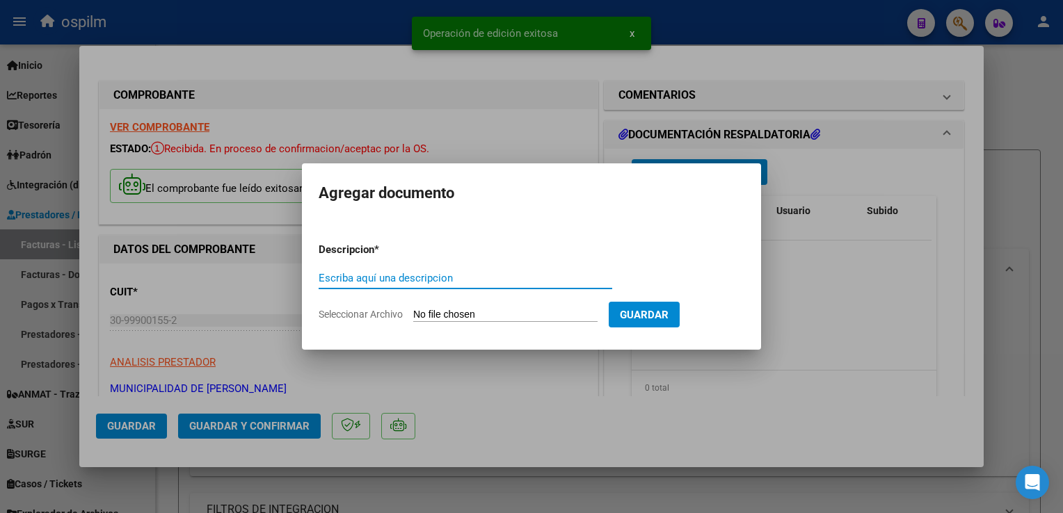
click at [476, 278] on input "Escriba aquí una descripcion" at bounding box center [466, 278] width 294 height 13
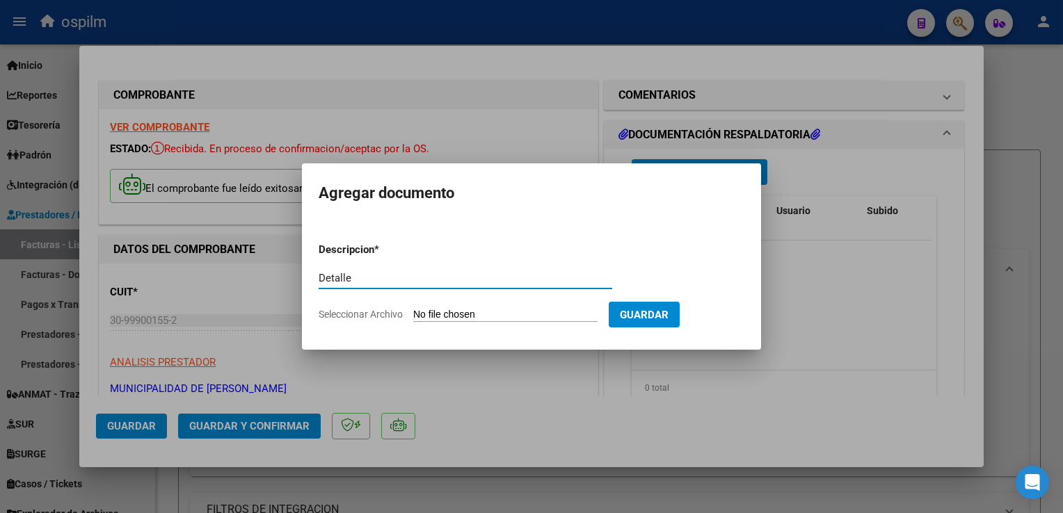
type input "Detalle"
click at [510, 314] on input "Seleccionar Archivo" at bounding box center [505, 315] width 184 height 13
type input "C:\fakepath\ANEXO 9059.pdf"
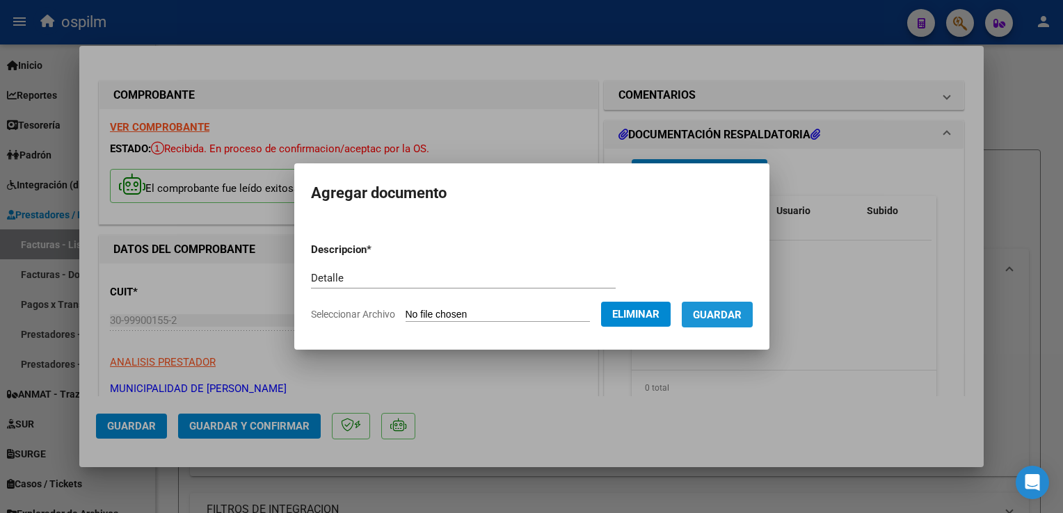
click at [730, 317] on span "Guardar" at bounding box center [717, 315] width 49 height 13
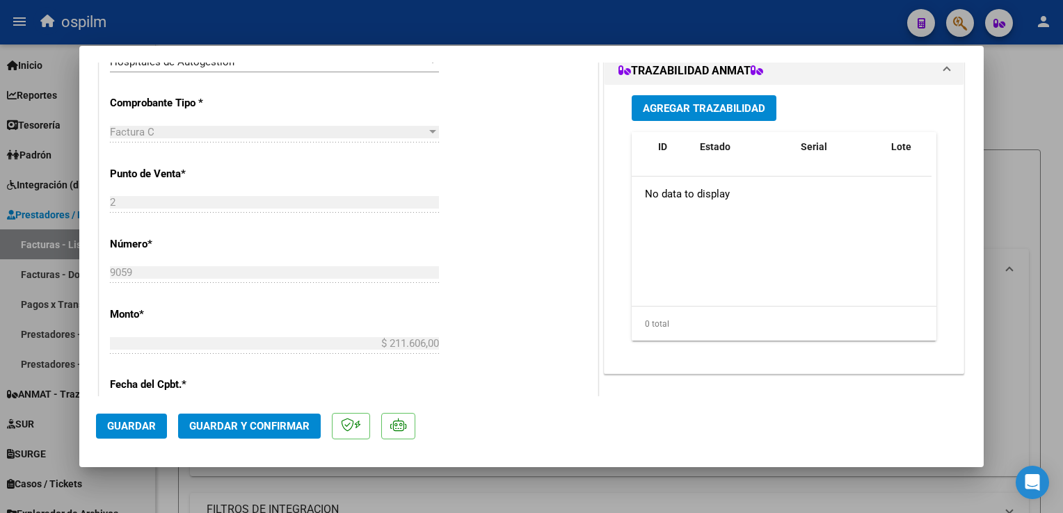
scroll to position [417, 0]
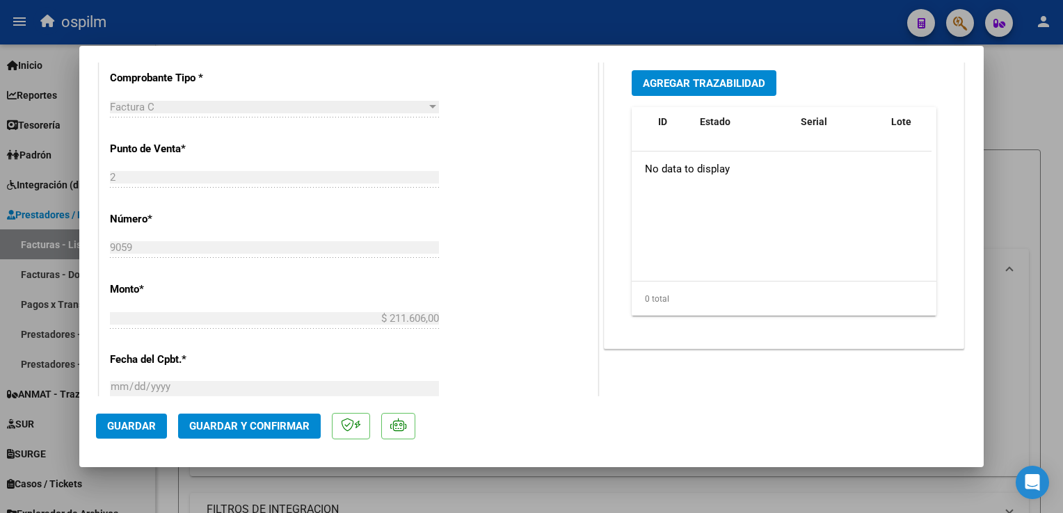
click at [250, 427] on span "Guardar y Confirmar" at bounding box center [249, 426] width 120 height 13
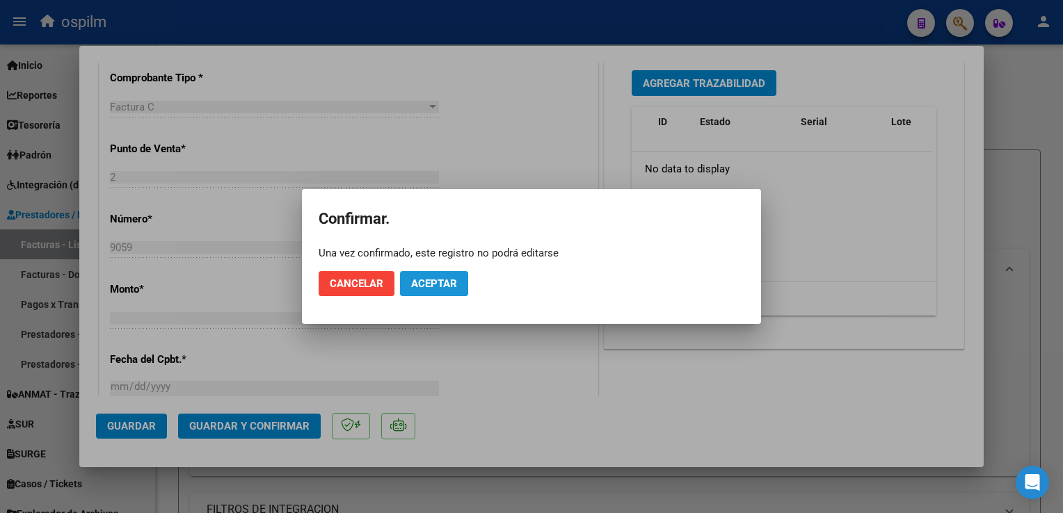
click at [431, 285] on span "Aceptar" at bounding box center [434, 284] width 46 height 13
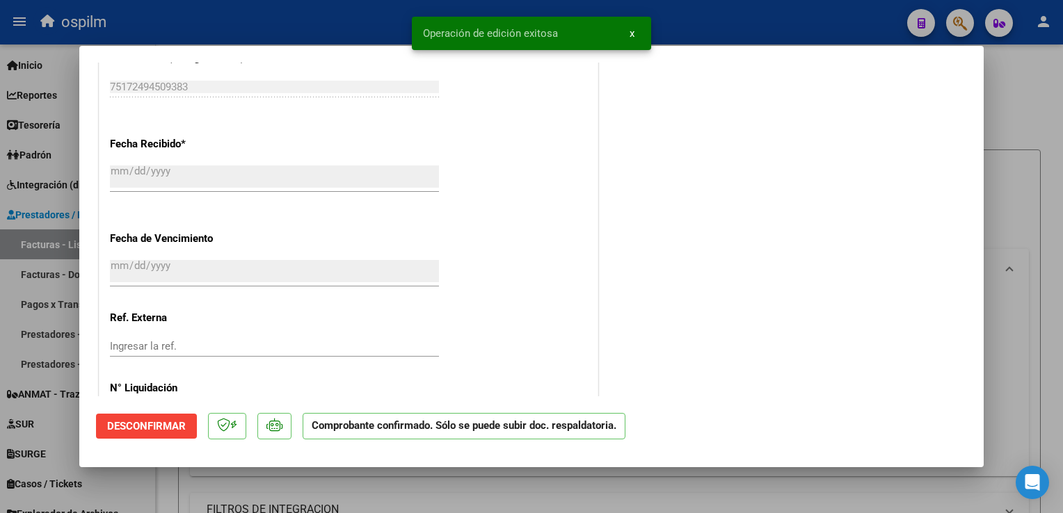
scroll to position [856, 0]
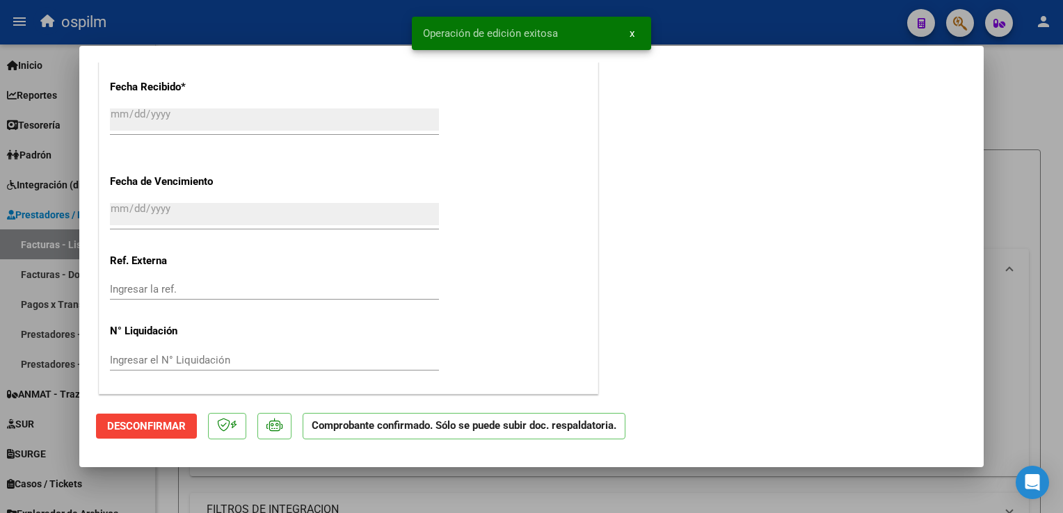
click at [995, 376] on div at bounding box center [531, 256] width 1063 height 513
type input "$ 0,00"
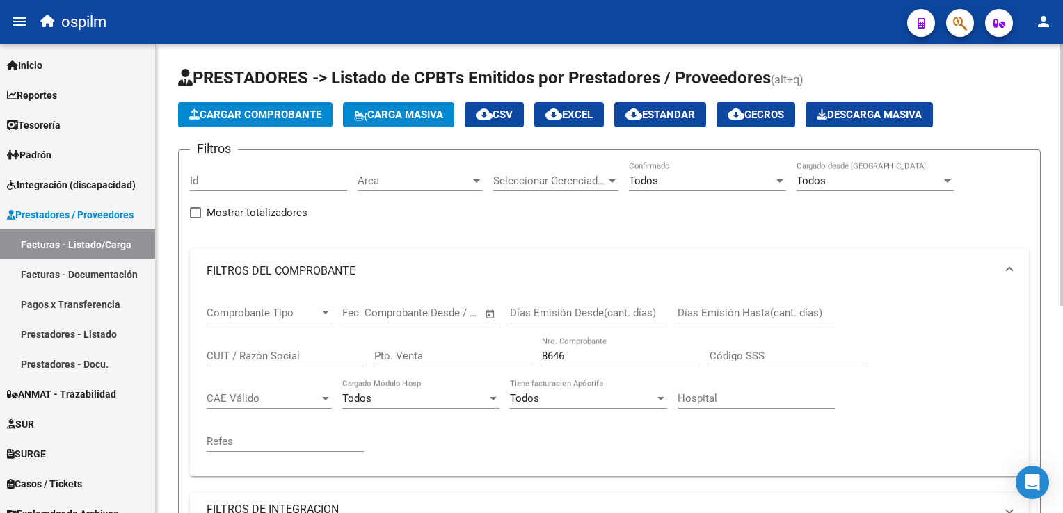
click at [250, 117] on span "Cargar Comprobante" at bounding box center [255, 115] width 132 height 13
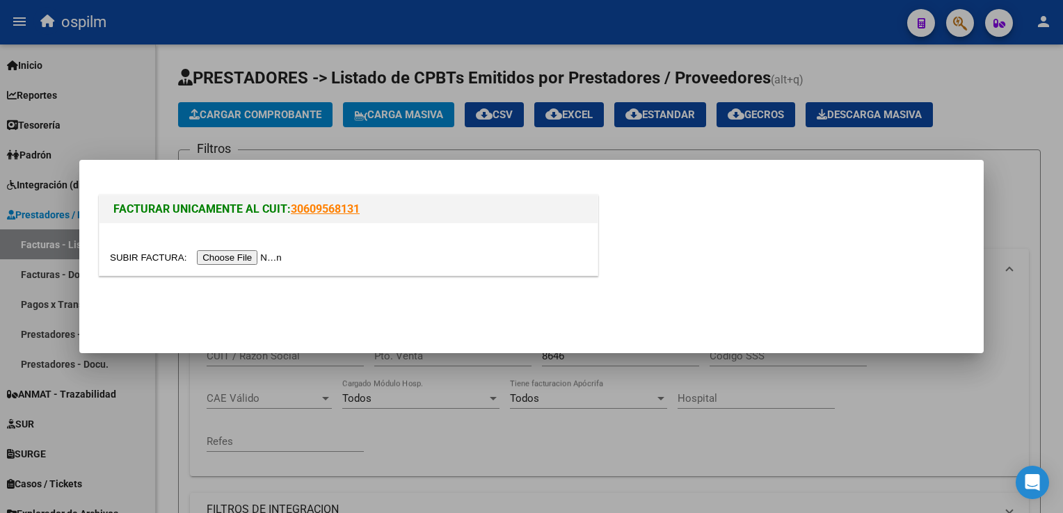
click at [225, 257] on input "file" at bounding box center [198, 257] width 176 height 15
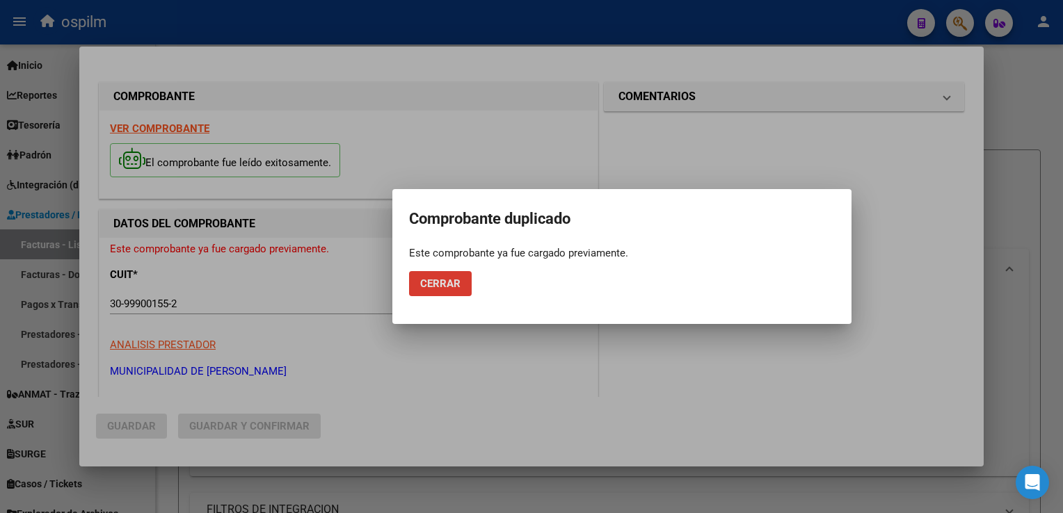
click at [445, 289] on button "Cerrar" at bounding box center [440, 283] width 63 height 25
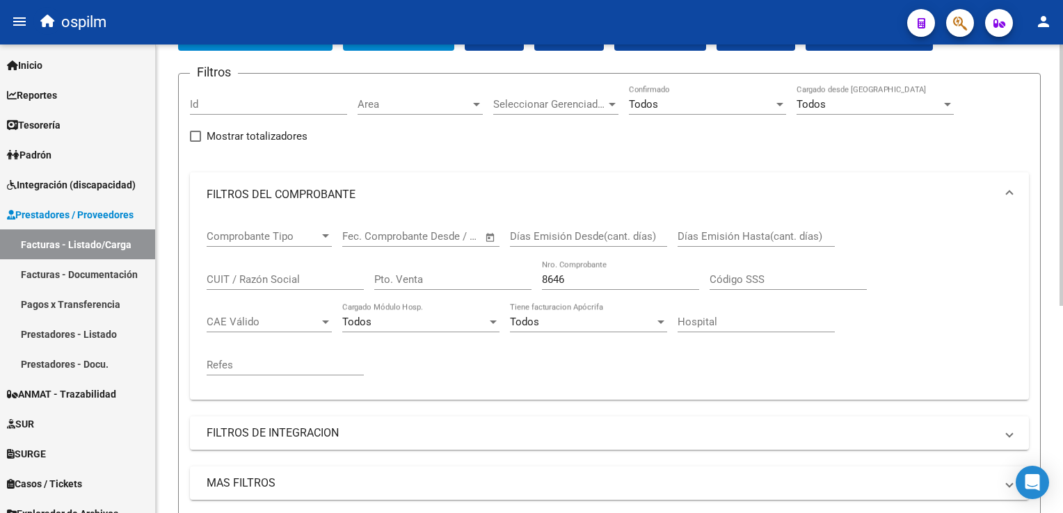
scroll to position [0, 0]
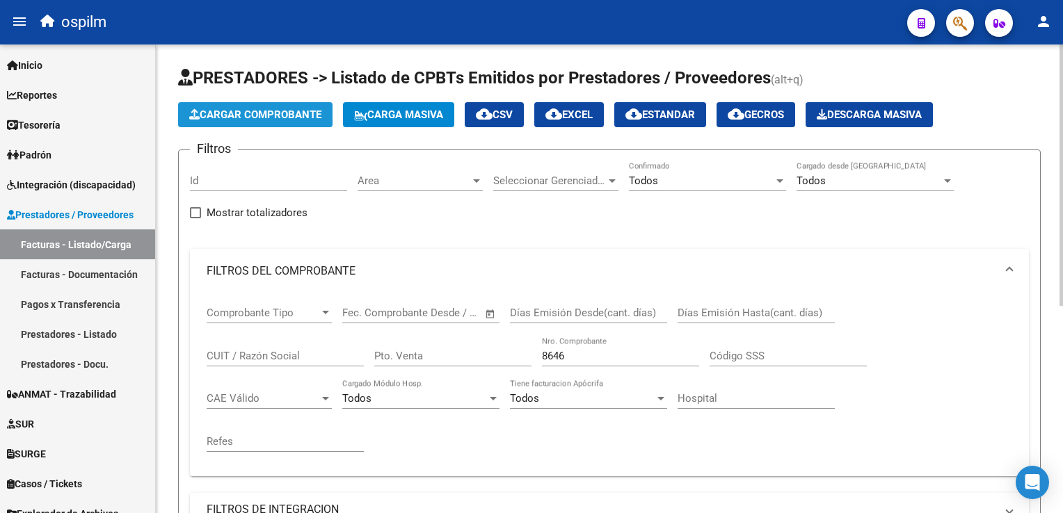
click at [281, 111] on span "Cargar Comprobante" at bounding box center [255, 115] width 132 height 13
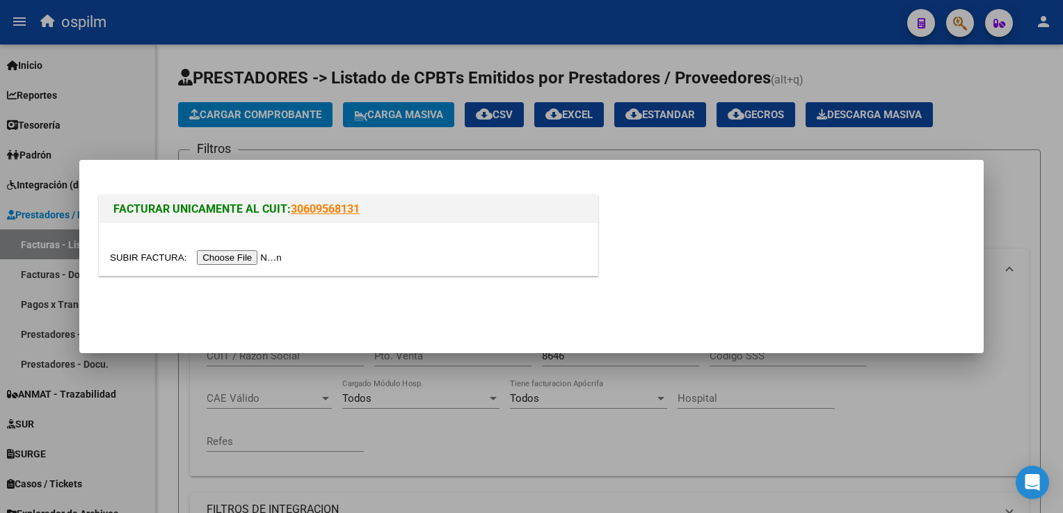
click at [230, 264] on input "file" at bounding box center [198, 257] width 176 height 15
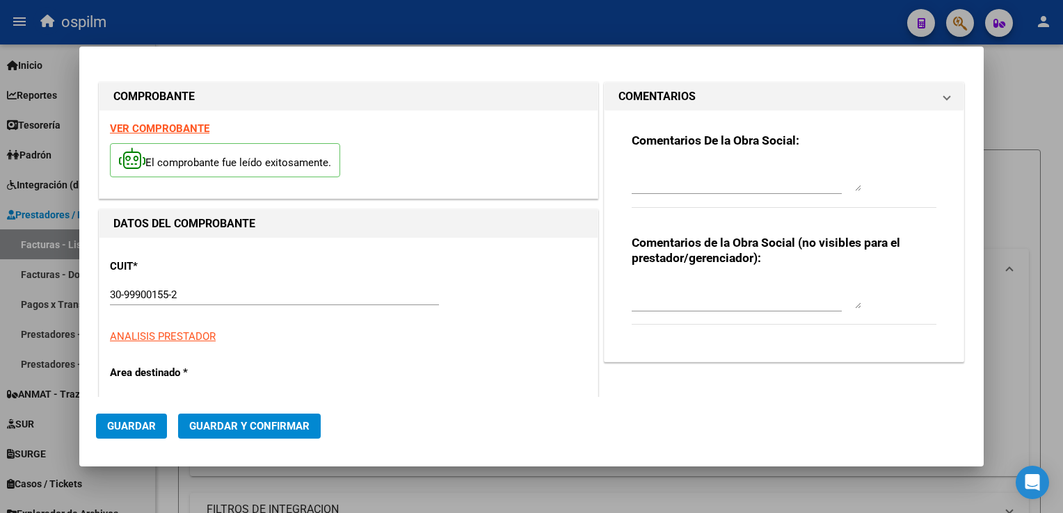
type input "8466"
type input "$ 6.614,00"
type input "[DATE]"
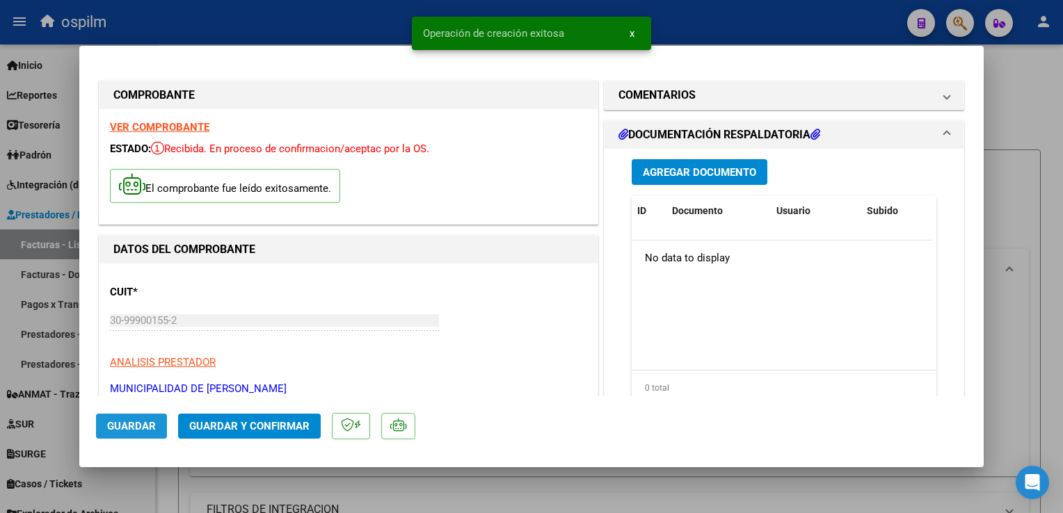
drag, startPoint x: 153, startPoint y: 417, endPoint x: 147, endPoint y: 422, distance: 7.5
click at [153, 418] on button "Guardar" at bounding box center [131, 426] width 71 height 25
click at [653, 167] on span "Agregar Documento" at bounding box center [699, 172] width 113 height 13
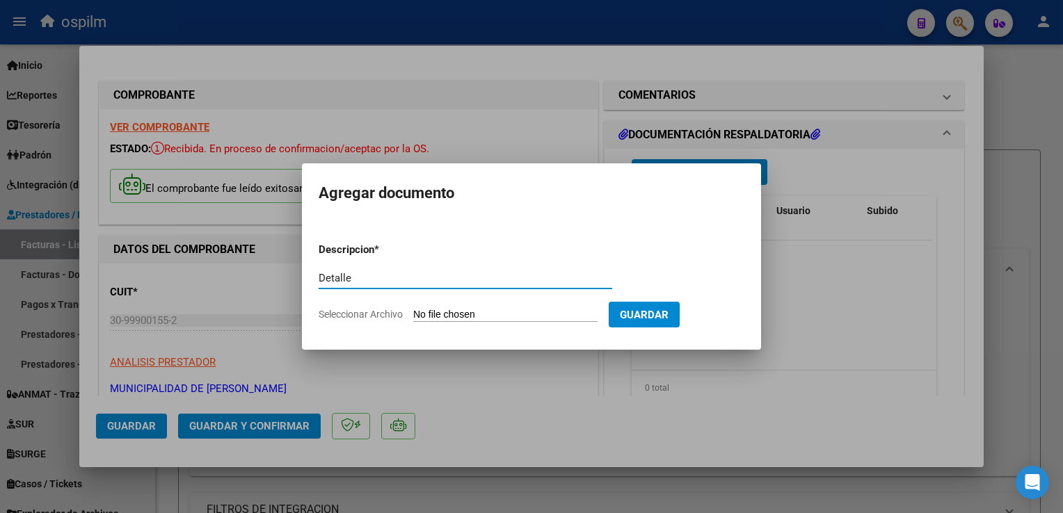
type input "Detalle"
click at [471, 312] on input "Seleccionar Archivo" at bounding box center [505, 315] width 184 height 13
type input "C:\fakepath\Anexo 8466.pdf"
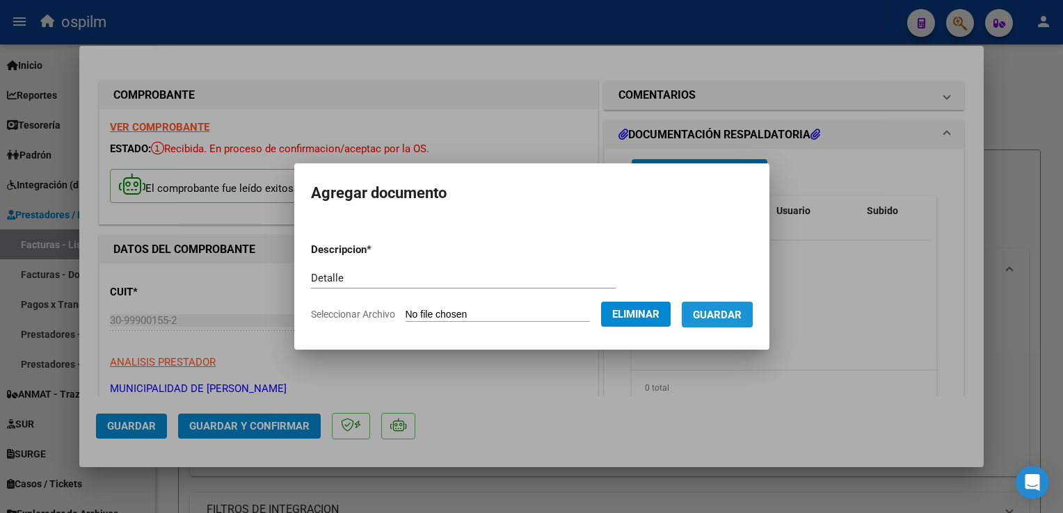
click at [718, 319] on span "Guardar" at bounding box center [717, 315] width 49 height 13
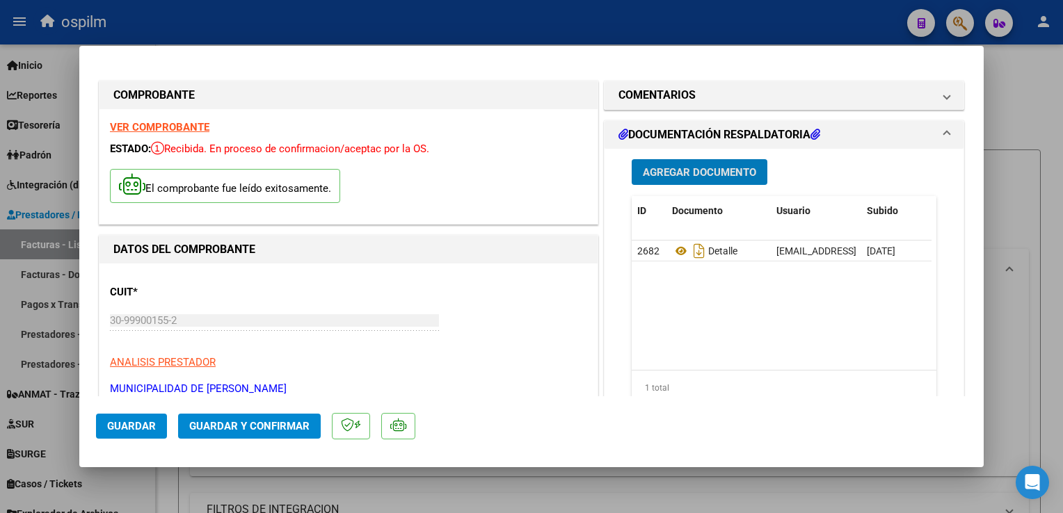
click at [257, 427] on span "Guardar y Confirmar" at bounding box center [249, 426] width 120 height 13
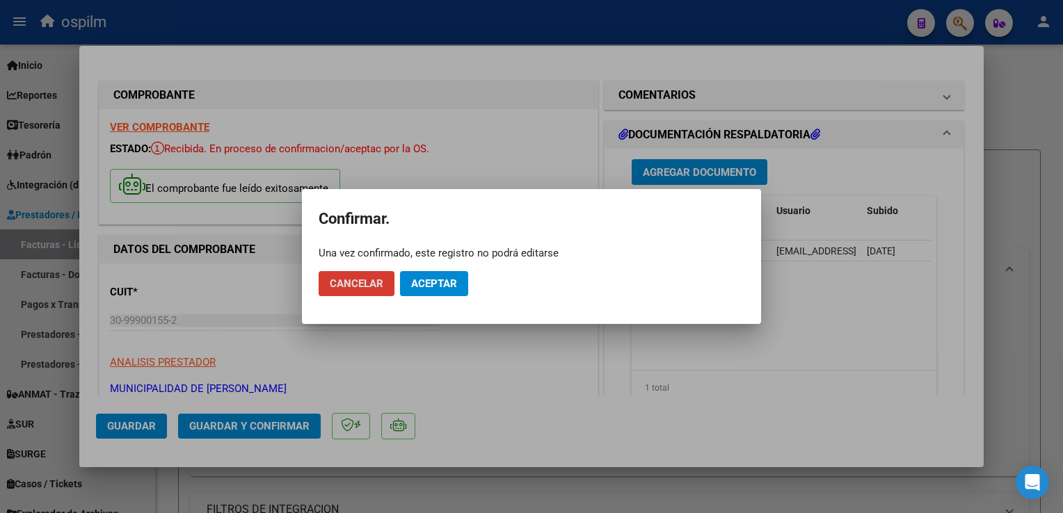
drag, startPoint x: 448, startPoint y: 276, endPoint x: 456, endPoint y: 273, distance: 8.1
click at [455, 274] on button "Aceptar" at bounding box center [434, 283] width 68 height 25
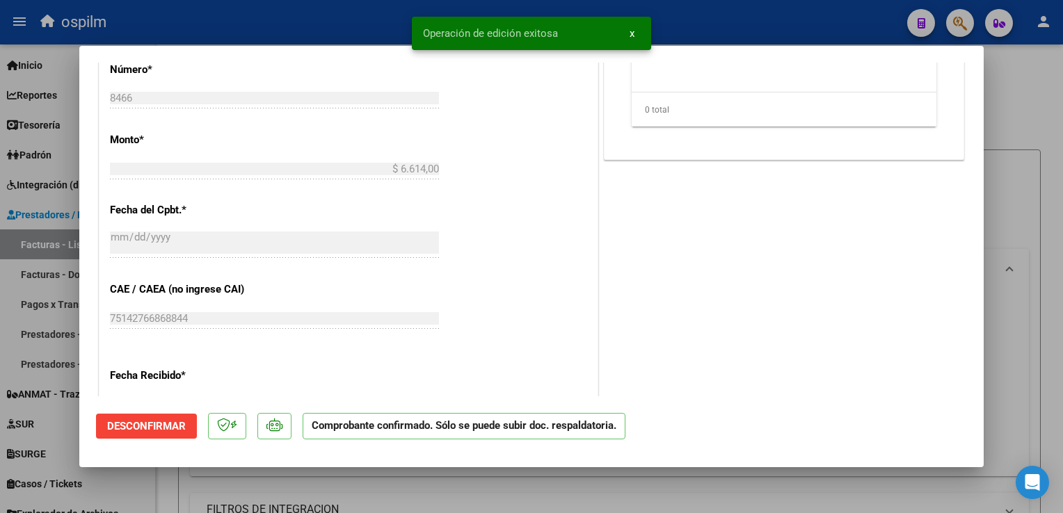
scroll to position [487, 0]
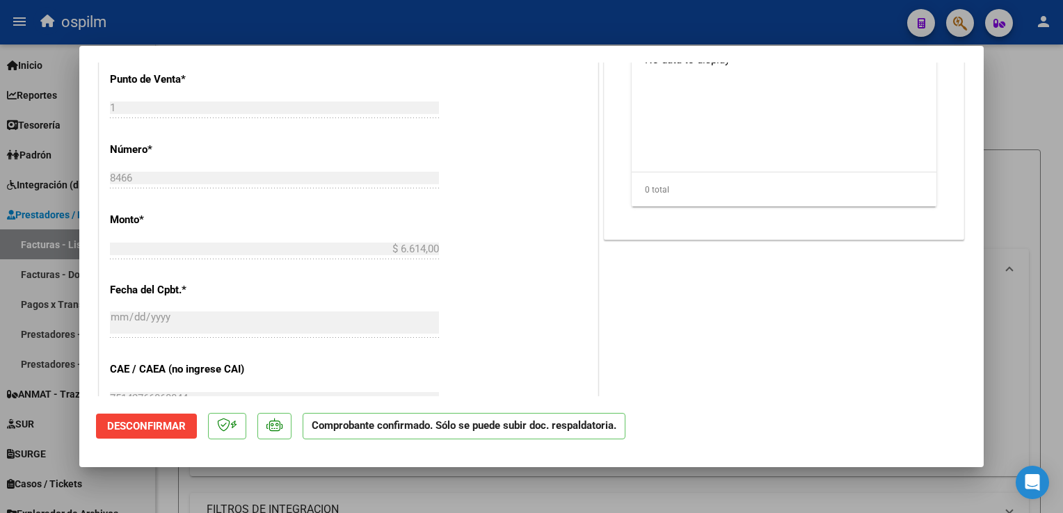
click at [1049, 284] on div at bounding box center [531, 256] width 1063 height 513
type input "$ 0,00"
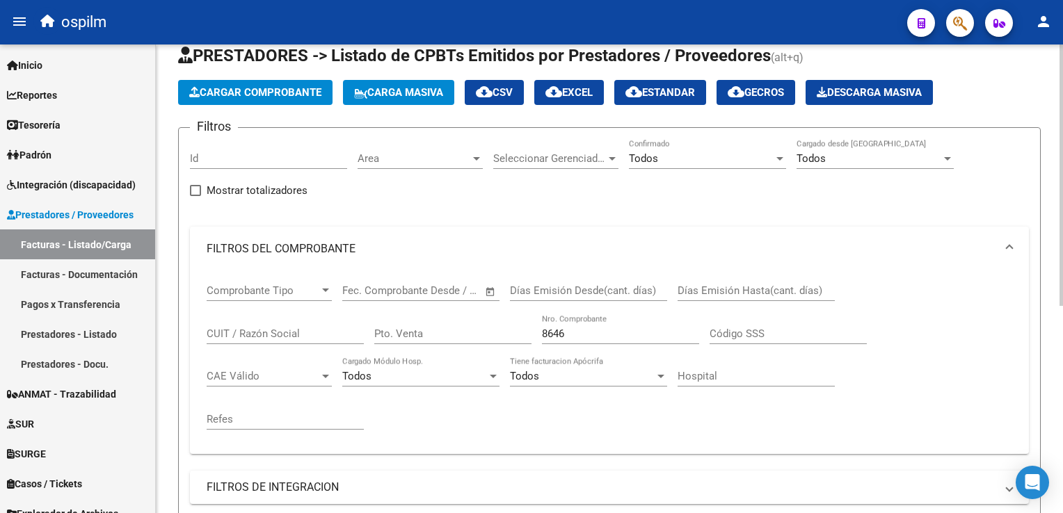
scroll to position [0, 0]
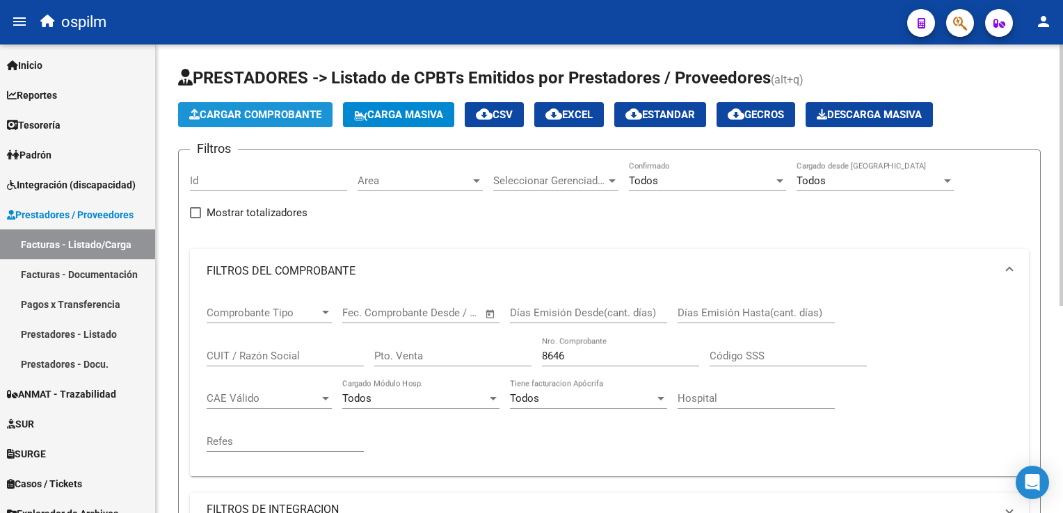
click at [277, 117] on span "Cargar Comprobante" at bounding box center [255, 115] width 132 height 13
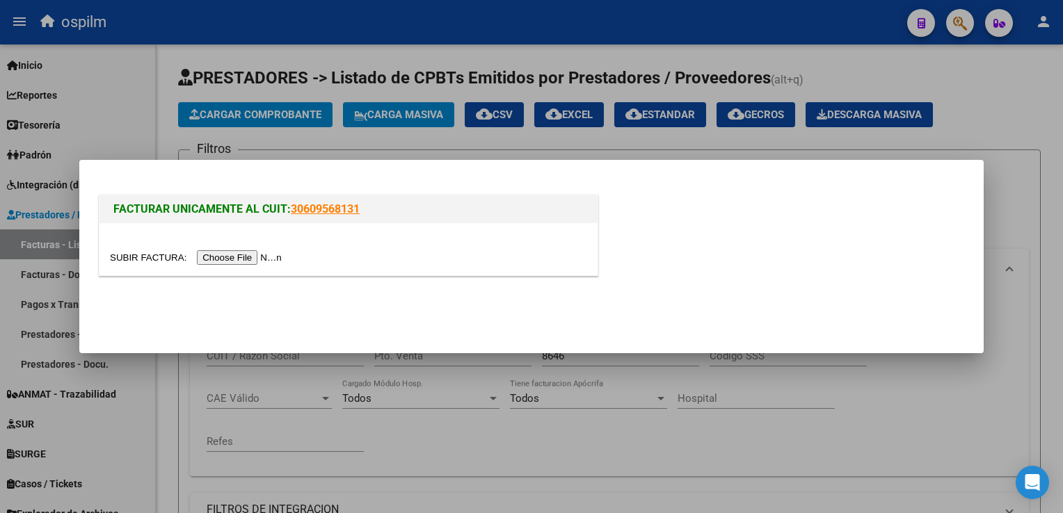
click at [234, 257] on input "file" at bounding box center [198, 257] width 176 height 15
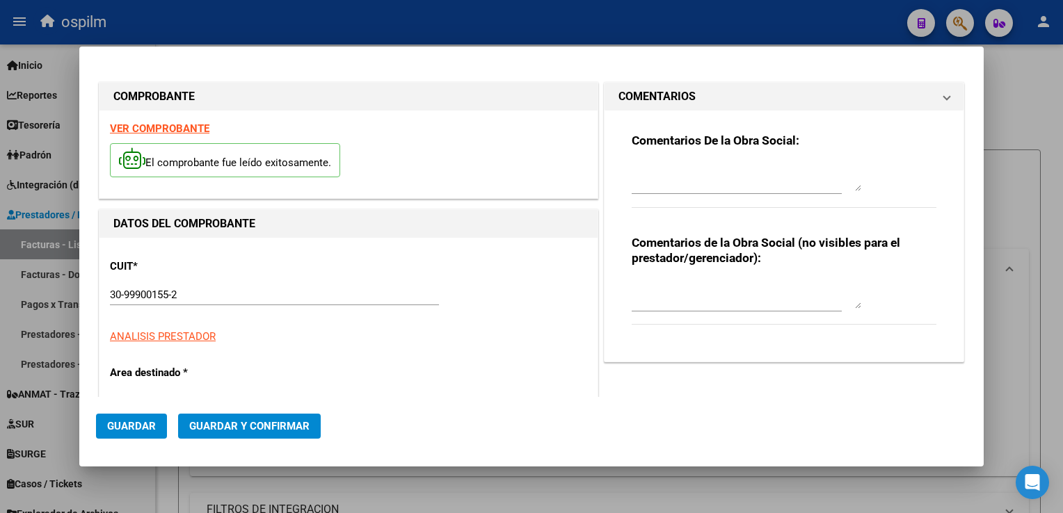
type input "8324"
type input "$ 28.976,00"
type input "[DATE]"
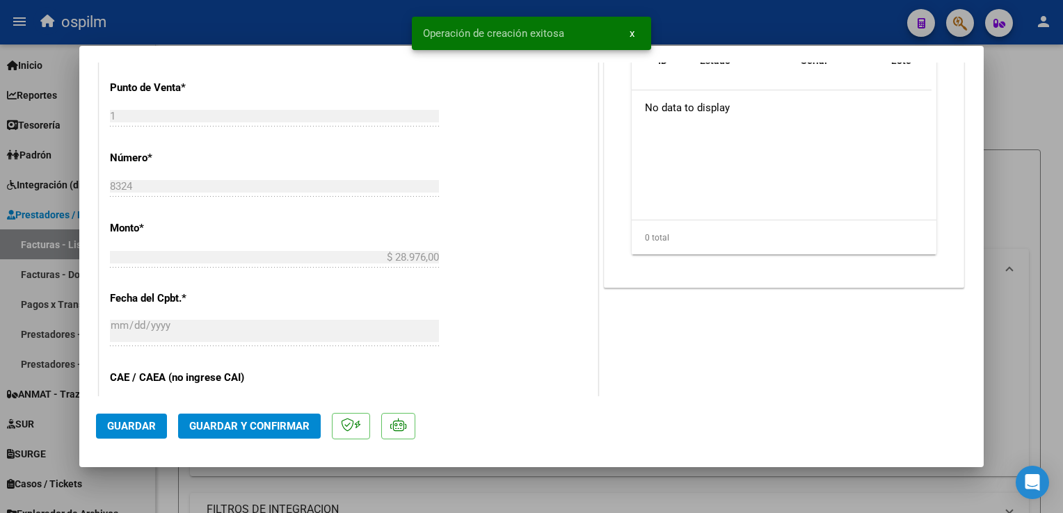
scroll to position [626, 0]
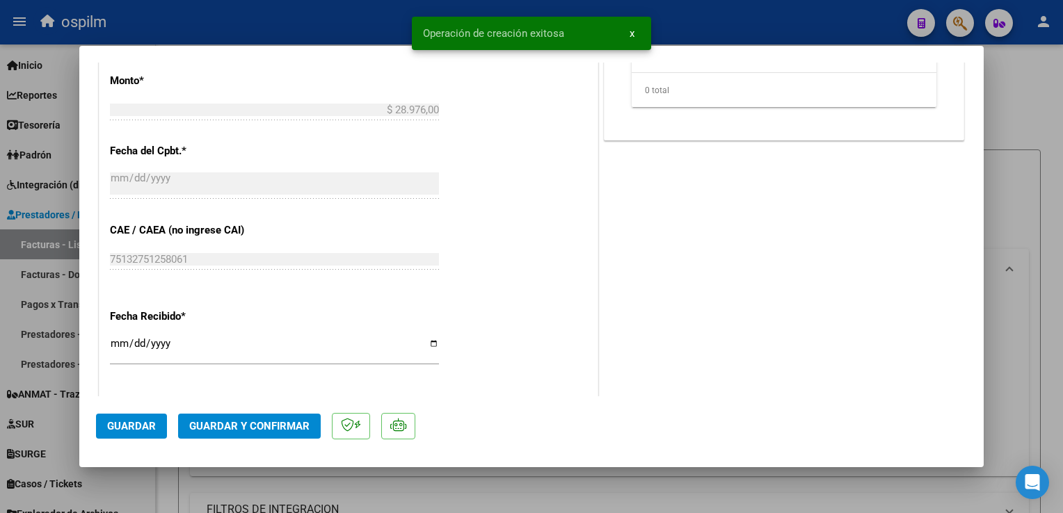
click at [122, 418] on button "Guardar" at bounding box center [131, 426] width 71 height 25
click at [125, 430] on span "Guardar" at bounding box center [131, 426] width 49 height 13
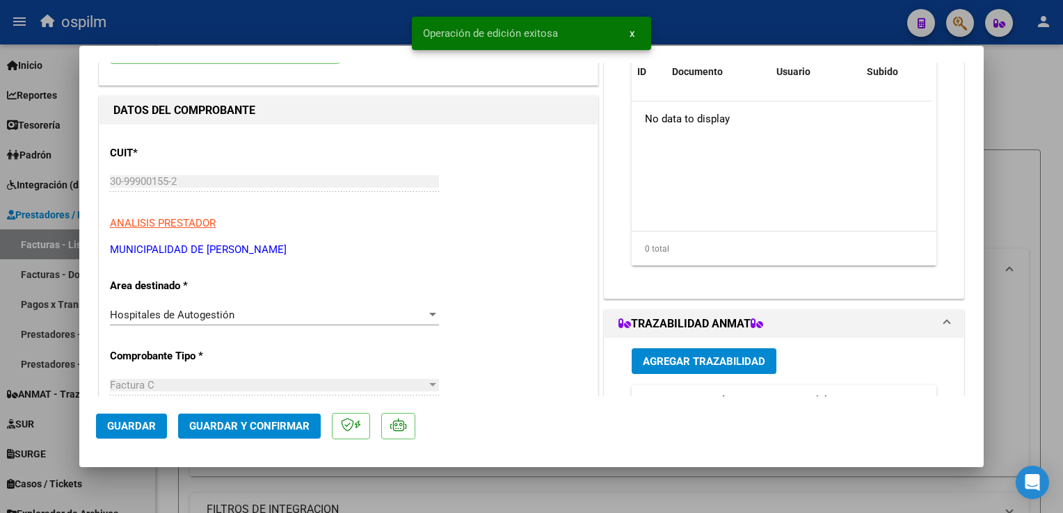
scroll to position [0, 0]
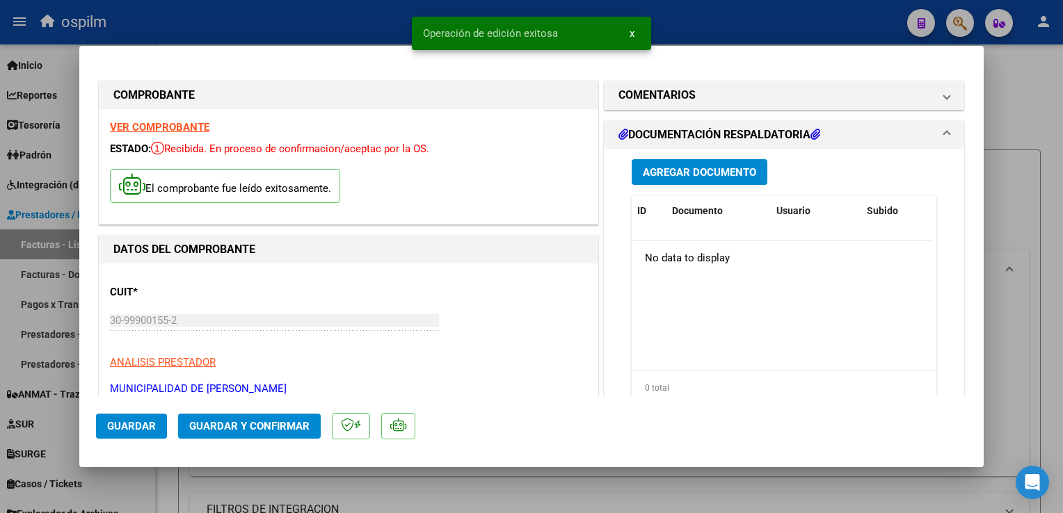
click at [698, 169] on span "Agregar Documento" at bounding box center [699, 172] width 113 height 13
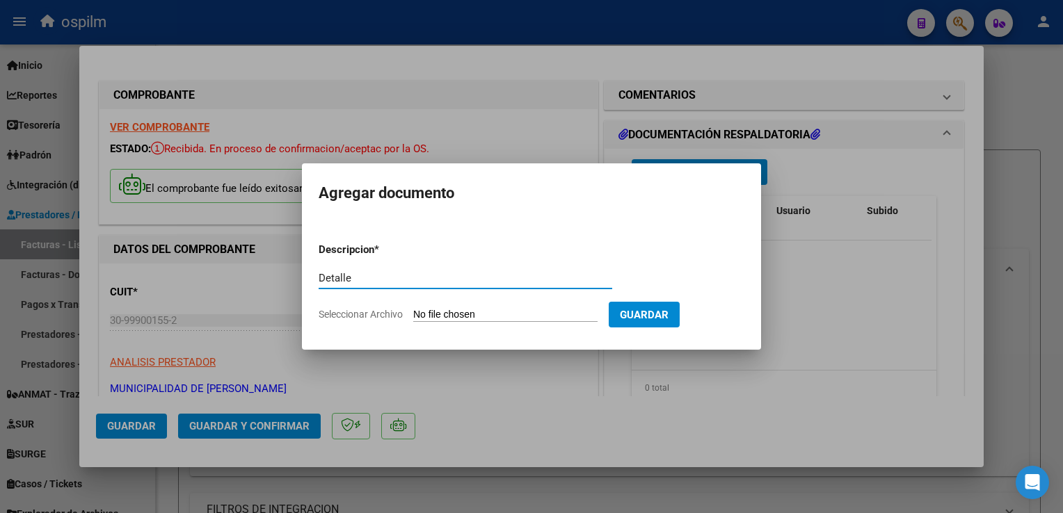
type input "Detalle"
click at [521, 321] on input "Seleccionar Archivo" at bounding box center [505, 315] width 184 height 13
type input "C:\fakepath\Anexo 8324.pdf"
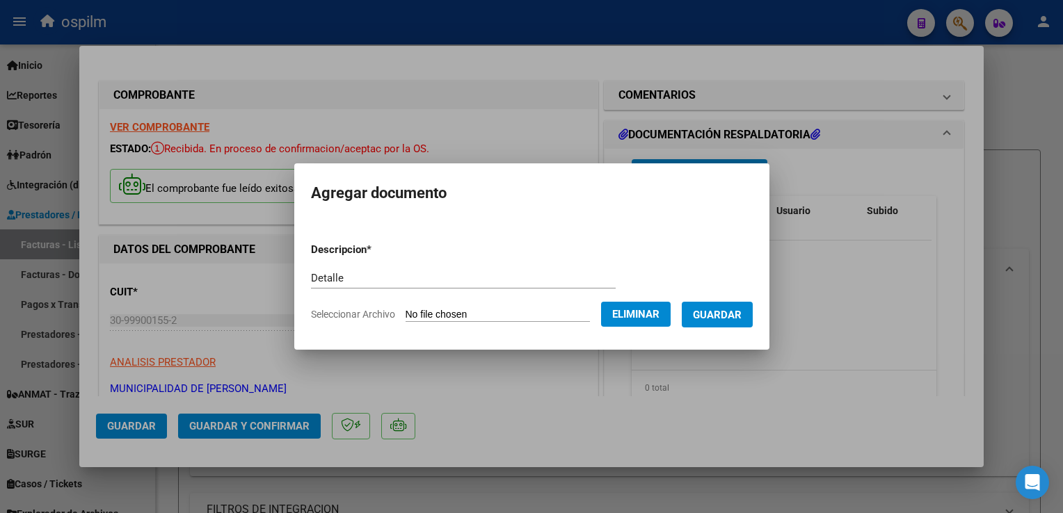
drag, startPoint x: 707, startPoint y: 298, endPoint x: 712, endPoint y: 308, distance: 11.2
click at [707, 299] on form "Descripcion * Detalle Escriba aquí una descripcion Seleccionar Archivo Eliminar…" at bounding box center [532, 283] width 442 height 102
click at [721, 319] on span "Guardar" at bounding box center [717, 315] width 49 height 13
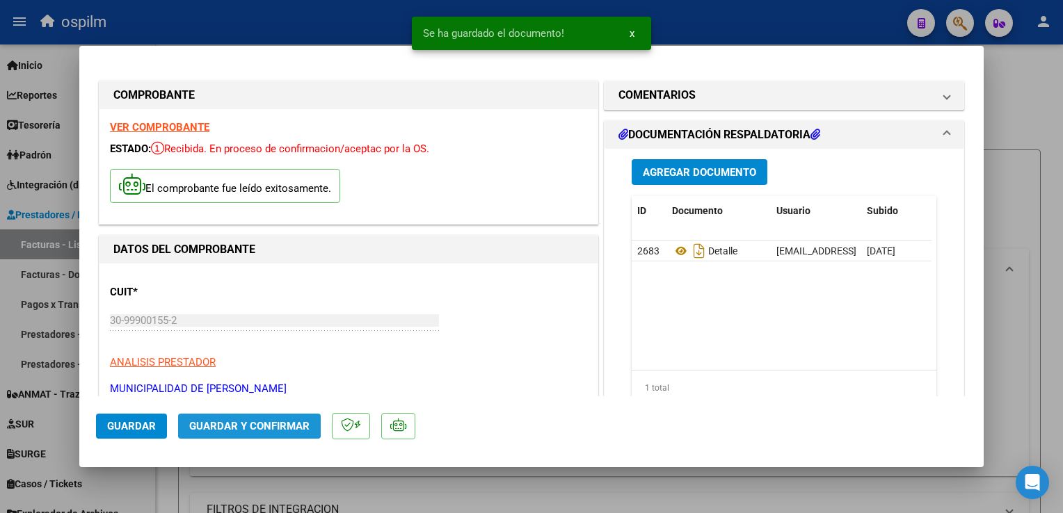
click at [242, 420] on span "Guardar y Confirmar" at bounding box center [249, 426] width 120 height 13
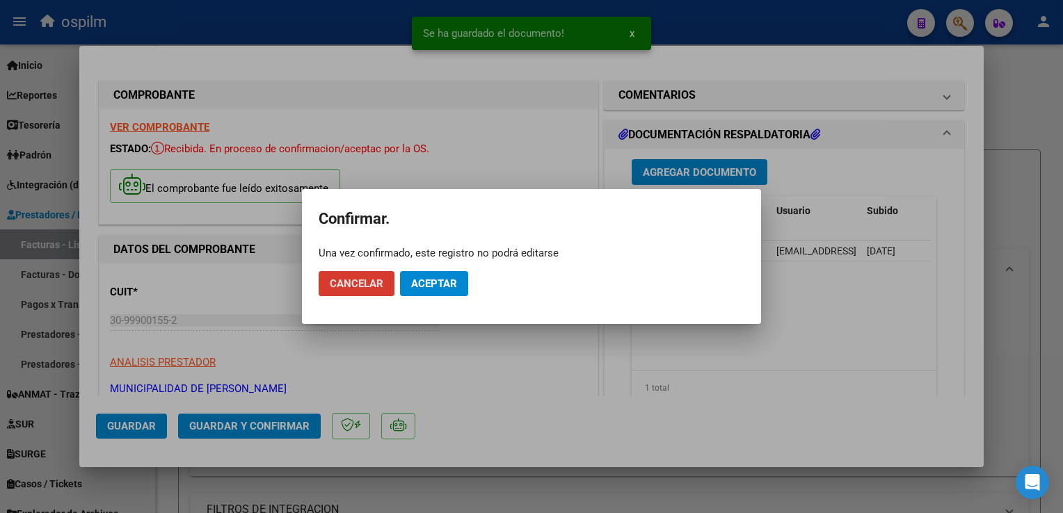
click at [434, 283] on span "Aceptar" at bounding box center [434, 284] width 46 height 13
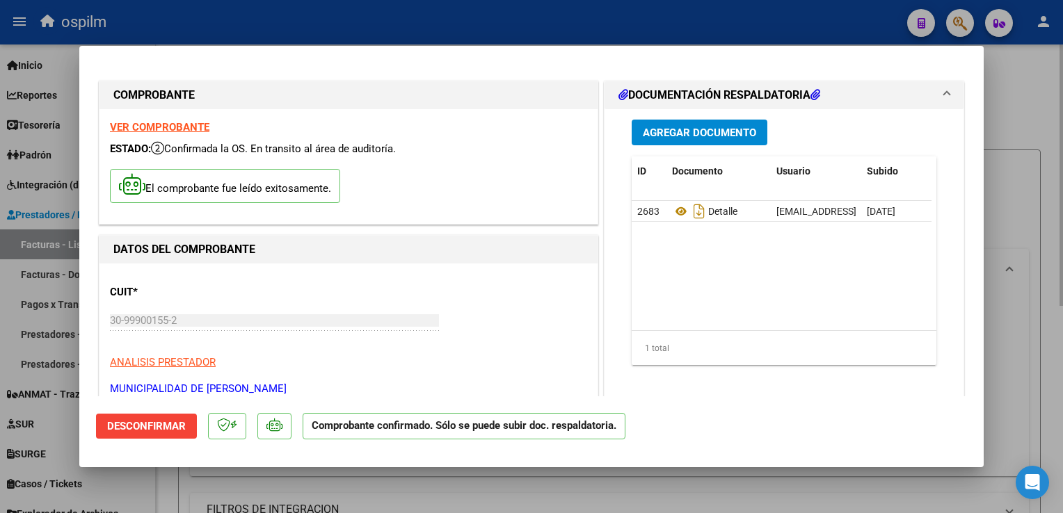
click at [1016, 227] on div at bounding box center [531, 256] width 1063 height 513
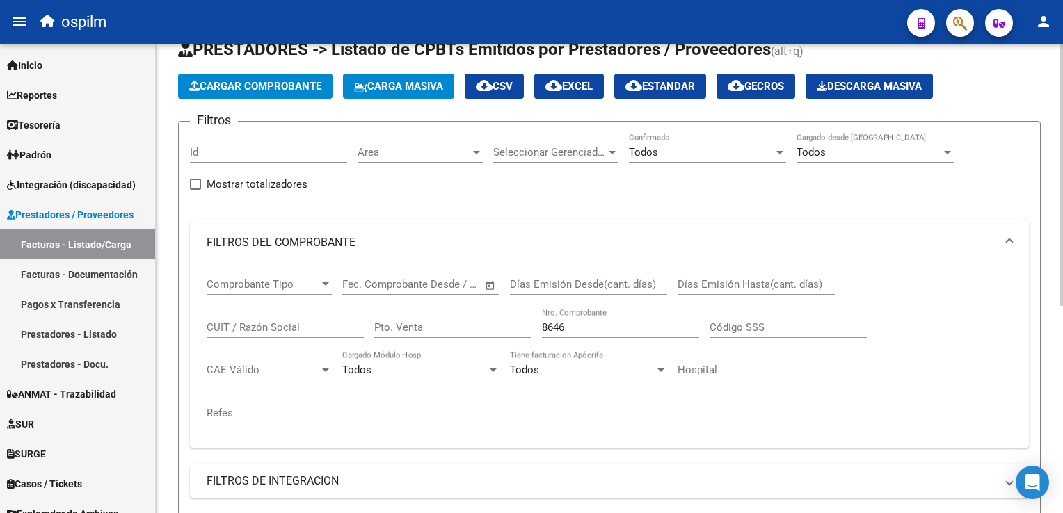
scroll to position [209, 0]
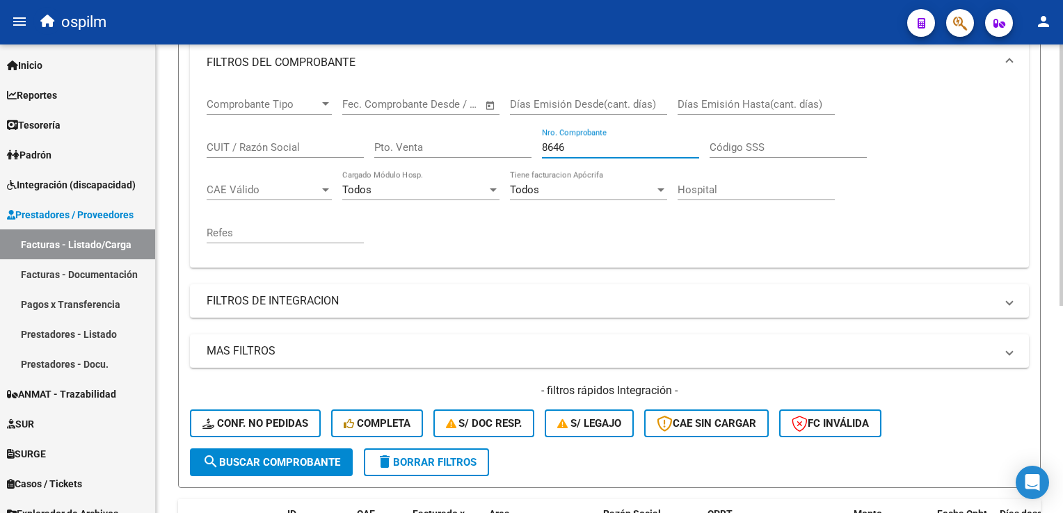
drag, startPoint x: 582, startPoint y: 152, endPoint x: 354, endPoint y: 88, distance: 236.8
click at [355, 88] on div "Comprobante Tipo Comprobante Tipo Fecha inicio – Fecha fin Fec. Comprobante Des…" at bounding box center [610, 171] width 806 height 172
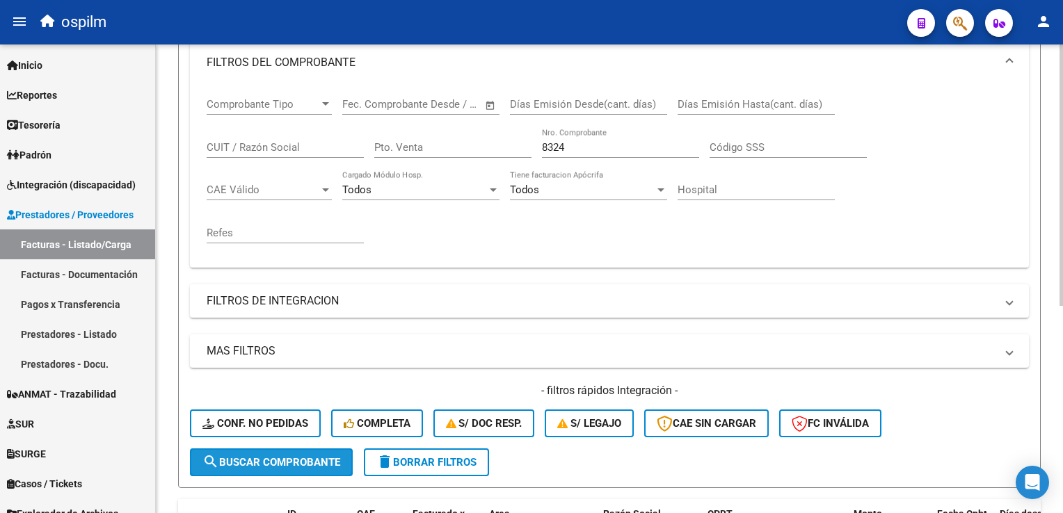
click at [312, 463] on span "search Buscar Comprobante" at bounding box center [271, 462] width 138 height 13
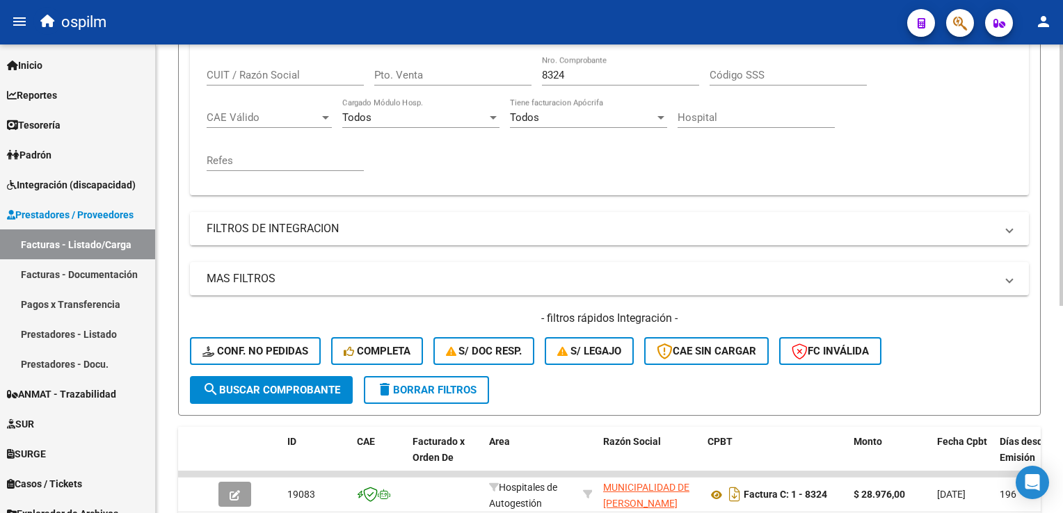
scroll to position [371, 0]
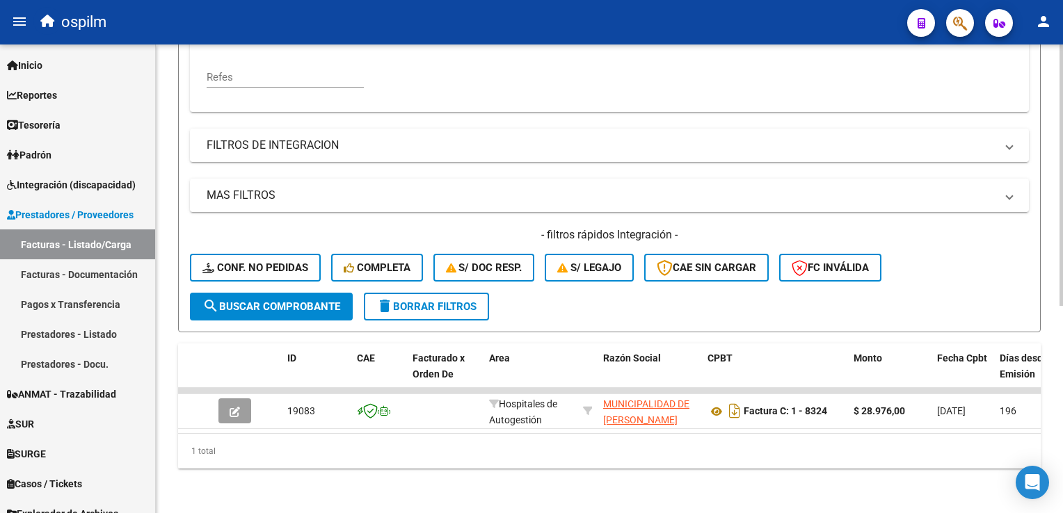
drag, startPoint x: 237, startPoint y: 438, endPoint x: 180, endPoint y: 426, distance: 57.6
click at [180, 426] on div "ID CAE Facturado x Orden De Area Razón Social CPBT Monto Fecha Cpbt Días desde …" at bounding box center [609, 406] width 863 height 125
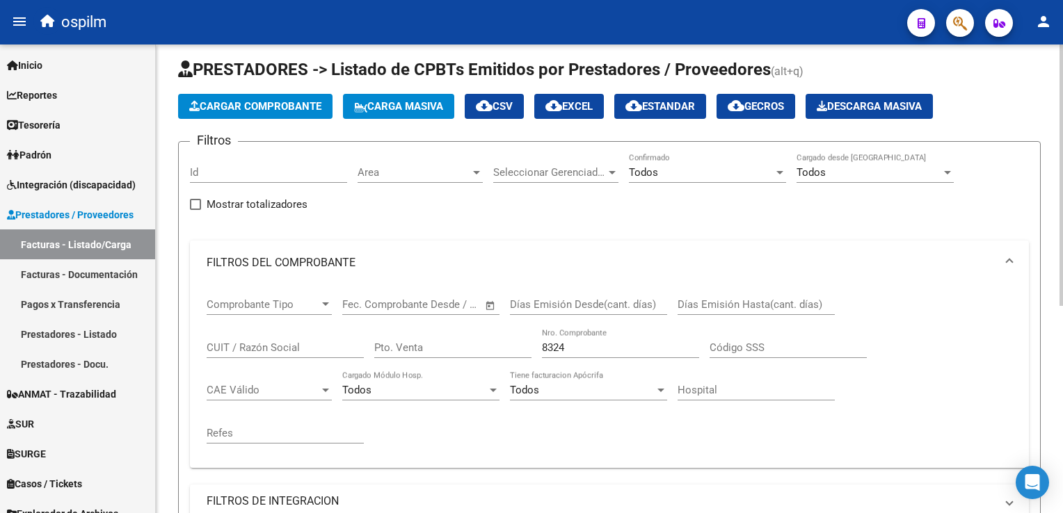
scroll to position [0, 0]
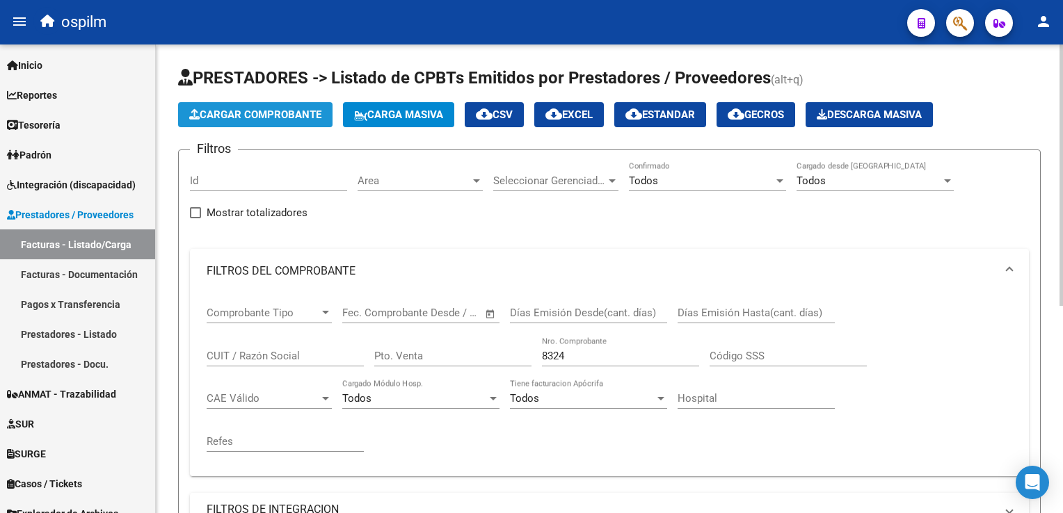
click at [283, 122] on button "Cargar Comprobante" at bounding box center [255, 114] width 154 height 25
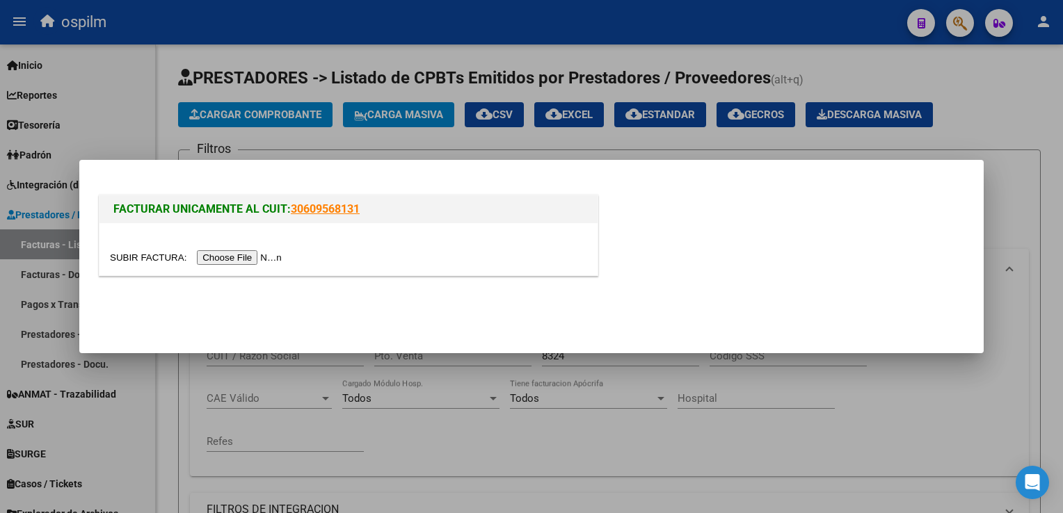
click at [225, 255] on input "file" at bounding box center [198, 257] width 176 height 15
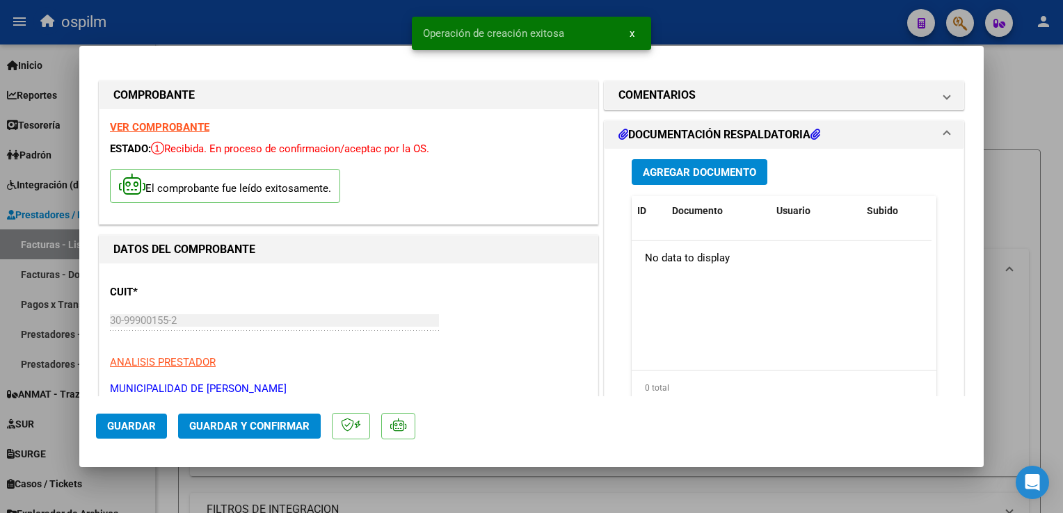
scroll to position [348, 0]
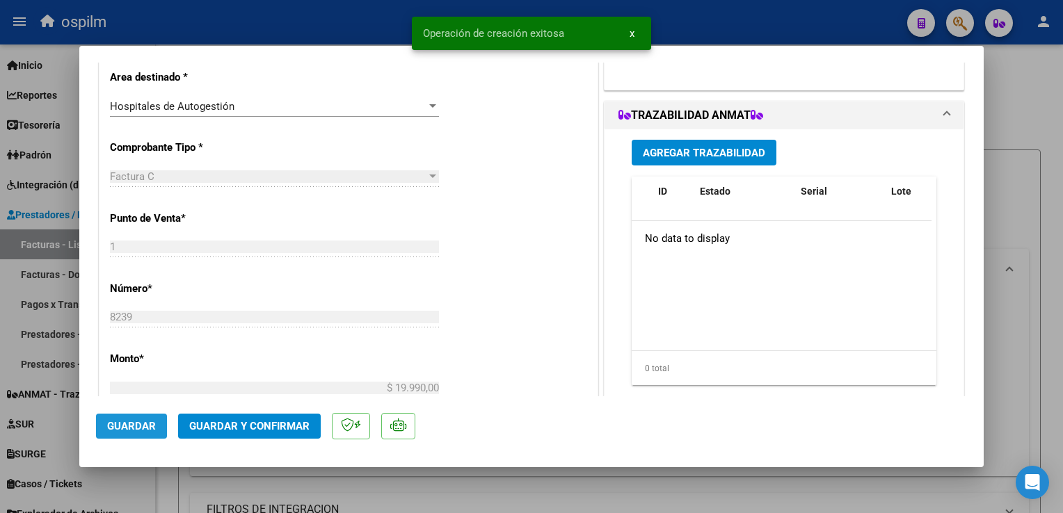
click at [145, 430] on span "Guardar" at bounding box center [131, 426] width 49 height 13
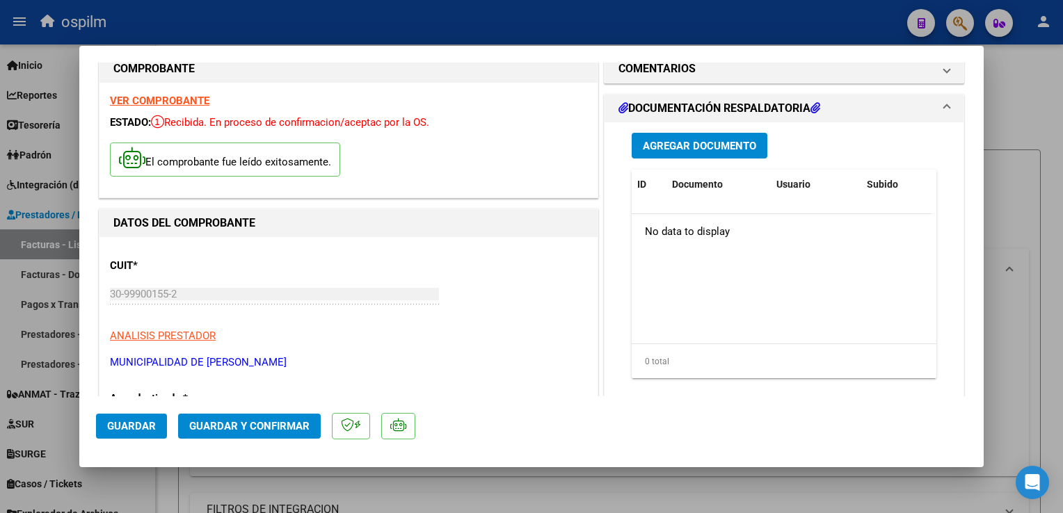
scroll to position [0, 0]
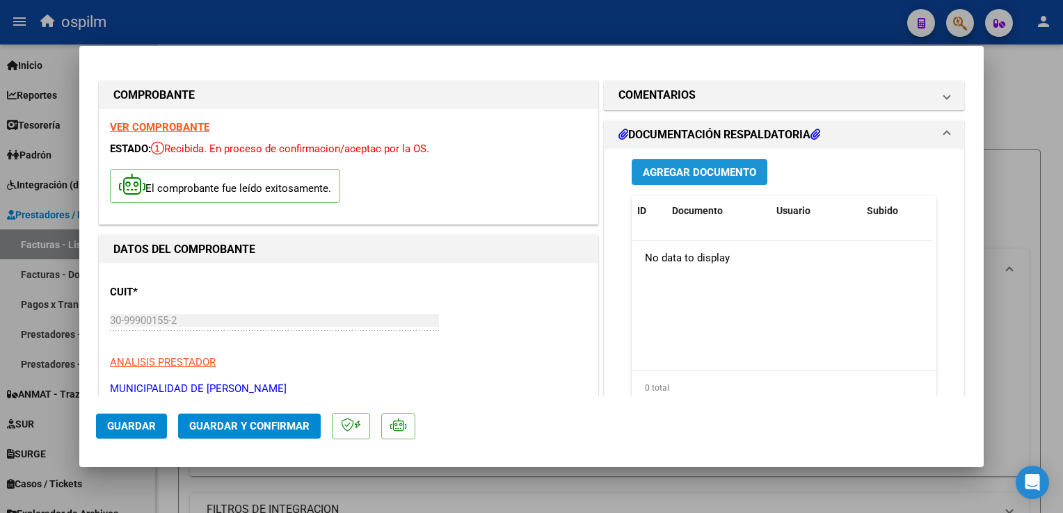
click at [707, 168] on span "Agregar Documento" at bounding box center [699, 172] width 113 height 13
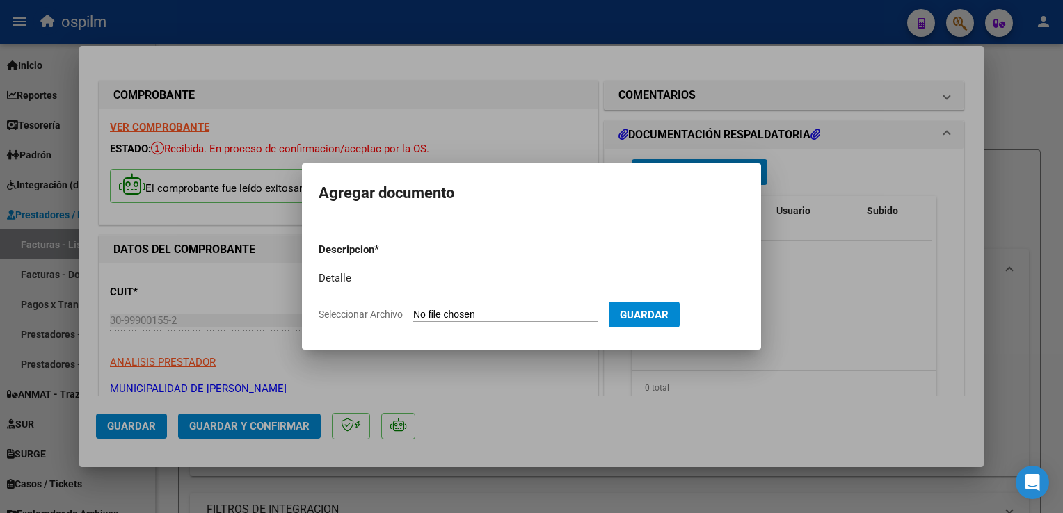
click at [508, 313] on input "Seleccionar Archivo" at bounding box center [505, 315] width 184 height 13
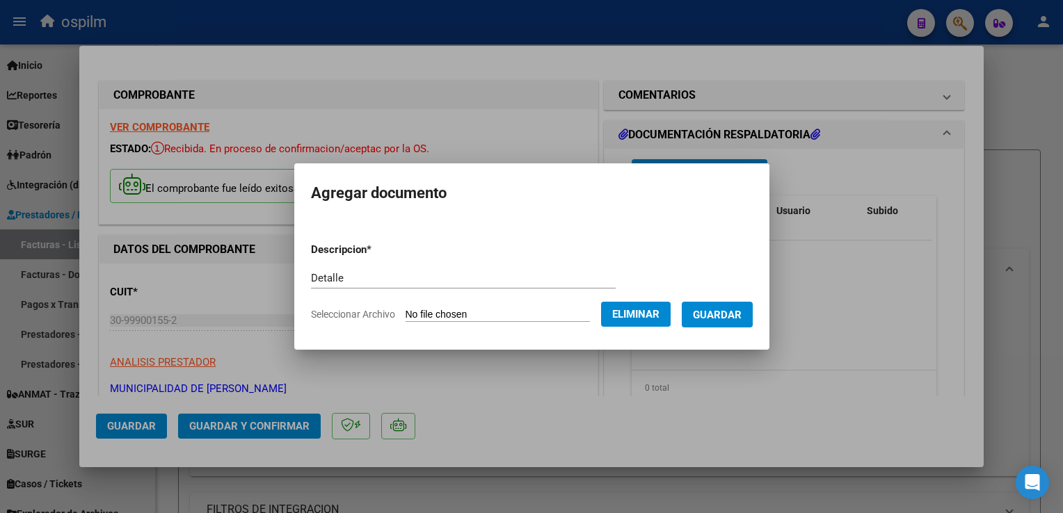
click at [717, 319] on span "Guardar" at bounding box center [717, 315] width 49 height 13
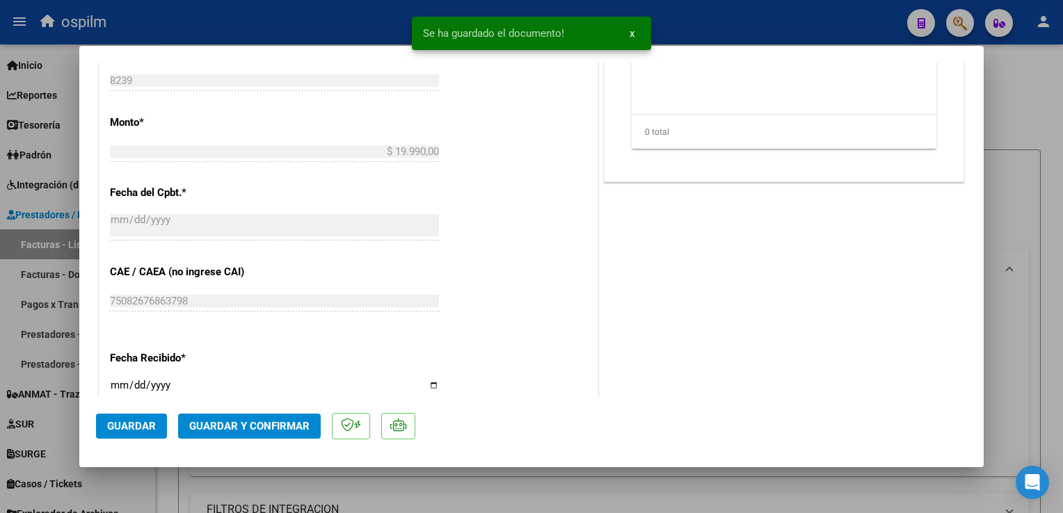
scroll to position [626, 0]
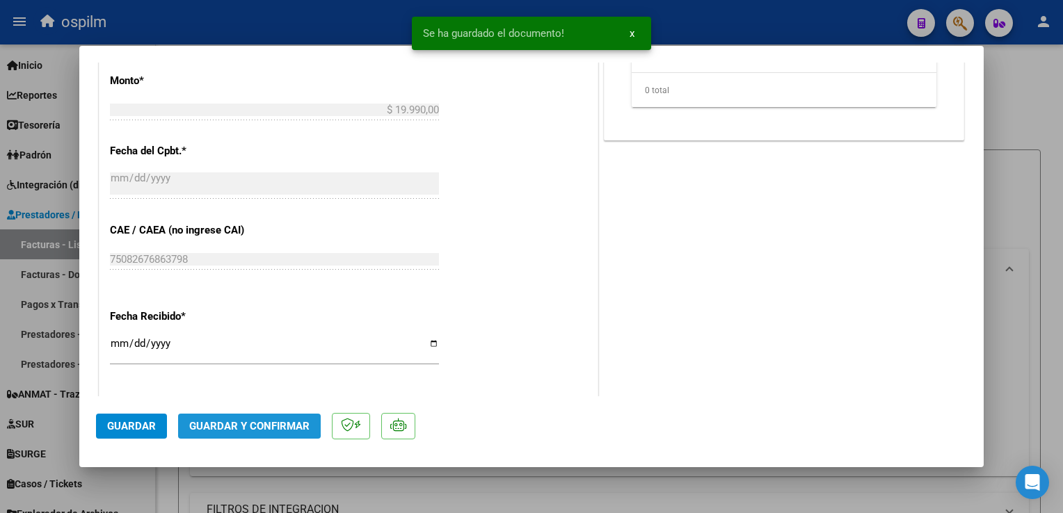
click at [248, 429] on span "Guardar y Confirmar" at bounding box center [249, 426] width 120 height 13
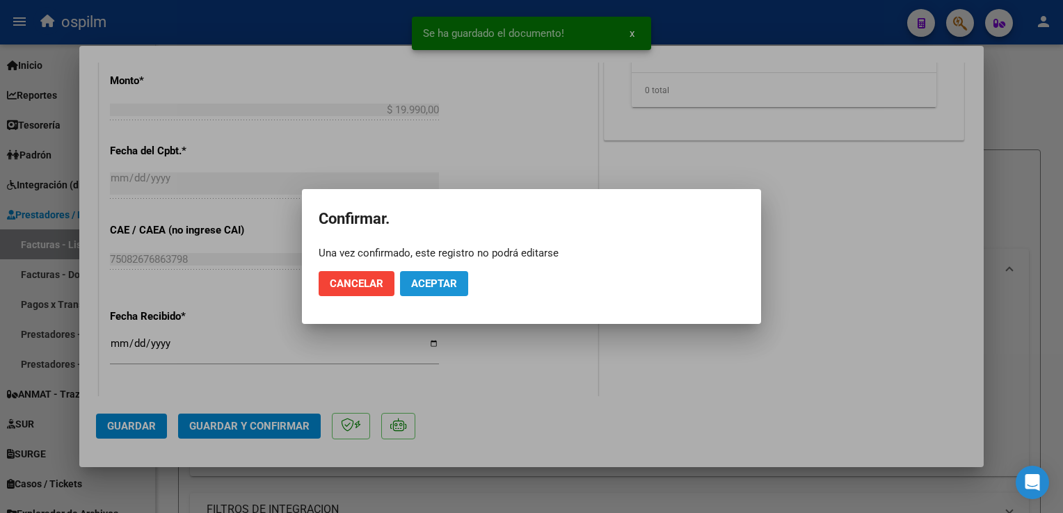
click at [449, 286] on span "Aceptar" at bounding box center [434, 284] width 46 height 13
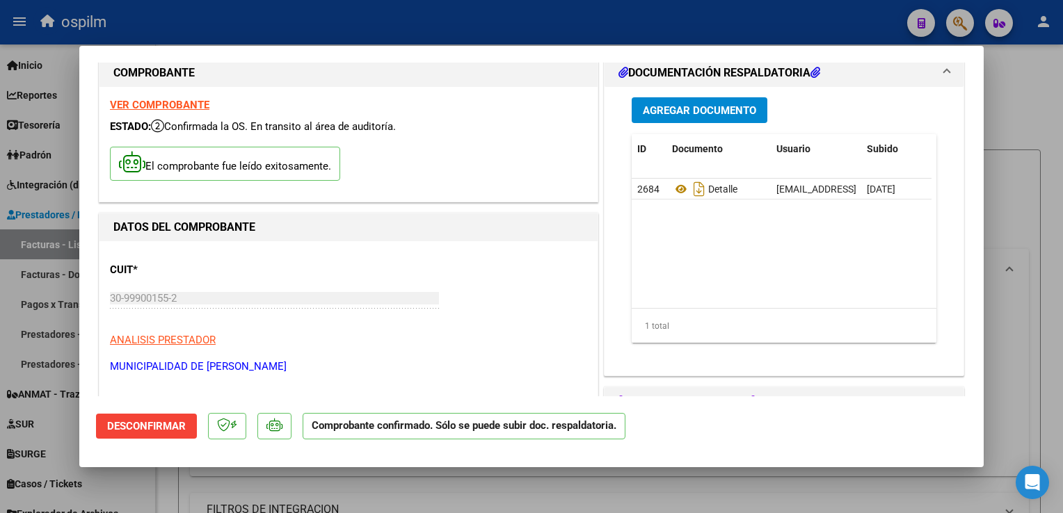
scroll to position [0, 0]
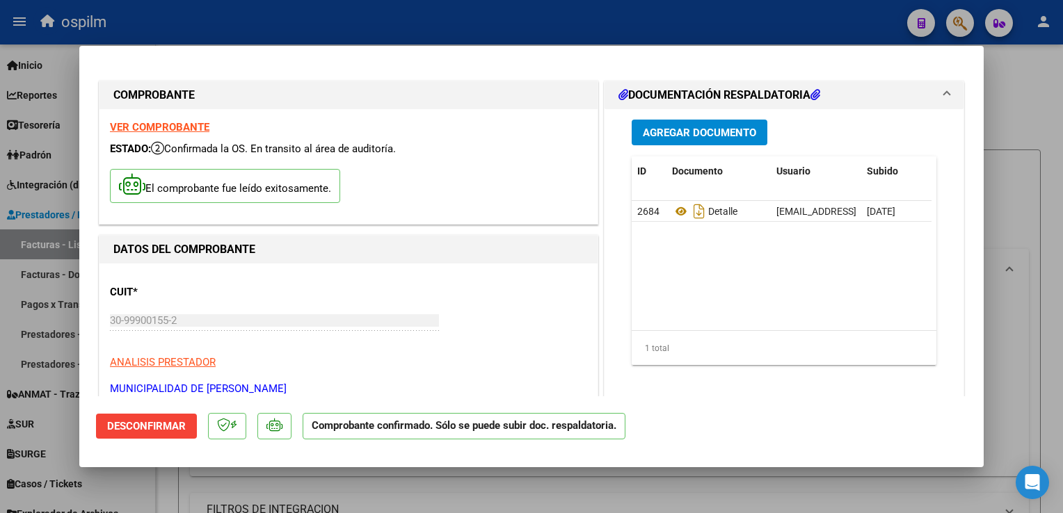
click at [193, 129] on strong "VER COMPROBANTE" at bounding box center [159, 127] width 99 height 13
drag, startPoint x: 1035, startPoint y: 129, endPoint x: 1032, endPoint y: 136, distance: 7.5
click at [1034, 129] on div at bounding box center [531, 256] width 1063 height 513
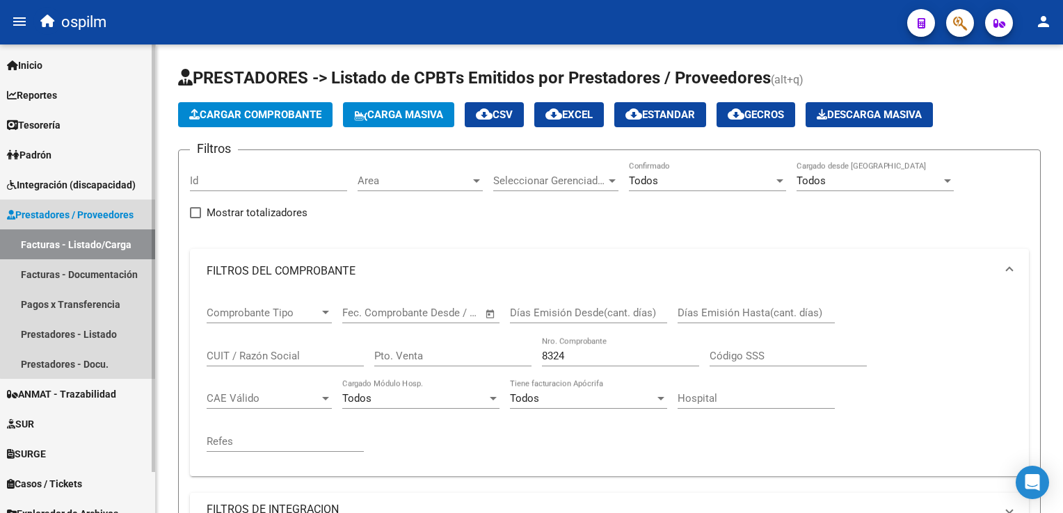
click at [90, 243] on link "Facturas - Listado/Carga" at bounding box center [77, 245] width 155 height 30
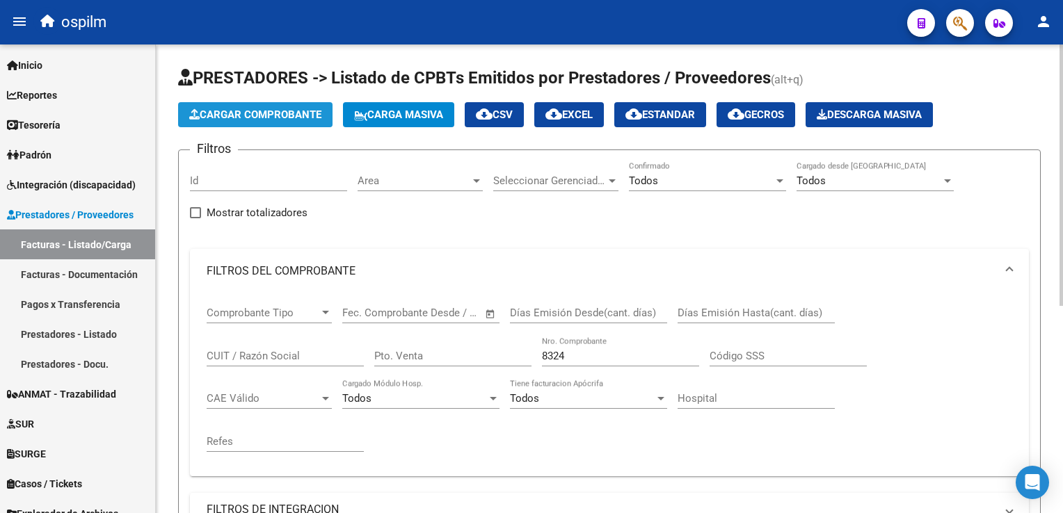
click at [259, 116] on span "Cargar Comprobante" at bounding box center [255, 115] width 132 height 13
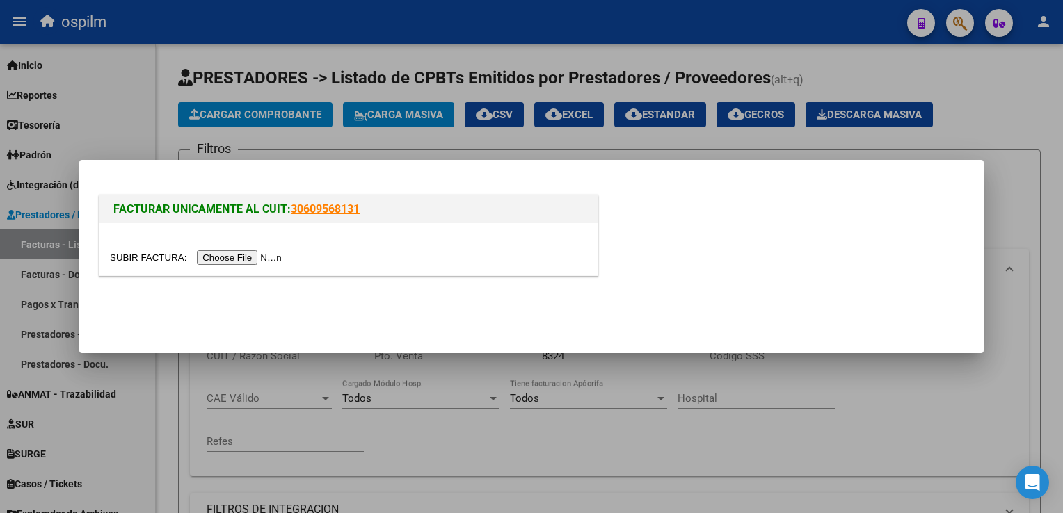
click at [230, 257] on input "file" at bounding box center [198, 257] width 176 height 15
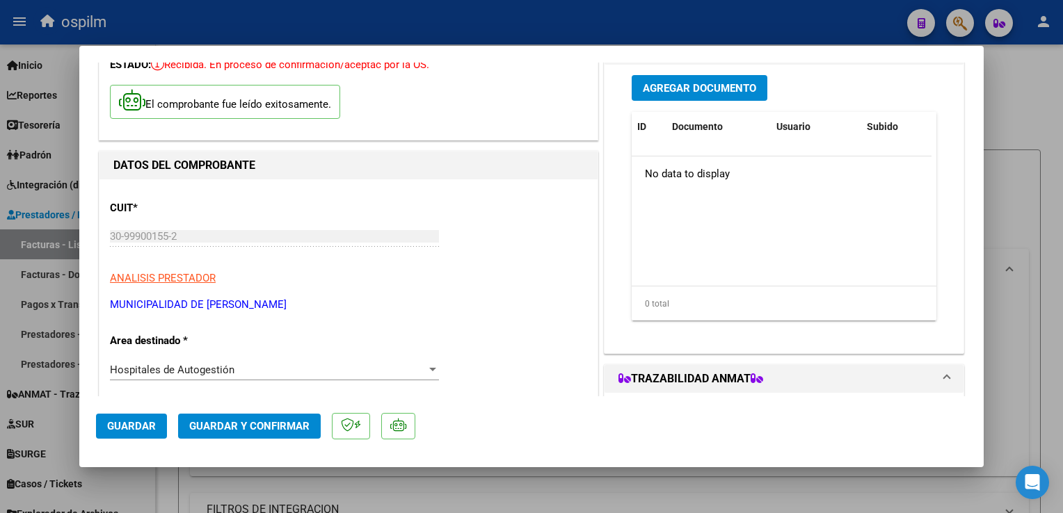
scroll to position [278, 0]
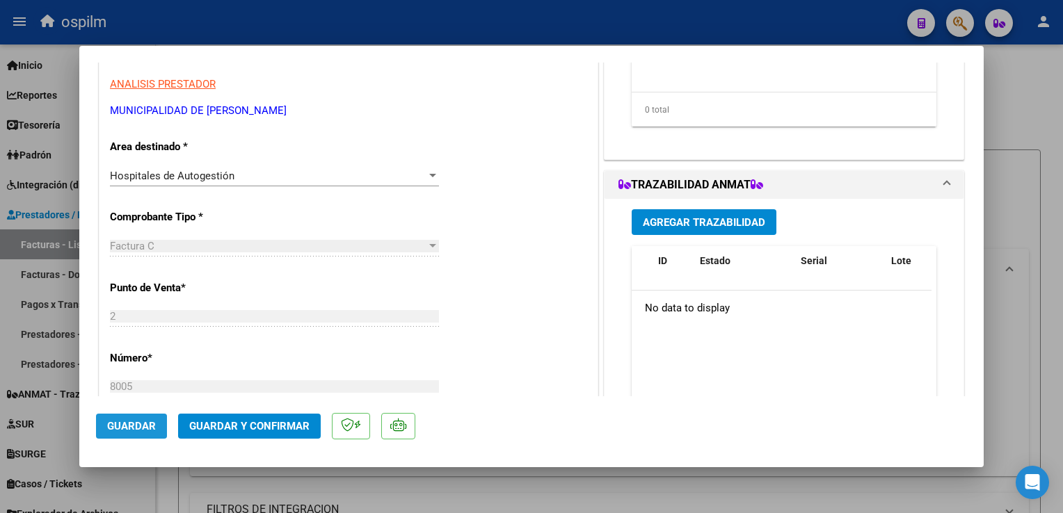
click at [131, 426] on span "Guardar" at bounding box center [131, 426] width 49 height 13
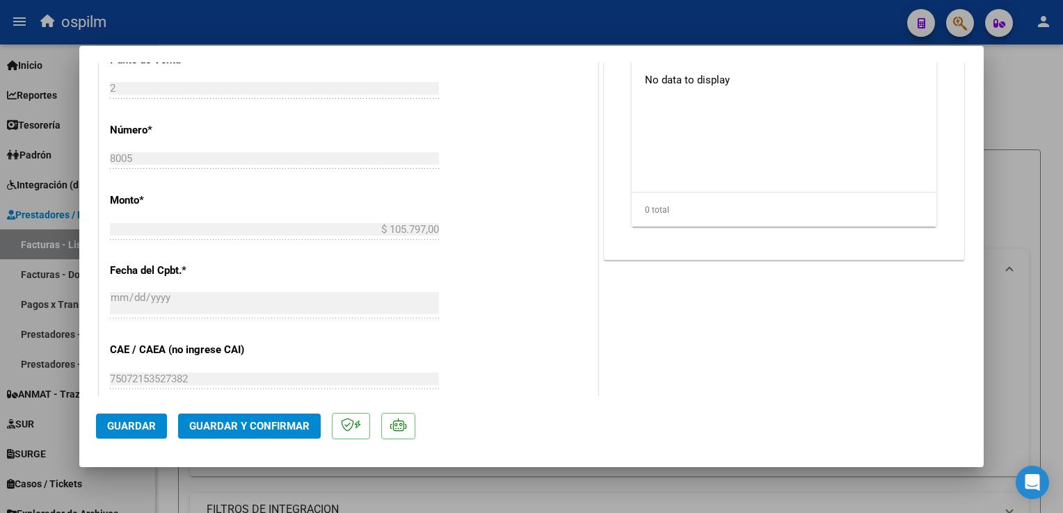
scroll to position [626, 0]
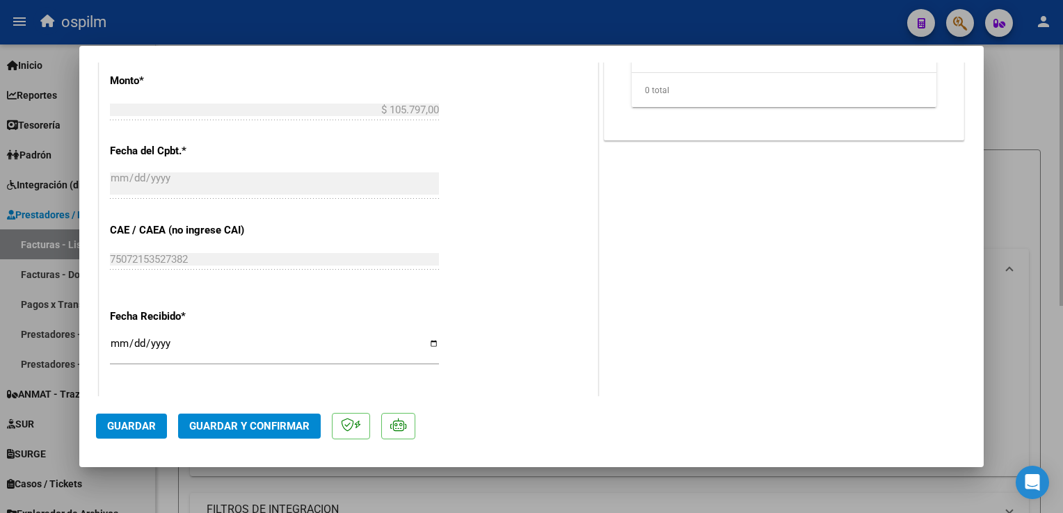
click at [1044, 221] on div at bounding box center [531, 256] width 1063 height 513
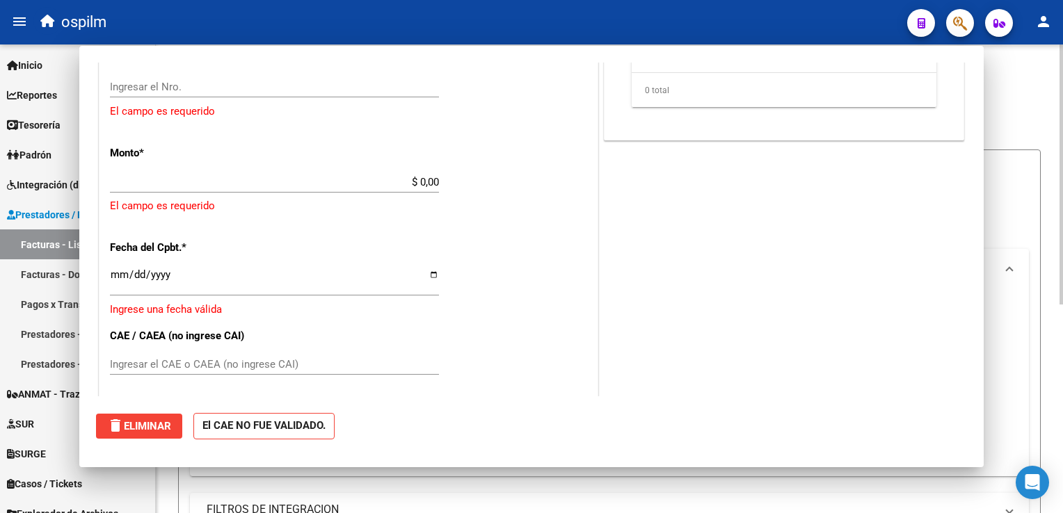
scroll to position [731, 0]
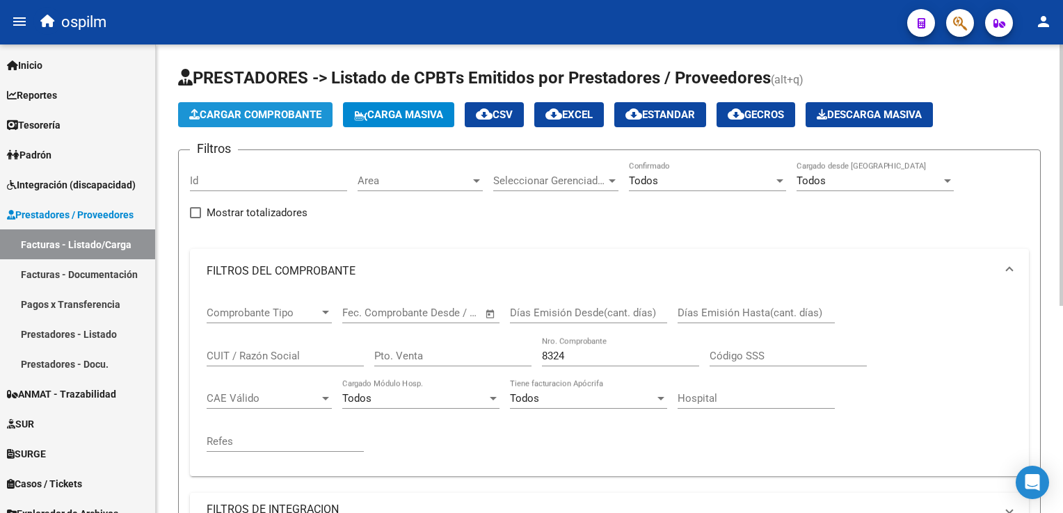
click at [255, 114] on span "Cargar Comprobante" at bounding box center [255, 115] width 132 height 13
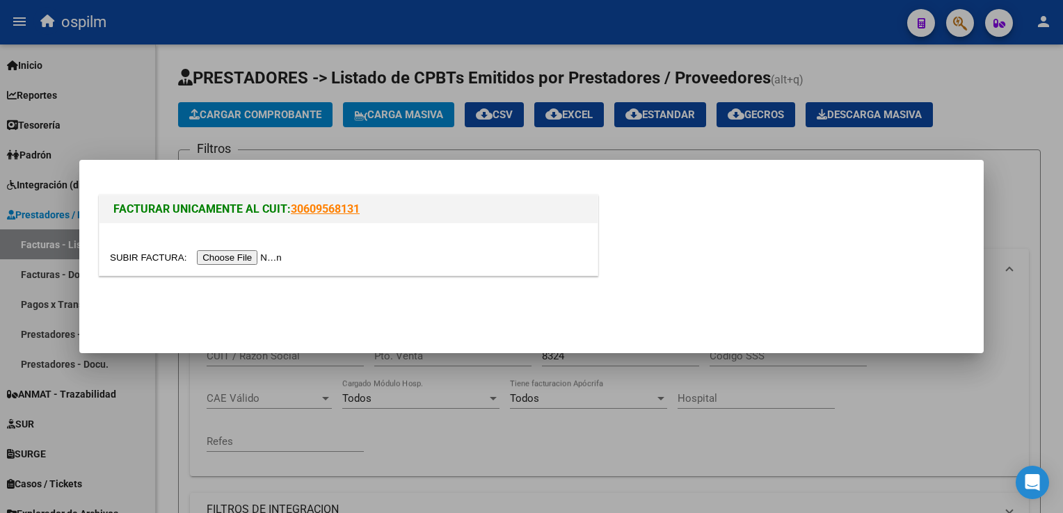
click at [218, 260] on input "file" at bounding box center [198, 257] width 176 height 15
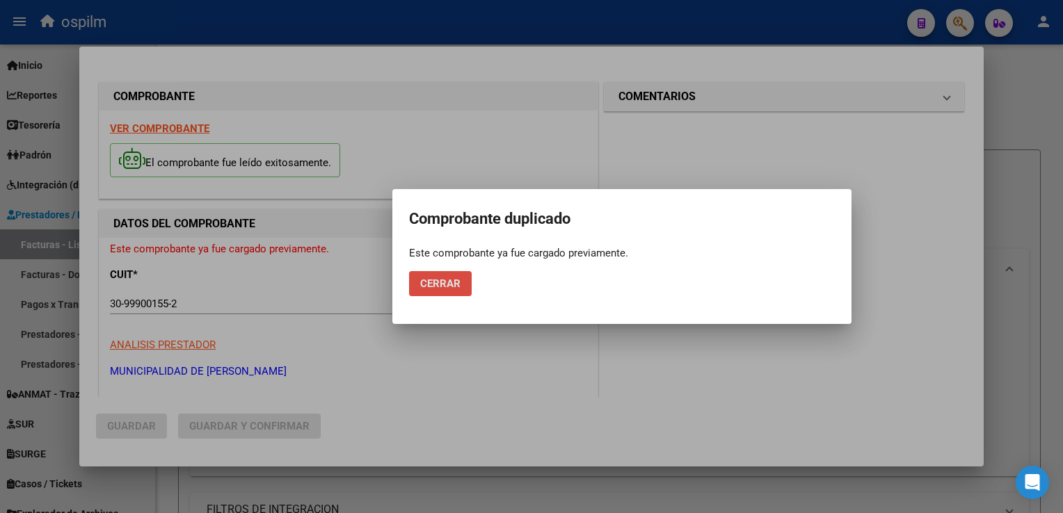
drag, startPoint x: 434, startPoint y: 288, endPoint x: 718, endPoint y: 458, distance: 330.7
click at [435, 289] on span "Cerrar" at bounding box center [440, 284] width 40 height 13
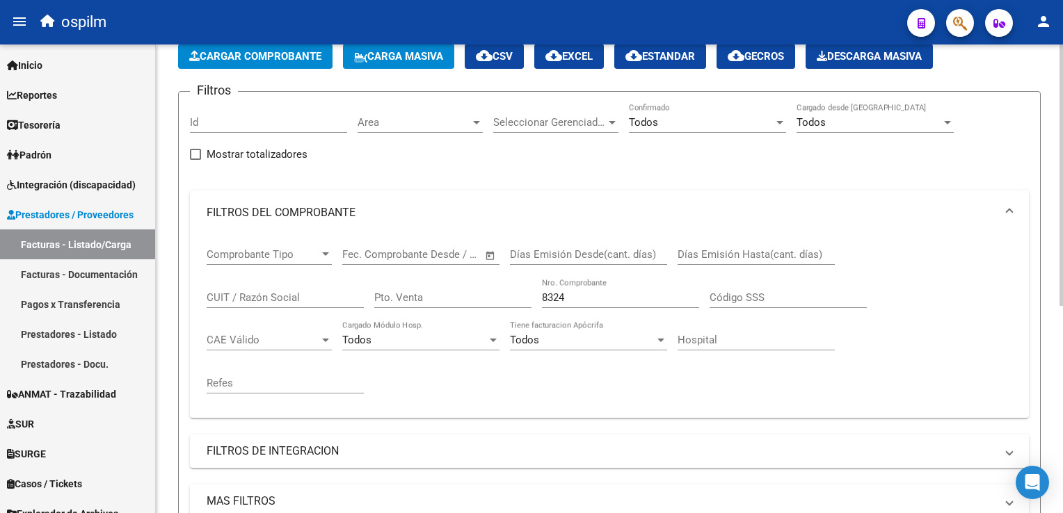
scroll to position [70, 0]
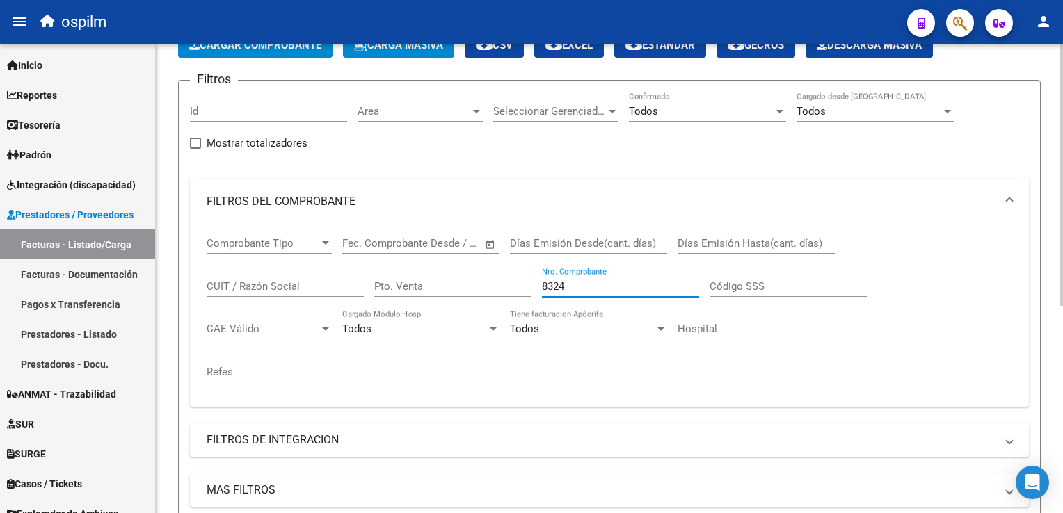
drag, startPoint x: 576, startPoint y: 288, endPoint x: 488, endPoint y: 272, distance: 89.8
click at [488, 272] on div "Comprobante Tipo Comprobante Tipo Fecha inicio – Fecha fin Fec. Comprobante Des…" at bounding box center [610, 310] width 806 height 172
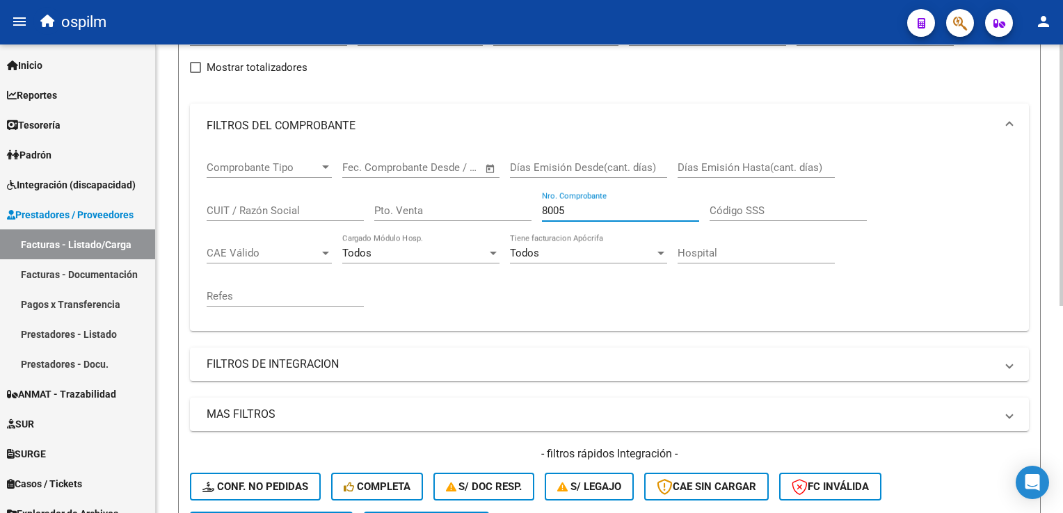
scroll to position [0, 0]
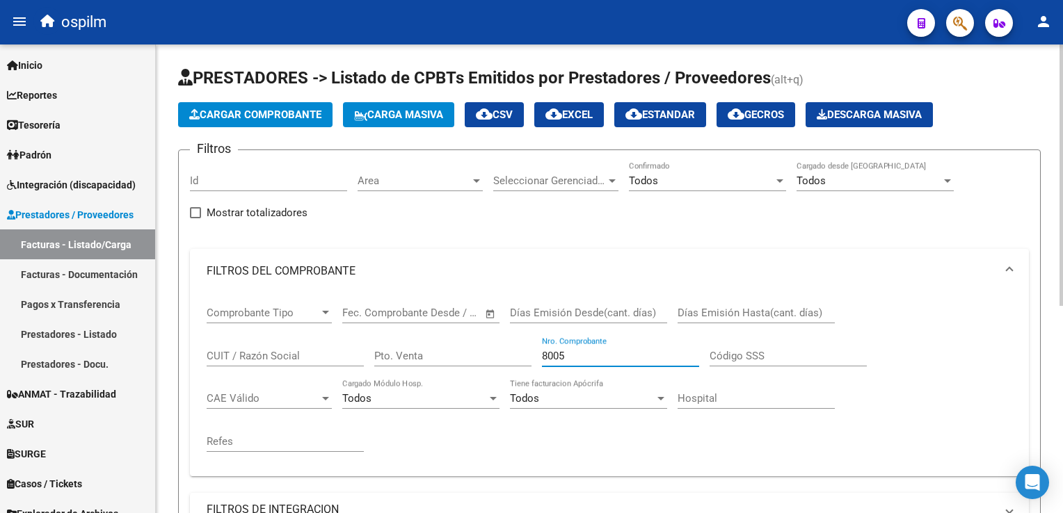
drag, startPoint x: 584, startPoint y: 346, endPoint x: 507, endPoint y: 339, distance: 76.9
click at [507, 339] on div "Comprobante Tipo Comprobante Tipo Fecha inicio – Fecha fin Fec. Comprobante Des…" at bounding box center [610, 380] width 806 height 172
drag, startPoint x: 507, startPoint y: 339, endPoint x: 583, endPoint y: 360, distance: 78.8
click at [584, 360] on input "8005" at bounding box center [620, 356] width 157 height 13
drag, startPoint x: 583, startPoint y: 360, endPoint x: 521, endPoint y: 344, distance: 63.9
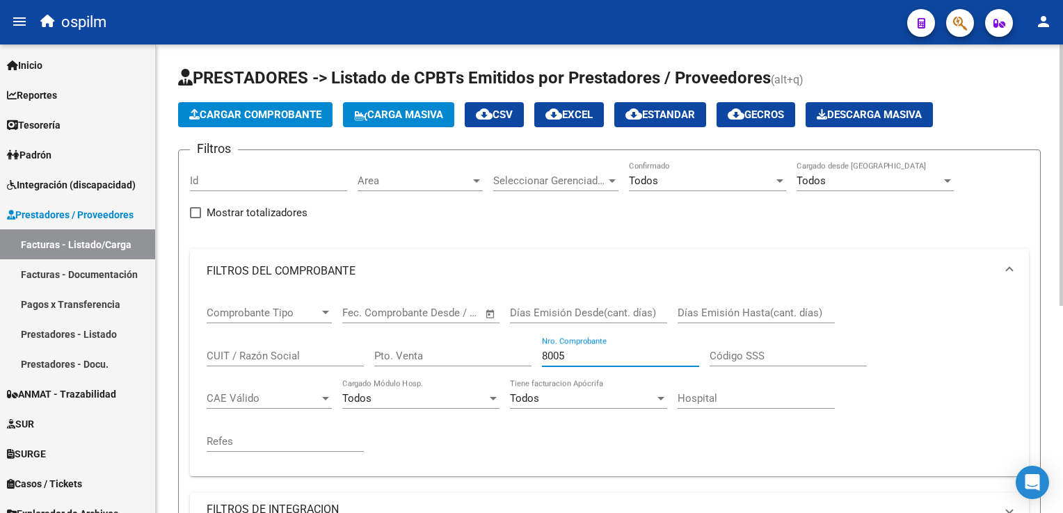
click at [521, 344] on div "Comprobante Tipo Comprobante Tipo Fecha inicio – Fecha fin Fec. Comprobante Des…" at bounding box center [610, 380] width 806 height 172
drag, startPoint x: 592, startPoint y: 355, endPoint x: 515, endPoint y: 344, distance: 78.0
click at [515, 344] on div "Comprobante Tipo Comprobante Tipo Fecha inicio – Fecha fin Fec. Comprobante Des…" at bounding box center [610, 380] width 806 height 172
click at [675, 182] on div "Todos" at bounding box center [701, 181] width 145 height 13
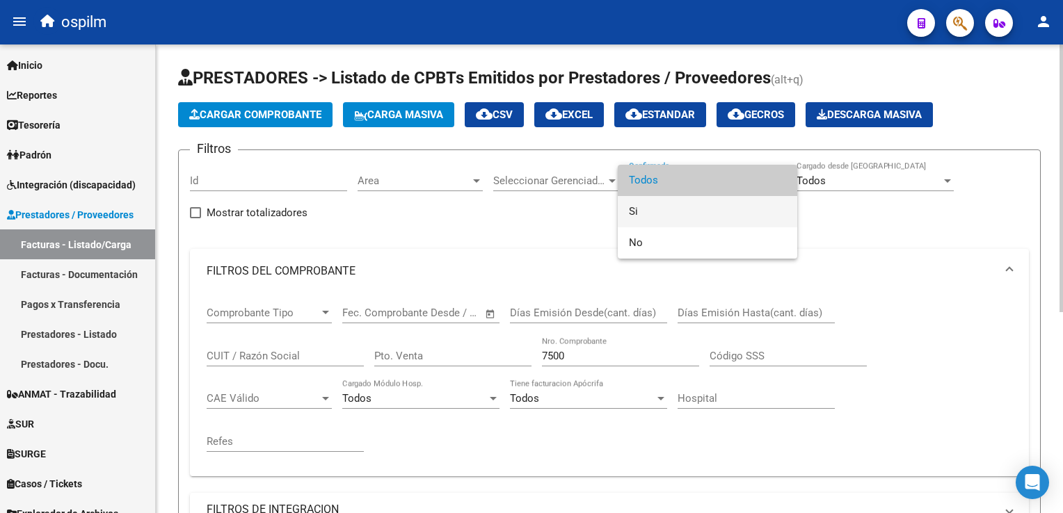
click at [660, 203] on span "Si" at bounding box center [707, 211] width 157 height 31
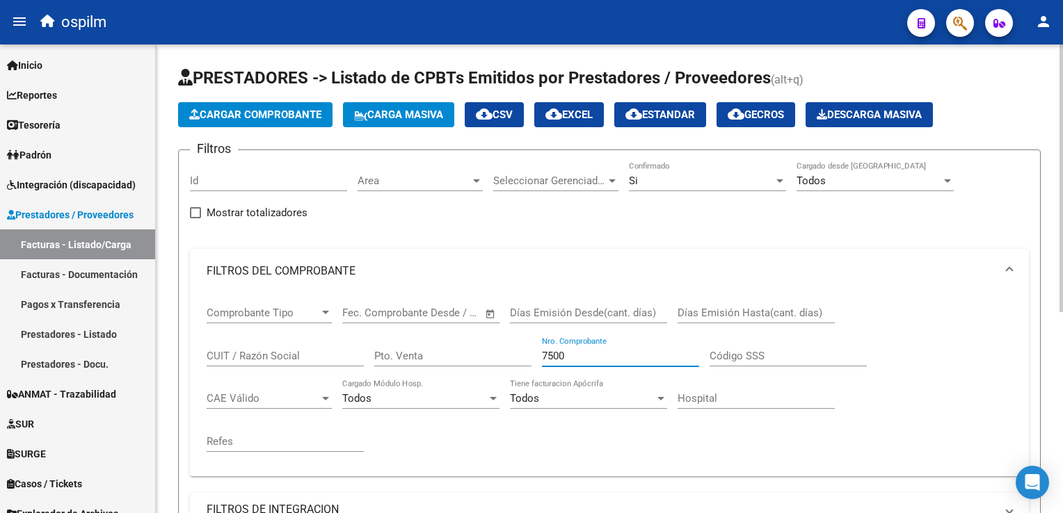
drag, startPoint x: 614, startPoint y: 358, endPoint x: 497, endPoint y: 328, distance: 120.6
click at [493, 333] on div "Comprobante Tipo Comprobante Tipo Fecha inicio – Fecha fin Fec. Comprobante Des…" at bounding box center [610, 380] width 806 height 172
click at [273, 109] on span "Cargar Comprobante" at bounding box center [255, 115] width 132 height 13
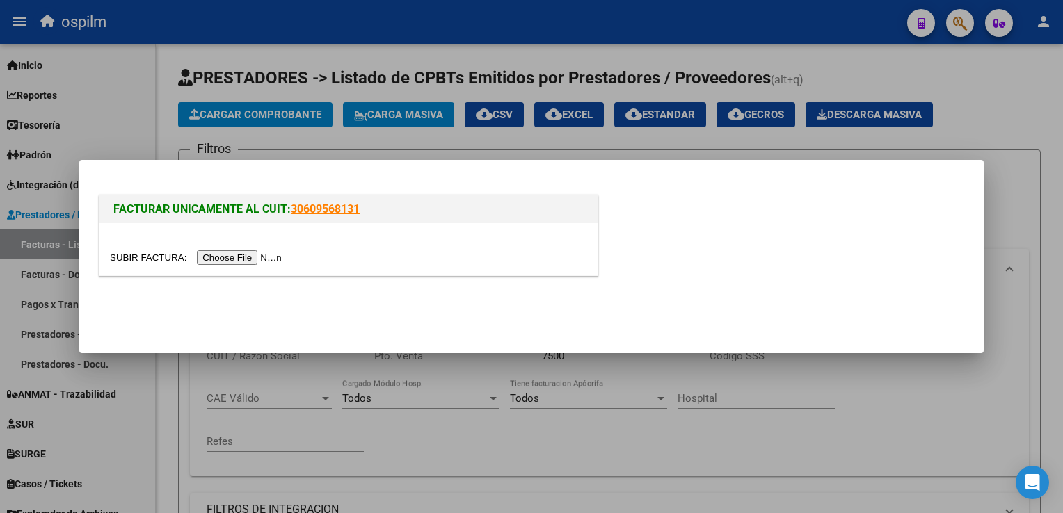
click at [243, 255] on input "file" at bounding box center [198, 257] width 176 height 15
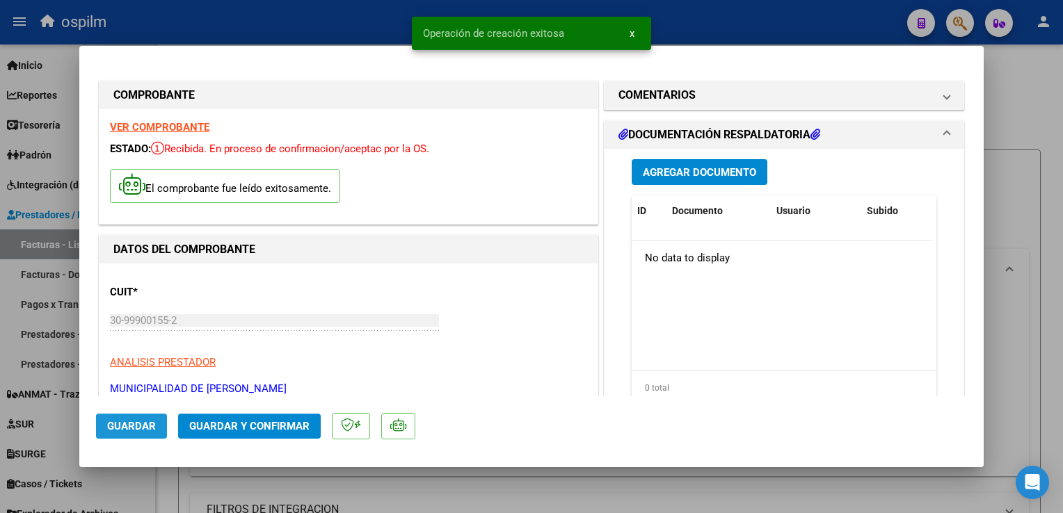
click at [134, 429] on span "Guardar" at bounding box center [131, 426] width 49 height 13
click at [704, 170] on span "Agregar Documento" at bounding box center [699, 172] width 113 height 13
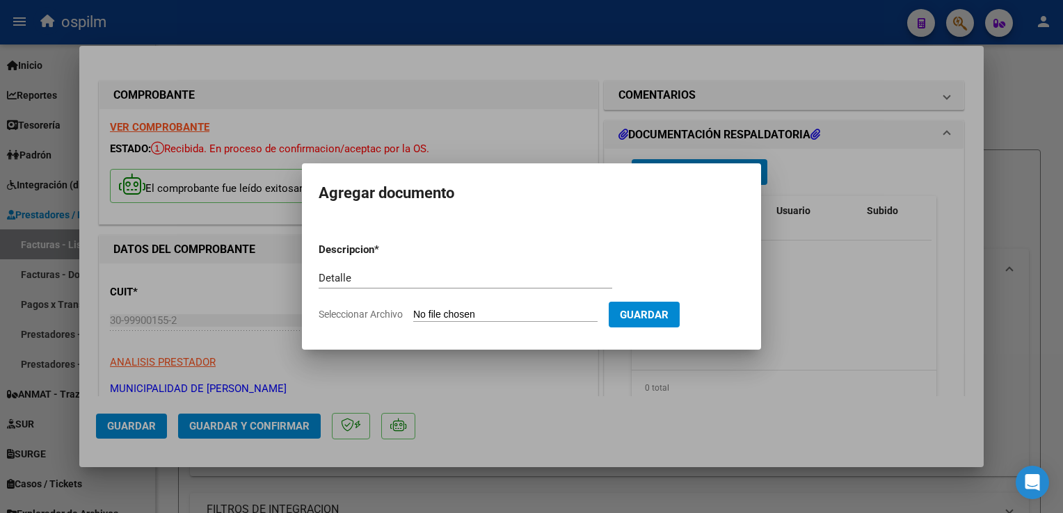
click at [528, 309] on input "Seleccionar Archivo" at bounding box center [505, 315] width 184 height 13
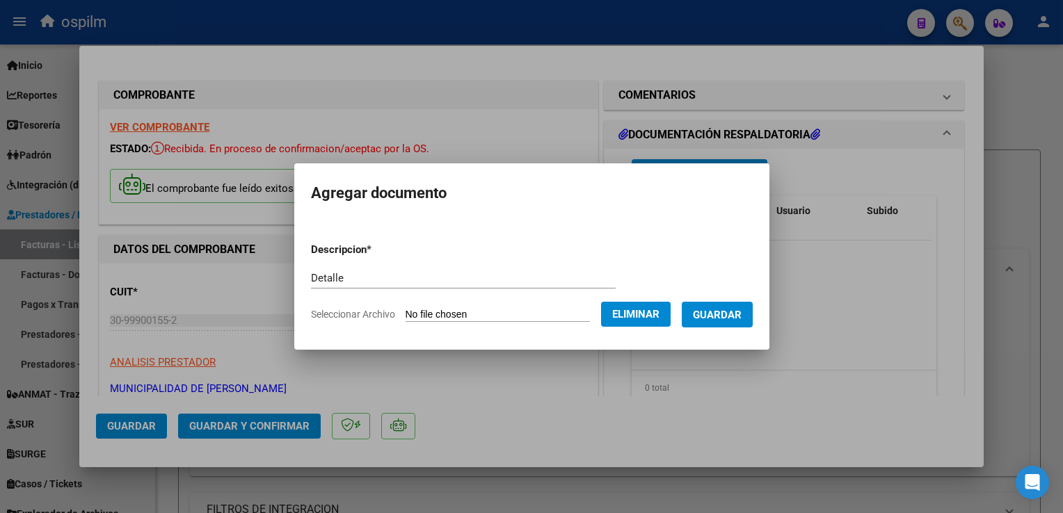
click at [708, 319] on span "Guardar" at bounding box center [717, 315] width 49 height 13
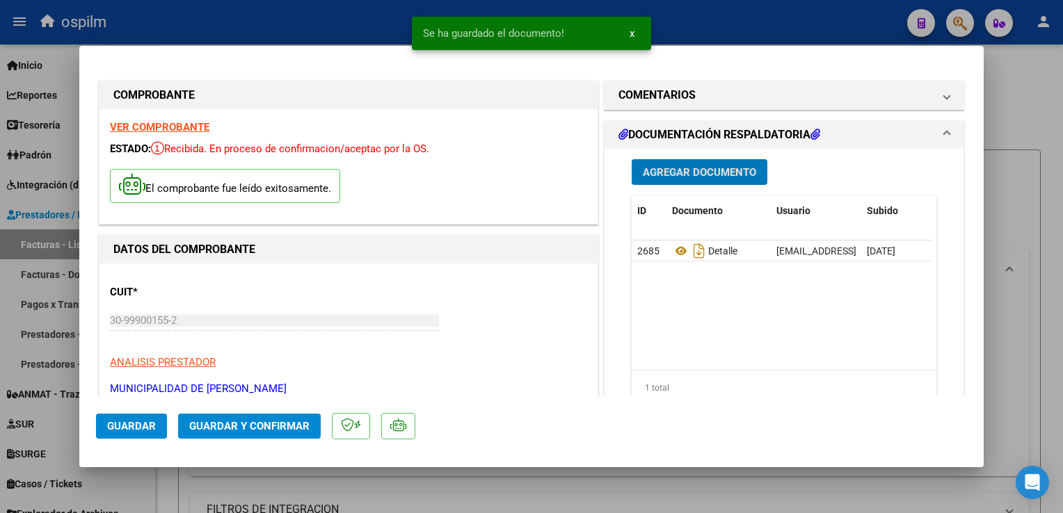
click at [264, 429] on span "Guardar y Confirmar" at bounding box center [249, 426] width 120 height 13
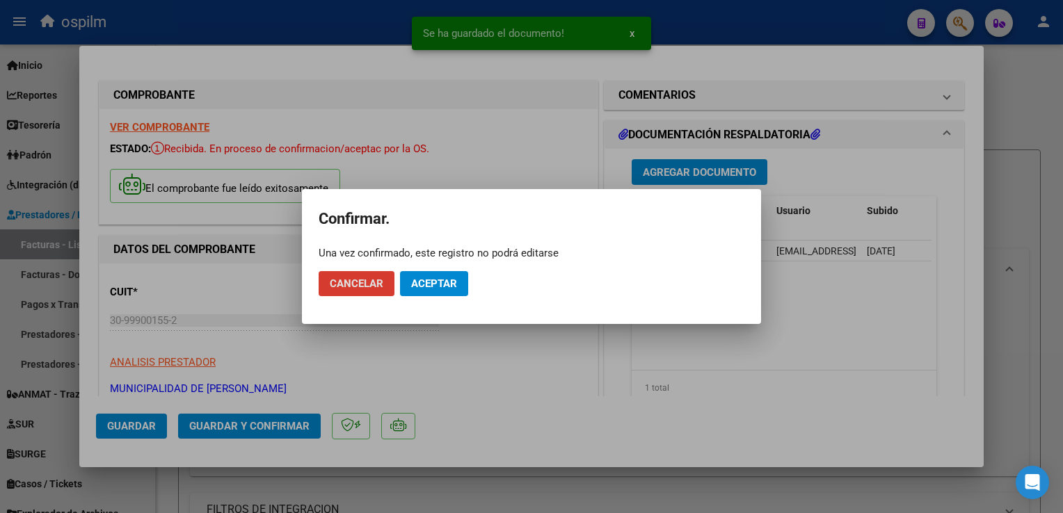
click at [431, 290] on span "Aceptar" at bounding box center [434, 284] width 46 height 13
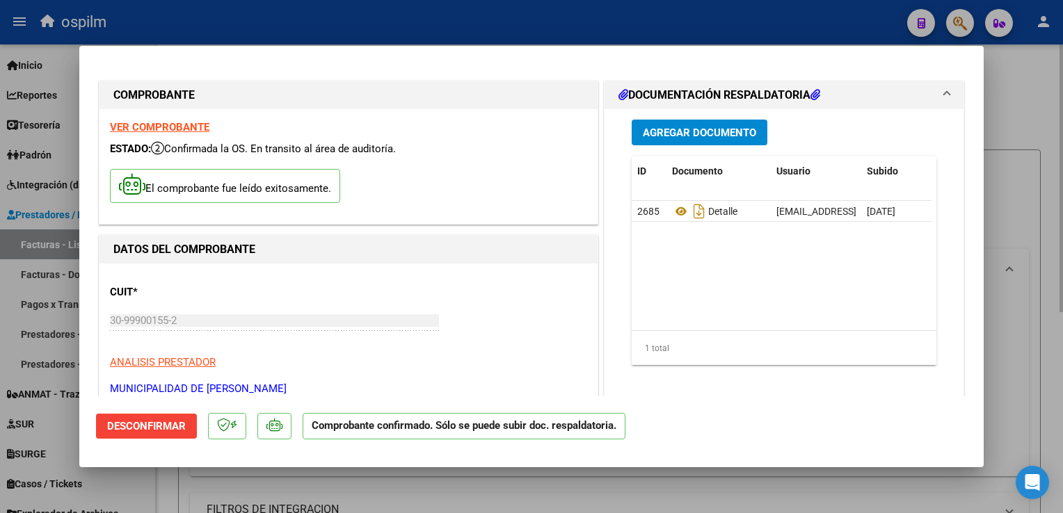
click at [1009, 210] on div at bounding box center [531, 256] width 1063 height 513
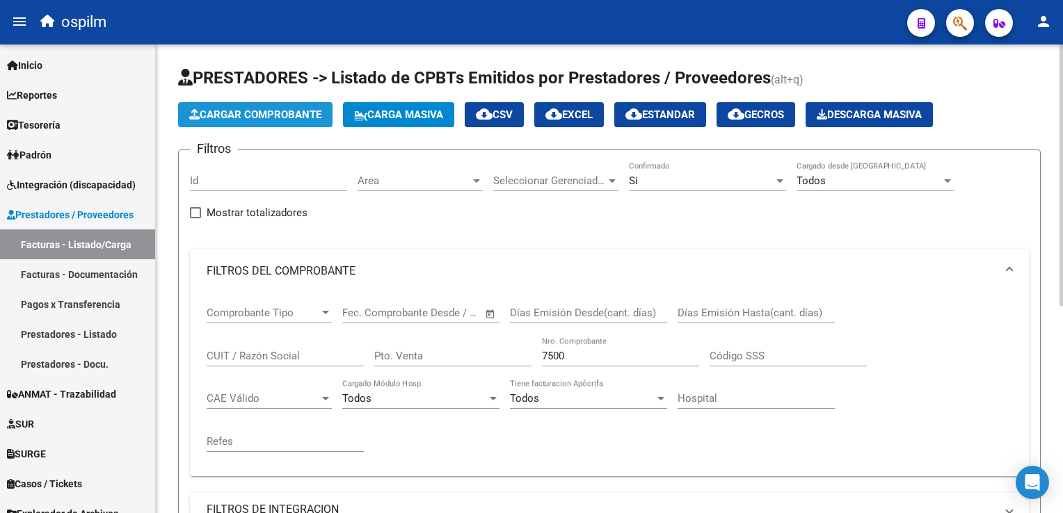
click at [264, 120] on span "Cargar Comprobante" at bounding box center [255, 115] width 132 height 13
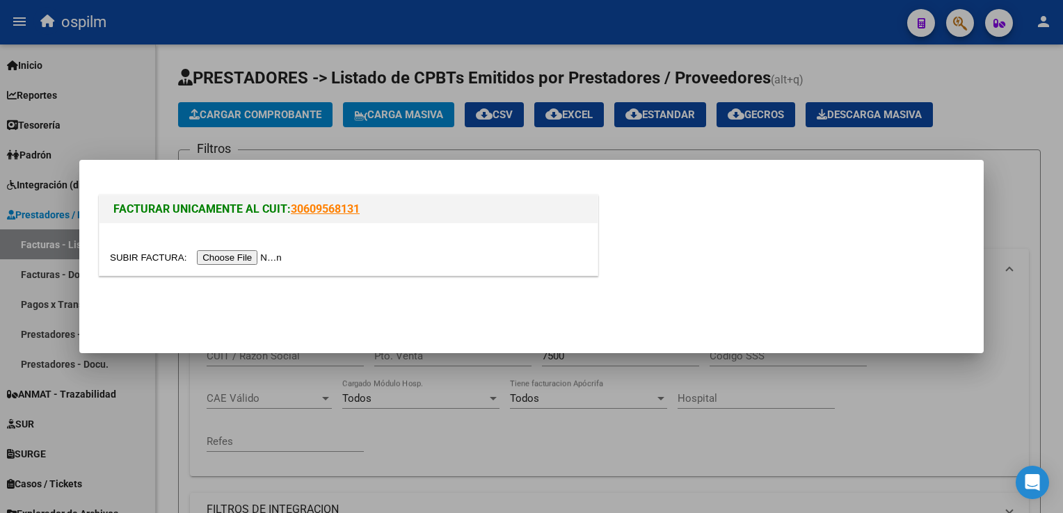
click at [220, 257] on input "file" at bounding box center [198, 257] width 176 height 15
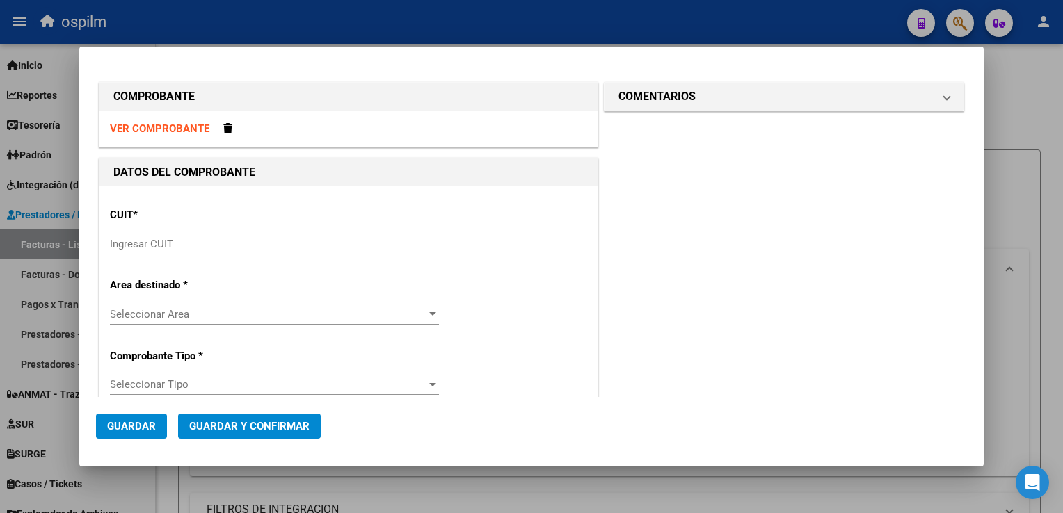
click at [182, 118] on div "VER COMPROBANTE" at bounding box center [348, 129] width 498 height 37
click at [193, 128] on strong "VER COMPROBANTE" at bounding box center [159, 128] width 99 height 13
click at [201, 241] on input "Ingresar CUIT" at bounding box center [274, 244] width 329 height 13
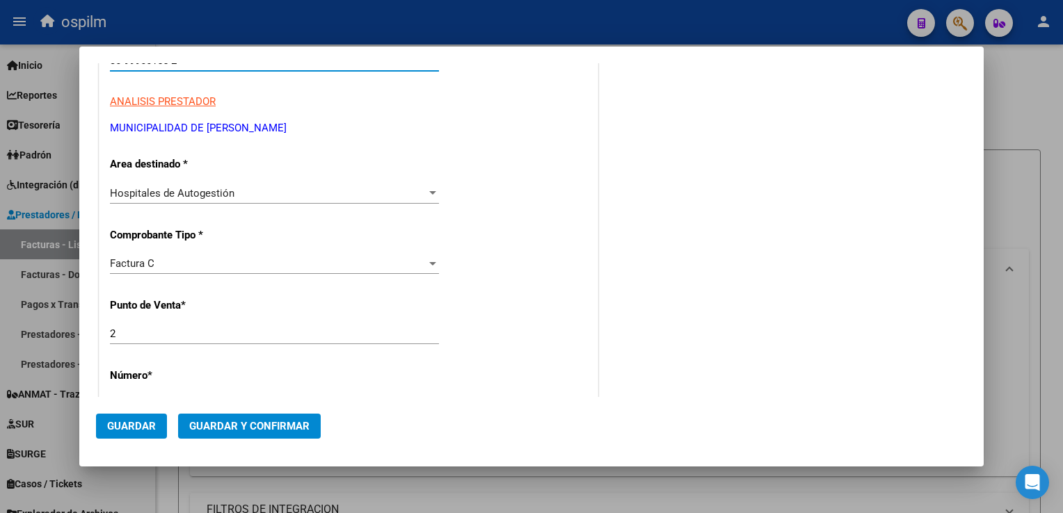
scroll to position [209, 0]
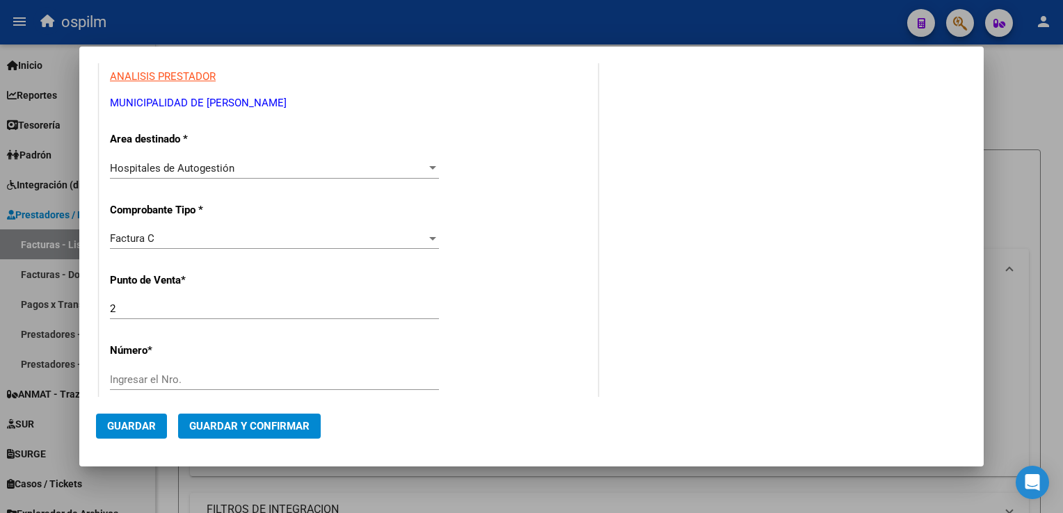
click at [174, 374] on input "Ingresar el Nro." at bounding box center [274, 380] width 329 height 13
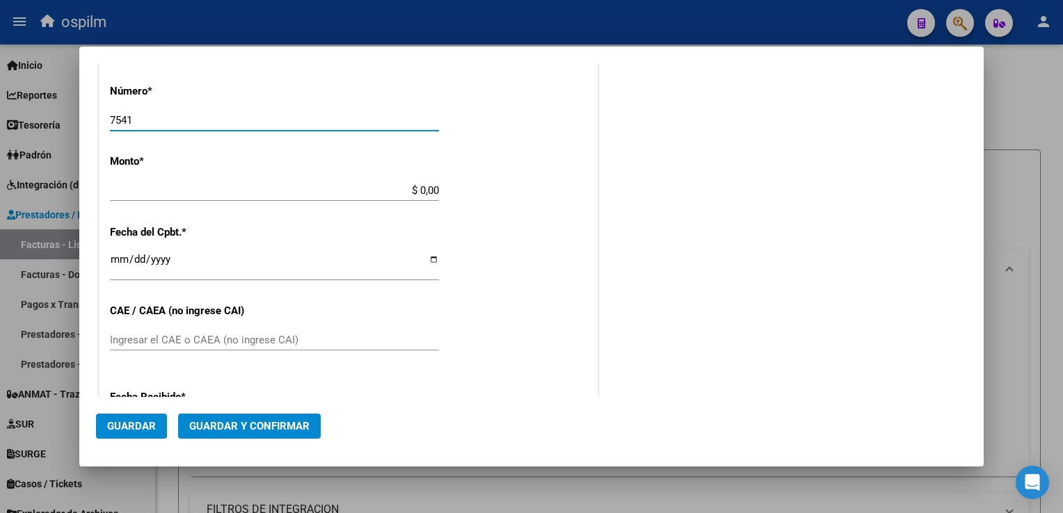
scroll to position [487, 0]
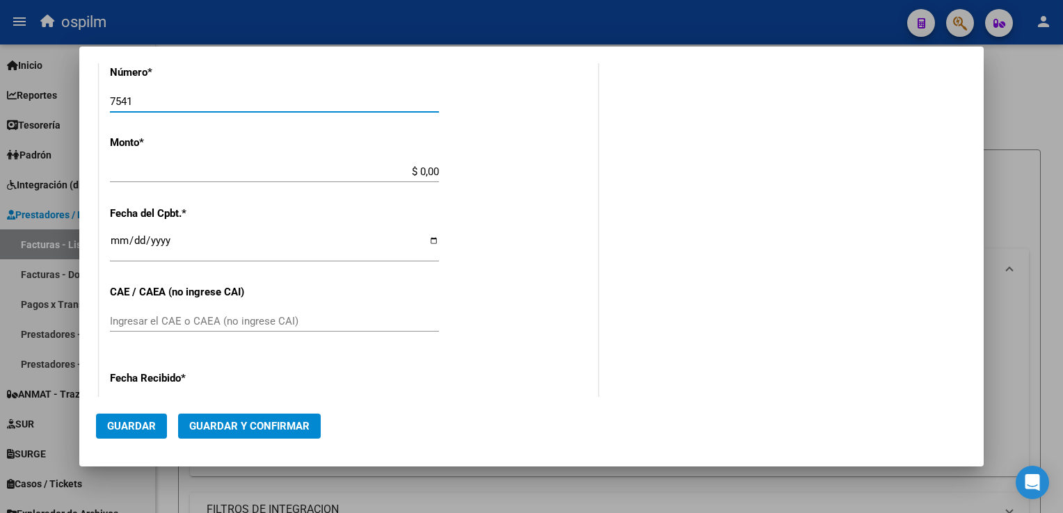
click at [314, 259] on div "Ingresar la fecha" at bounding box center [274, 247] width 329 height 30
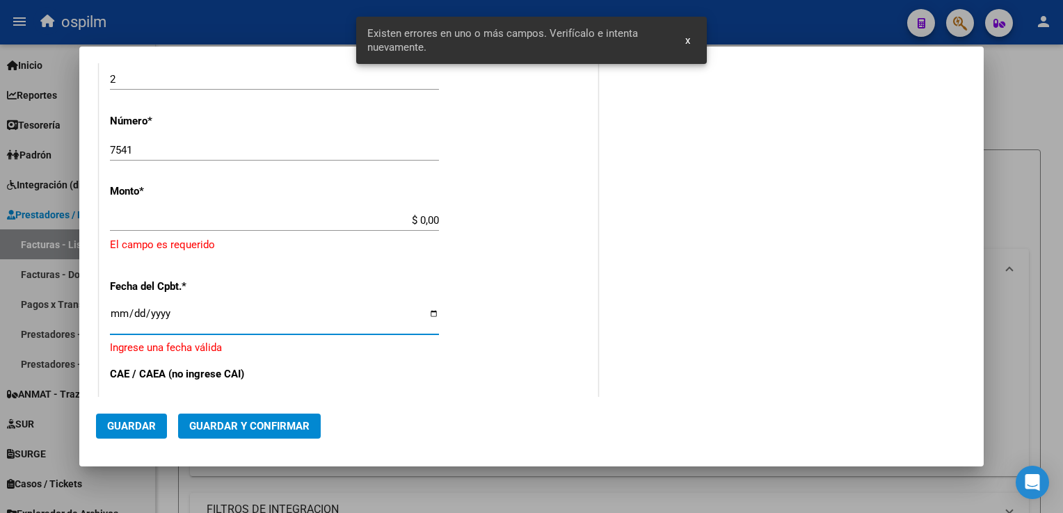
scroll to position [421, 0]
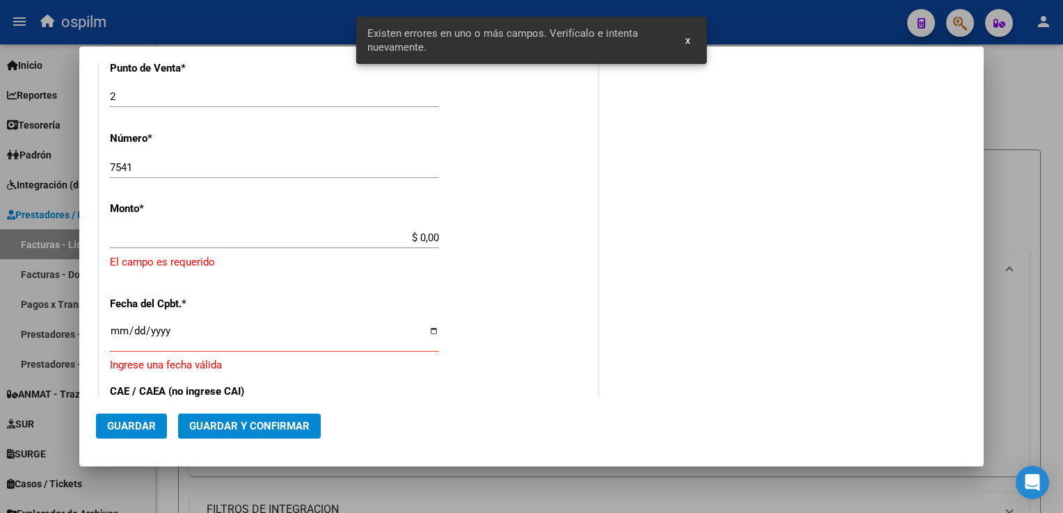
click at [349, 310] on div "CUIT * 30-99900155-2 Ingresar CUIT ANALISIS PRESTADOR MUNICIPALIDAD DE [PERSON_…" at bounding box center [348, 275] width 498 height 1019
drag, startPoint x: 120, startPoint y: 96, endPoint x: 83, endPoint y: 85, distance: 39.2
click at [83, 85] on mat-dialog-content "COMPROBANTE VER COMPROBANTE DATOS DEL COMPROBANTE CUIT * 30-99900155-2 Ingresar…" at bounding box center [531, 230] width 904 height 334
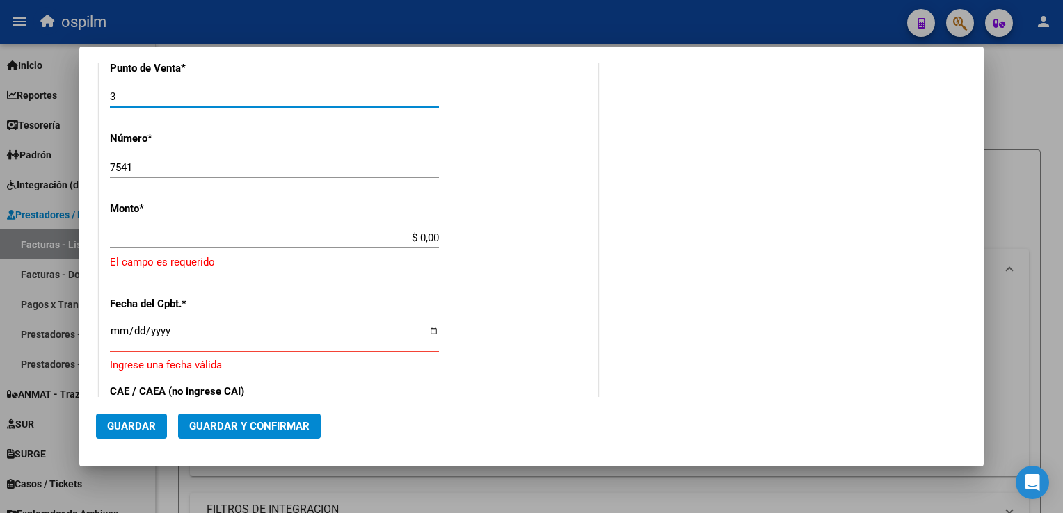
click at [494, 198] on div "CUIT * 30-99900155-2 Ingresar CUIT ANALISIS PRESTADOR MUNICIPALIDAD DE [PERSON_…" at bounding box center [348, 275] width 498 height 1019
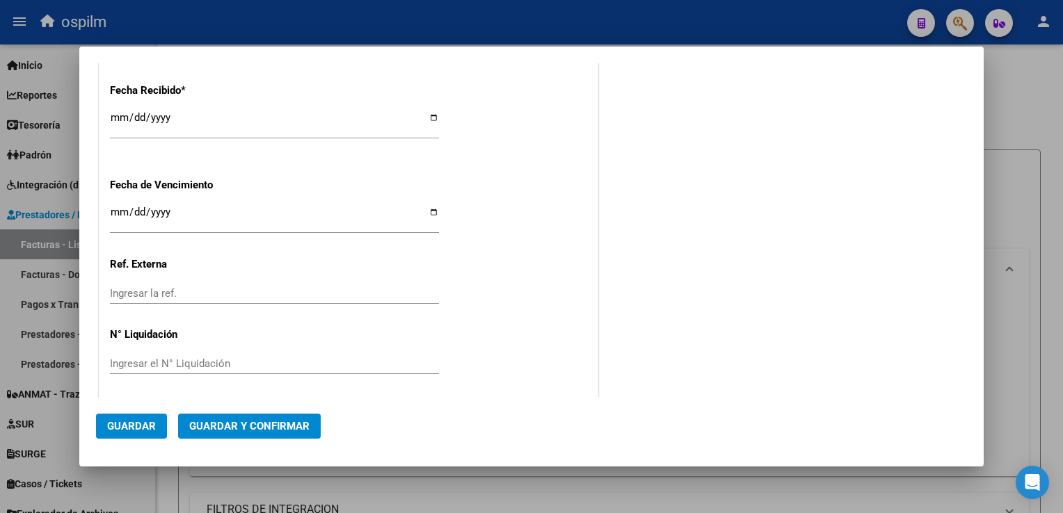
scroll to position [778, 0]
click at [139, 422] on span "Guardar" at bounding box center [131, 426] width 49 height 13
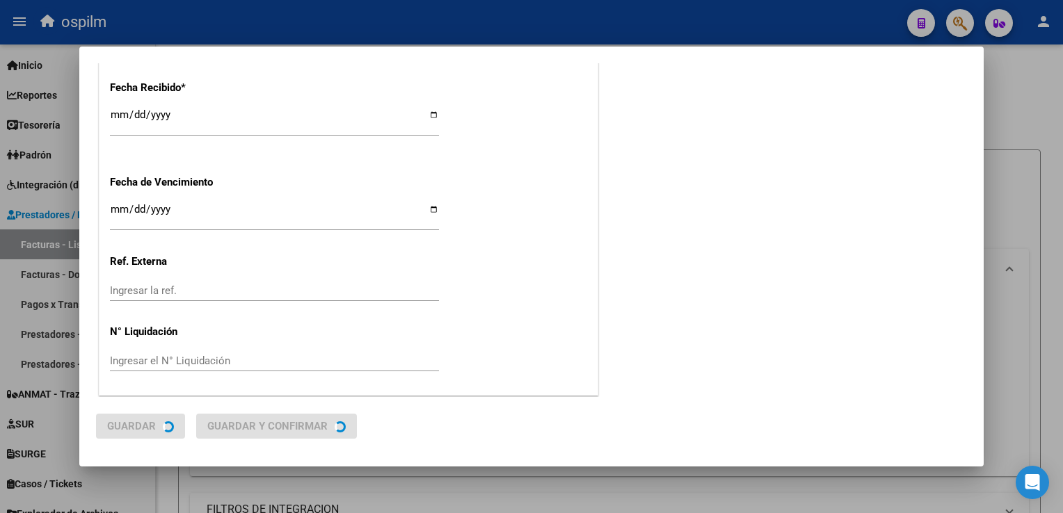
scroll to position [0, 0]
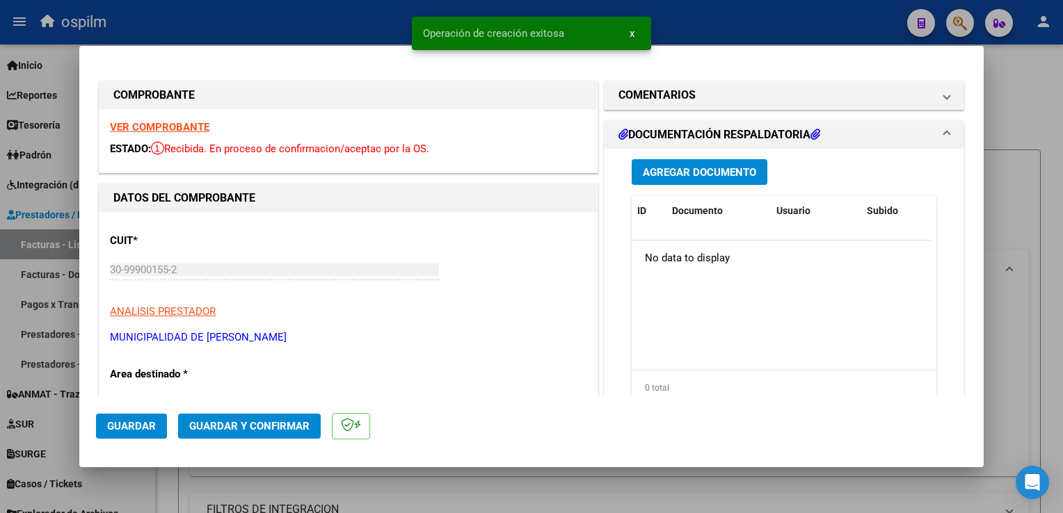
click at [707, 170] on span "Agregar Documento" at bounding box center [699, 172] width 113 height 13
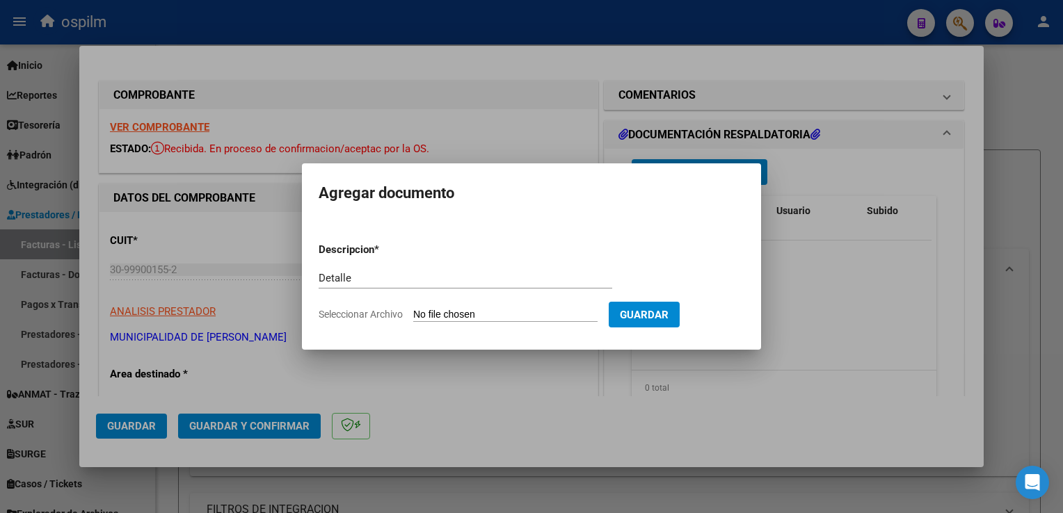
click at [478, 312] on input "Seleccionar Archivo" at bounding box center [505, 315] width 184 height 13
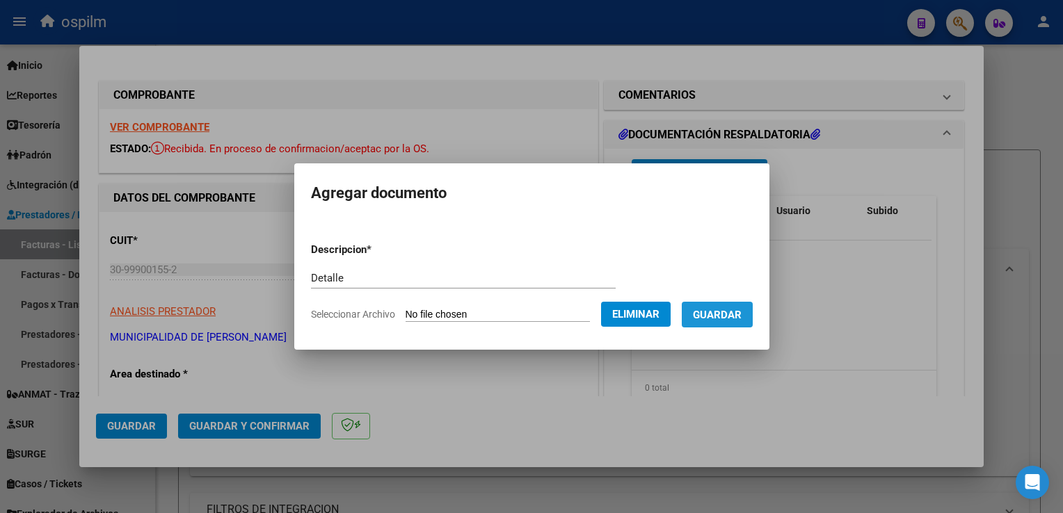
click at [724, 313] on span "Guardar" at bounding box center [717, 315] width 49 height 13
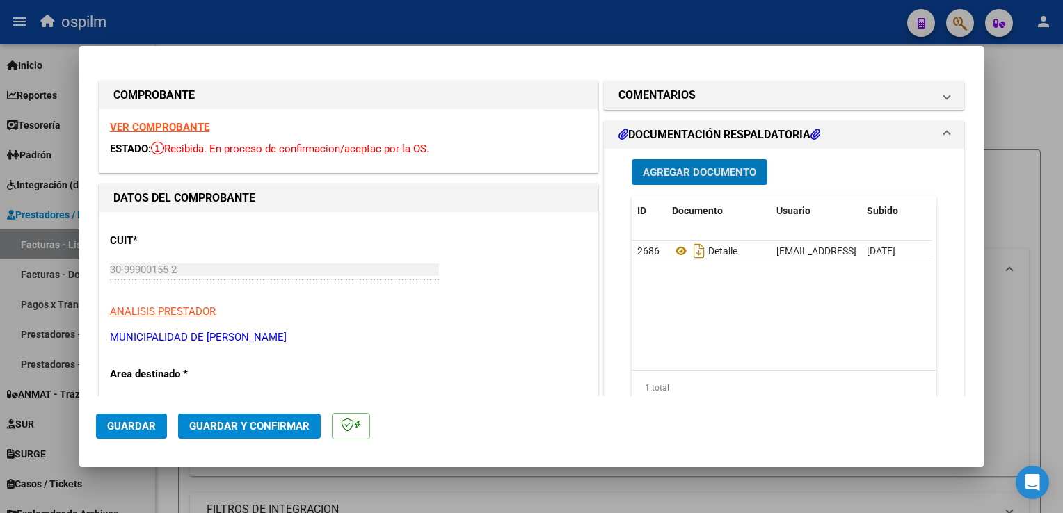
click at [271, 424] on span "Guardar y Confirmar" at bounding box center [249, 426] width 120 height 13
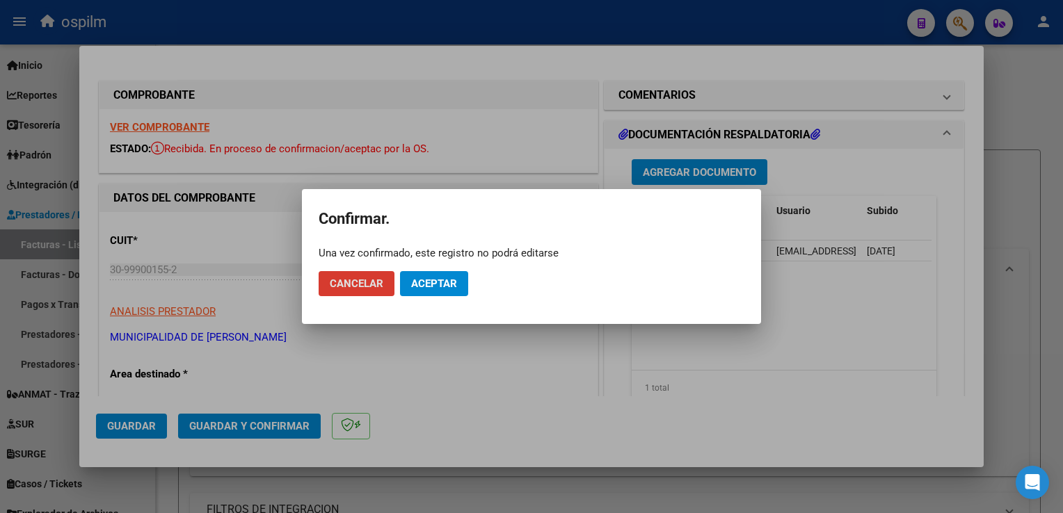
click at [445, 288] on span "Aceptar" at bounding box center [434, 284] width 46 height 13
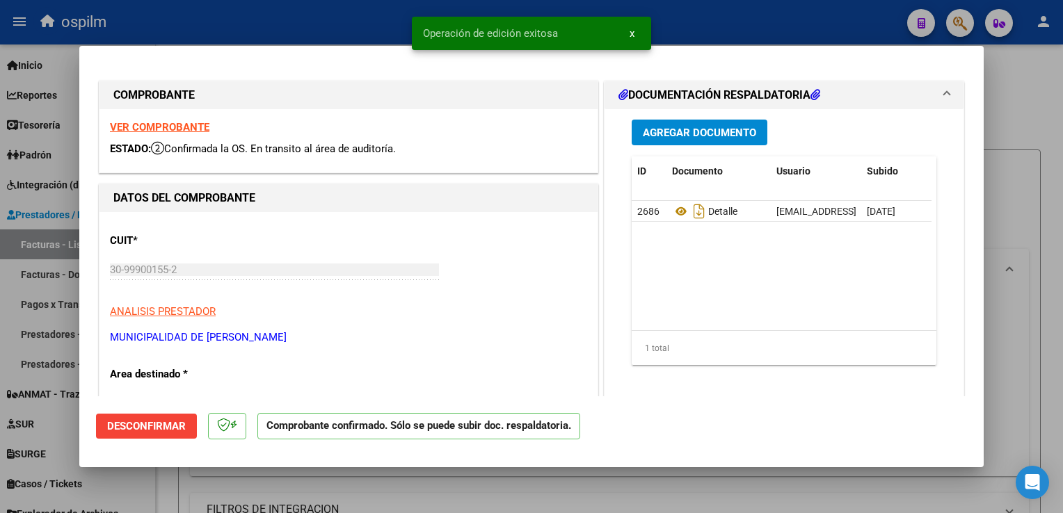
click at [1048, 316] on div at bounding box center [531, 256] width 1063 height 513
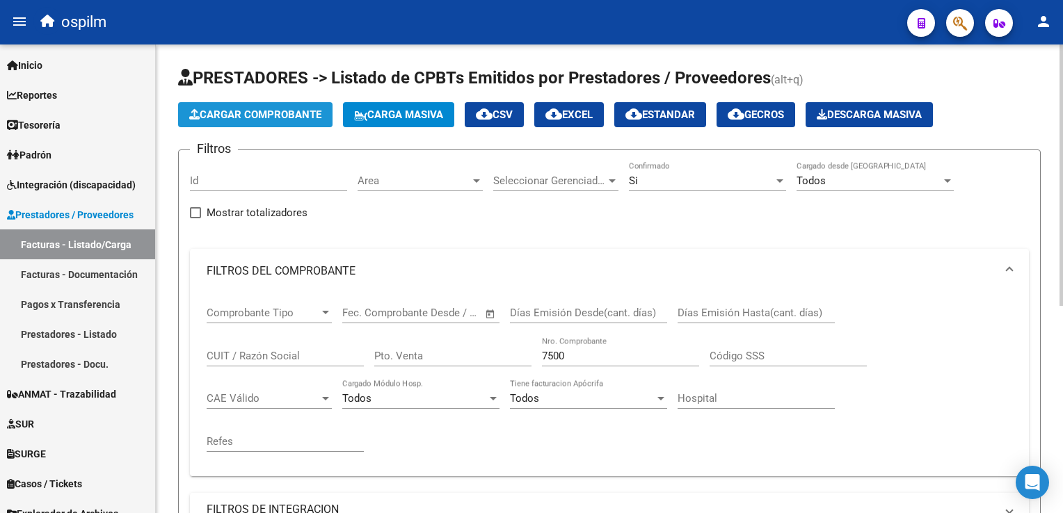
click at [248, 125] on button "Cargar Comprobante" at bounding box center [255, 114] width 154 height 25
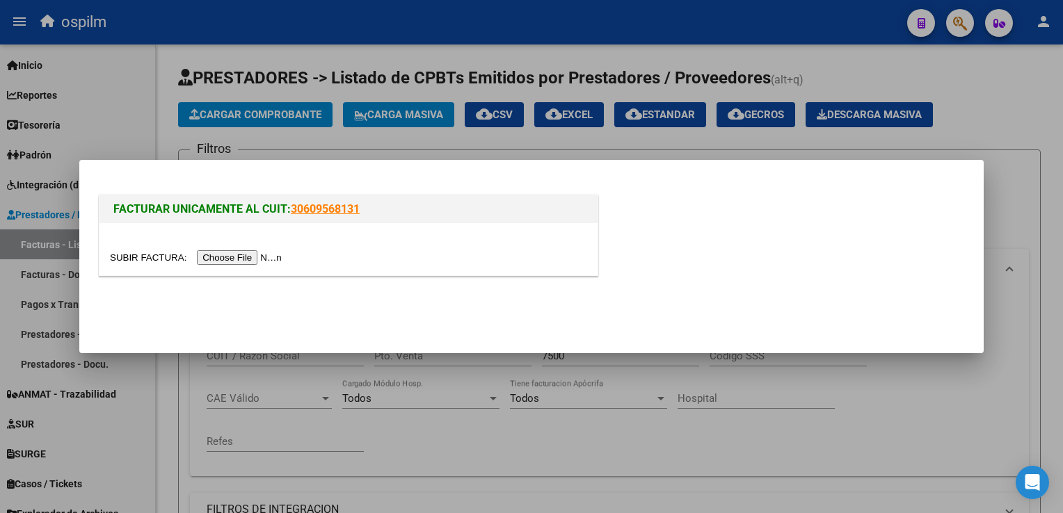
click at [231, 255] on input "file" at bounding box center [198, 257] width 176 height 15
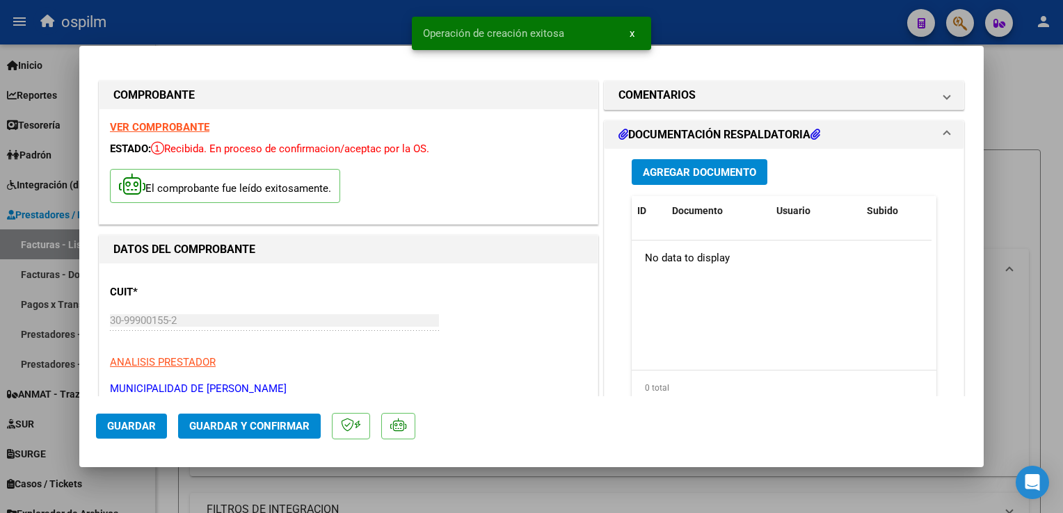
click at [132, 422] on span "Guardar" at bounding box center [131, 426] width 49 height 13
click at [689, 179] on span "Agregar Documento" at bounding box center [699, 172] width 113 height 13
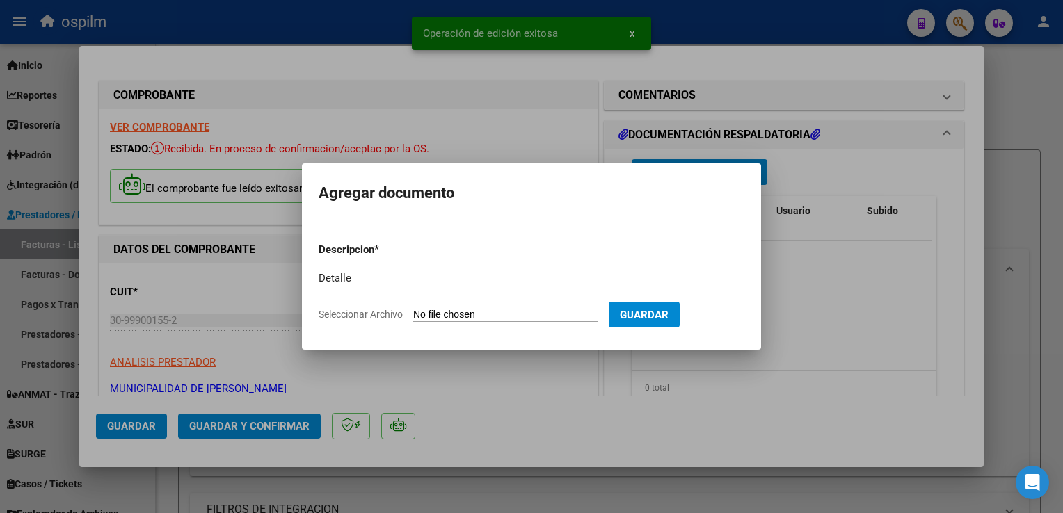
click at [472, 313] on input "Seleccionar Archivo" at bounding box center [505, 315] width 184 height 13
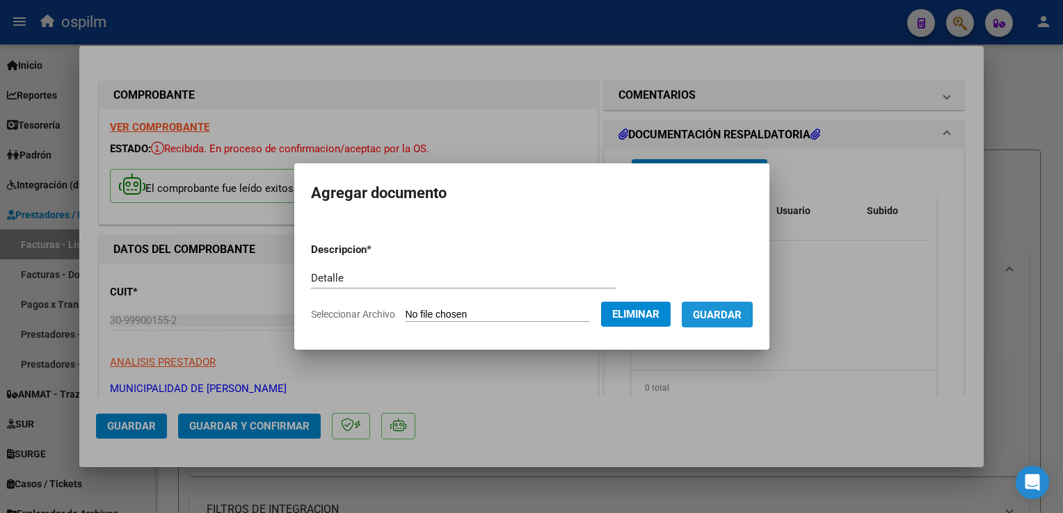
click at [703, 320] on span "Guardar" at bounding box center [717, 315] width 49 height 13
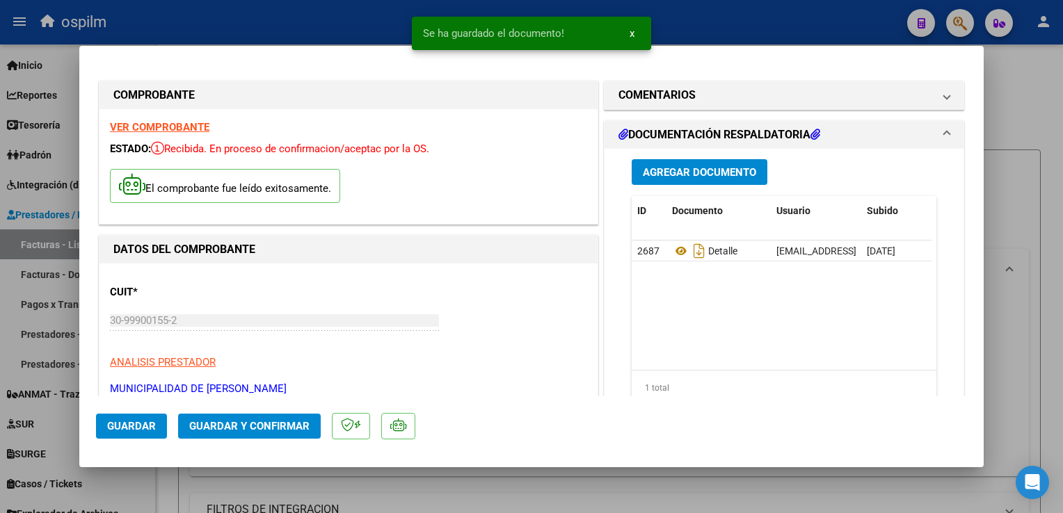
click at [211, 440] on mat-dialog-actions "Guardar Guardar y Confirmar" at bounding box center [531, 424] width 871 height 55
click at [213, 433] on button "Guardar y Confirmar" at bounding box center [249, 426] width 143 height 25
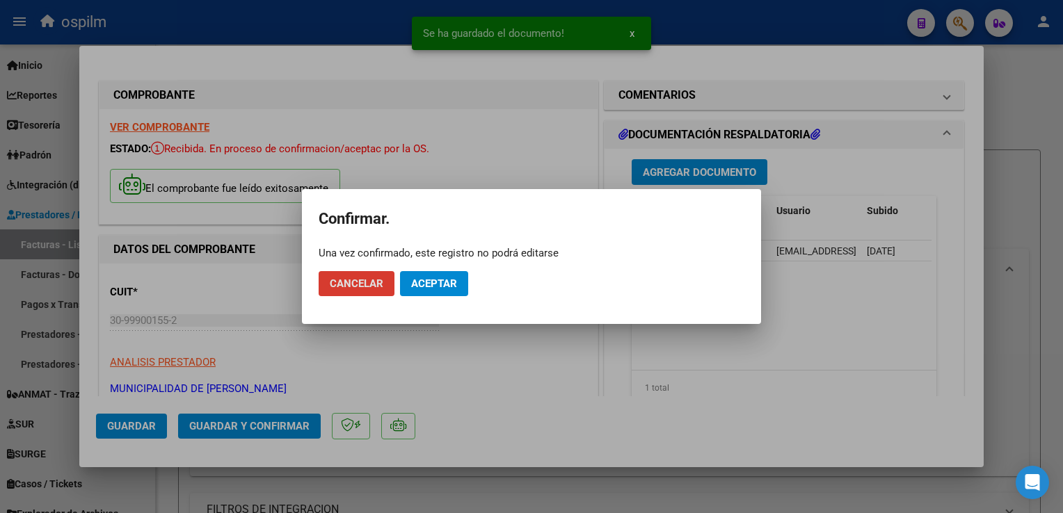
click at [410, 294] on button "Aceptar" at bounding box center [434, 283] width 68 height 25
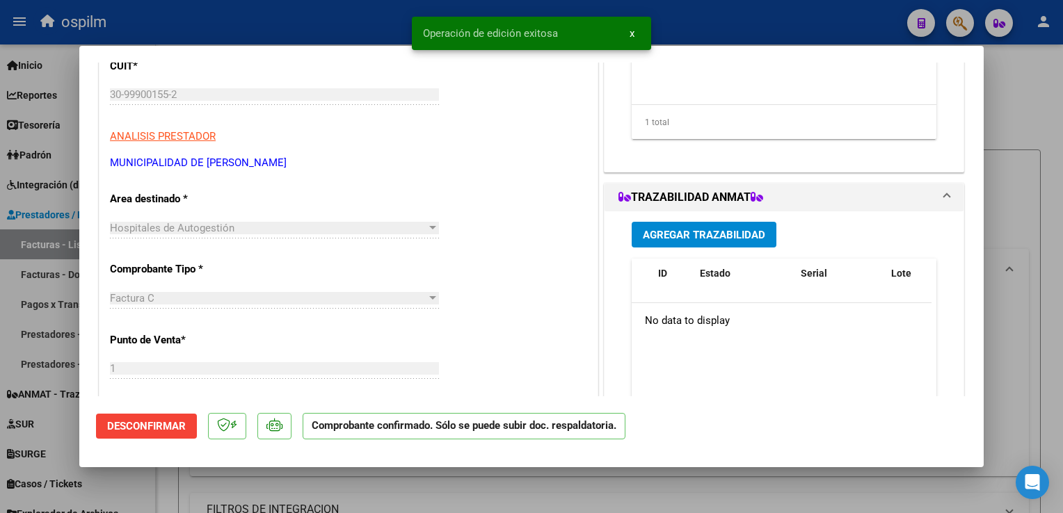
scroll to position [278, 0]
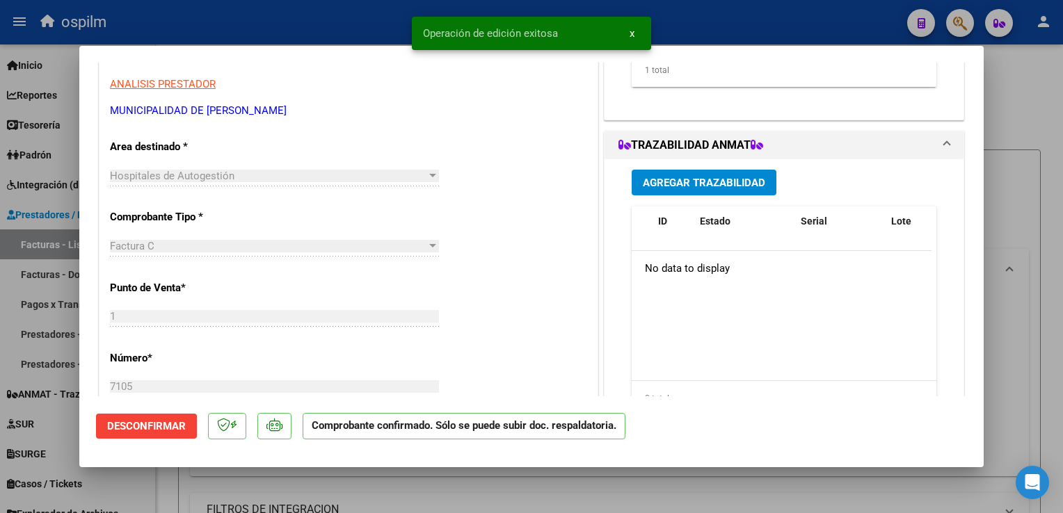
click at [1026, 330] on div at bounding box center [531, 256] width 1063 height 513
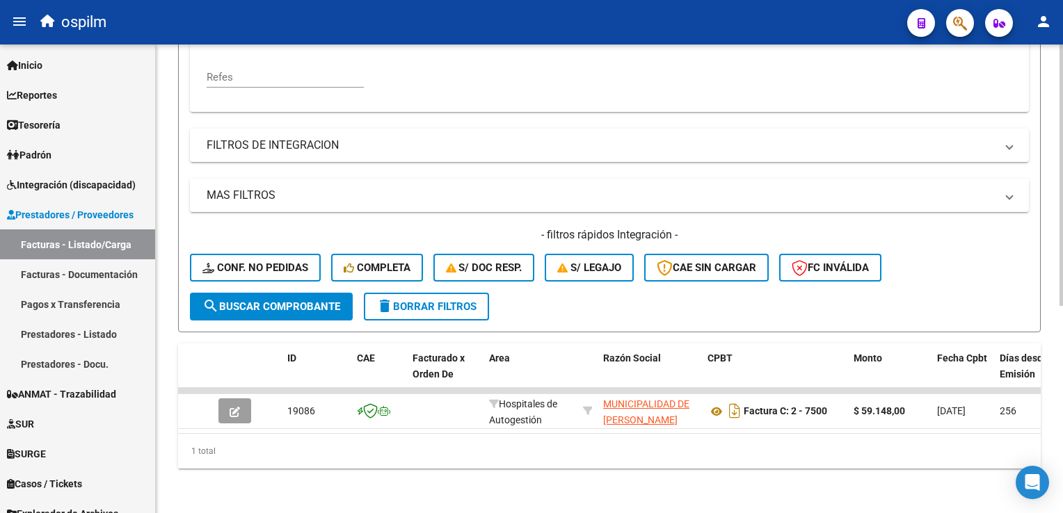
scroll to position [0, 0]
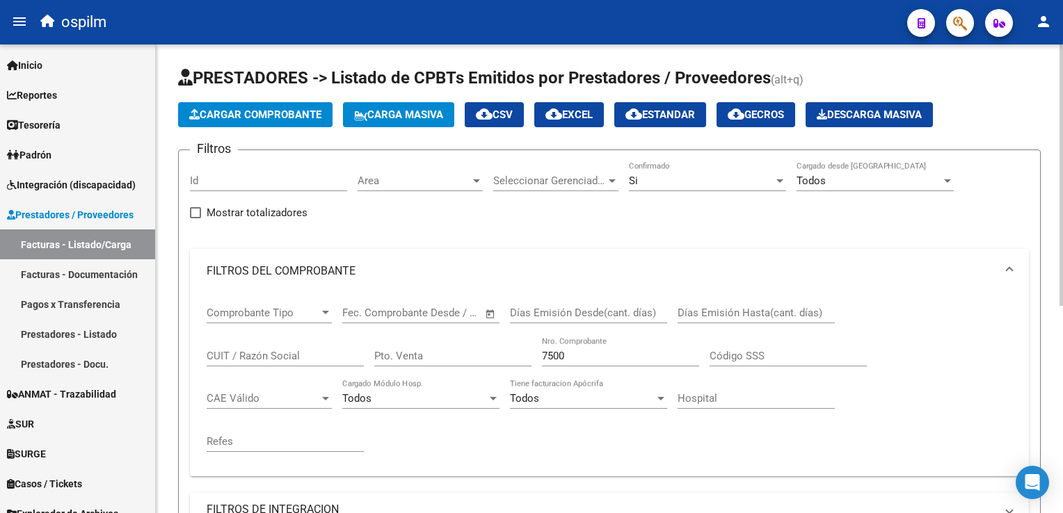
click at [618, 355] on input "7500" at bounding box center [620, 356] width 157 height 13
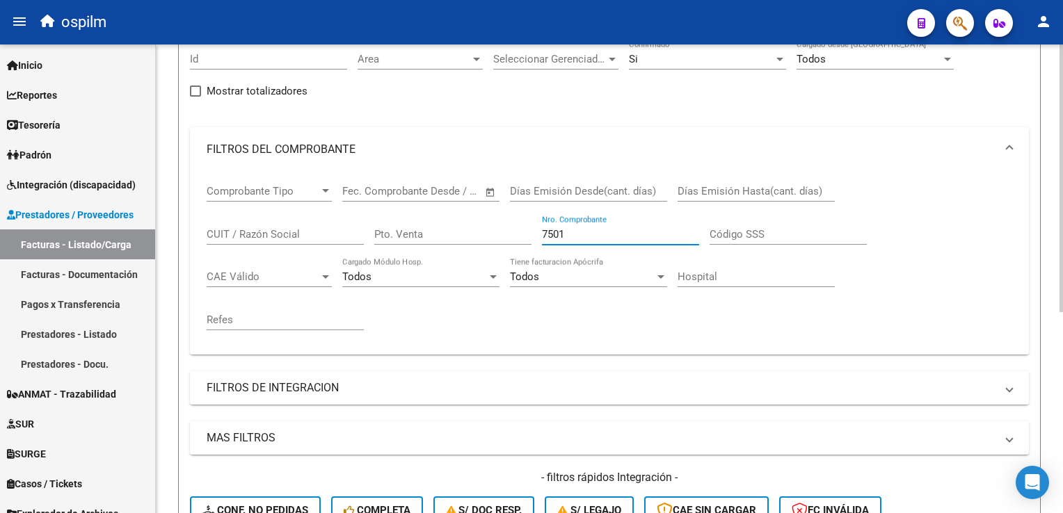
scroll to position [209, 0]
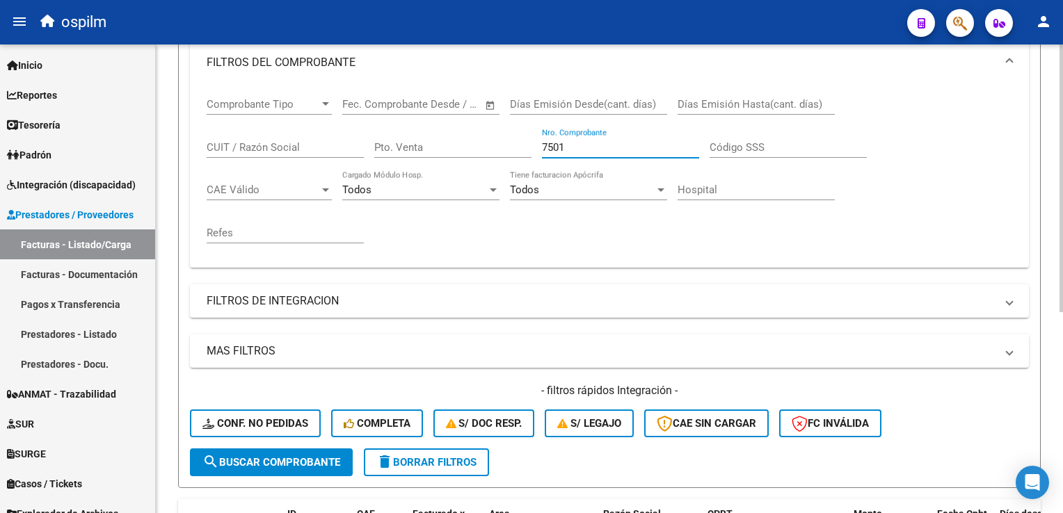
click at [587, 146] on input "7501" at bounding box center [620, 147] width 157 height 13
drag, startPoint x: 577, startPoint y: 145, endPoint x: 529, endPoint y: 138, distance: 48.5
click at [525, 141] on div "Comprobante Tipo Comprobante Tipo Fecha inicio – Fecha fin Fec. Comprobante Des…" at bounding box center [610, 171] width 806 height 172
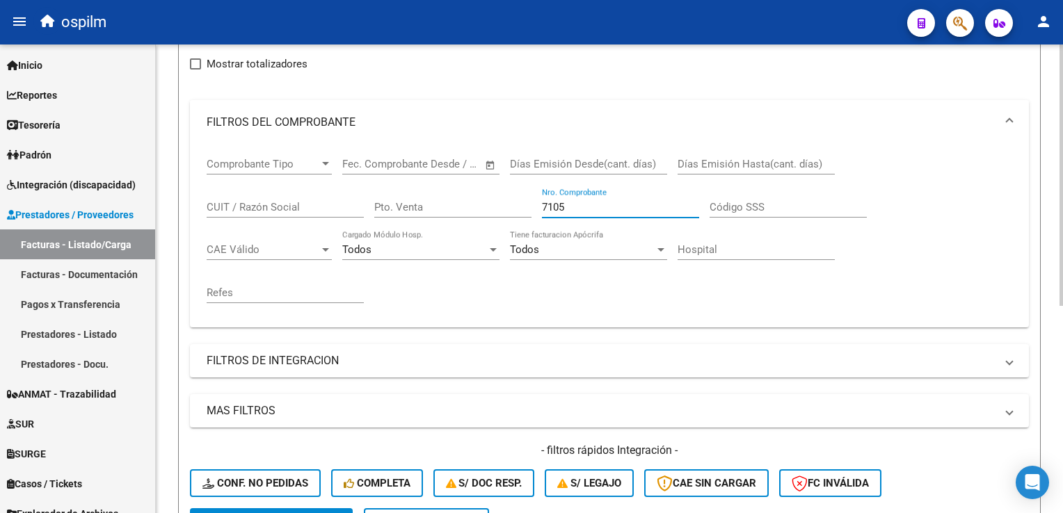
scroll to position [24, 0]
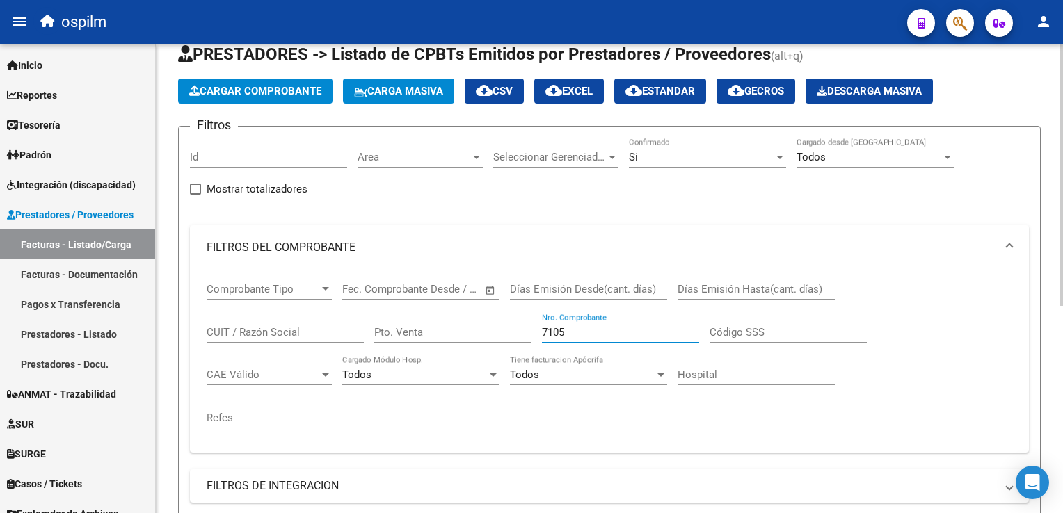
drag, startPoint x: 587, startPoint y: 328, endPoint x: 439, endPoint y: 298, distance: 151.0
click at [439, 298] on div "Comprobante Tipo Comprobante Tipo Fecha inicio – Fecha fin Fec. Comprobante Des…" at bounding box center [610, 356] width 806 height 172
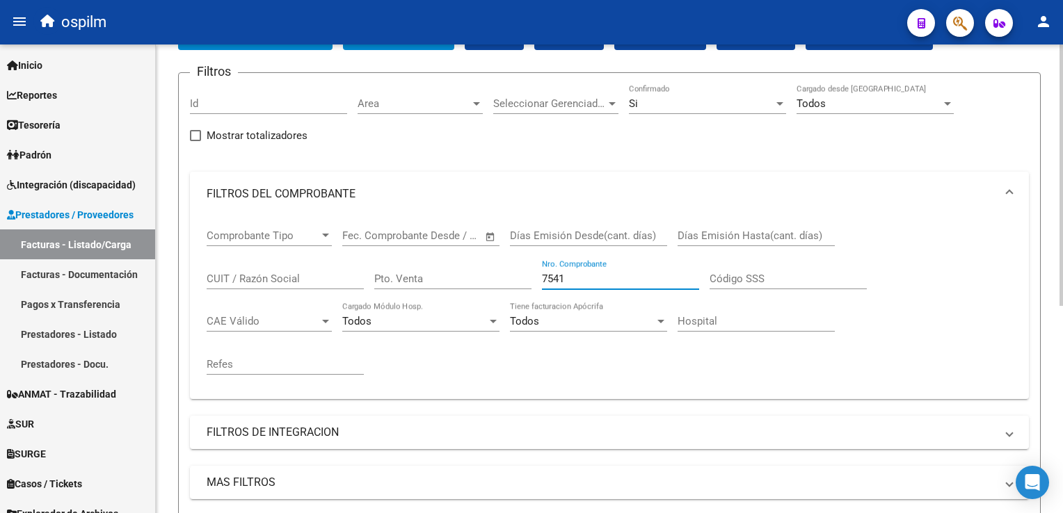
scroll to position [0, 0]
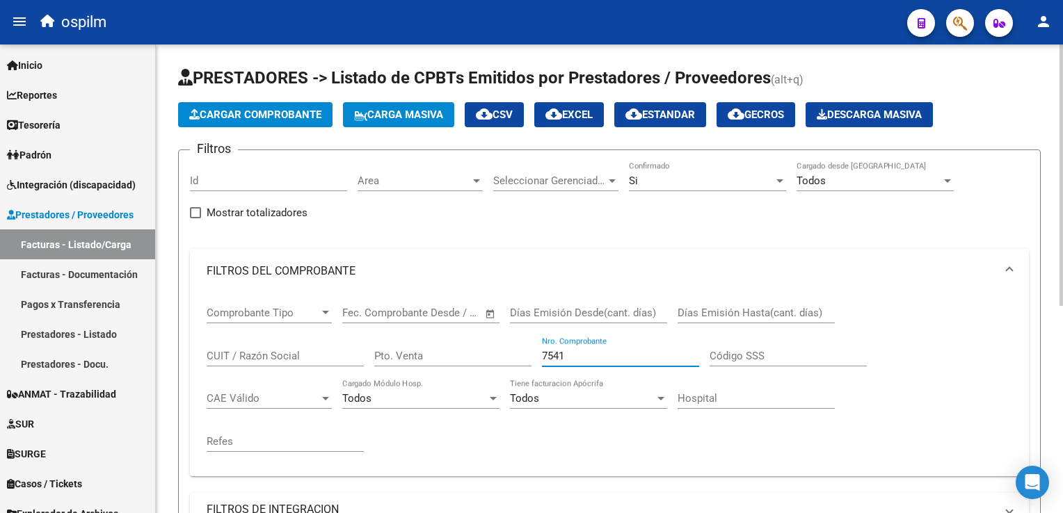
drag, startPoint x: 515, startPoint y: 345, endPoint x: 492, endPoint y: 344, distance: 23.0
click at [492, 344] on div "Comprobante Tipo Comprobante Tipo Fecha inicio – Fecha fin Fec. Comprobante Des…" at bounding box center [610, 380] width 806 height 172
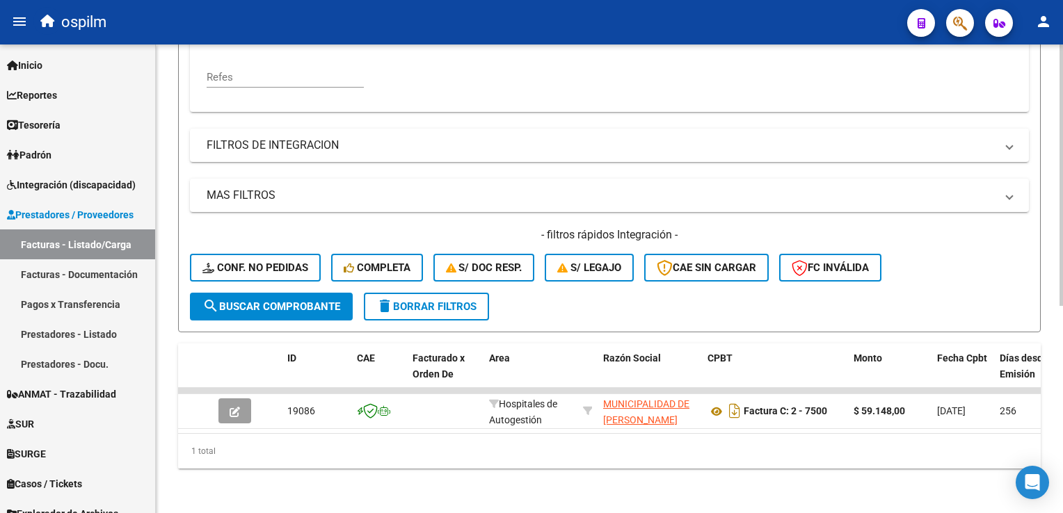
scroll to position [24, 0]
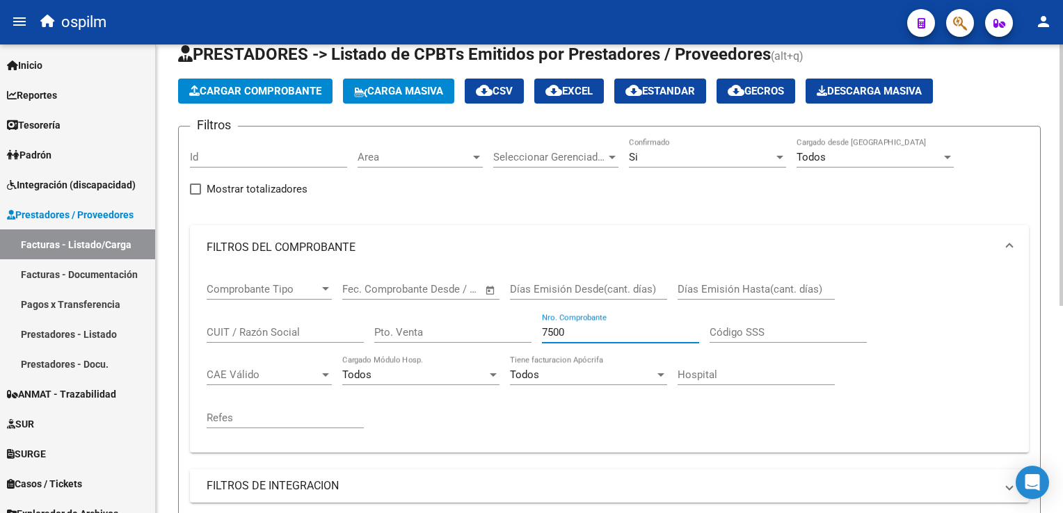
drag, startPoint x: 584, startPoint y: 329, endPoint x: 440, endPoint y: 308, distance: 145.5
click at [442, 309] on div "Comprobante Tipo Comprobante Tipo Fecha inicio – Fecha fin Fec. Comprobante Des…" at bounding box center [610, 356] width 806 height 172
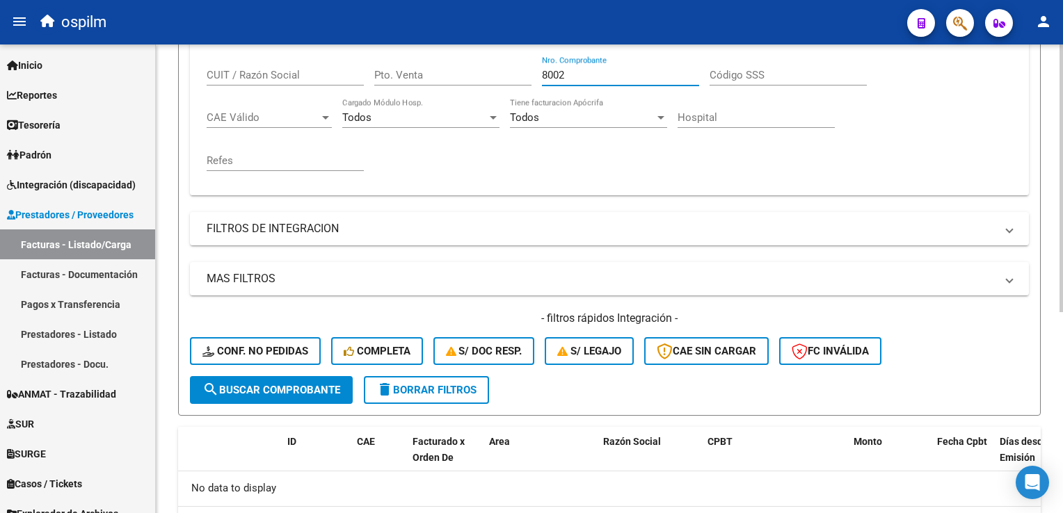
scroll to position [0, 0]
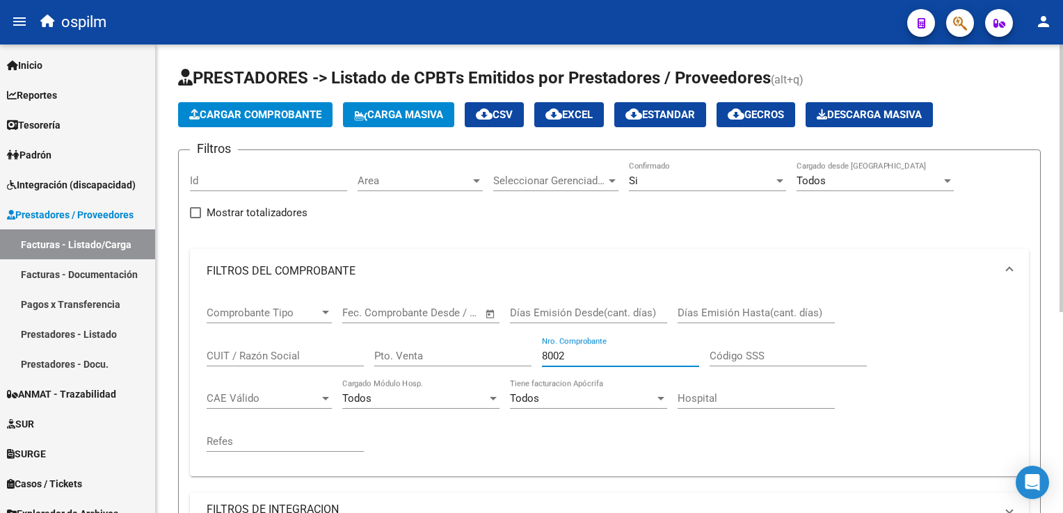
click at [582, 350] on input "8002" at bounding box center [620, 356] width 157 height 13
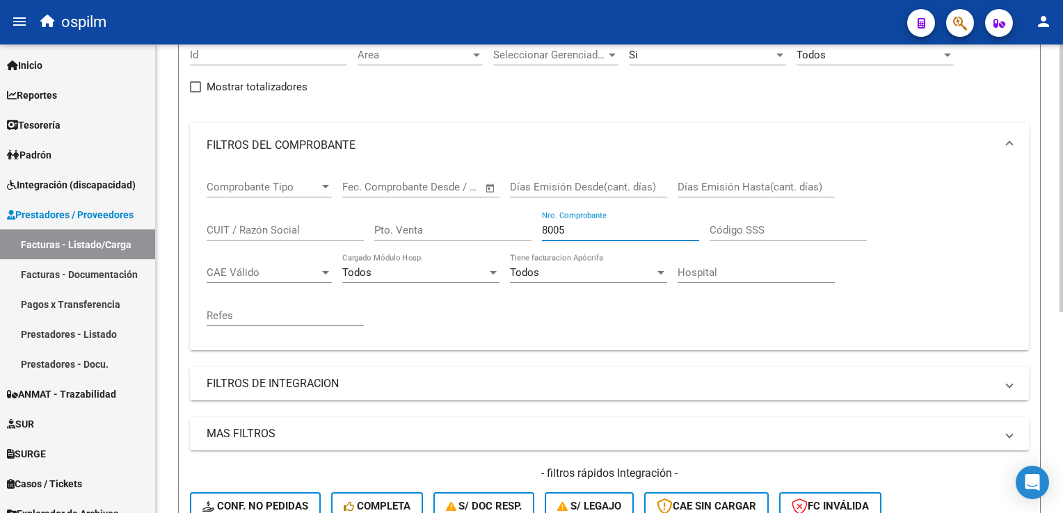
scroll to position [70, 0]
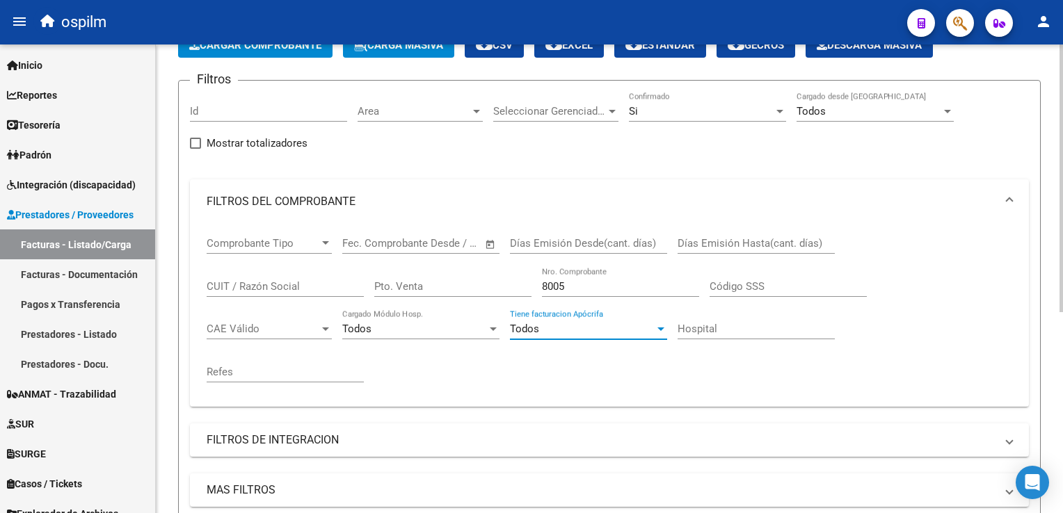
click at [587, 323] on div "Todos" at bounding box center [582, 329] width 145 height 13
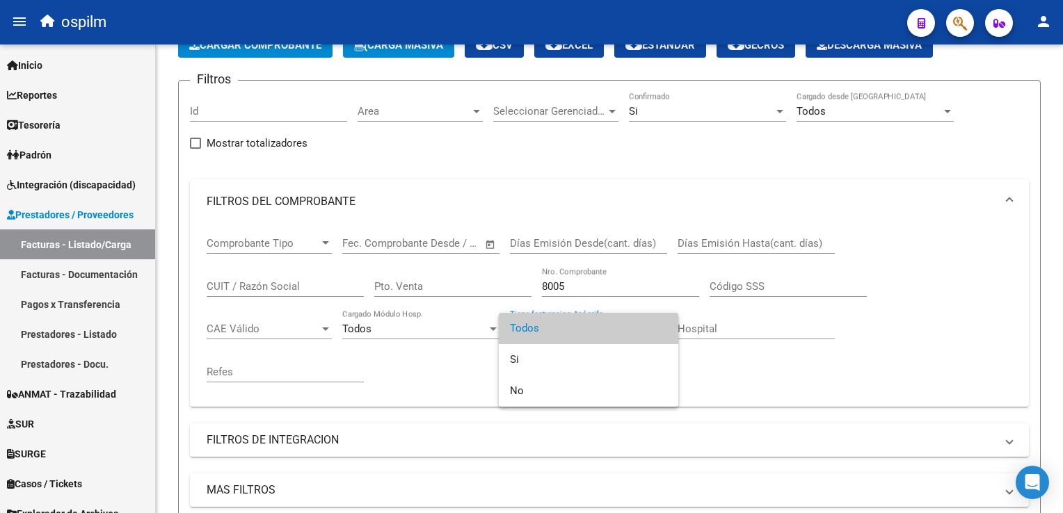
click at [721, 358] on div at bounding box center [531, 256] width 1063 height 513
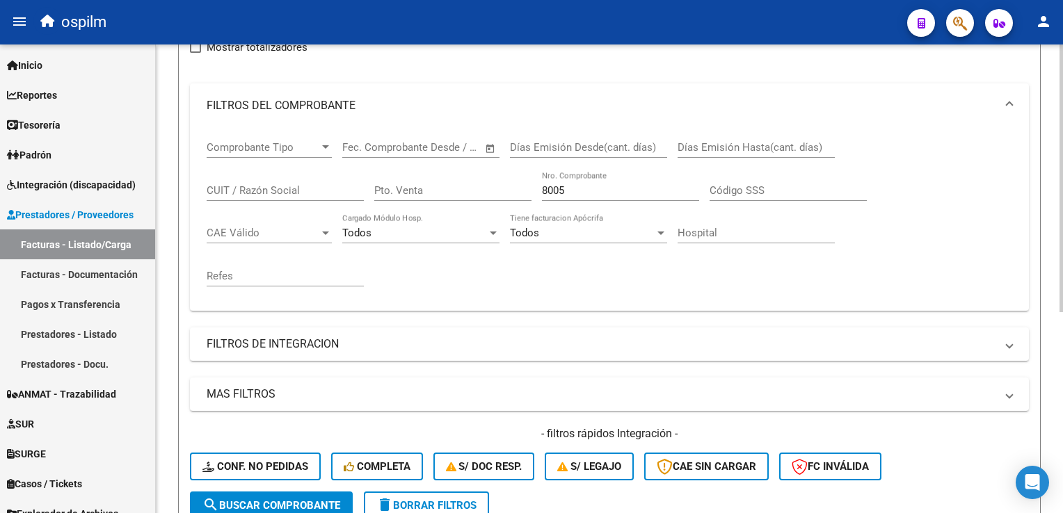
scroll to position [3, 0]
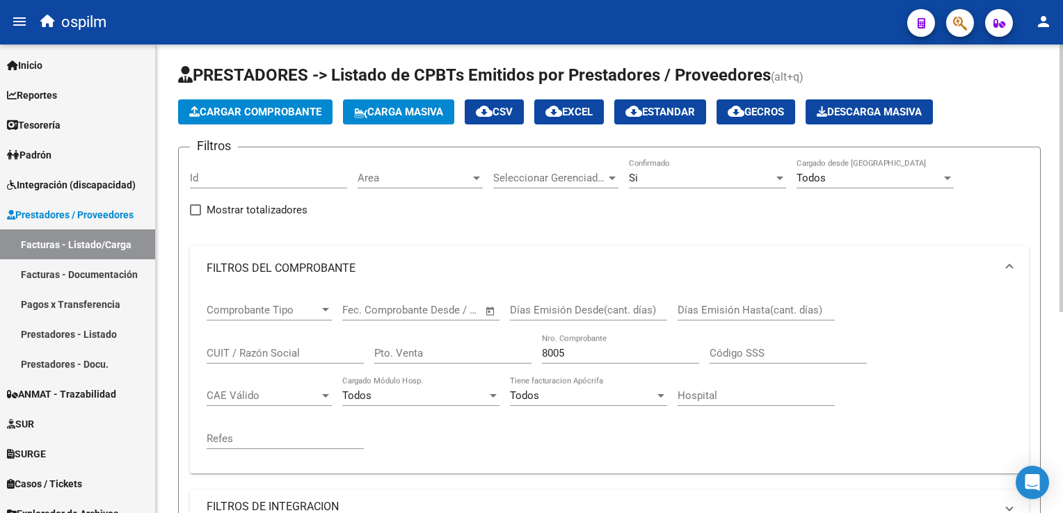
click at [680, 177] on div "Si" at bounding box center [701, 178] width 145 height 13
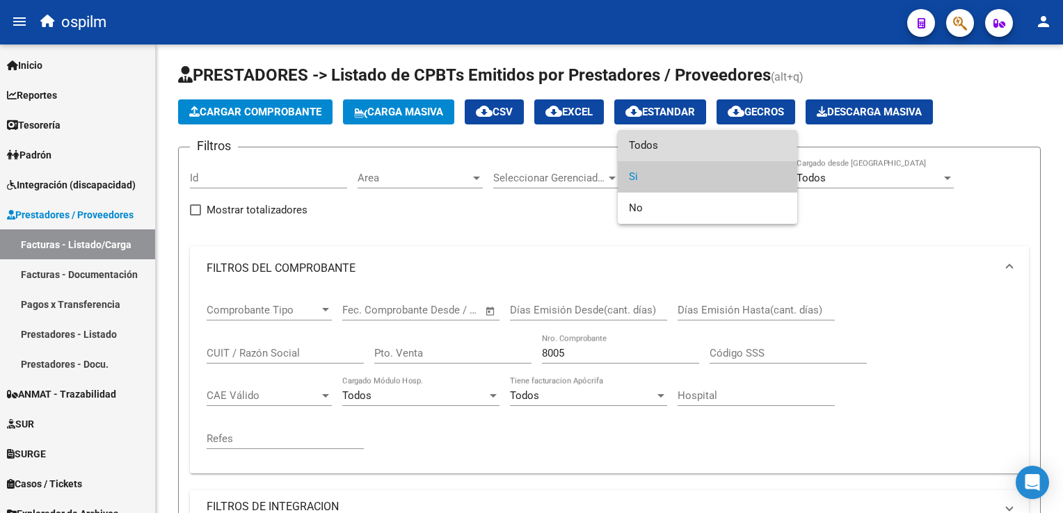
click at [680, 143] on span "Todos" at bounding box center [707, 145] width 157 height 31
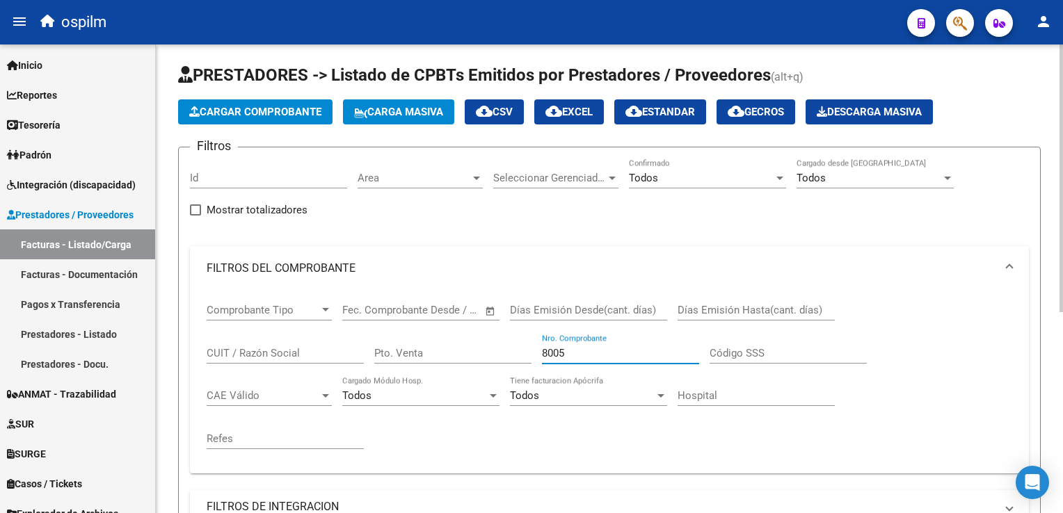
click at [599, 349] on input "8005" at bounding box center [620, 353] width 157 height 13
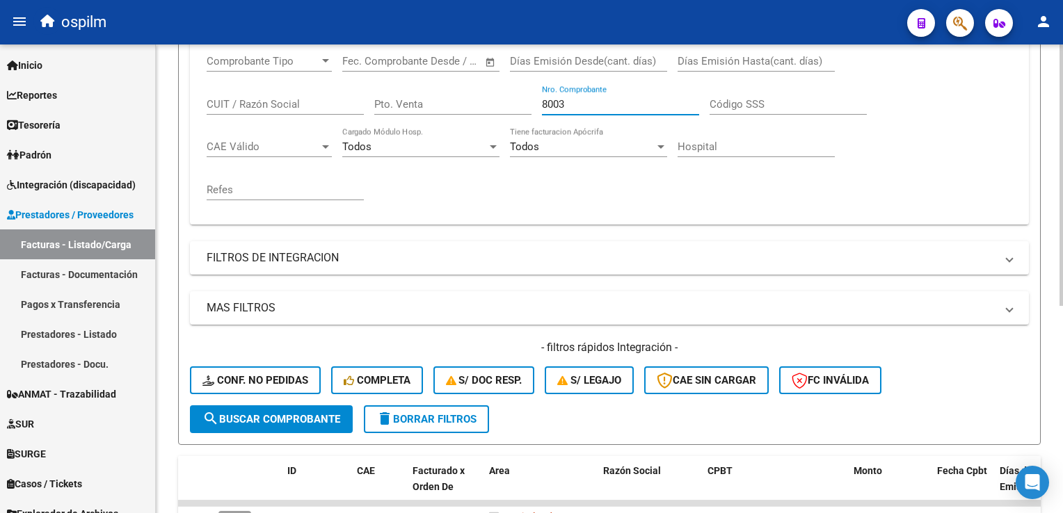
scroll to position [371, 0]
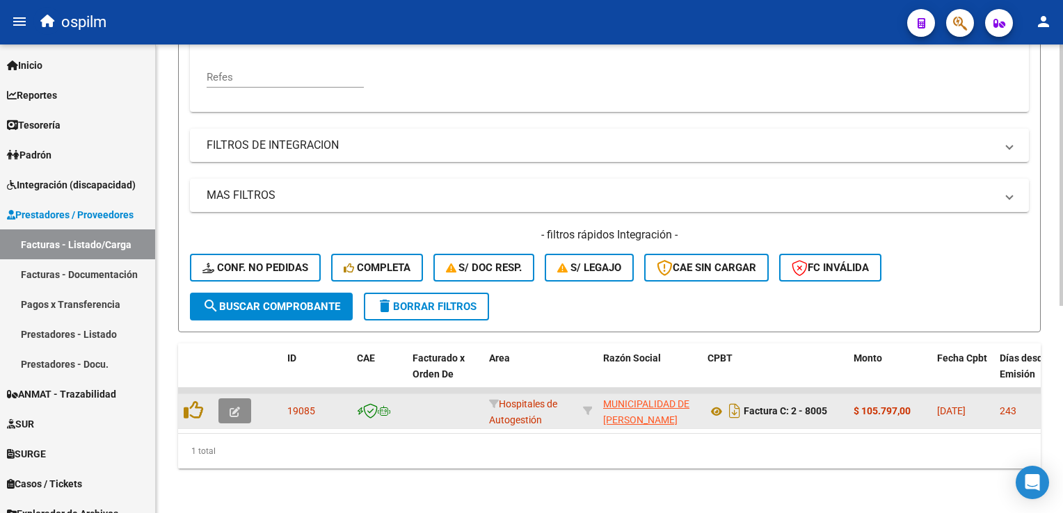
click at [237, 410] on button "button" at bounding box center [234, 411] width 33 height 25
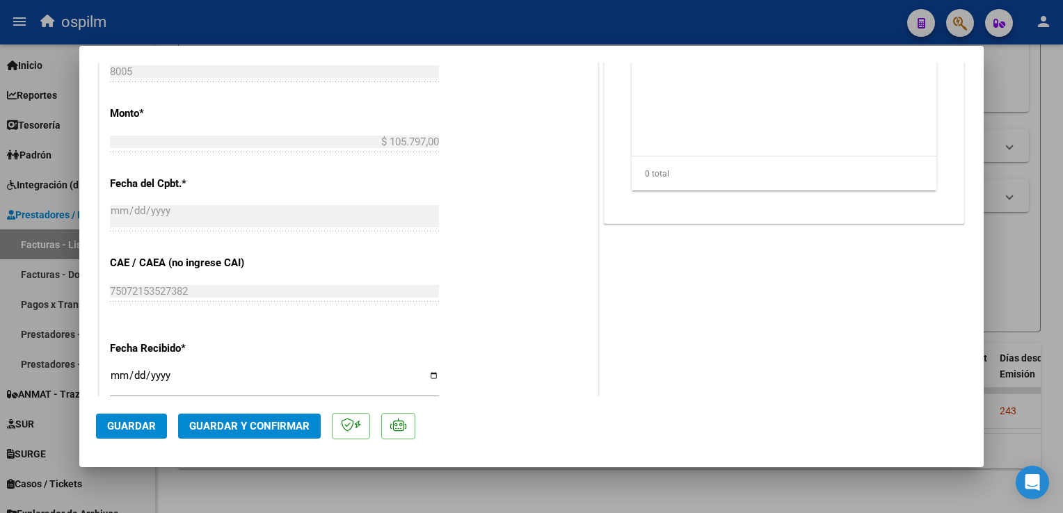
scroll to position [696, 0]
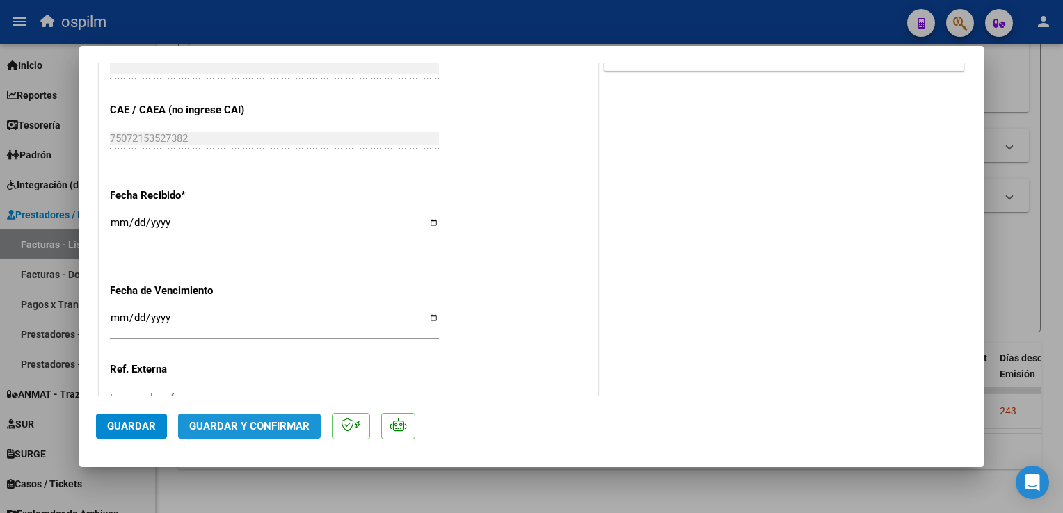
click at [264, 431] on span "Guardar y Confirmar" at bounding box center [249, 426] width 120 height 13
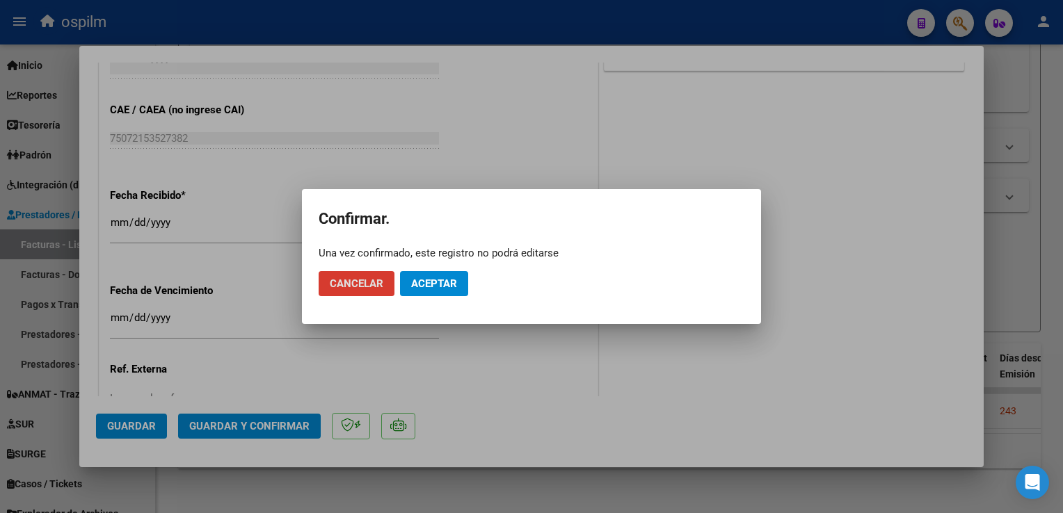
click at [444, 293] on button "Aceptar" at bounding box center [434, 283] width 68 height 25
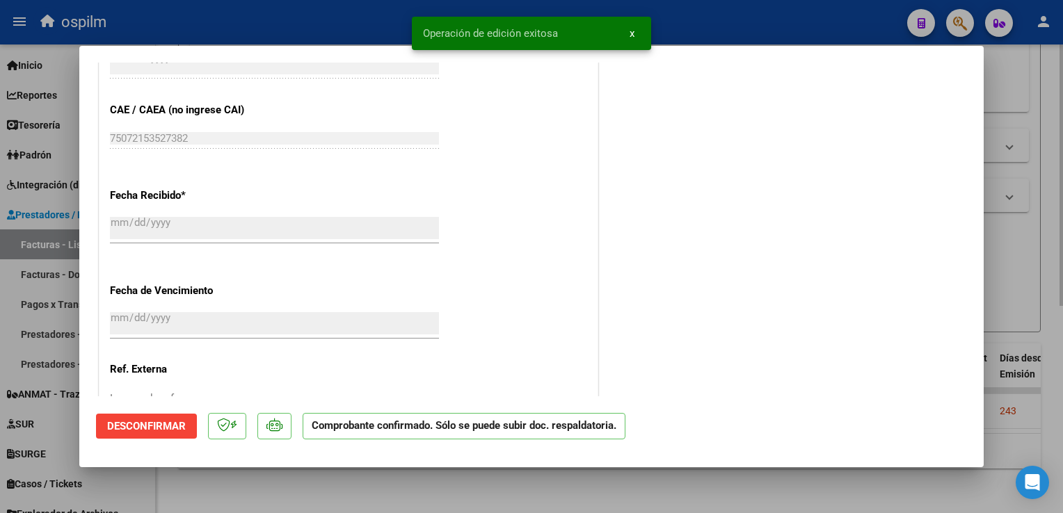
click at [1044, 281] on div at bounding box center [531, 256] width 1063 height 513
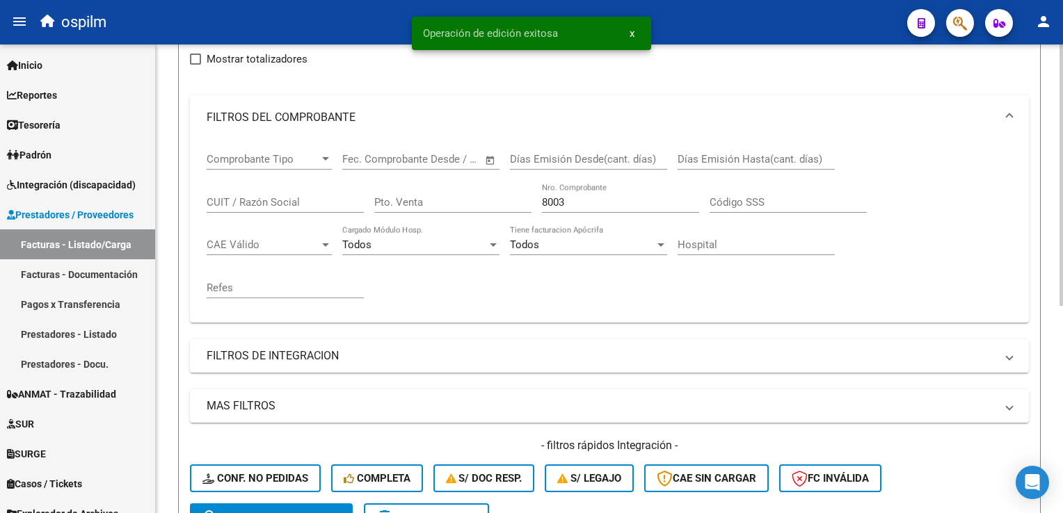
scroll to position [24, 0]
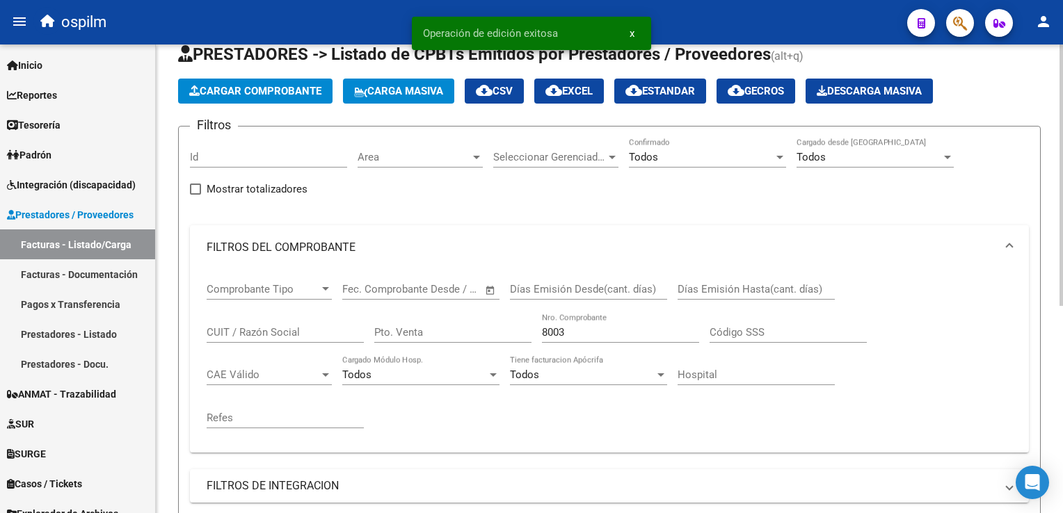
drag, startPoint x: 587, startPoint y: 328, endPoint x: 468, endPoint y: 309, distance: 120.5
click at [477, 307] on div "Comprobante Tipo Comprobante Tipo Fecha inicio – Fecha fin Fec. Comprobante Des…" at bounding box center [610, 356] width 806 height 172
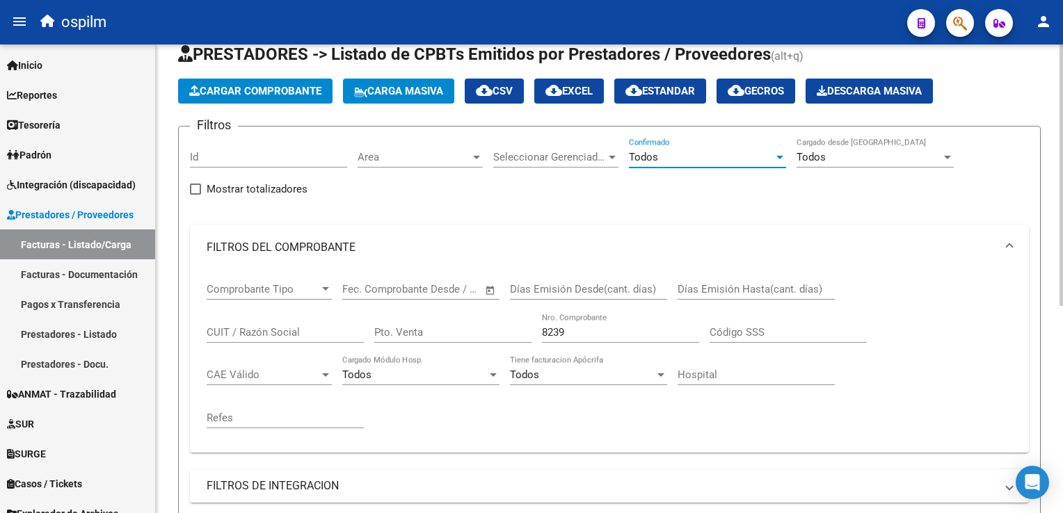
click at [669, 161] on div "Todos" at bounding box center [701, 157] width 145 height 13
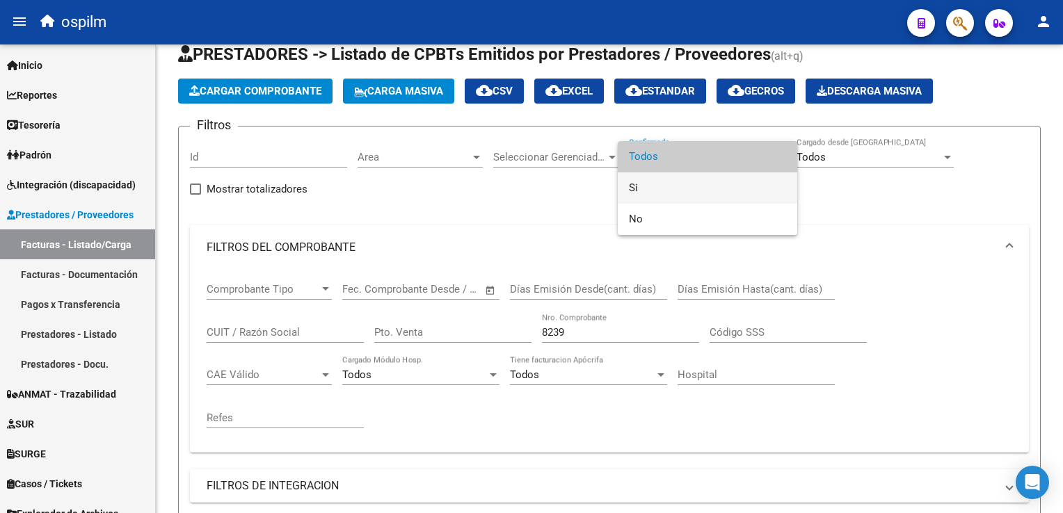
click at [665, 193] on span "Si" at bounding box center [707, 188] width 157 height 31
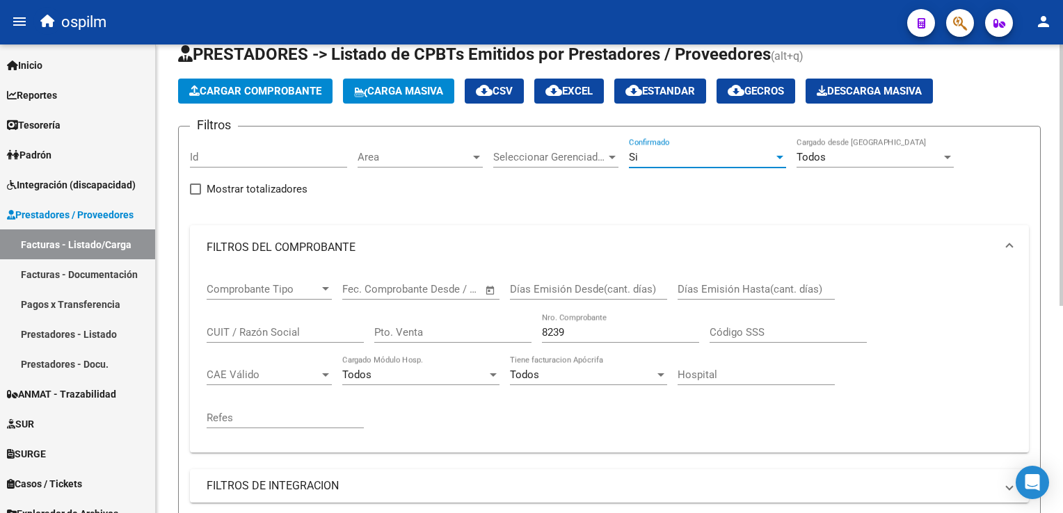
drag, startPoint x: 473, startPoint y: 305, endPoint x: 442, endPoint y: 299, distance: 31.1
click at [442, 299] on div "Comprobante Tipo Comprobante Tipo Fecha inicio – Fecha fin Fec. Comprobante Des…" at bounding box center [610, 356] width 806 height 172
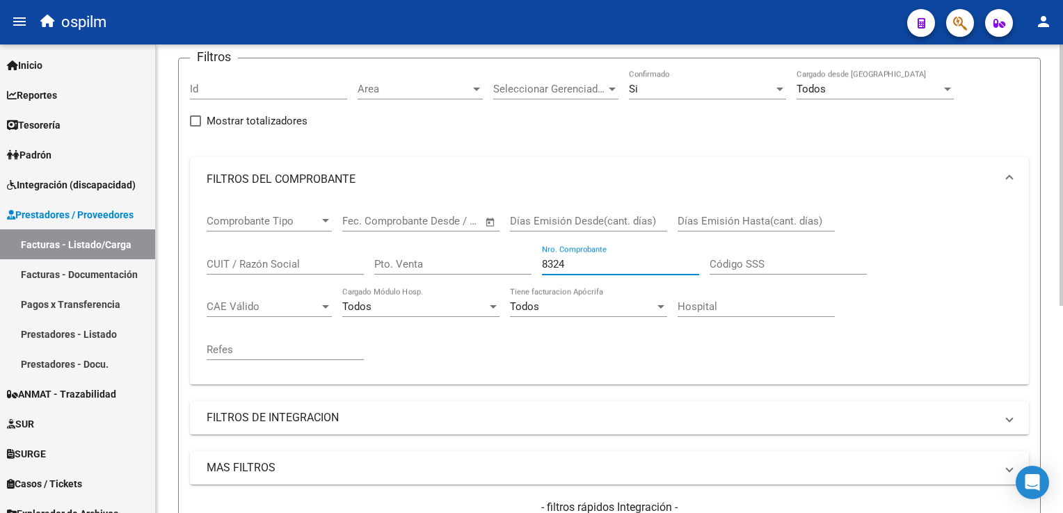
scroll to position [0, 0]
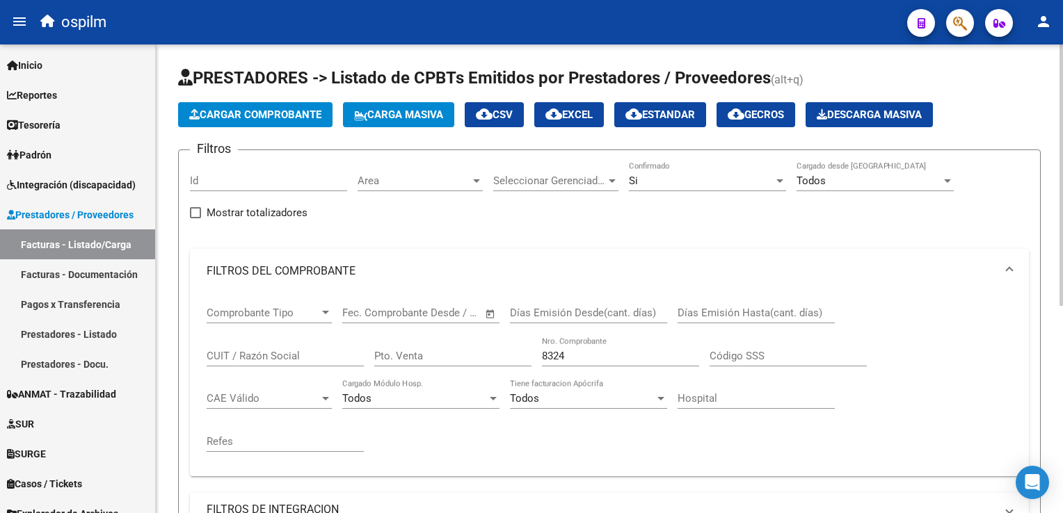
drag, startPoint x: 535, startPoint y: 346, endPoint x: 498, endPoint y: 338, distance: 37.8
click at [498, 338] on div "Comprobante Tipo Comprobante Tipo Fecha inicio – Fecha fin Fec. Comprobante Des…" at bounding box center [610, 380] width 806 height 172
drag, startPoint x: 498, startPoint y: 338, endPoint x: 521, endPoint y: 340, distance: 23.1
click at [521, 340] on div "Comprobante Tipo Comprobante Tipo Fecha inicio – Fecha fin Fec. Comprobante Des…" at bounding box center [610, 380] width 806 height 172
drag, startPoint x: 514, startPoint y: 344, endPoint x: 479, endPoint y: 328, distance: 38.3
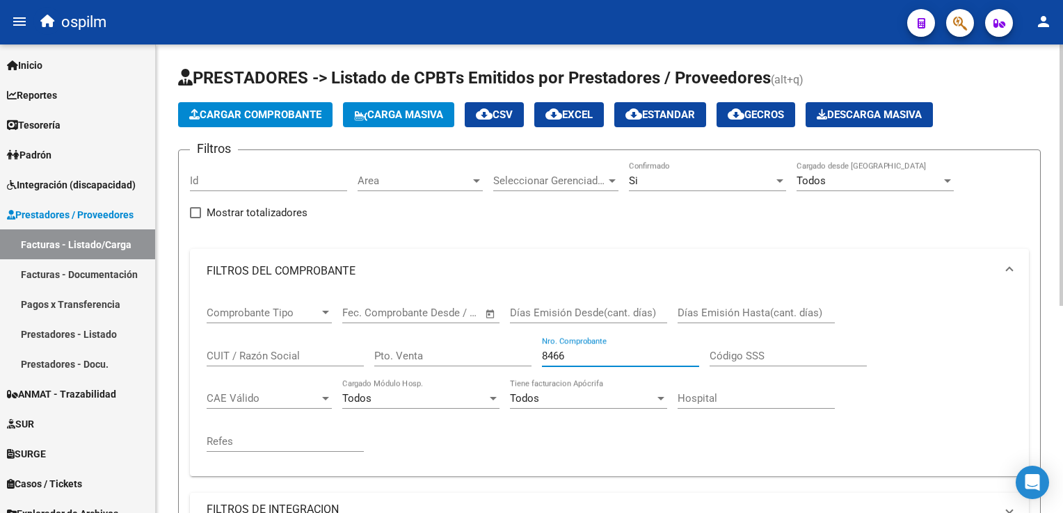
click at [479, 329] on div "Comprobante Tipo Comprobante Tipo Fecha inicio – Fecha fin Fec. Comprobante Des…" at bounding box center [610, 380] width 806 height 172
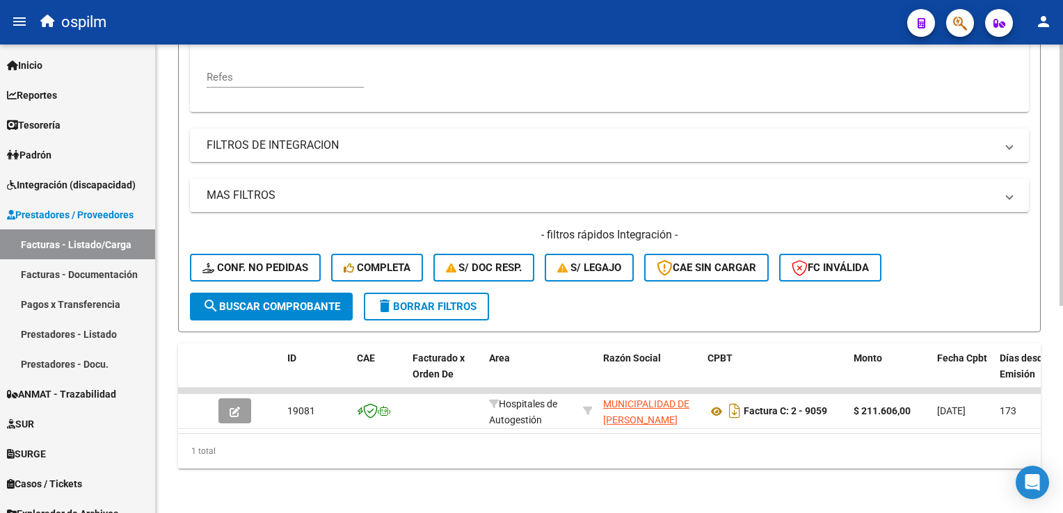
scroll to position [24, 0]
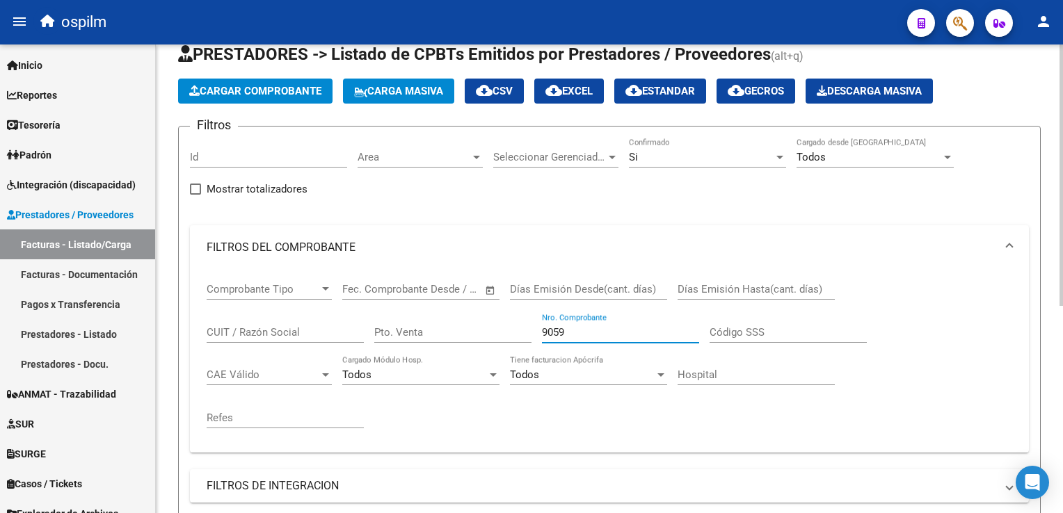
drag, startPoint x: 615, startPoint y: 324, endPoint x: 517, endPoint y: 313, distance: 98.7
click at [517, 315] on div "Comprobante Tipo Comprobante Tipo Fecha inicio – Fecha fin Fec. Comprobante Des…" at bounding box center [610, 356] width 806 height 172
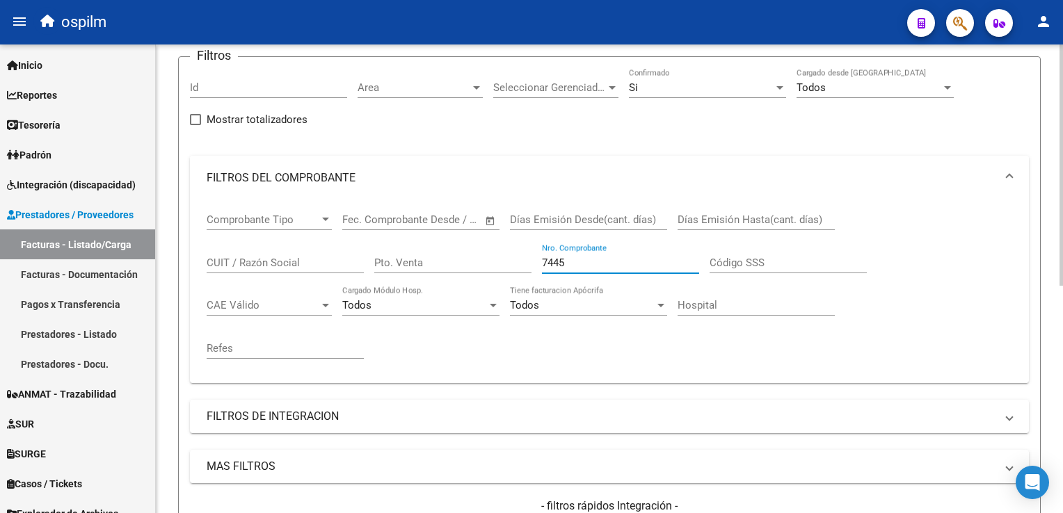
scroll to position [0, 0]
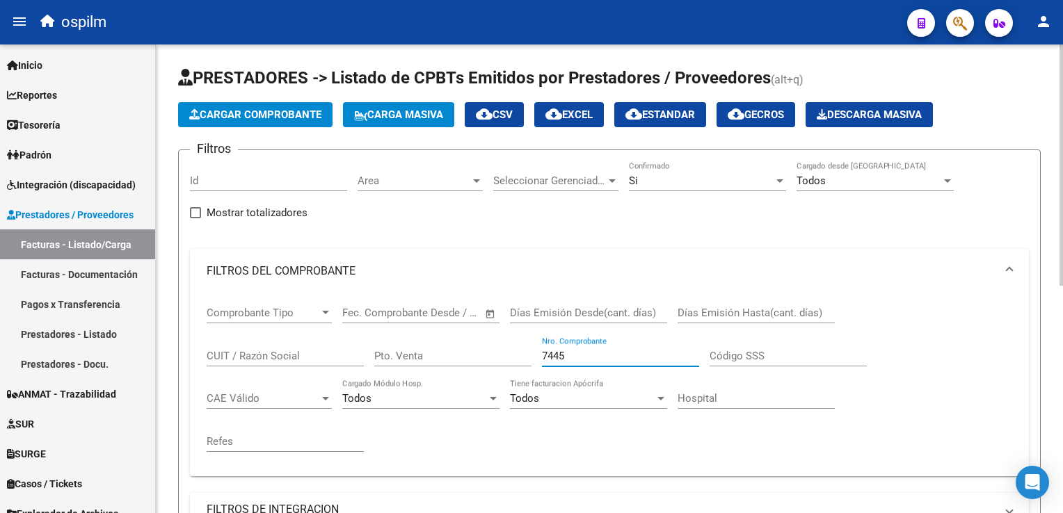
drag, startPoint x: 575, startPoint y: 357, endPoint x: 479, endPoint y: 349, distance: 95.7
click at [479, 349] on div "Comprobante Tipo Comprobante Tipo Fecha inicio – Fecha fin Fec. Comprobante Des…" at bounding box center [610, 380] width 806 height 172
drag, startPoint x: 593, startPoint y: 359, endPoint x: 528, endPoint y: 358, distance: 65.4
click at [497, 337] on div "Comprobante Tipo Comprobante Tipo Fecha inicio – Fecha fin Fec. Comprobante Des…" at bounding box center [610, 380] width 806 height 172
drag, startPoint x: 572, startPoint y: 351, endPoint x: 466, endPoint y: 320, distance: 110.1
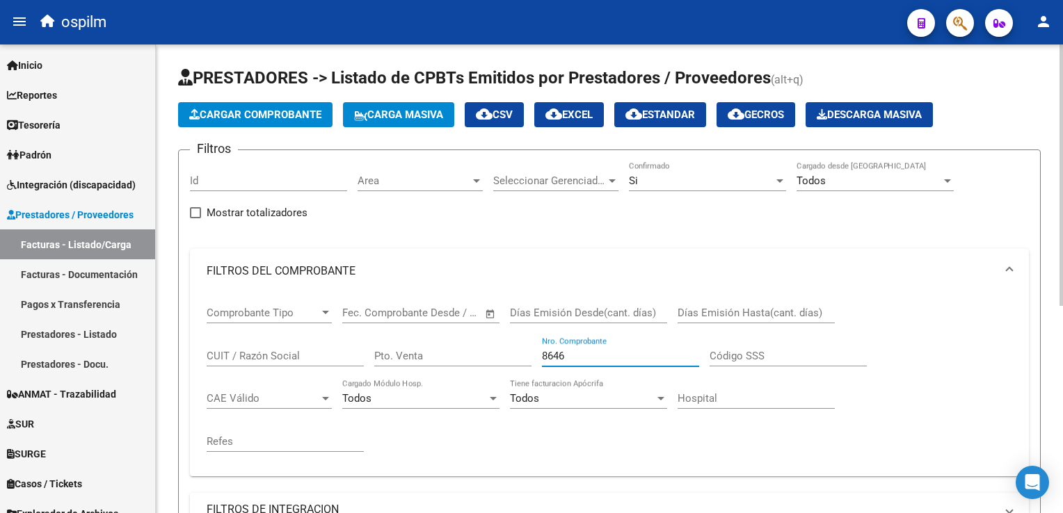
click at [467, 321] on div "Comprobante Tipo Comprobante Tipo Fecha inicio – Fecha fin Fec. Comprobante Des…" at bounding box center [610, 380] width 806 height 172
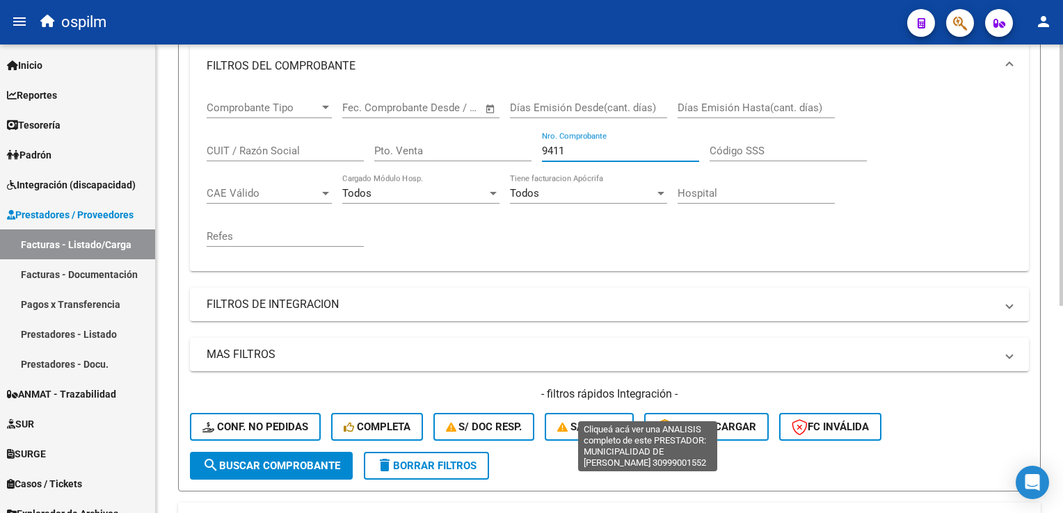
scroll to position [24, 0]
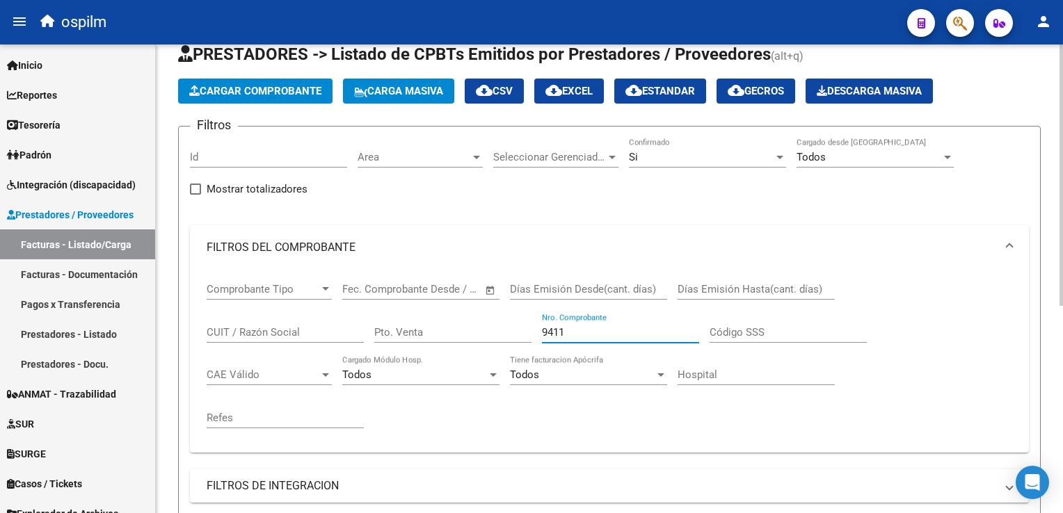
drag, startPoint x: 609, startPoint y: 332, endPoint x: 516, endPoint y: 312, distance: 95.9
click at [516, 312] on div "Comprobante Tipo Comprobante Tipo Fecha inicio – Fecha fin Fec. Comprobante Des…" at bounding box center [610, 356] width 806 height 172
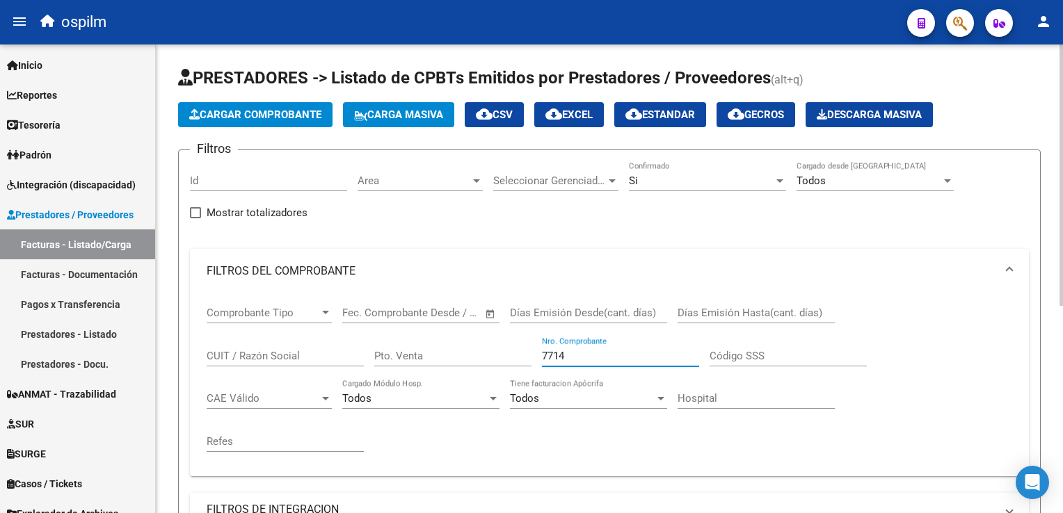
drag, startPoint x: 604, startPoint y: 350, endPoint x: 520, endPoint y: 344, distance: 83.7
click at [527, 348] on div "Comprobante Tipo Comprobante Tipo Fecha inicio – Fecha fin Fec. Comprobante Des…" at bounding box center [610, 380] width 806 height 172
drag, startPoint x: 584, startPoint y: 350, endPoint x: 530, endPoint y: 346, distance: 54.4
click at [530, 346] on div "Comprobante Tipo Comprobante Tipo Fecha inicio – Fecha fin Fec. Comprobante Des…" at bounding box center [610, 380] width 806 height 172
drag, startPoint x: 575, startPoint y: 353, endPoint x: 514, endPoint y: 346, distance: 61.6
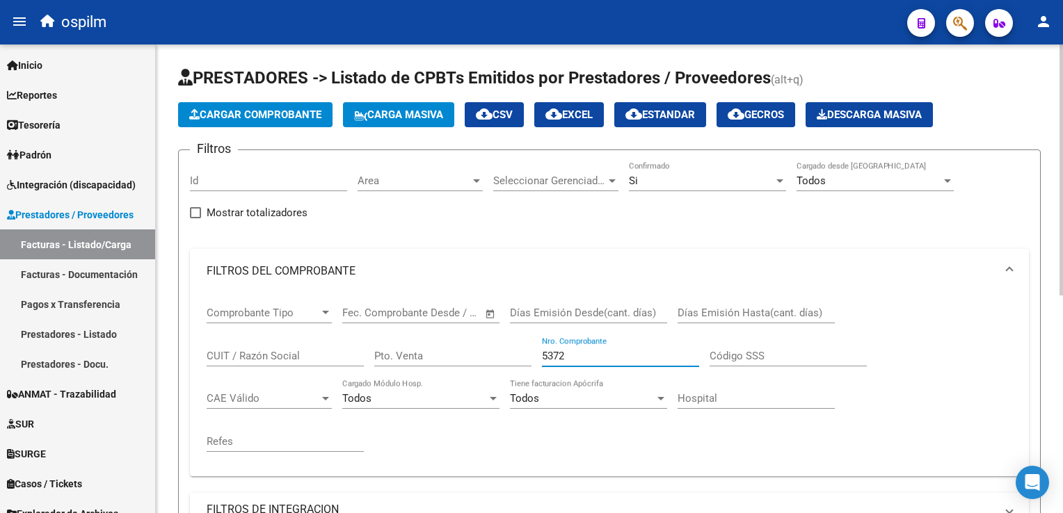
click at [514, 344] on div "Comprobante Tipo Comprobante Tipo Fecha inicio – Fecha fin Fec. Comprobante Des…" at bounding box center [610, 380] width 806 height 172
drag, startPoint x: 593, startPoint y: 358, endPoint x: 509, endPoint y: 335, distance: 86.6
click at [509, 335] on div "Comprobante Tipo Comprobante Tipo Fecha inicio – Fecha fin Fec. Comprobante Des…" at bounding box center [610, 380] width 806 height 172
drag, startPoint x: 578, startPoint y: 353, endPoint x: 493, endPoint y: 330, distance: 88.6
click at [493, 329] on div "Comprobante Tipo Comprobante Tipo Fecha inicio – Fecha fin Fec. Comprobante Des…" at bounding box center [610, 380] width 806 height 172
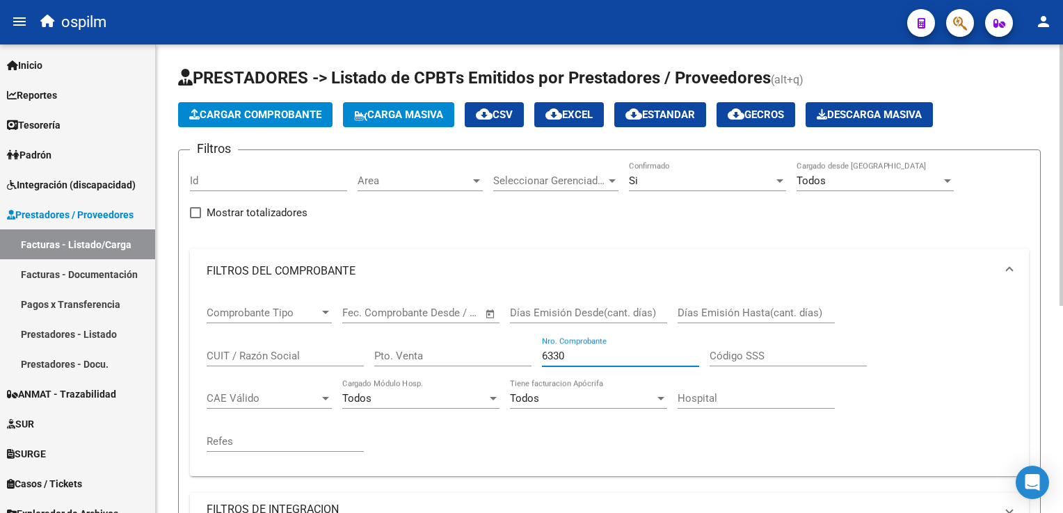
drag, startPoint x: 573, startPoint y: 351, endPoint x: 479, endPoint y: 342, distance: 95.1
click at [479, 342] on div "Comprobante Tipo Comprobante Tipo Fecha inicio – Fecha fin Fec. Comprobante Des…" at bounding box center [610, 380] width 806 height 172
drag, startPoint x: 584, startPoint y: 351, endPoint x: 455, endPoint y: 339, distance: 129.9
click at [455, 339] on div "Comprobante Tipo Comprobante Tipo Fecha inicio – Fecha fin Fec. Comprobante Des…" at bounding box center [610, 380] width 806 height 172
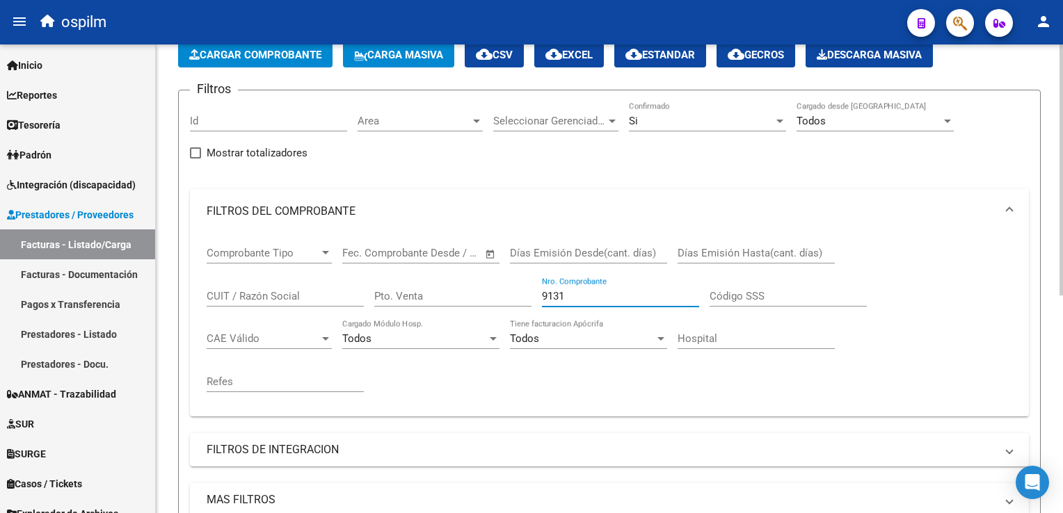
scroll to position [58, 0]
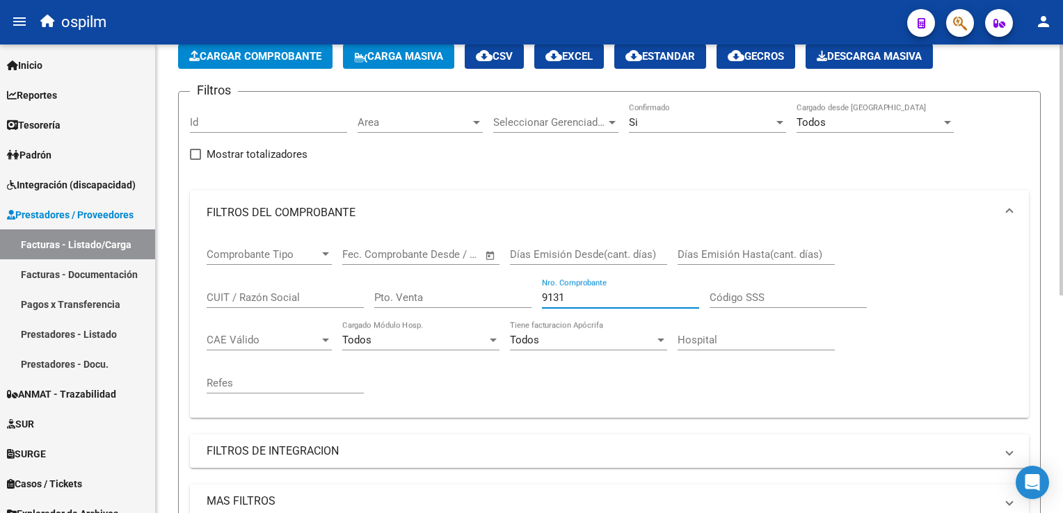
drag, startPoint x: 575, startPoint y: 299, endPoint x: 485, endPoint y: 275, distance: 93.0
click at [485, 275] on div "Comprobante Tipo Comprobante Tipo Fecha inicio – Fecha fin Fec. Comprobante Des…" at bounding box center [610, 321] width 806 height 172
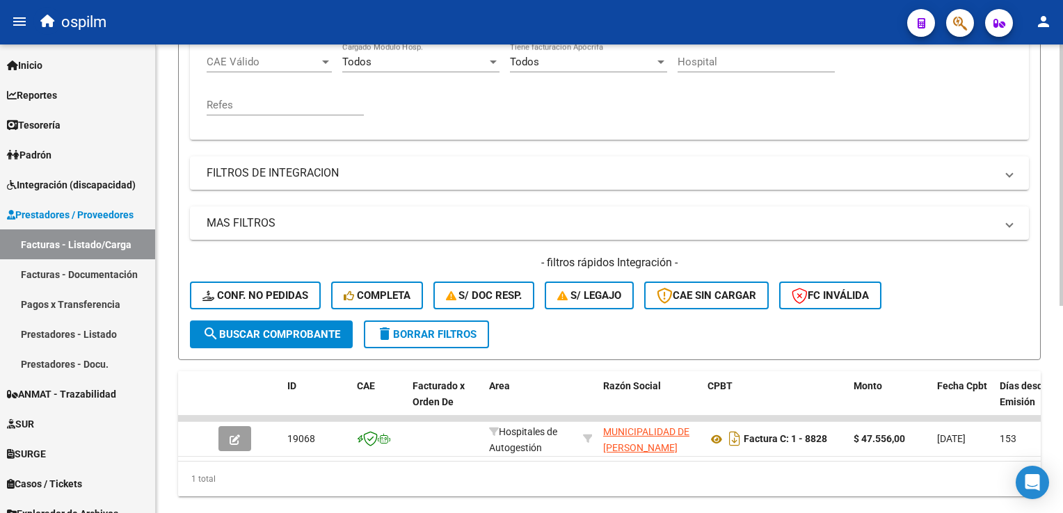
scroll to position [128, 0]
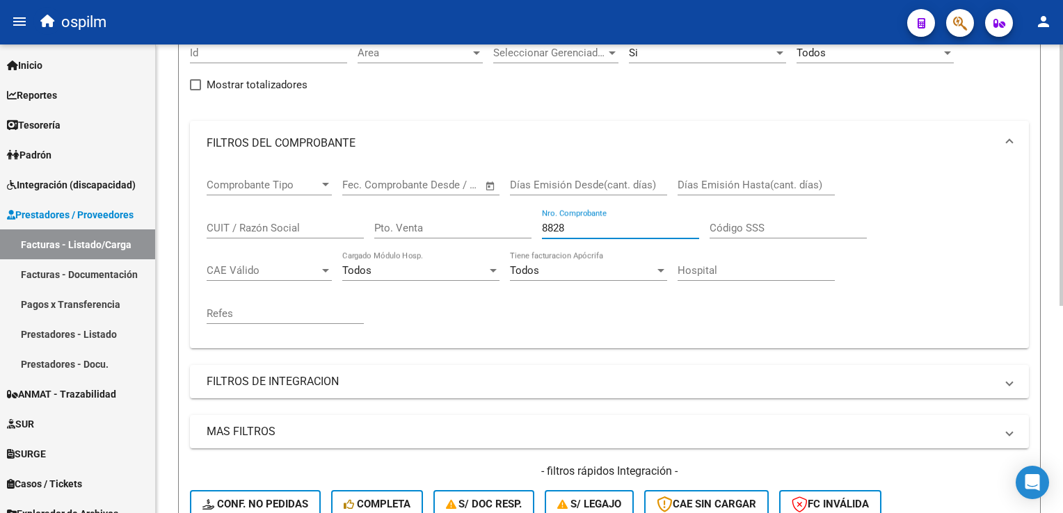
drag, startPoint x: 600, startPoint y: 224, endPoint x: 517, endPoint y: 211, distance: 84.4
click at [517, 211] on div "Comprobante Tipo Comprobante Tipo Fecha inicio – Fecha fin Fec. Comprobante Des…" at bounding box center [610, 252] width 806 height 172
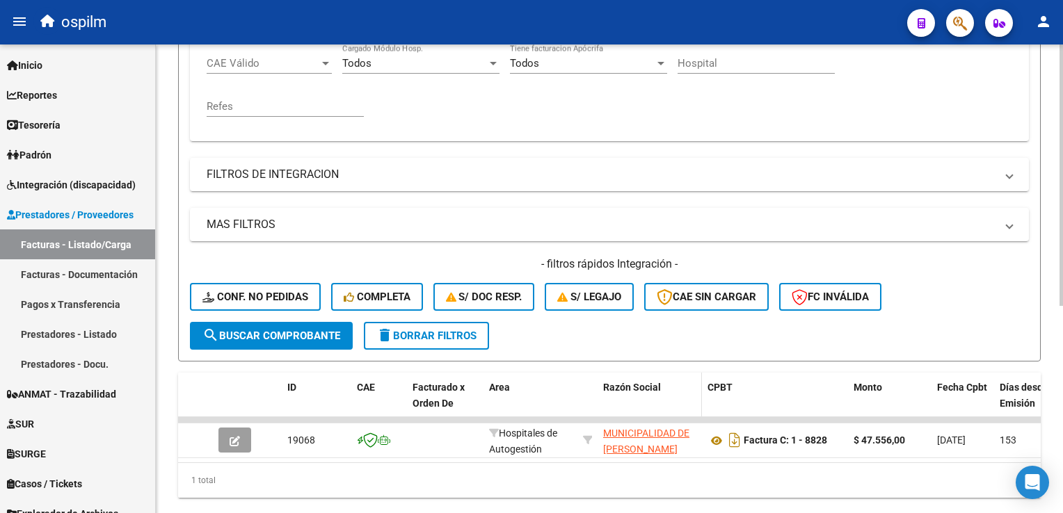
scroll to position [371, 0]
